Goal: Task Accomplishment & Management: Complete application form

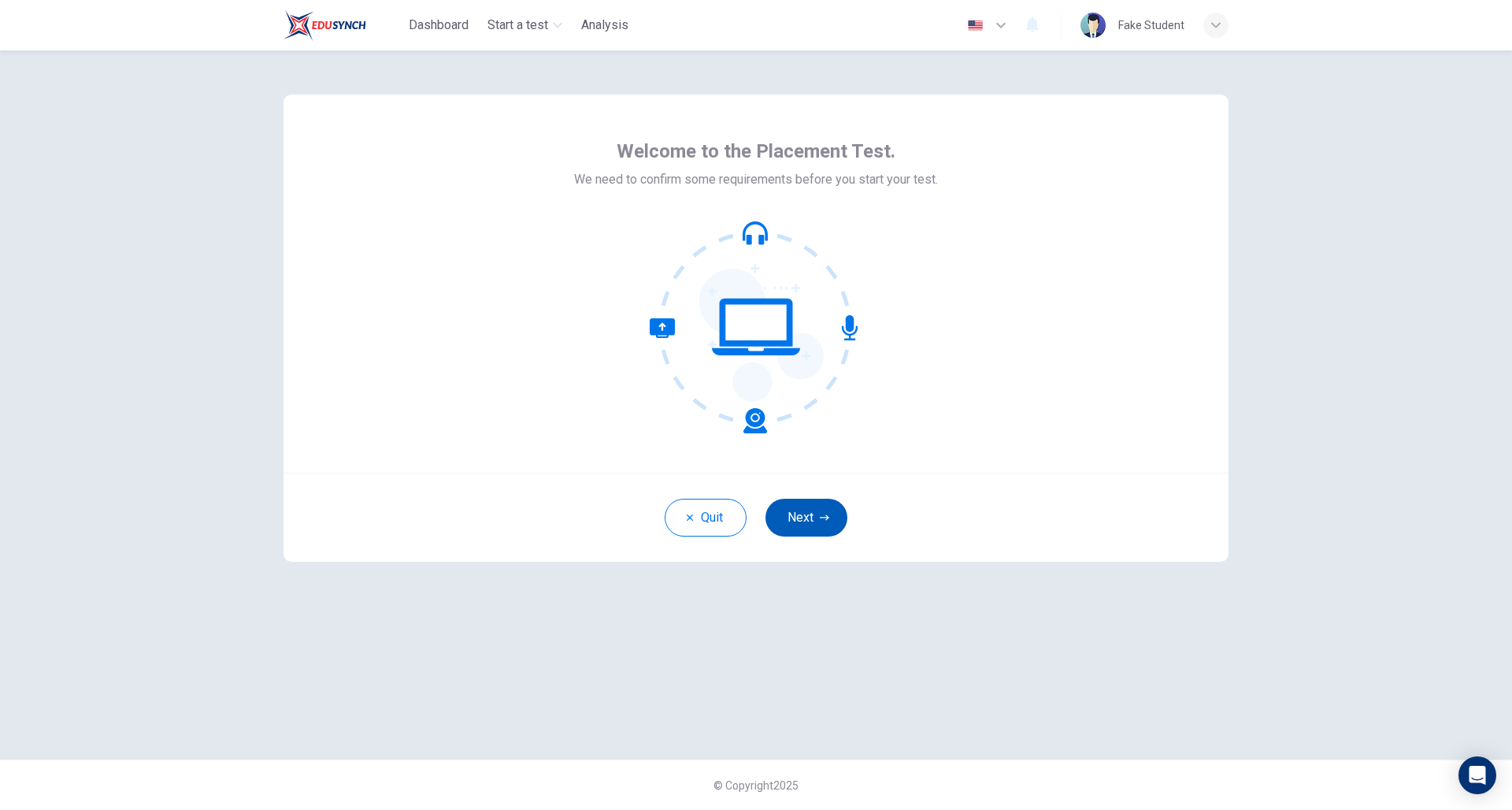
click at [806, 509] on button "Next" at bounding box center [806, 517] width 82 height 38
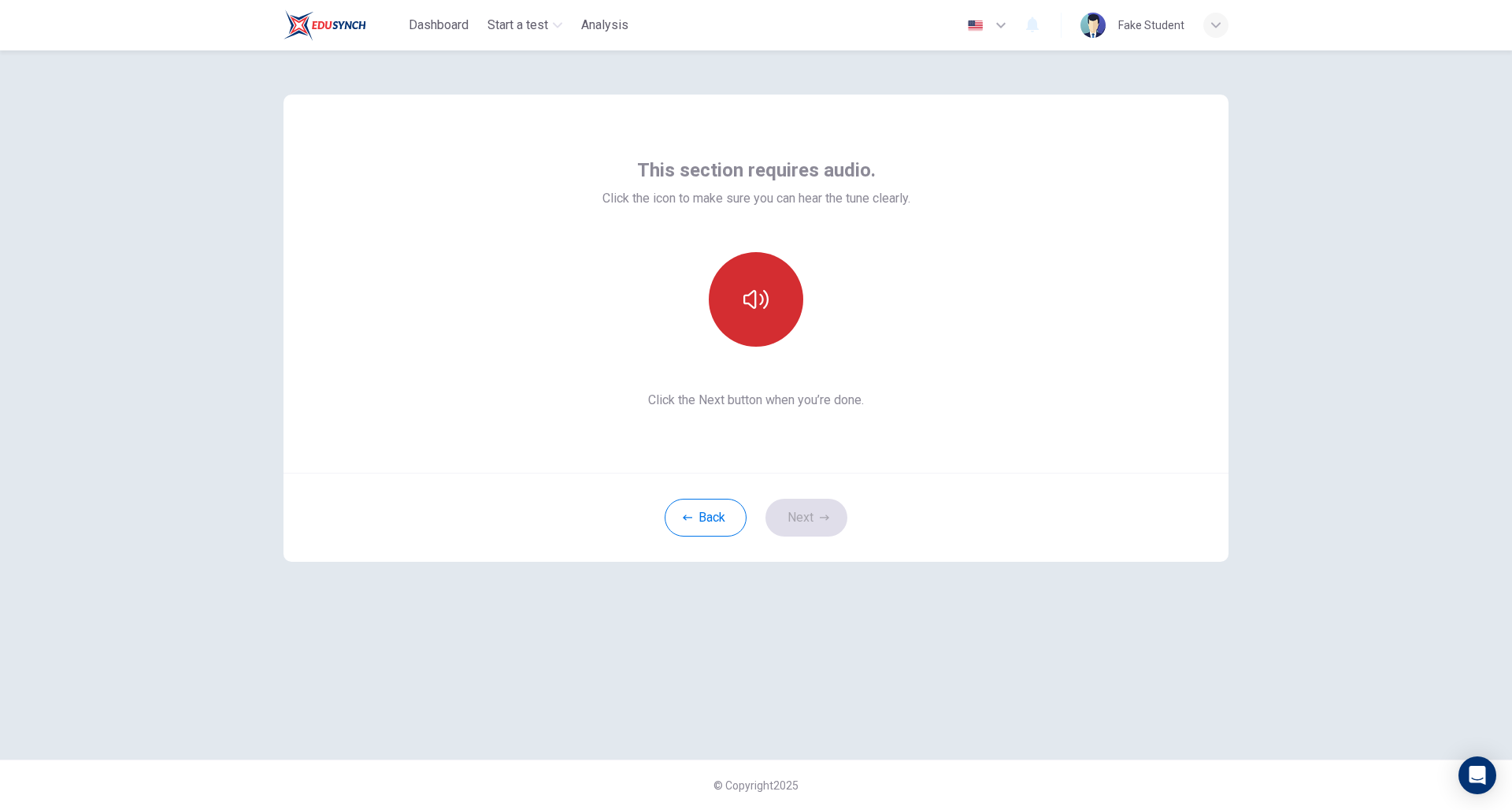
click at [766, 311] on icon "button" at bounding box center [756, 299] width 25 height 25
click at [832, 517] on button "Next" at bounding box center [806, 517] width 82 height 38
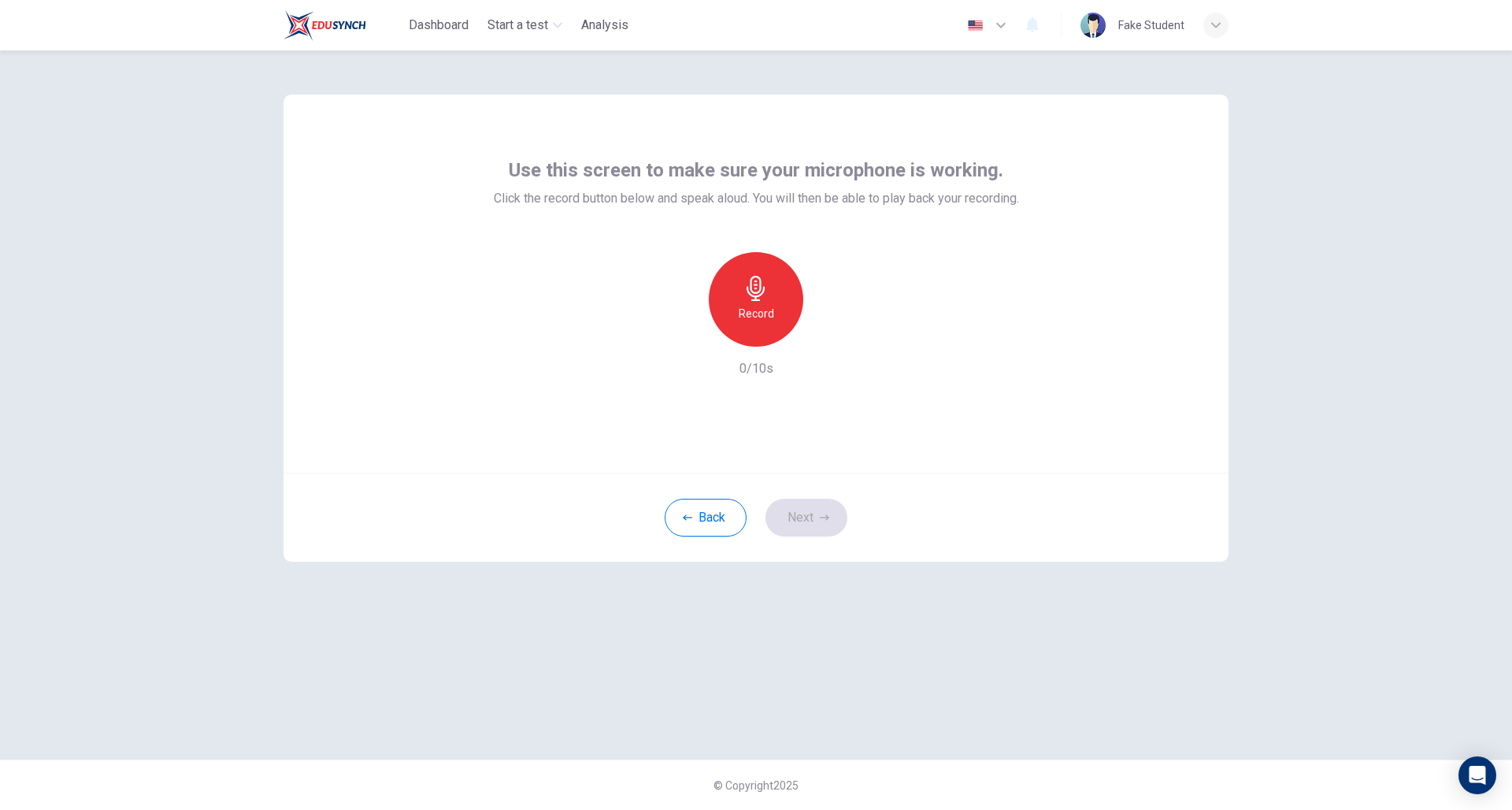
click at [752, 294] on icon "button" at bounding box center [756, 288] width 25 height 25
click at [756, 294] on icon "button" at bounding box center [756, 288] width 25 height 25
click at [837, 335] on div "button" at bounding box center [828, 333] width 25 height 25
click at [808, 518] on button "Next" at bounding box center [806, 517] width 82 height 38
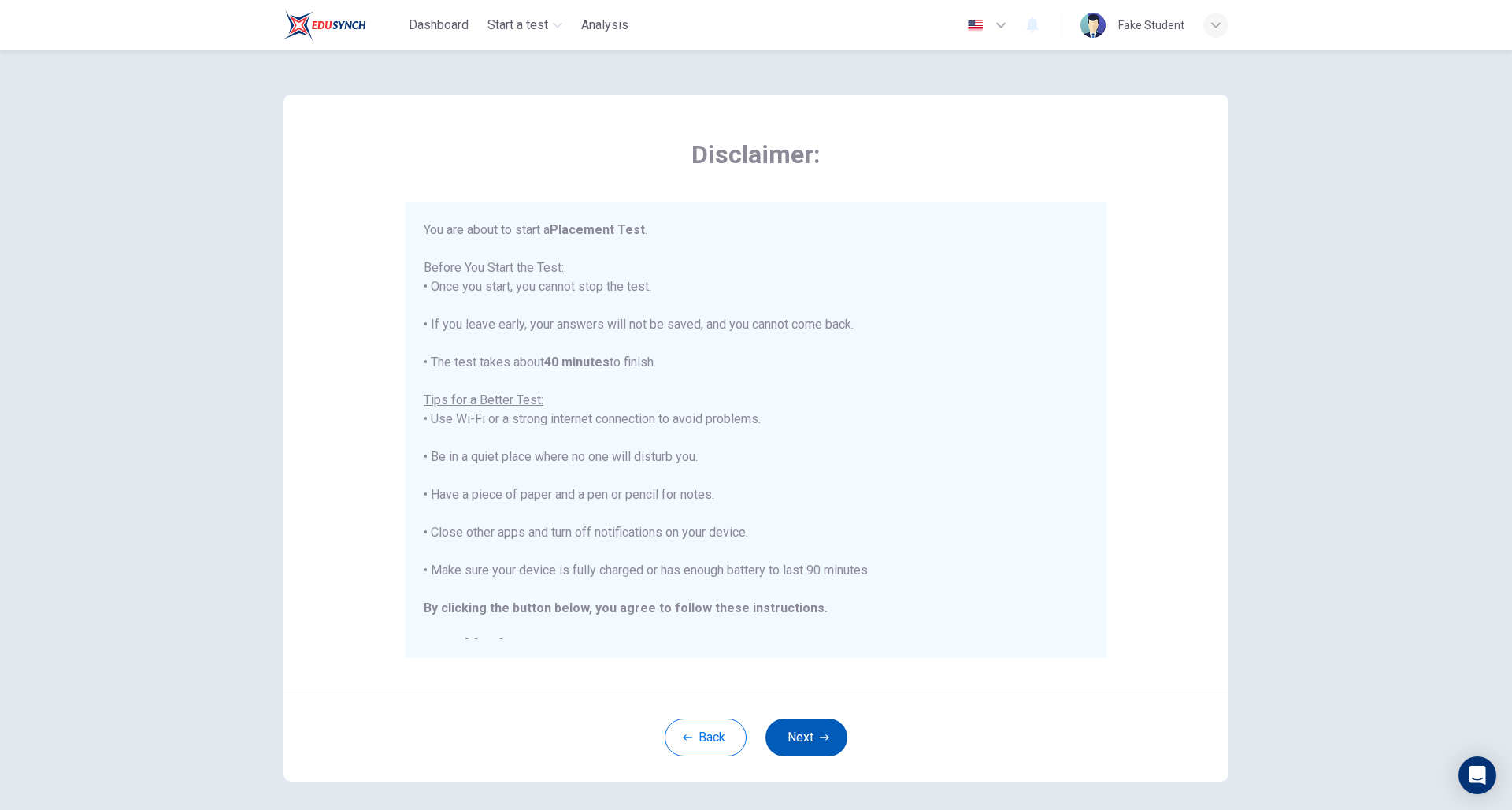
click at [810, 738] on button "Next" at bounding box center [806, 737] width 82 height 38
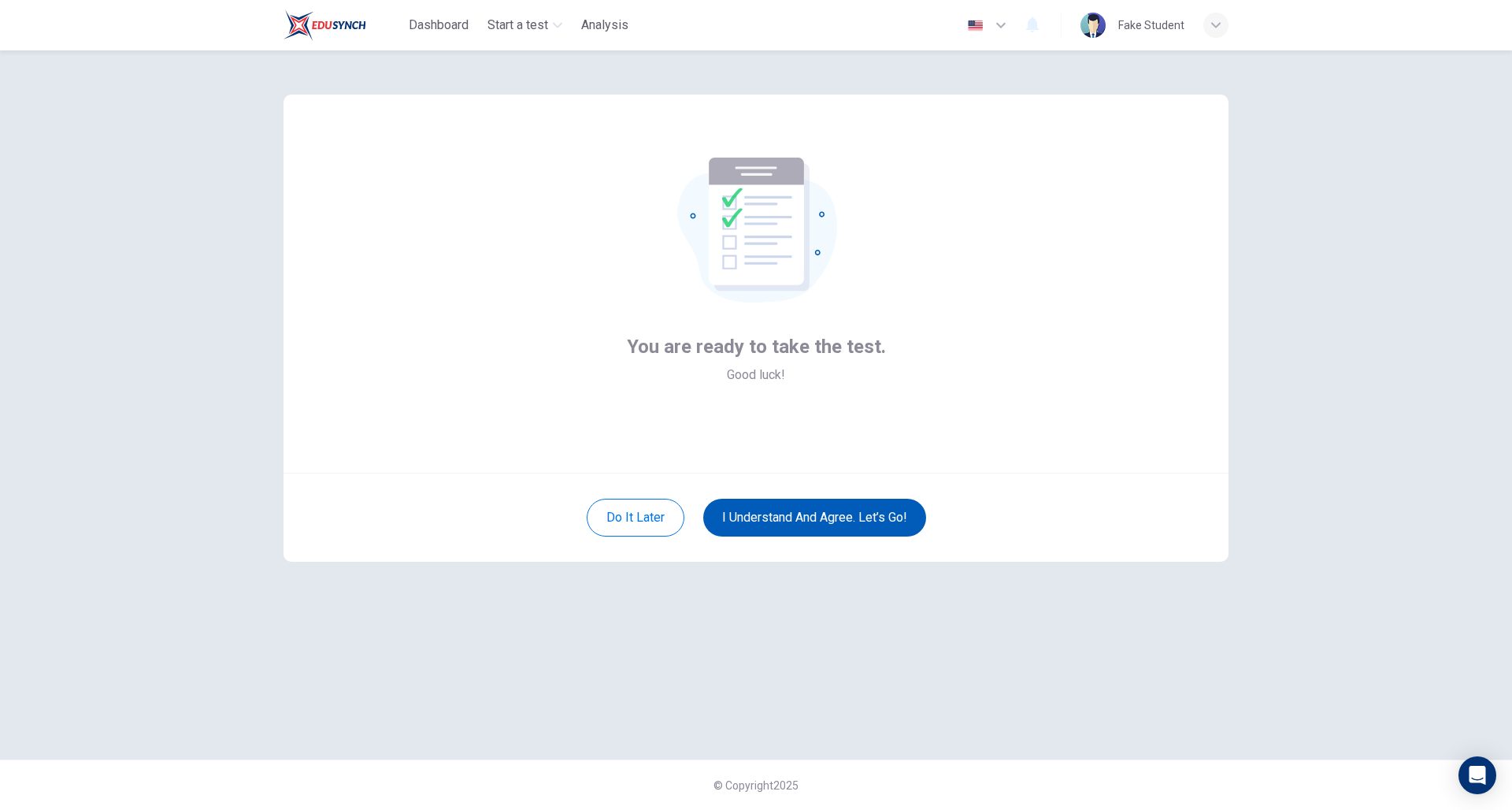
click at [795, 519] on button "I understand and agree. Let’s go!" at bounding box center [814, 517] width 223 height 38
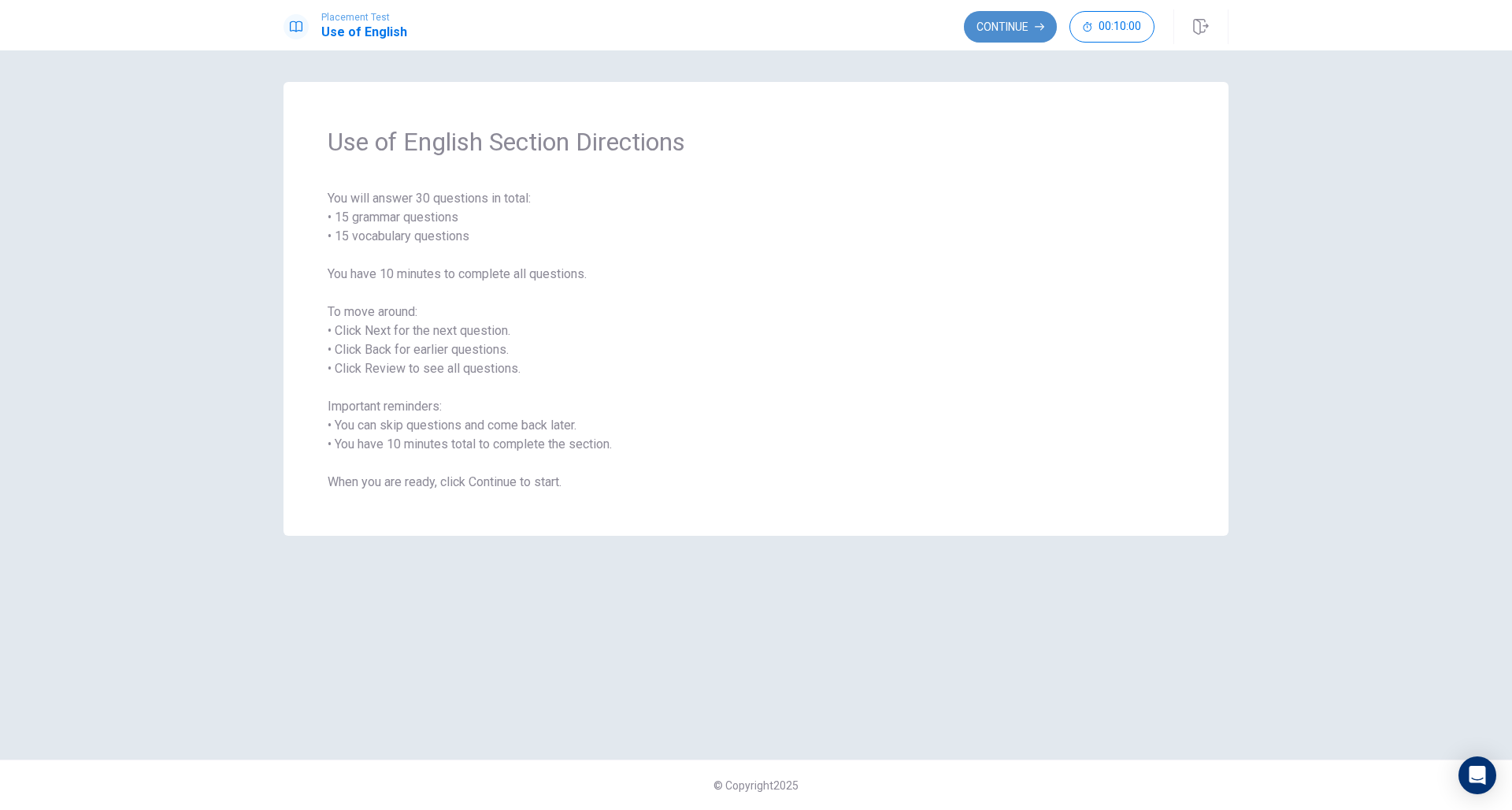
click at [1023, 39] on button "Continue" at bounding box center [1010, 26] width 93 height 32
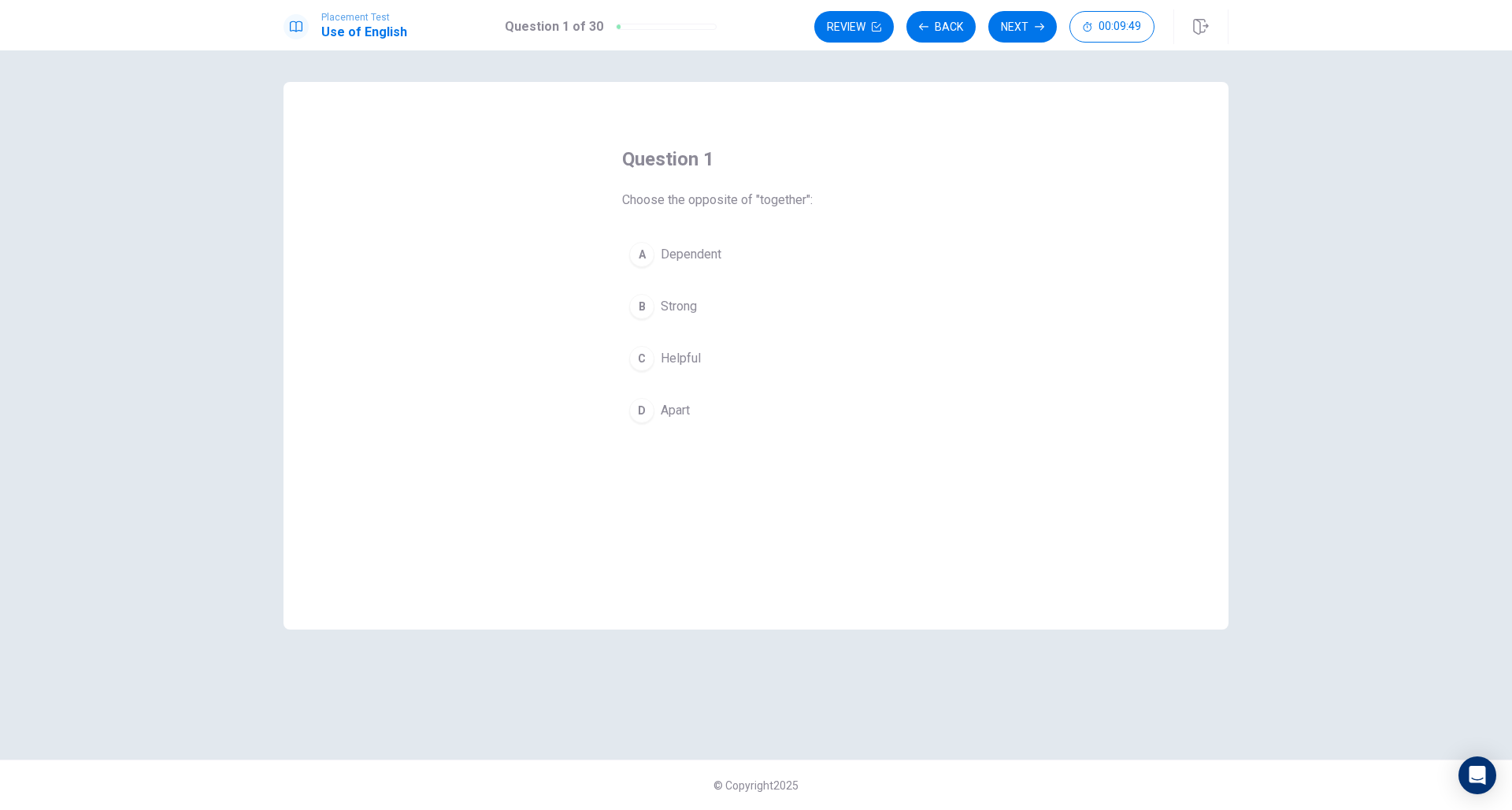
click at [667, 411] on span "Apart" at bounding box center [676, 410] width 29 height 19
click at [1018, 29] on button "Next" at bounding box center [1023, 26] width 69 height 32
click at [676, 263] on span "coffee" at bounding box center [679, 254] width 37 height 19
click at [1013, 34] on button "Next" at bounding box center [1023, 26] width 69 height 32
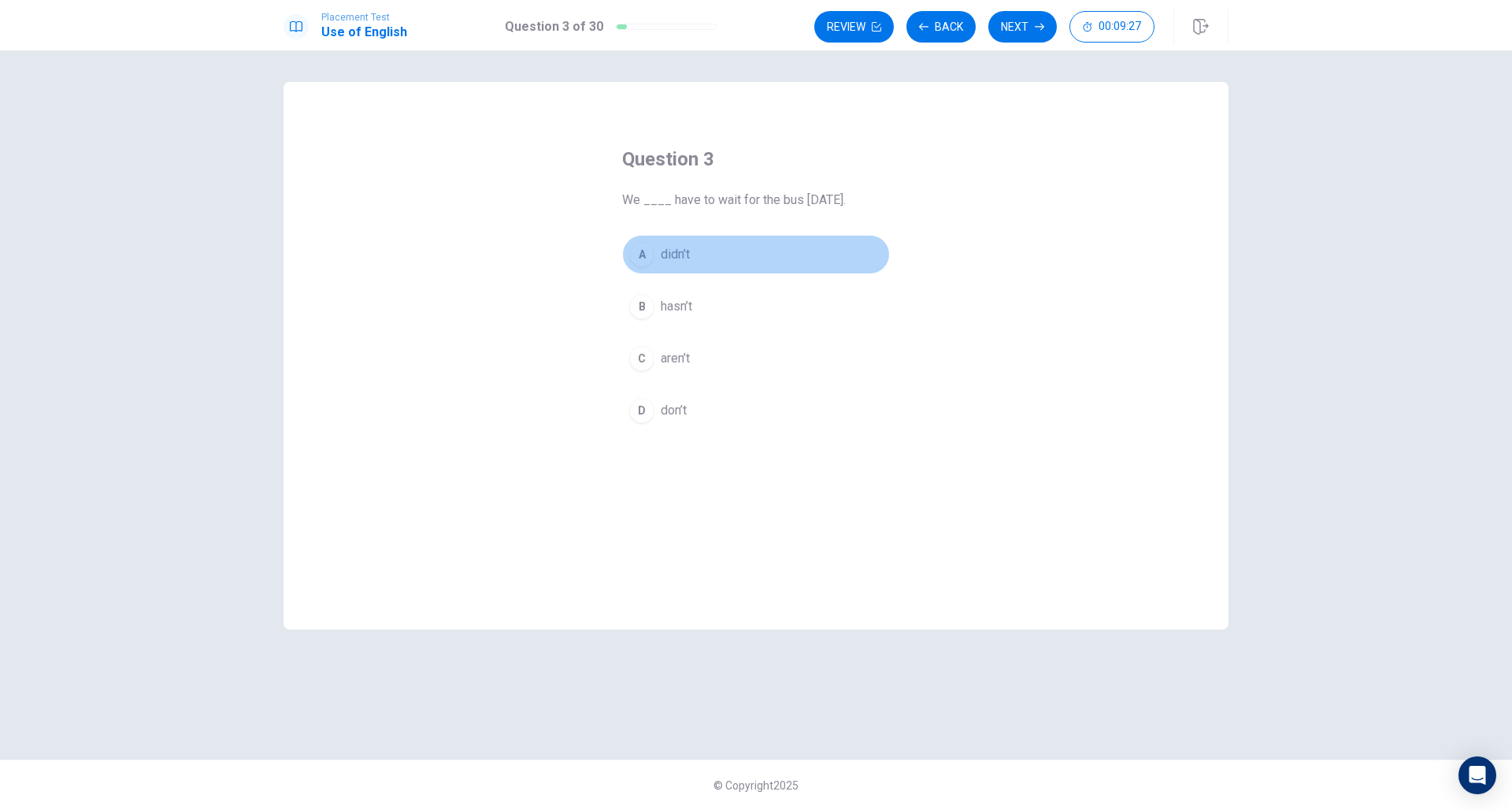
click at [684, 253] on span "didn’t" at bounding box center [676, 254] width 29 height 19
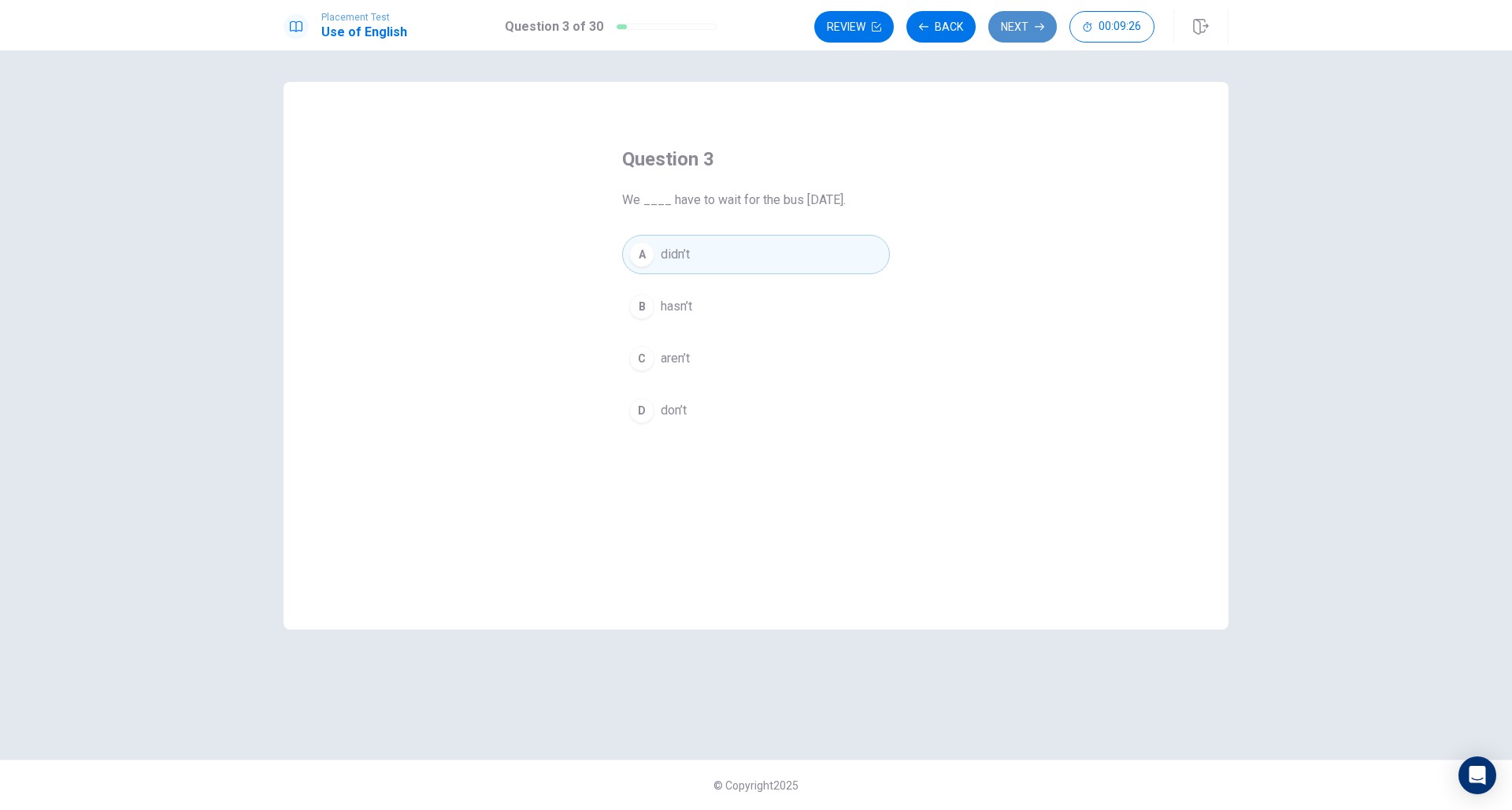
click at [1023, 32] on button "Next" at bounding box center [1023, 26] width 69 height 32
click at [685, 309] on span "read" at bounding box center [673, 306] width 25 height 19
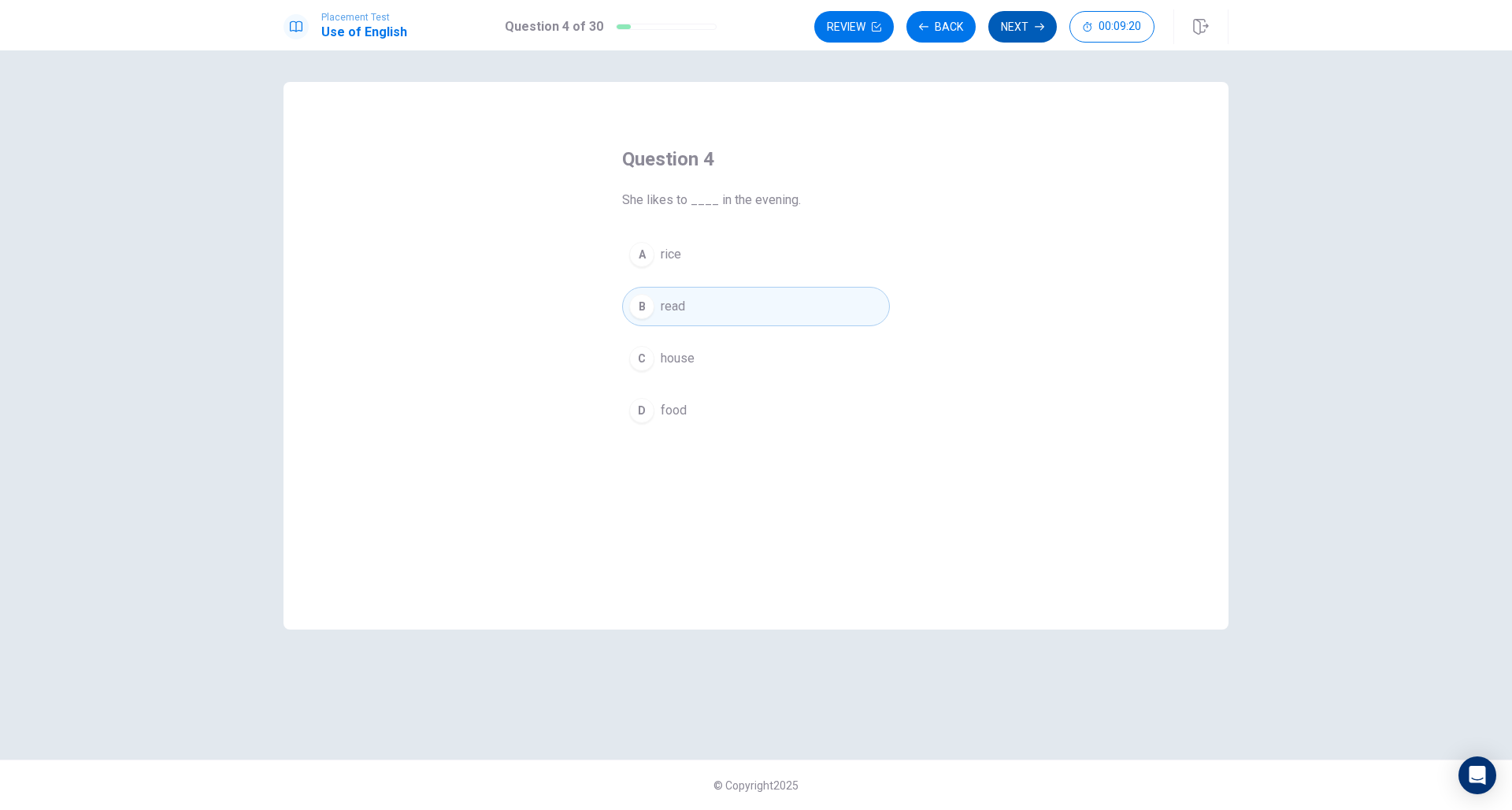
click at [1019, 32] on button "Next" at bounding box center [1023, 26] width 69 height 32
click at [701, 406] on button "D won" at bounding box center [756, 410] width 268 height 39
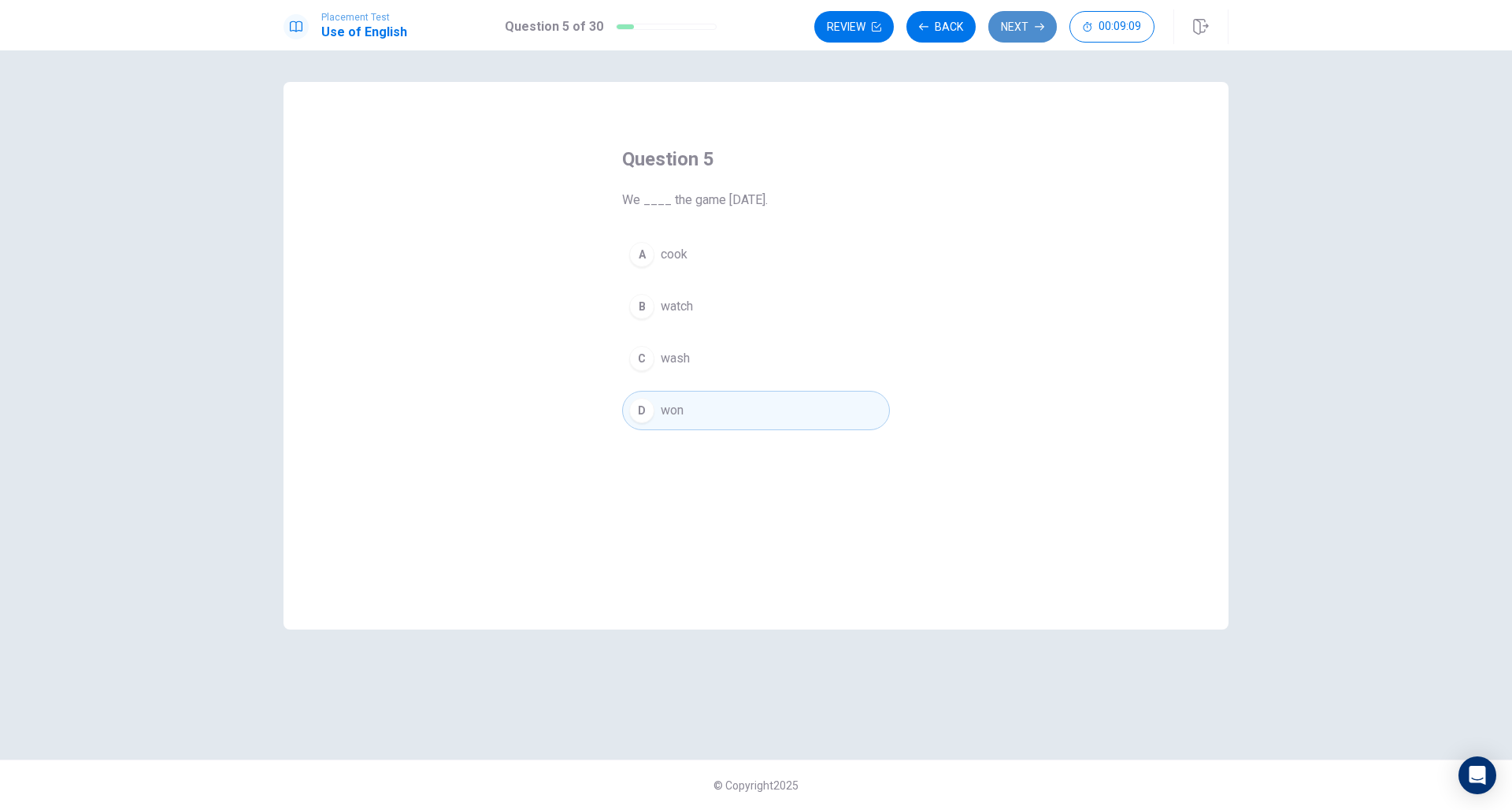
click at [1015, 31] on button "Next" at bounding box center [1023, 26] width 69 height 32
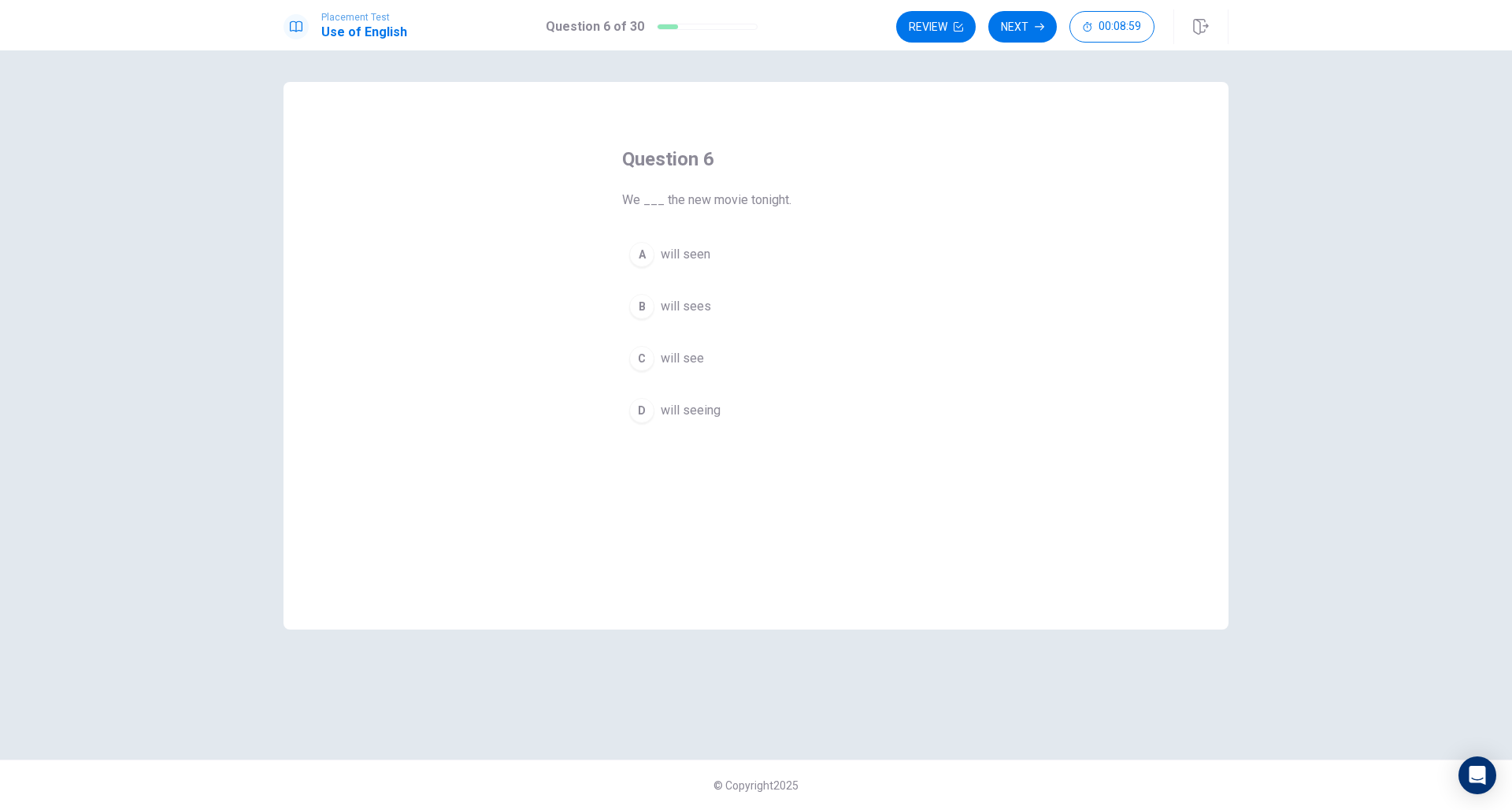
click at [696, 362] on span "will see" at bounding box center [682, 358] width 43 height 19
click at [1033, 29] on button "Next" at bounding box center [1023, 26] width 69 height 32
click at [767, 349] on span "to put things together" at bounding box center [720, 358] width 118 height 19
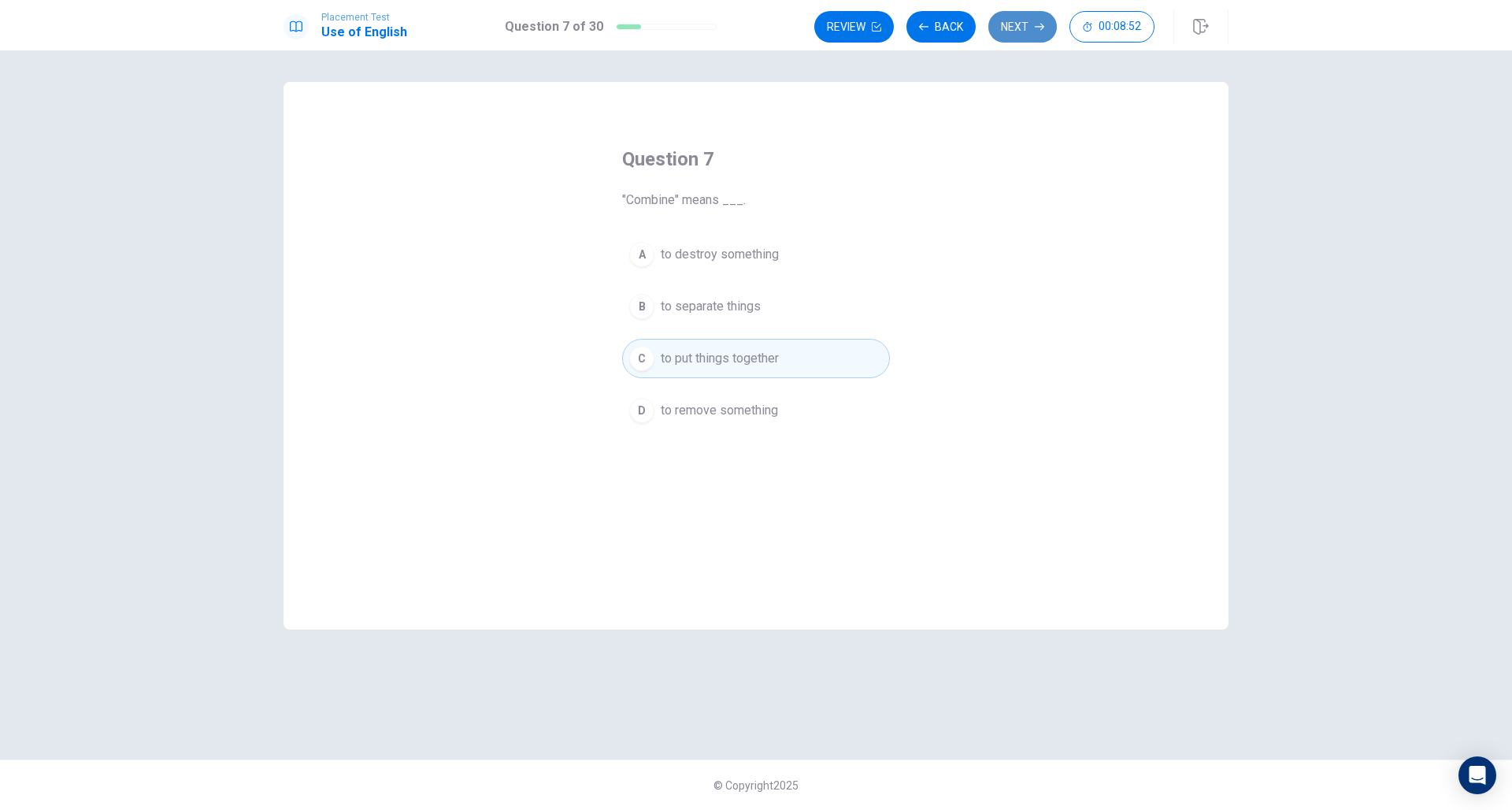
click at [1037, 17] on button "Next" at bounding box center [1023, 26] width 69 height 32
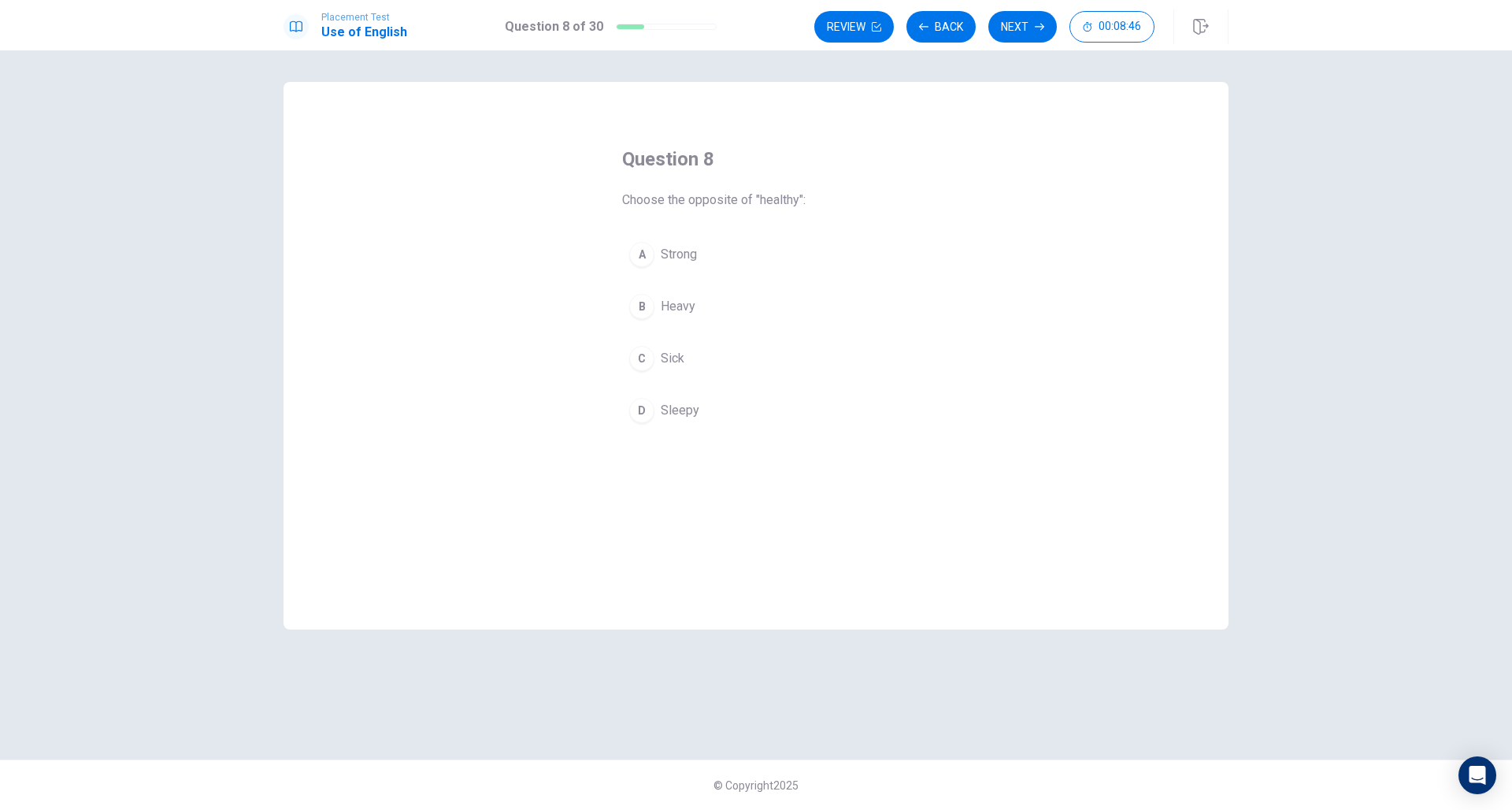
click at [678, 361] on span "Sick" at bounding box center [672, 358] width 24 height 19
click at [1019, 30] on button "Next" at bounding box center [1023, 26] width 69 height 32
click at [682, 306] on span "radio" at bounding box center [675, 306] width 28 height 19
click at [1010, 41] on button "Next" at bounding box center [1023, 26] width 69 height 32
click at [683, 307] on span "lived" at bounding box center [674, 306] width 27 height 19
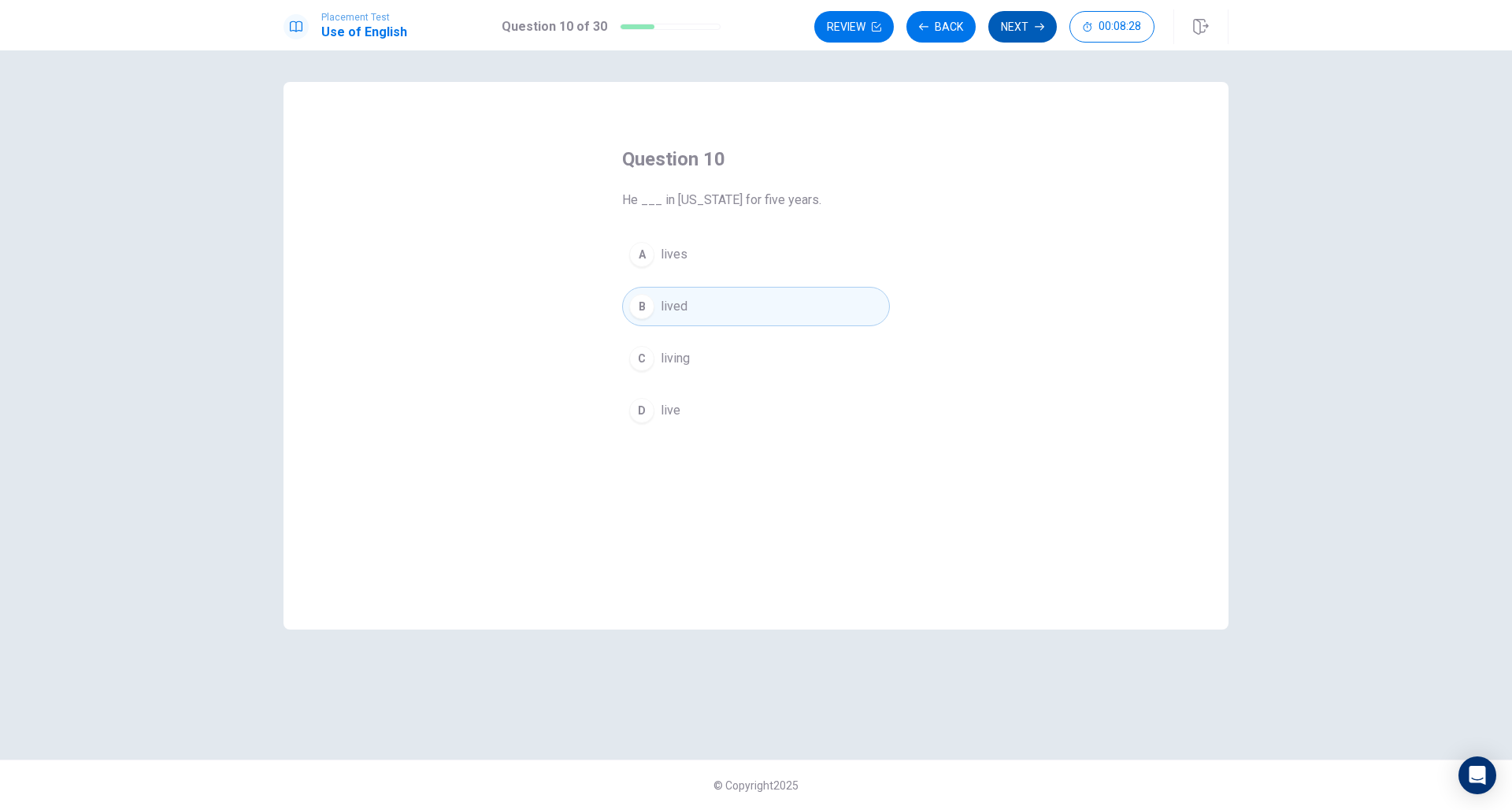
click at [1019, 34] on button "Next" at bounding box center [1023, 26] width 69 height 32
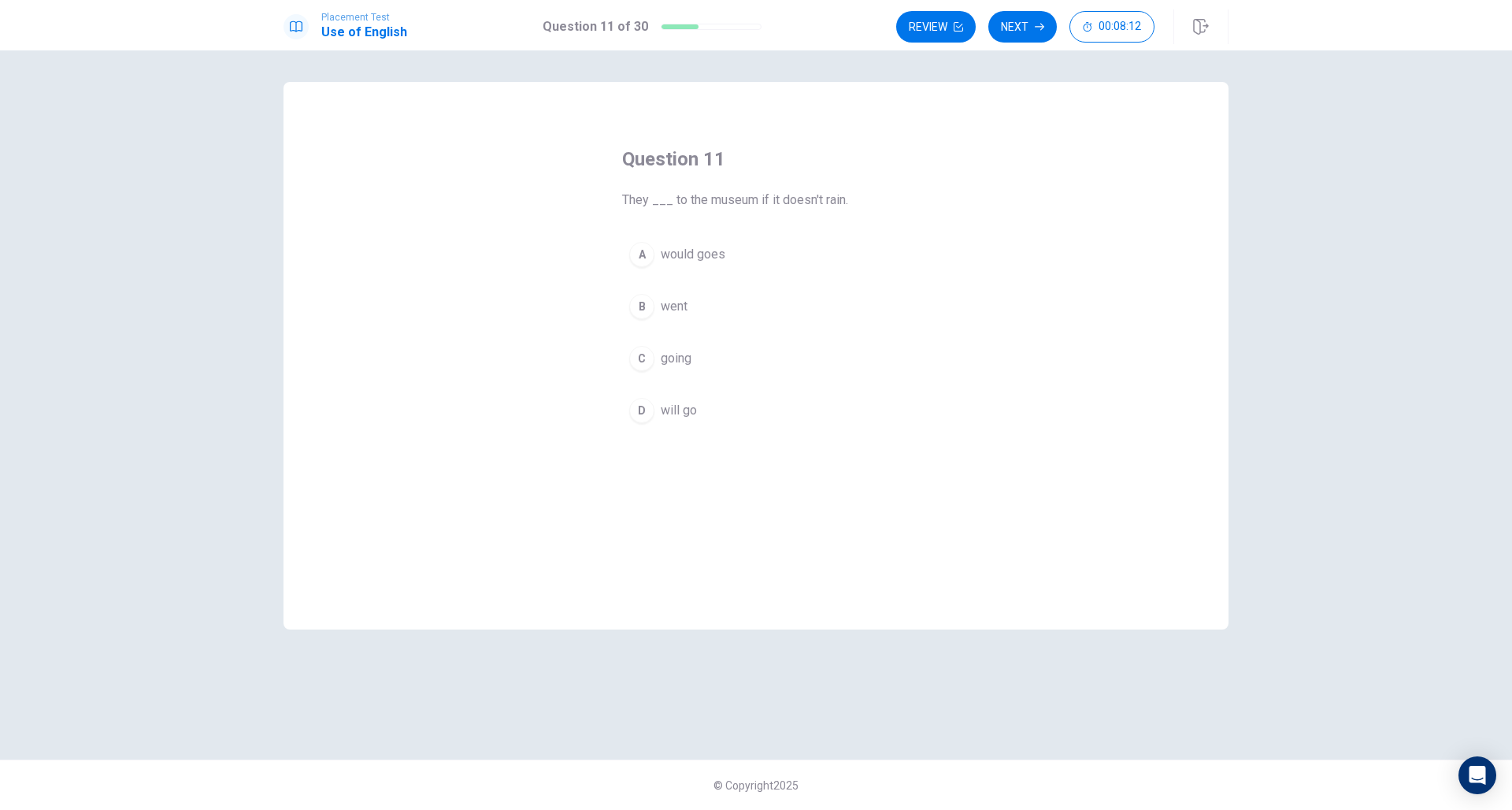
click at [687, 409] on span "will go" at bounding box center [679, 410] width 36 height 19
click at [1028, 33] on button "Next" at bounding box center [1023, 26] width 69 height 32
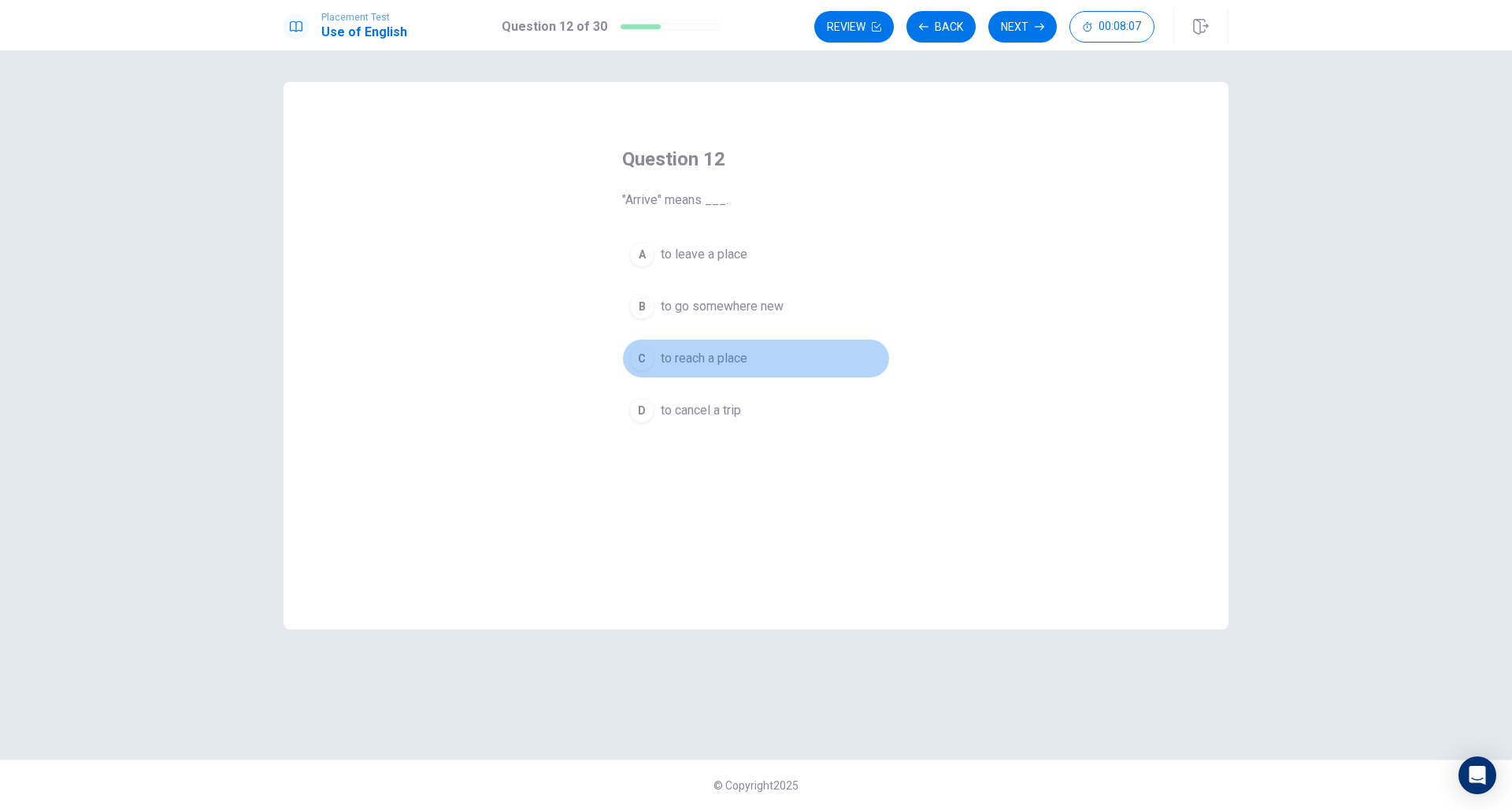
click at [704, 351] on span "to reach a place" at bounding box center [704, 358] width 87 height 19
click at [1029, 28] on button "Next" at bounding box center [1023, 26] width 69 height 32
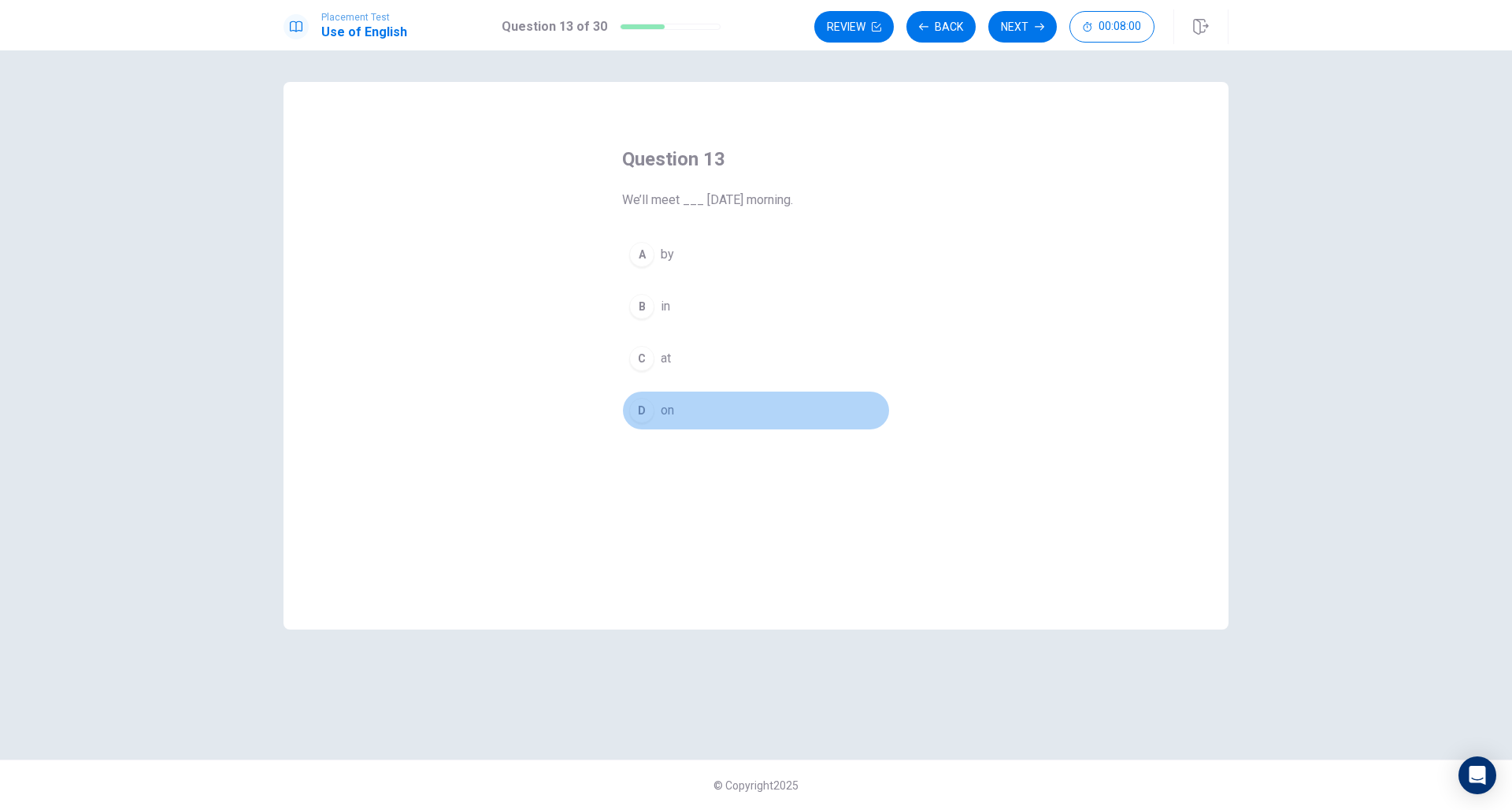
click at [664, 409] on span "on" at bounding box center [667, 410] width 13 height 19
click at [1024, 30] on button "Next" at bounding box center [1023, 26] width 69 height 32
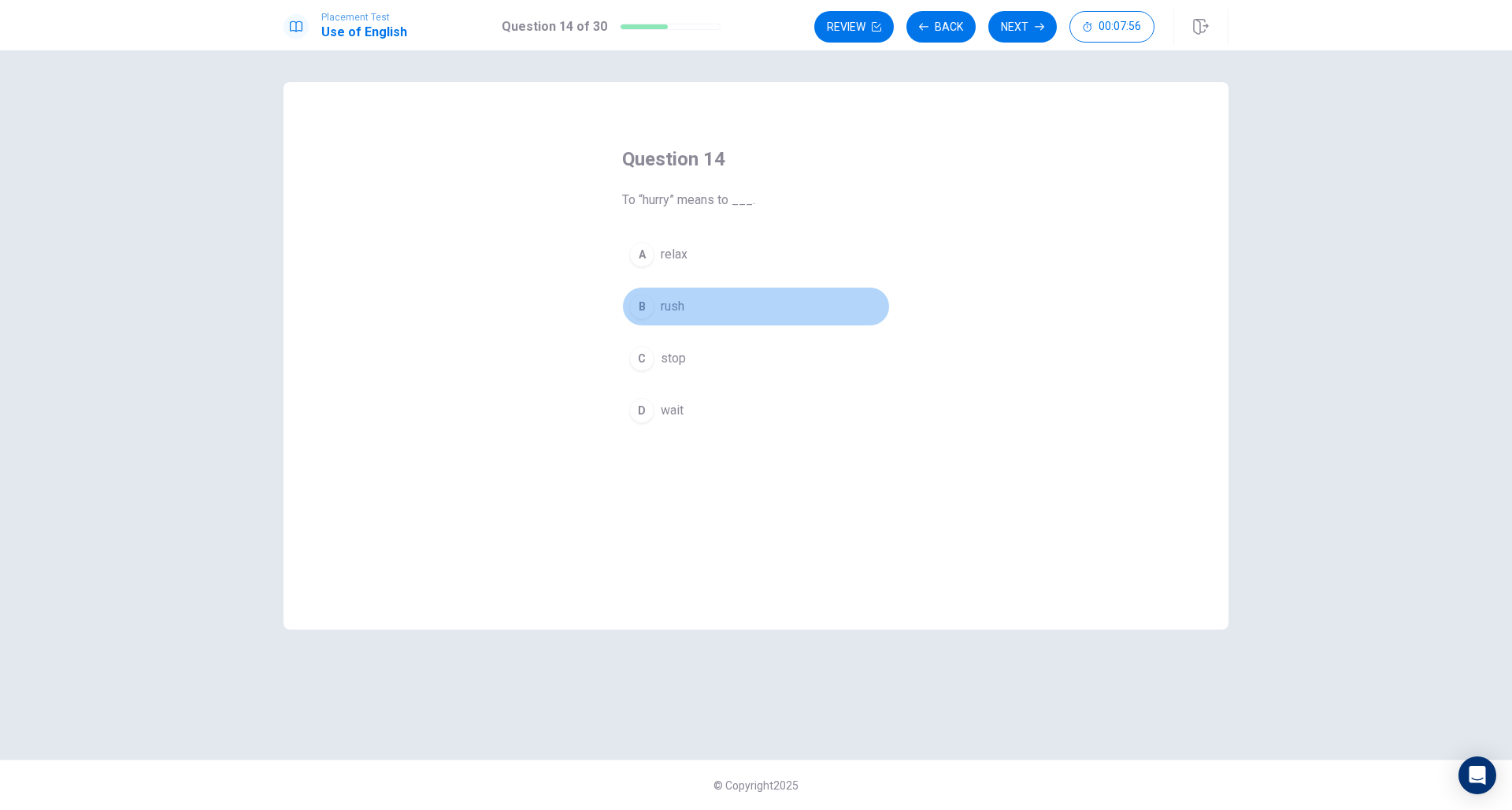
click at [672, 303] on span "rush" at bounding box center [672, 306] width 24 height 19
click at [1037, 24] on icon "button" at bounding box center [1039, 27] width 10 height 10
click at [689, 299] on span "Return" at bounding box center [678, 306] width 35 height 19
click at [1022, 31] on button "Next" at bounding box center [1023, 26] width 69 height 32
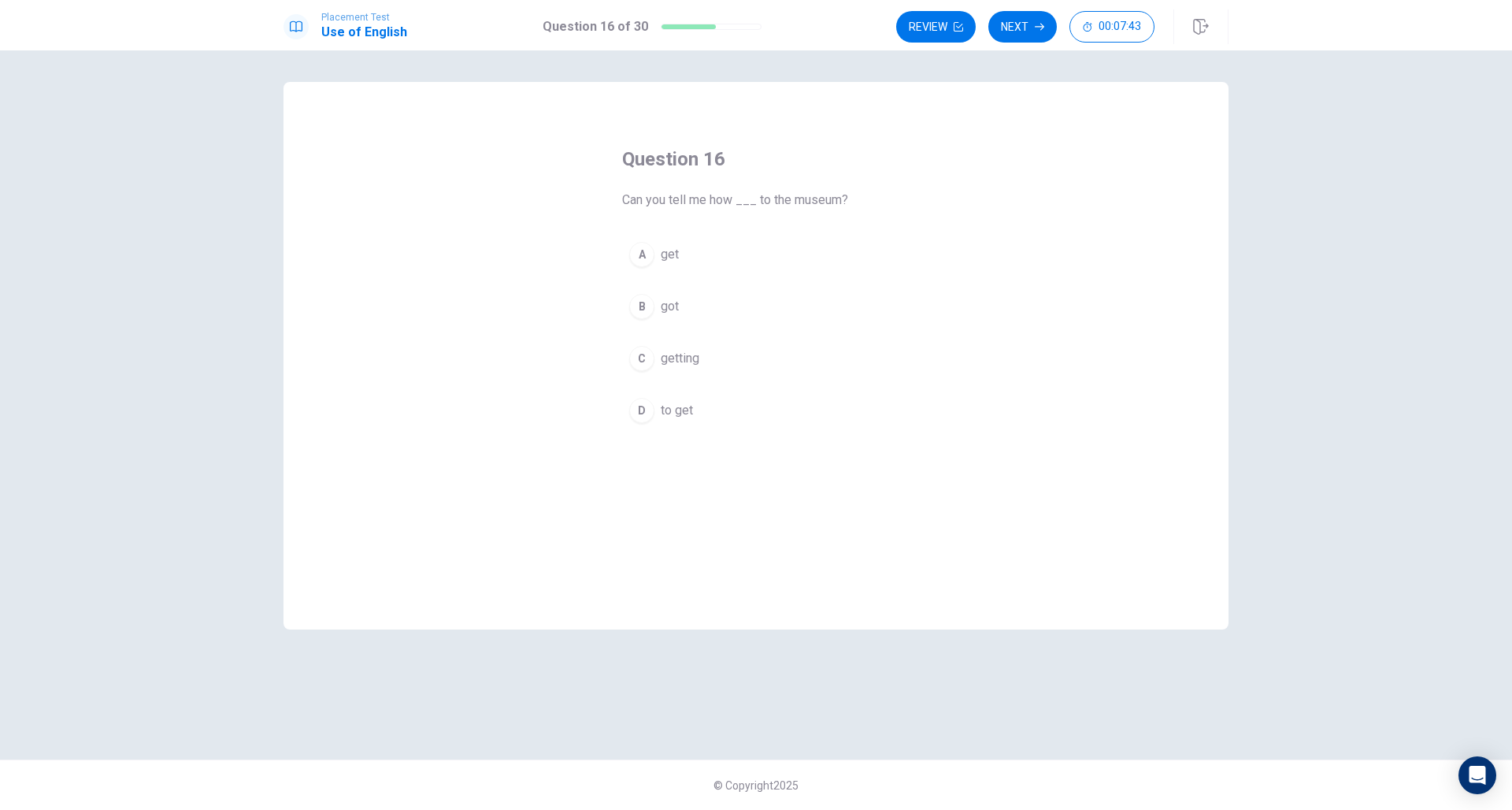
click at [686, 405] on span "to get" at bounding box center [677, 410] width 33 height 19
click at [1033, 32] on button "Next" at bounding box center [1023, 26] width 69 height 32
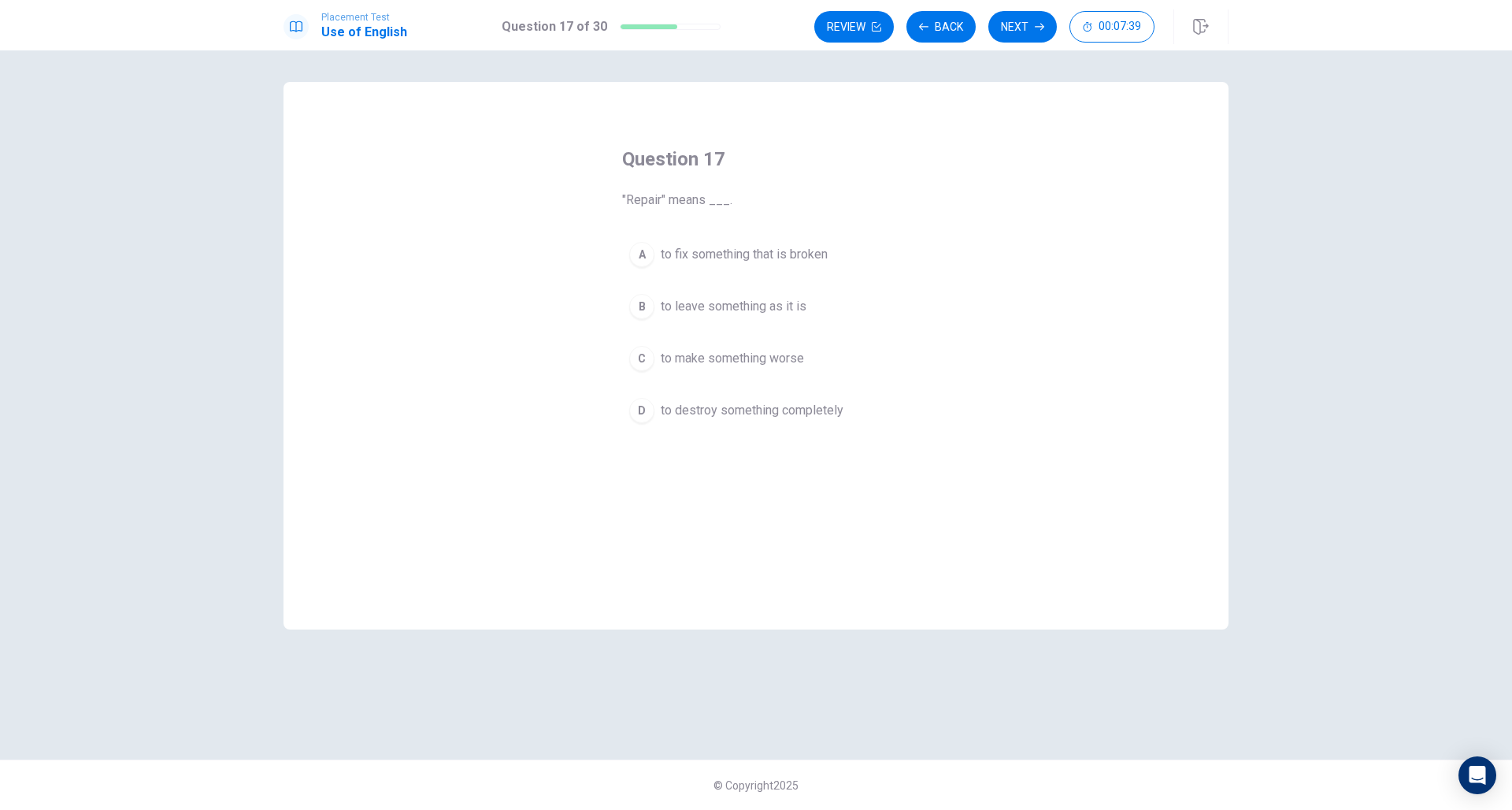
click at [792, 253] on span "to fix something that is broken" at bounding box center [744, 254] width 167 height 19
click at [1019, 35] on button "Next" at bounding box center [1023, 26] width 69 height 32
click at [684, 407] on span "don’t" at bounding box center [674, 410] width 26 height 19
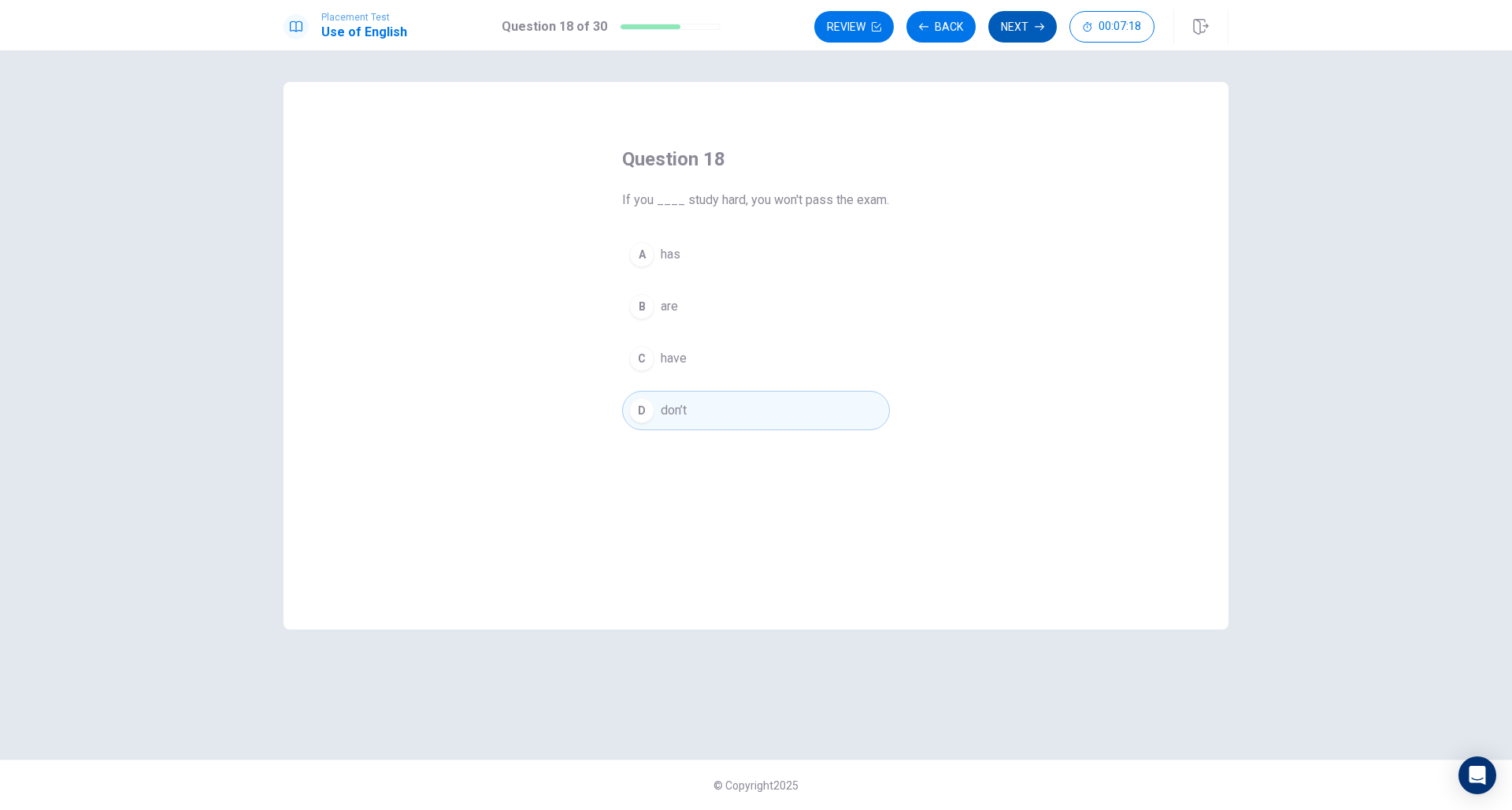
click at [1015, 35] on button "Next" at bounding box center [1023, 26] width 69 height 32
click at [667, 355] on span "play" at bounding box center [672, 358] width 23 height 19
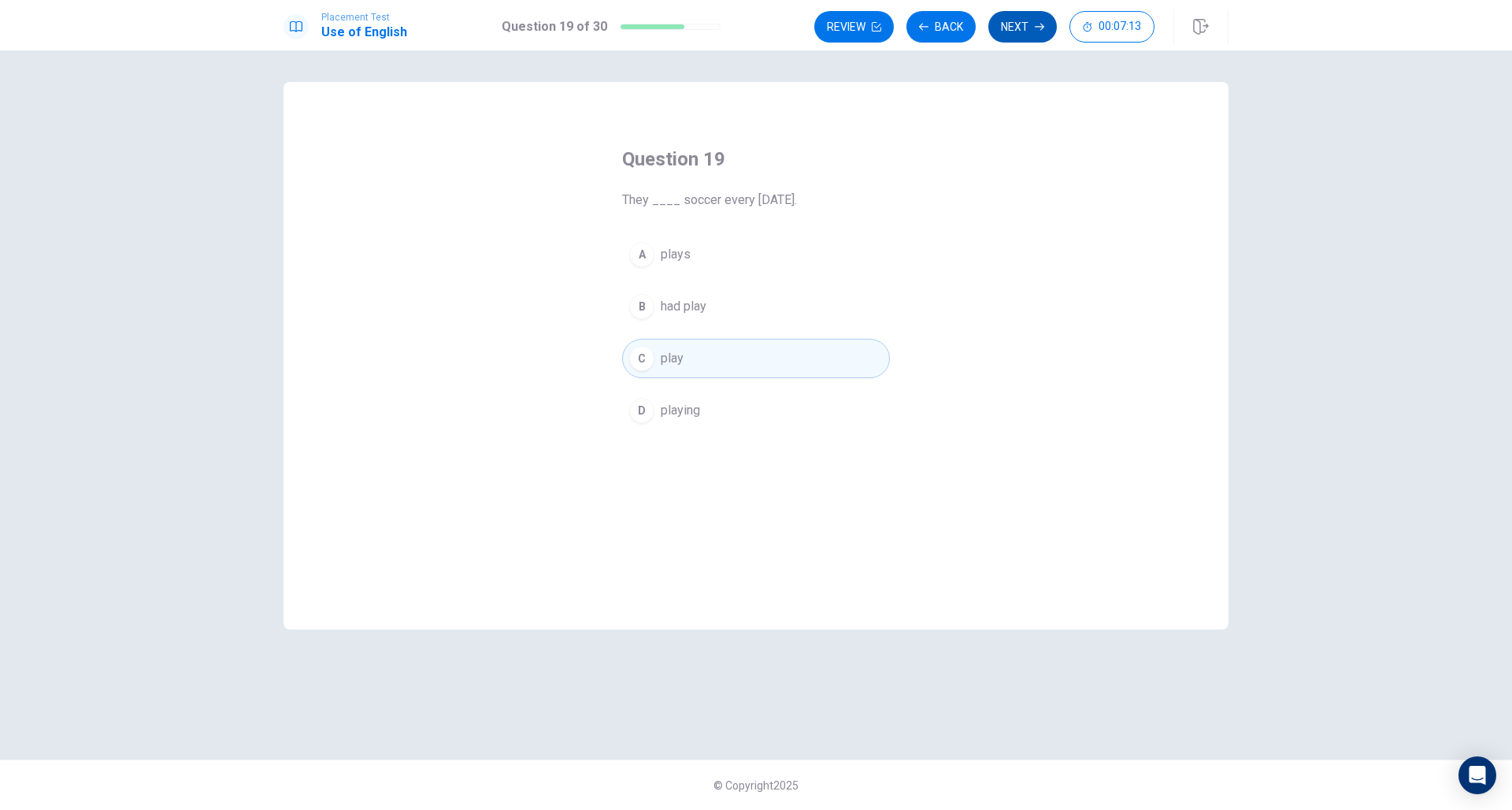
click at [1021, 29] on button "Next" at bounding box center [1023, 26] width 69 height 32
click at [717, 354] on span "had arrived" at bounding box center [691, 358] width 60 height 19
click at [1023, 33] on button "Next" at bounding box center [1023, 26] width 69 height 32
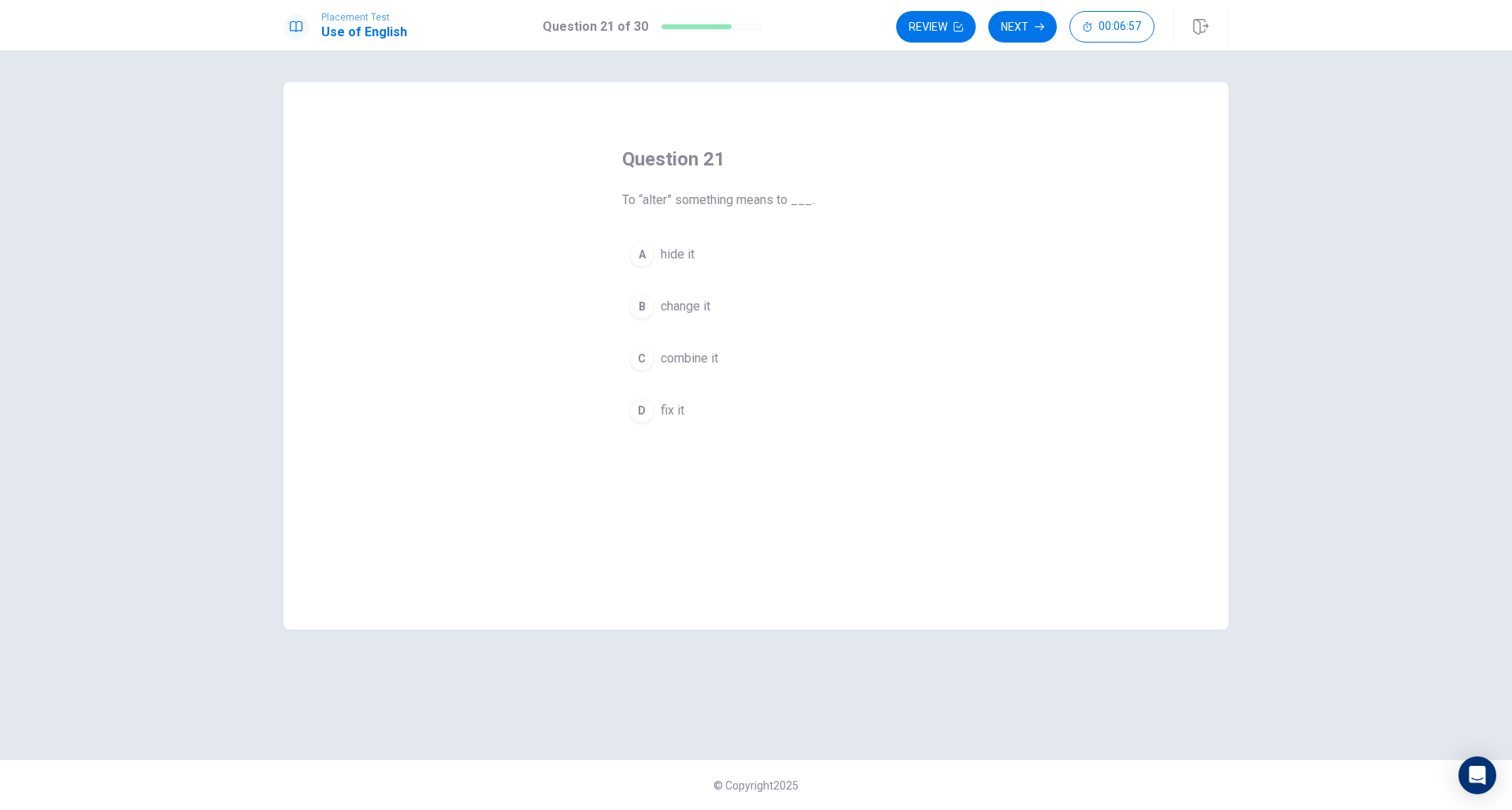
click at [706, 298] on span "change it" at bounding box center [685, 306] width 50 height 19
click at [1031, 23] on button "Next" at bounding box center [1023, 26] width 69 height 32
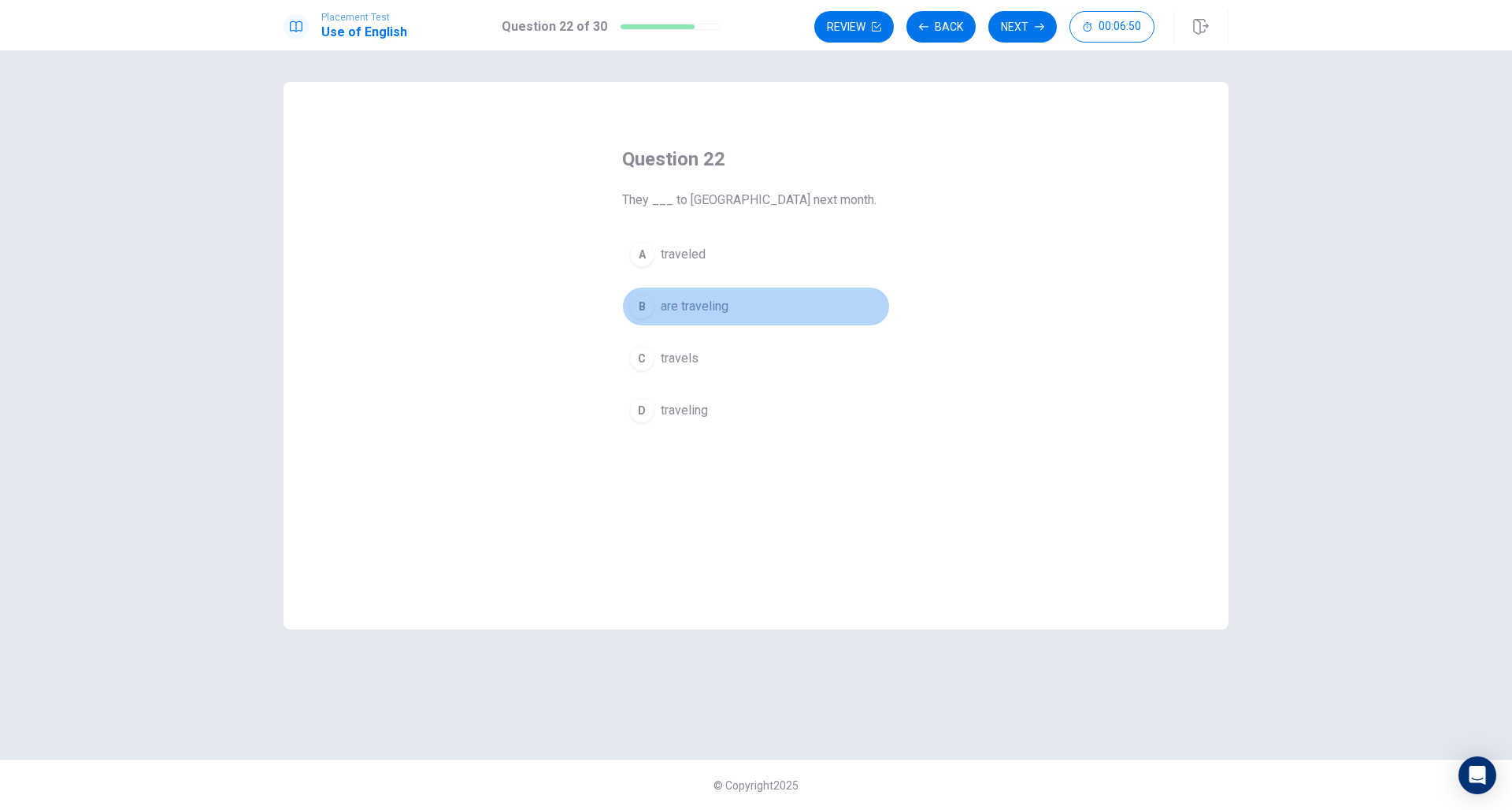
click at [711, 304] on span "are traveling" at bounding box center [694, 306] width 68 height 19
click at [1036, 29] on icon "button" at bounding box center [1039, 27] width 10 height 10
click at [669, 402] on span "was" at bounding box center [672, 410] width 23 height 19
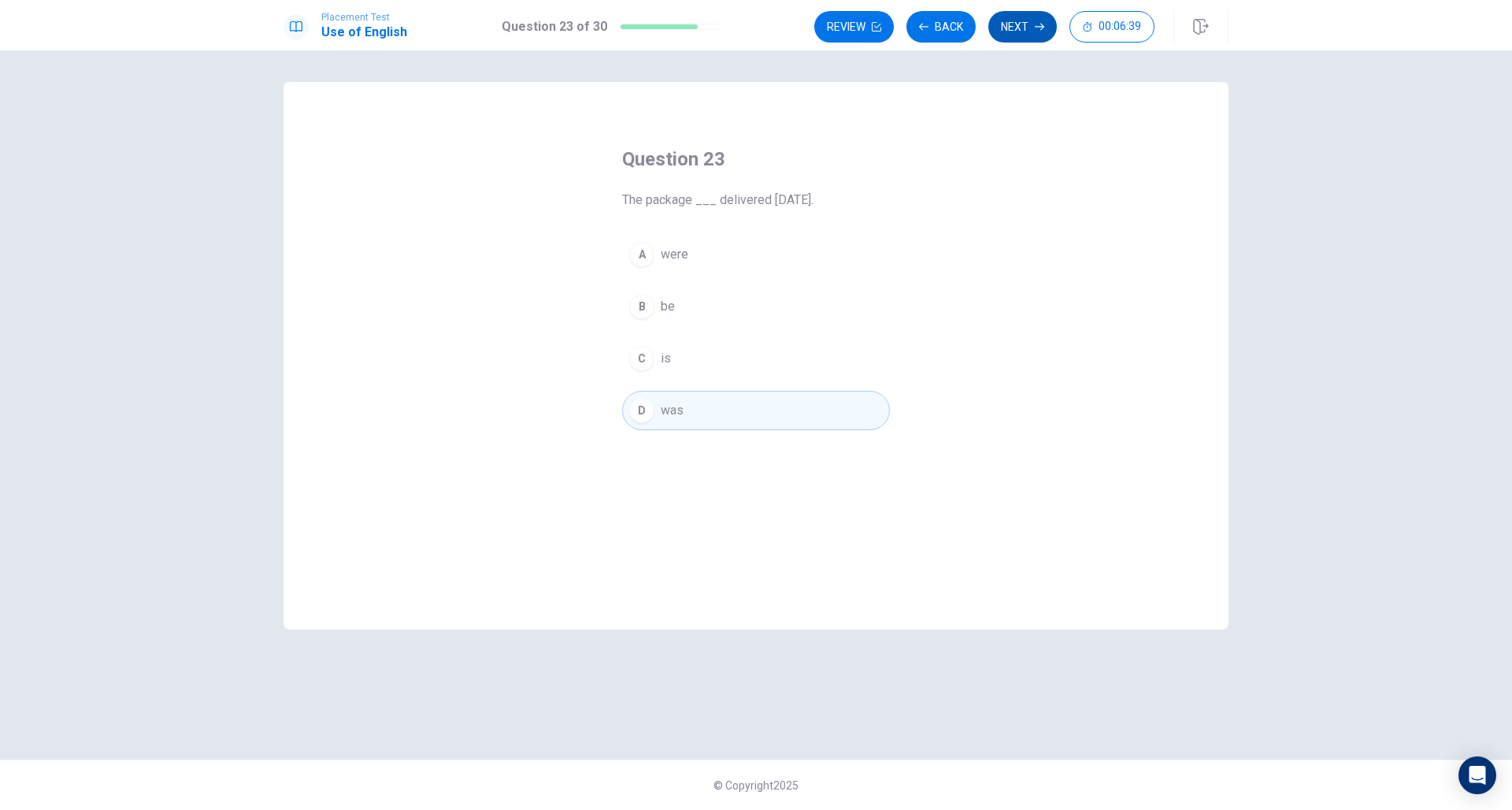
click at [1020, 32] on button "Next" at bounding box center [1023, 26] width 69 height 32
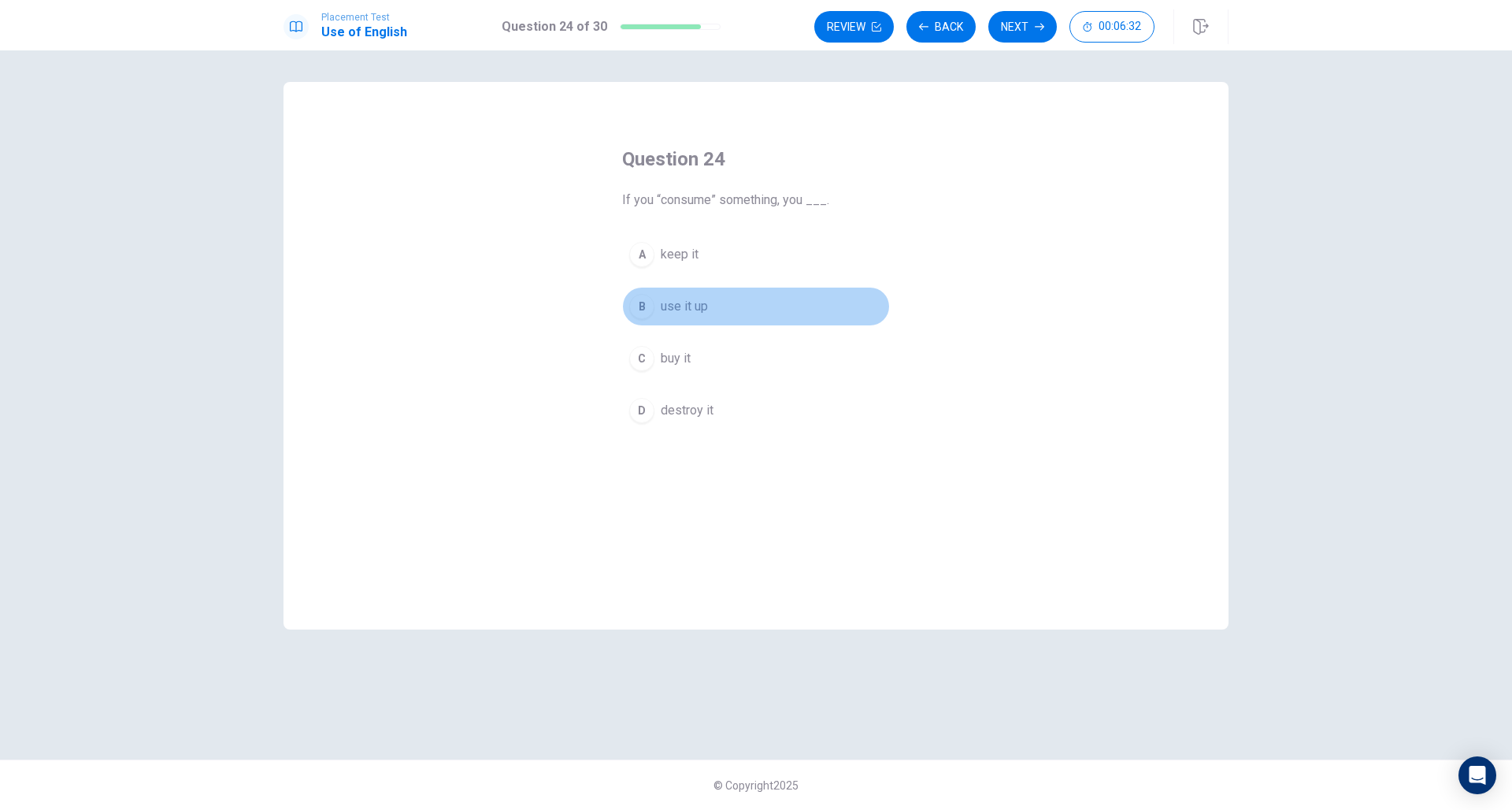
click at [703, 306] on span "use it up" at bounding box center [685, 306] width 47 height 19
click at [1025, 32] on button "Next" at bounding box center [1023, 26] width 69 height 32
click at [710, 259] on span "lower in quality" at bounding box center [702, 254] width 83 height 19
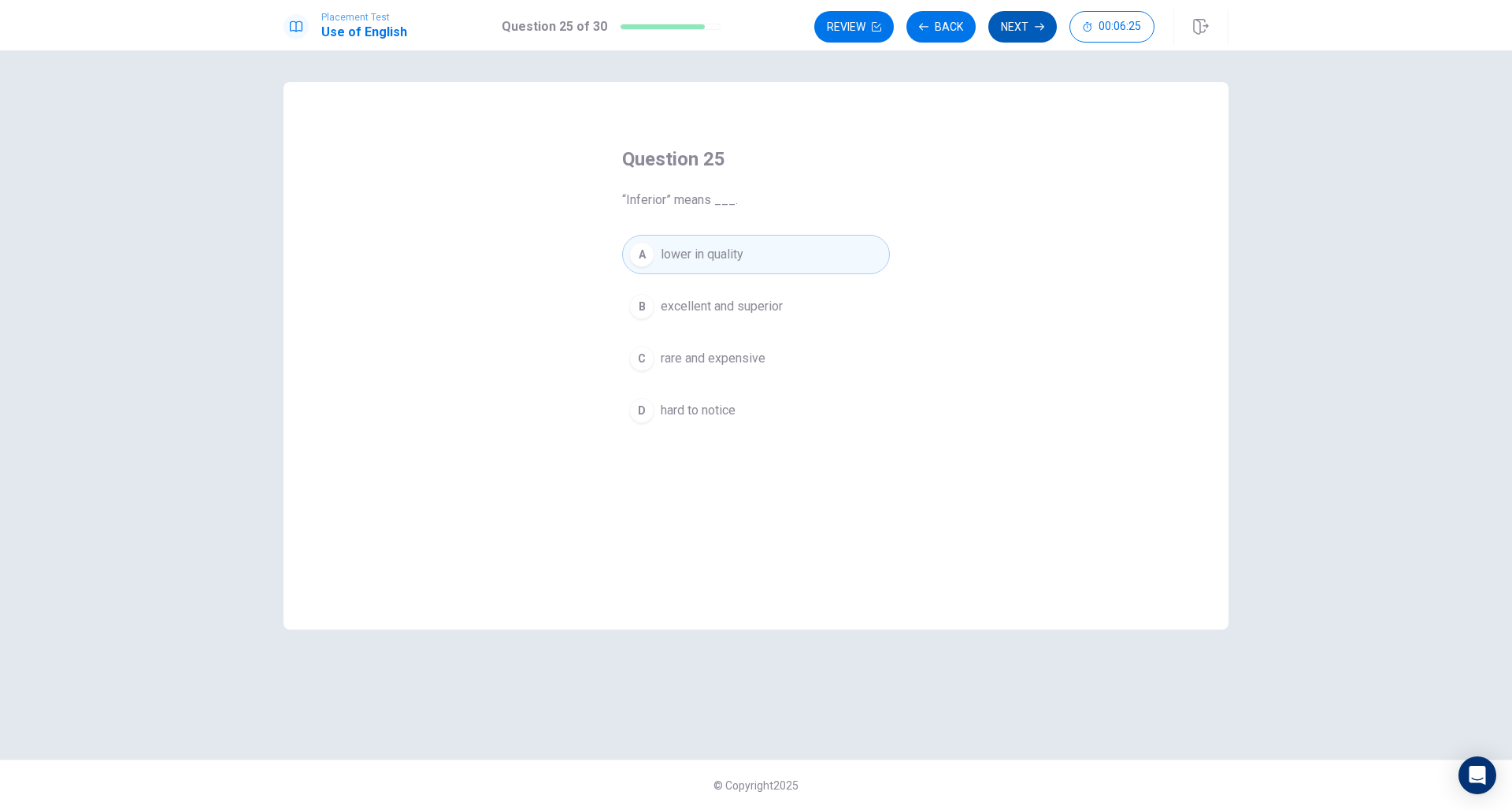
click at [1037, 26] on icon "button" at bounding box center [1039, 27] width 10 height 10
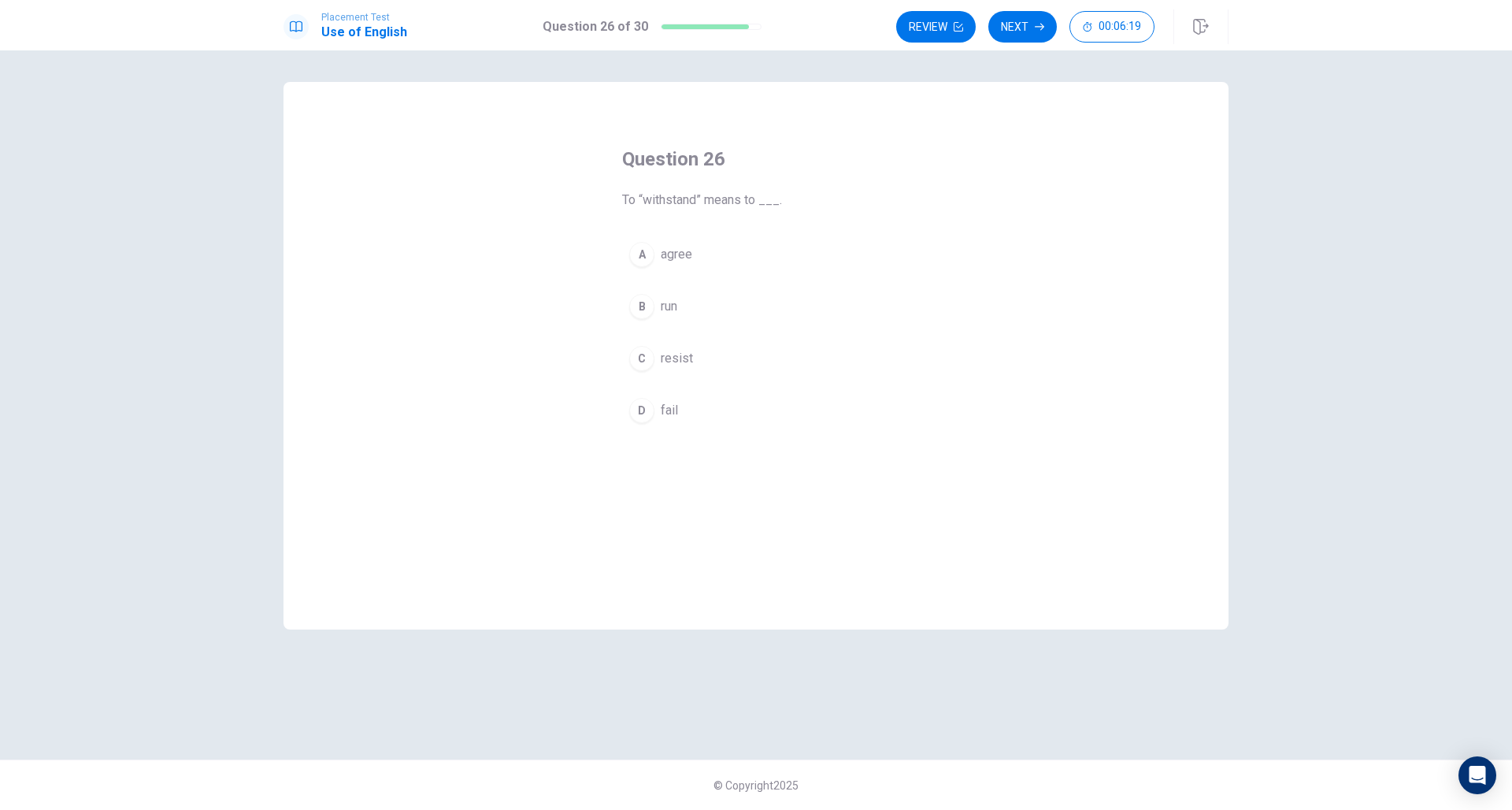
click at [691, 357] on span "resist" at bounding box center [677, 358] width 33 height 19
click at [1025, 33] on button "Next" at bounding box center [1023, 26] width 69 height 32
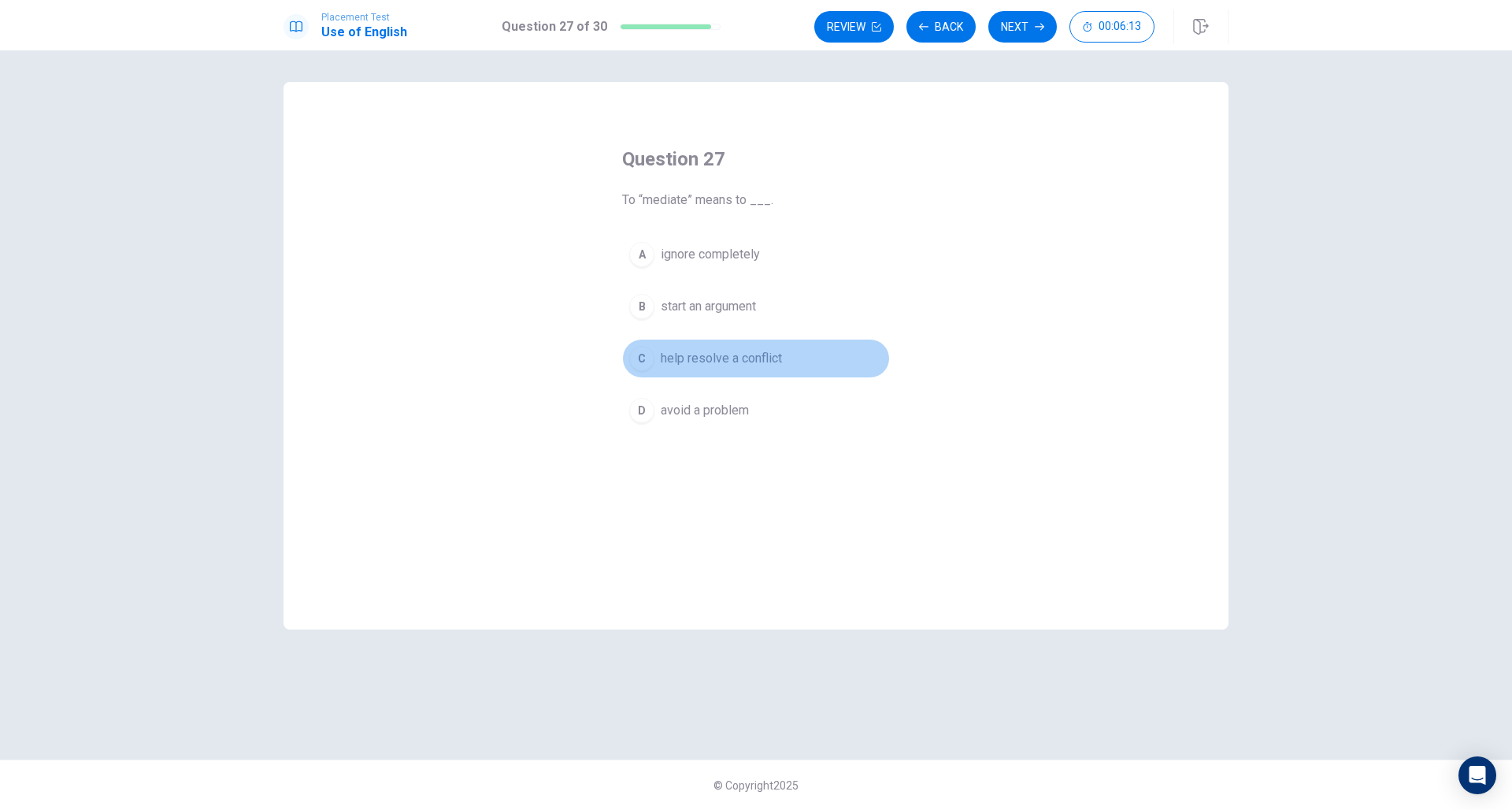
click at [751, 355] on span "help resolve a conflict" at bounding box center [721, 358] width 121 height 19
click at [1032, 25] on button "Next" at bounding box center [1023, 26] width 69 height 32
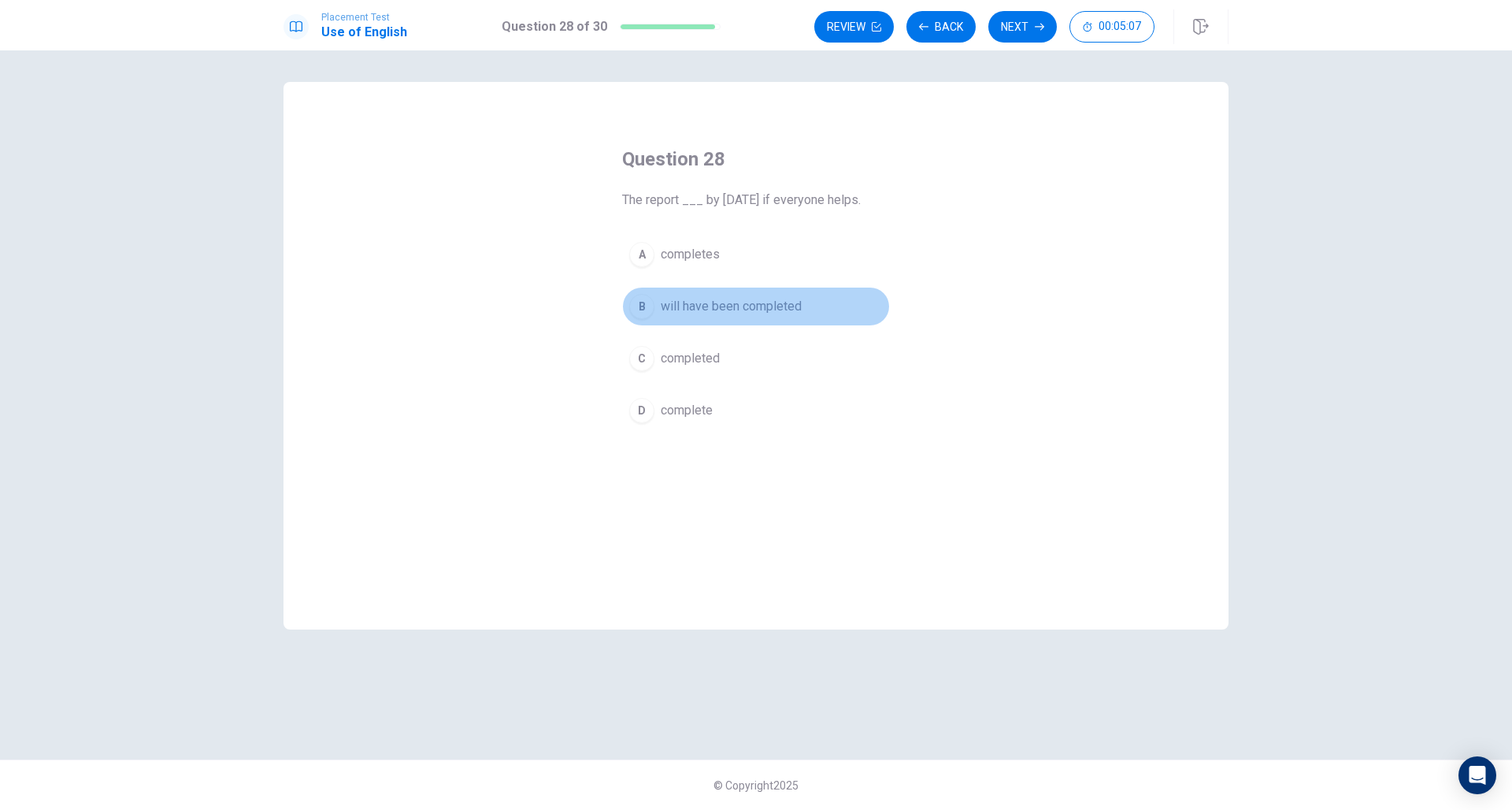
click at [752, 309] on span "will have been completed" at bounding box center [731, 306] width 141 height 19
click at [1019, 25] on button "Next" at bounding box center [1023, 26] width 69 height 32
click at [680, 356] on span "plan" at bounding box center [672, 358] width 23 height 19
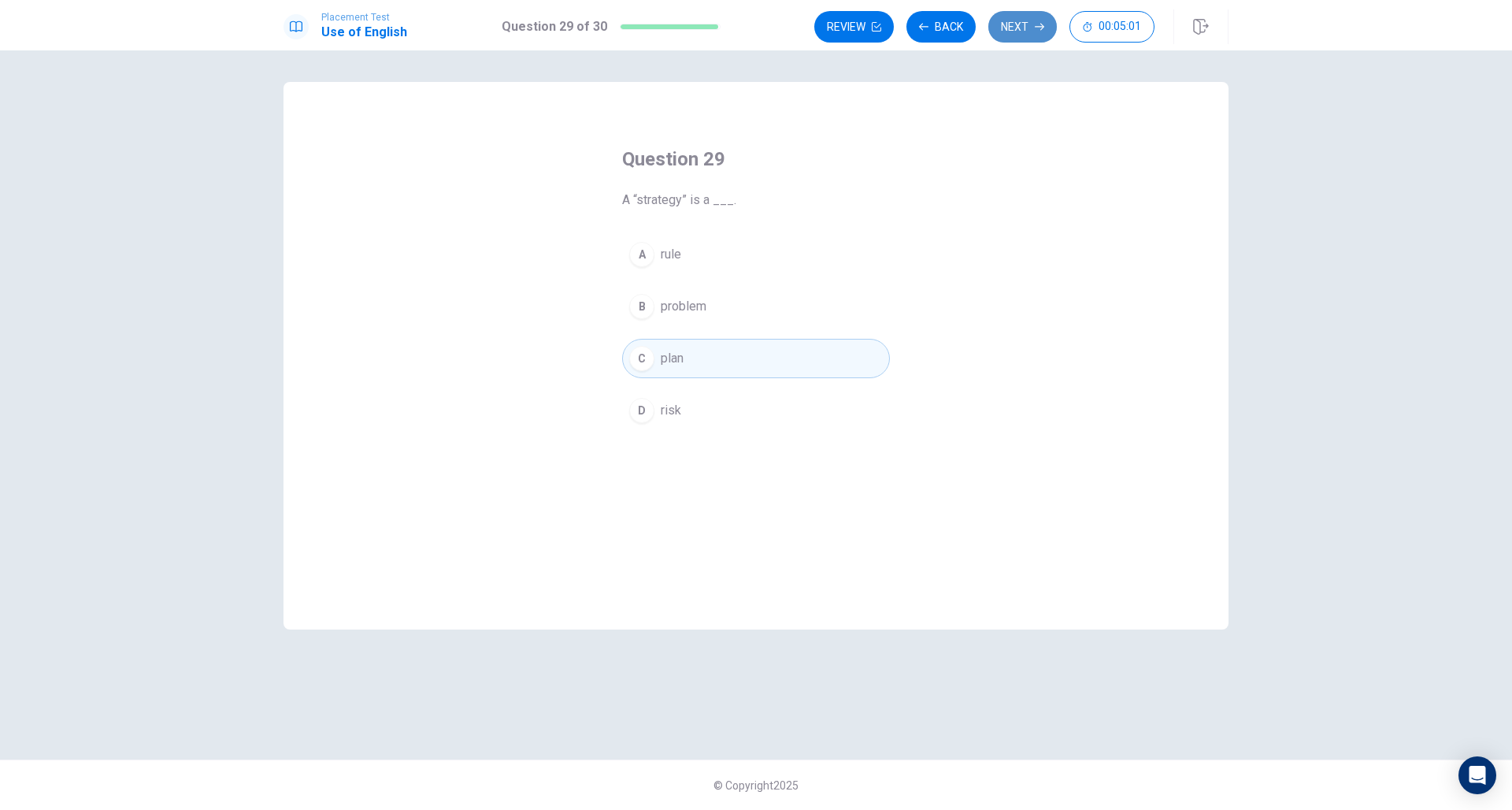
click at [1018, 34] on button "Next" at bounding box center [1023, 26] width 69 height 32
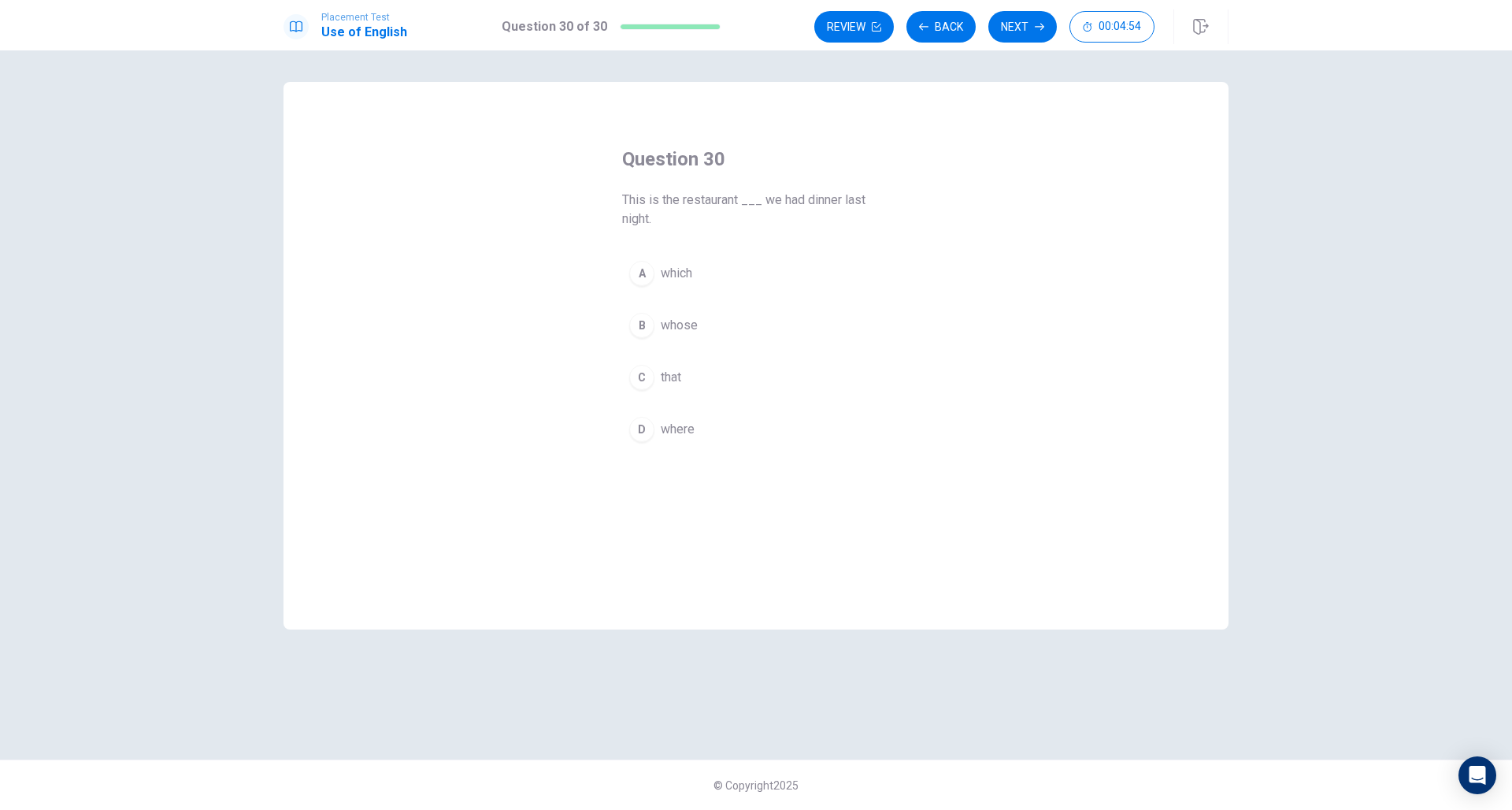
click at [682, 427] on span "where" at bounding box center [677, 429] width 33 height 19
click at [1029, 32] on button "Next" at bounding box center [1023, 26] width 69 height 32
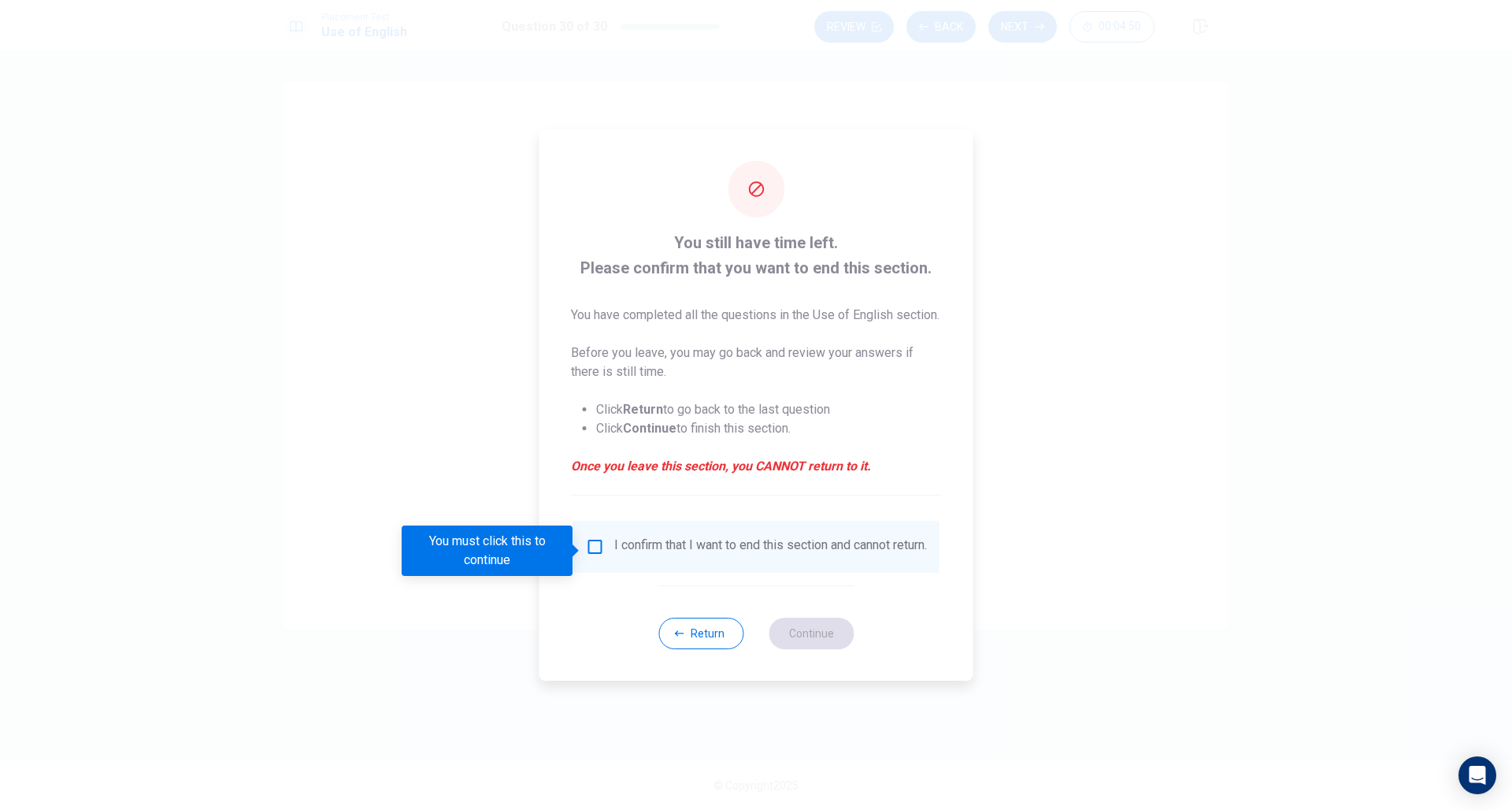
click at [598, 550] on input "You must click this to continue" at bounding box center [595, 546] width 19 height 19
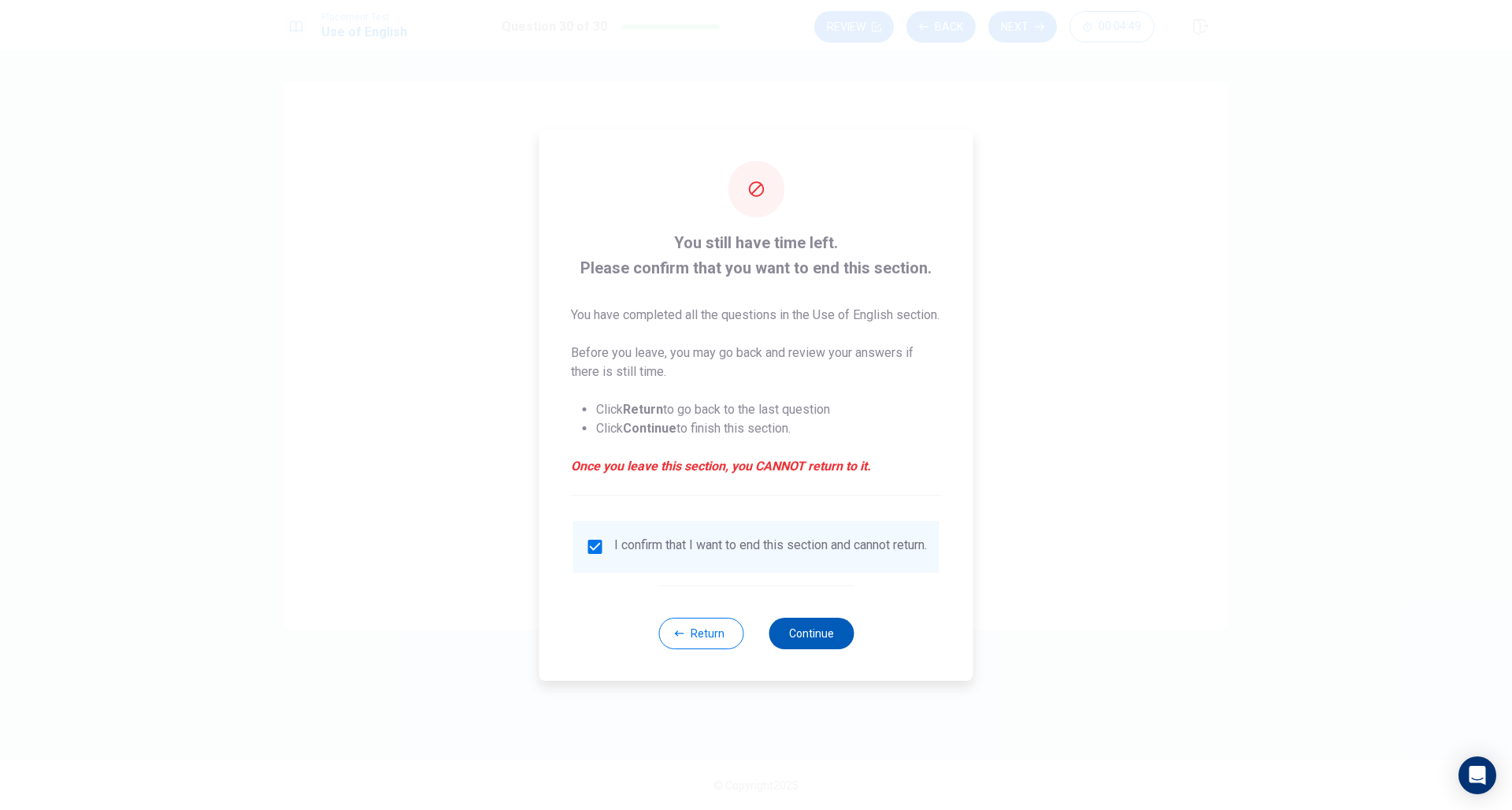
click at [810, 645] on button "Continue" at bounding box center [811, 633] width 85 height 32
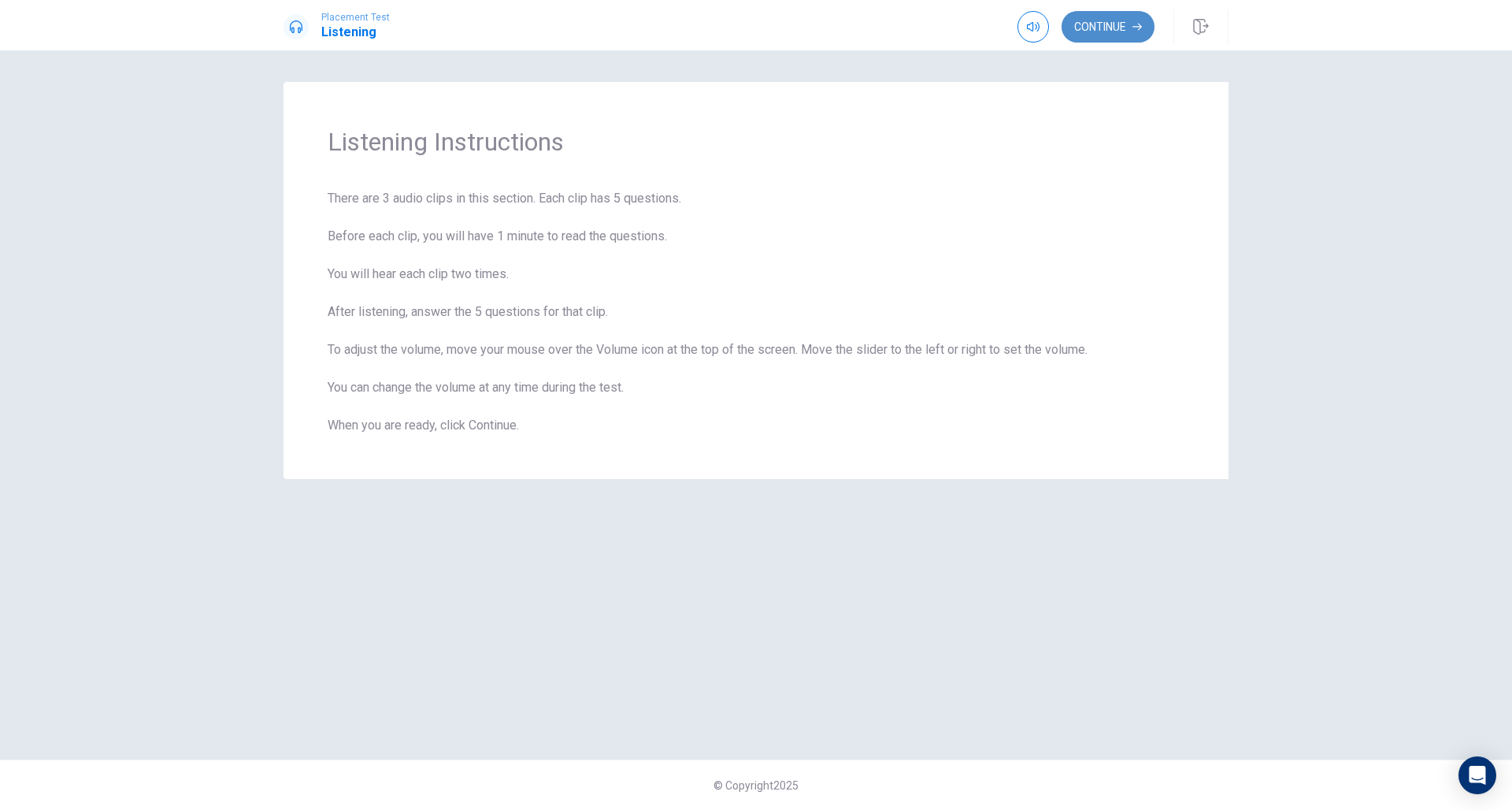
click at [1101, 30] on button "Continue" at bounding box center [1108, 26] width 93 height 32
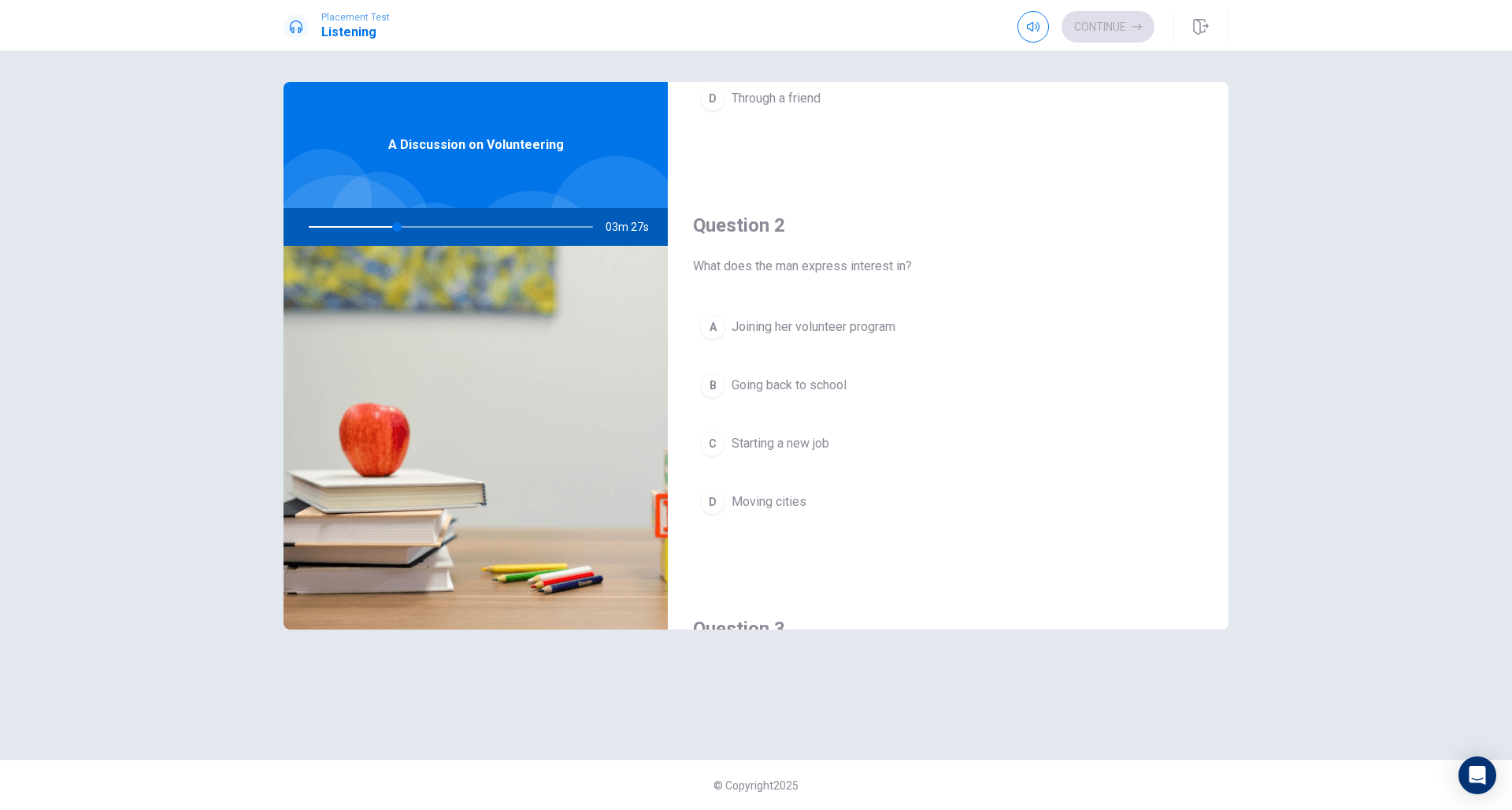
scroll to position [310, 0]
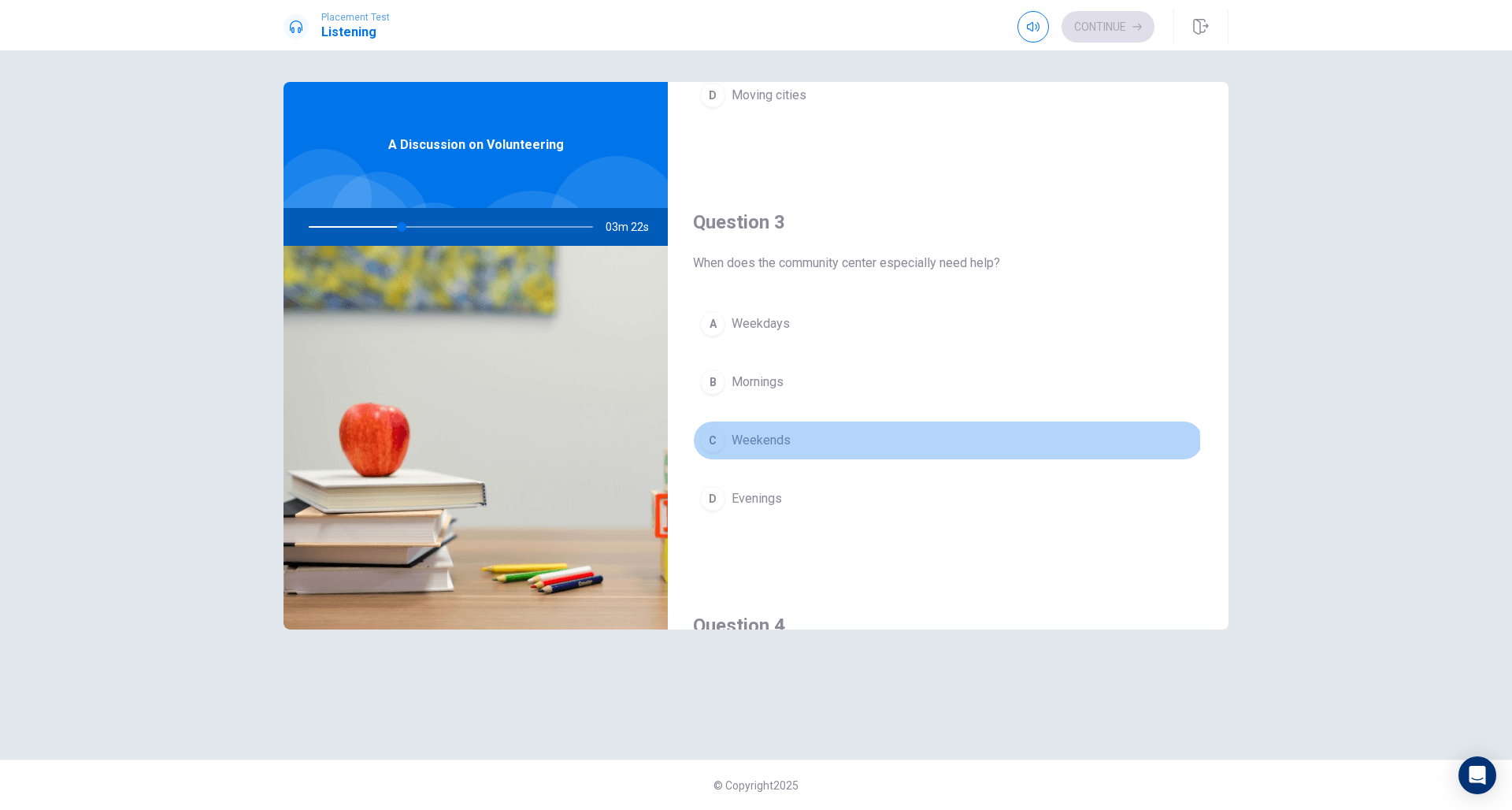
click at [765, 445] on span "Weekends" at bounding box center [760, 440] width 59 height 19
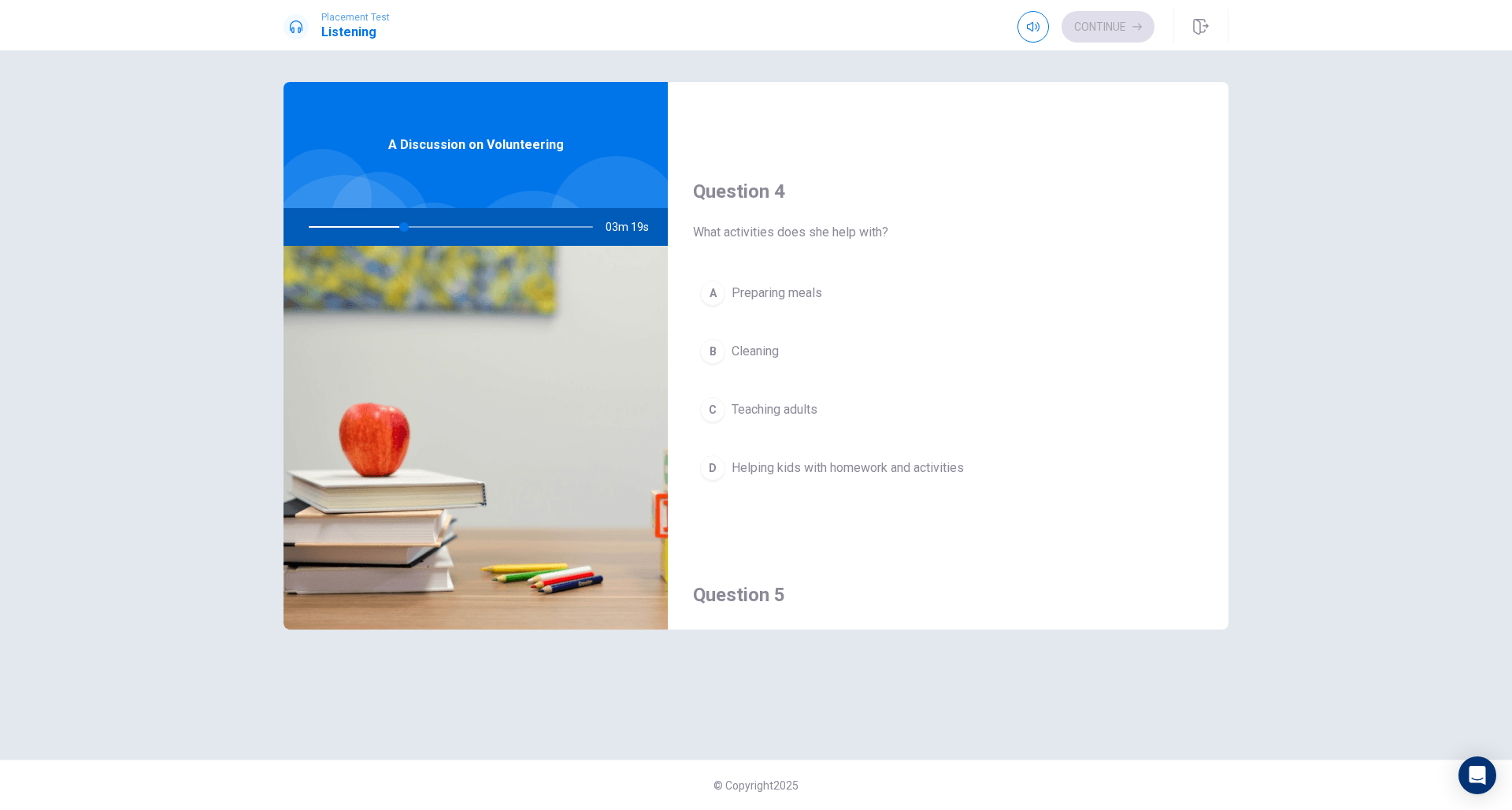
scroll to position [0, 0]
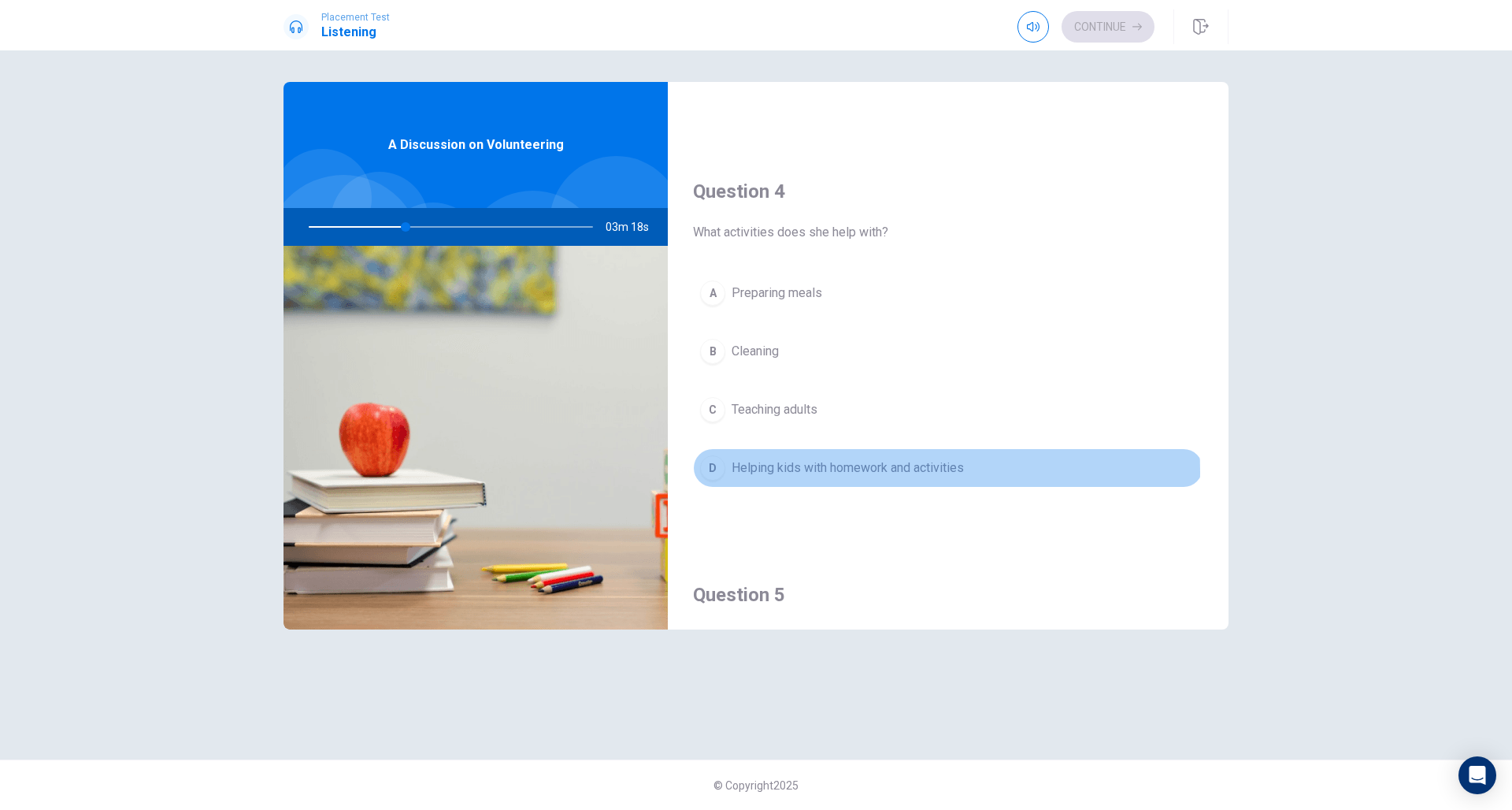
click at [810, 472] on span "Helping kids with homework and activities" at bounding box center [847, 468] width 232 height 19
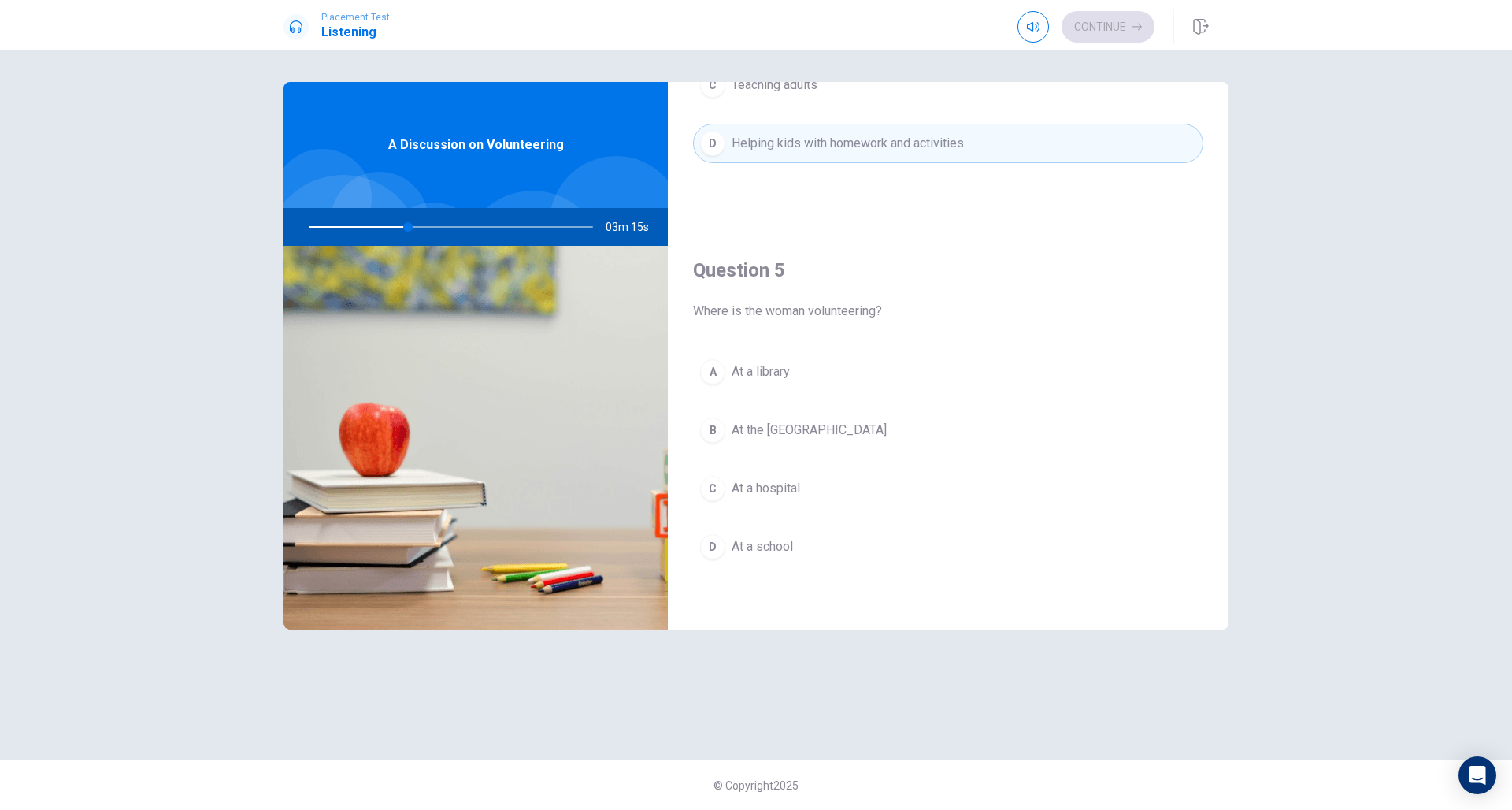
scroll to position [1470, 0]
click at [796, 427] on span "At the [GEOGRAPHIC_DATA]" at bounding box center [809, 430] width 155 height 19
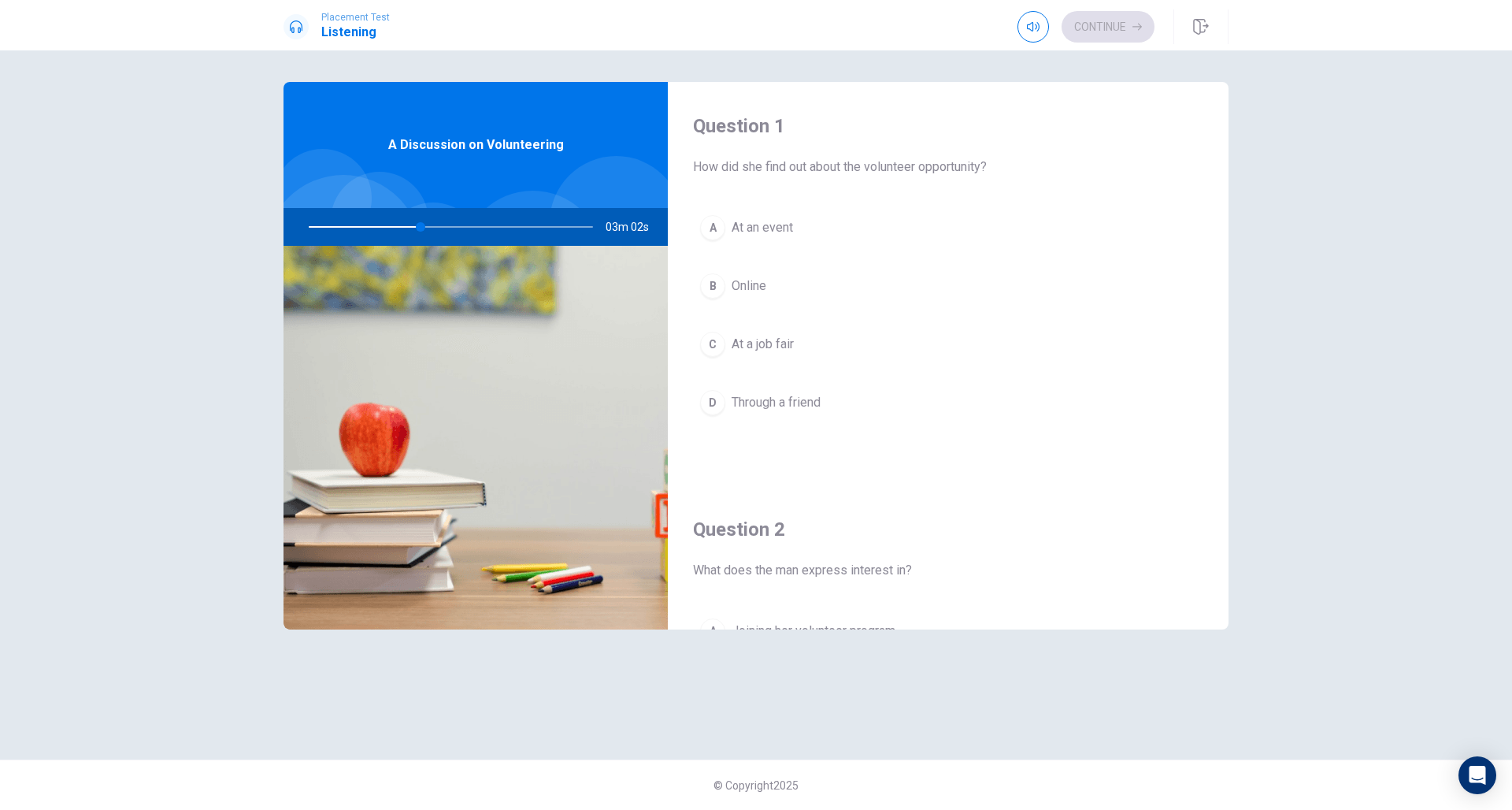
scroll to position [19, 0]
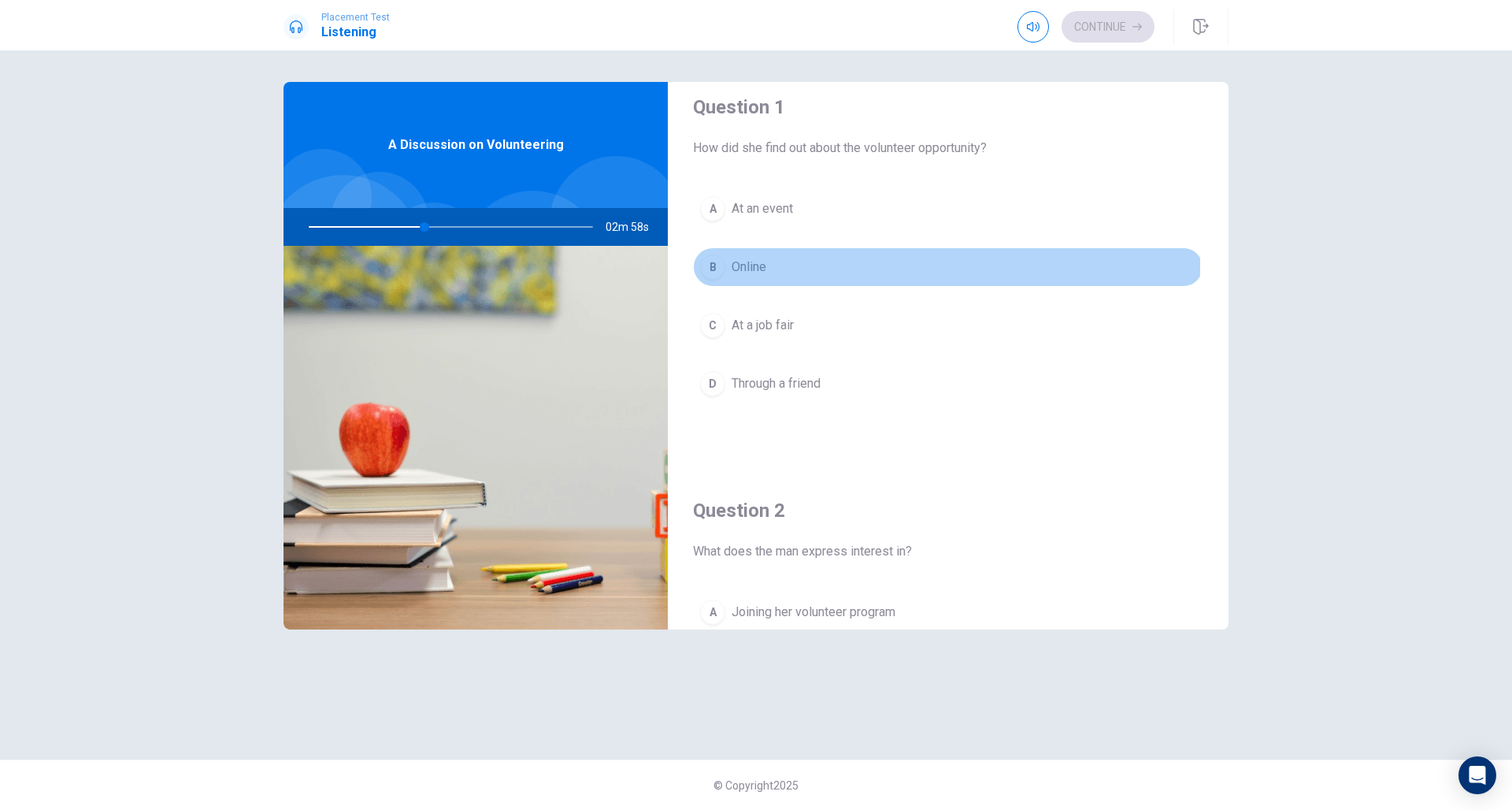
click at [759, 266] on span "Online" at bounding box center [748, 266] width 34 height 19
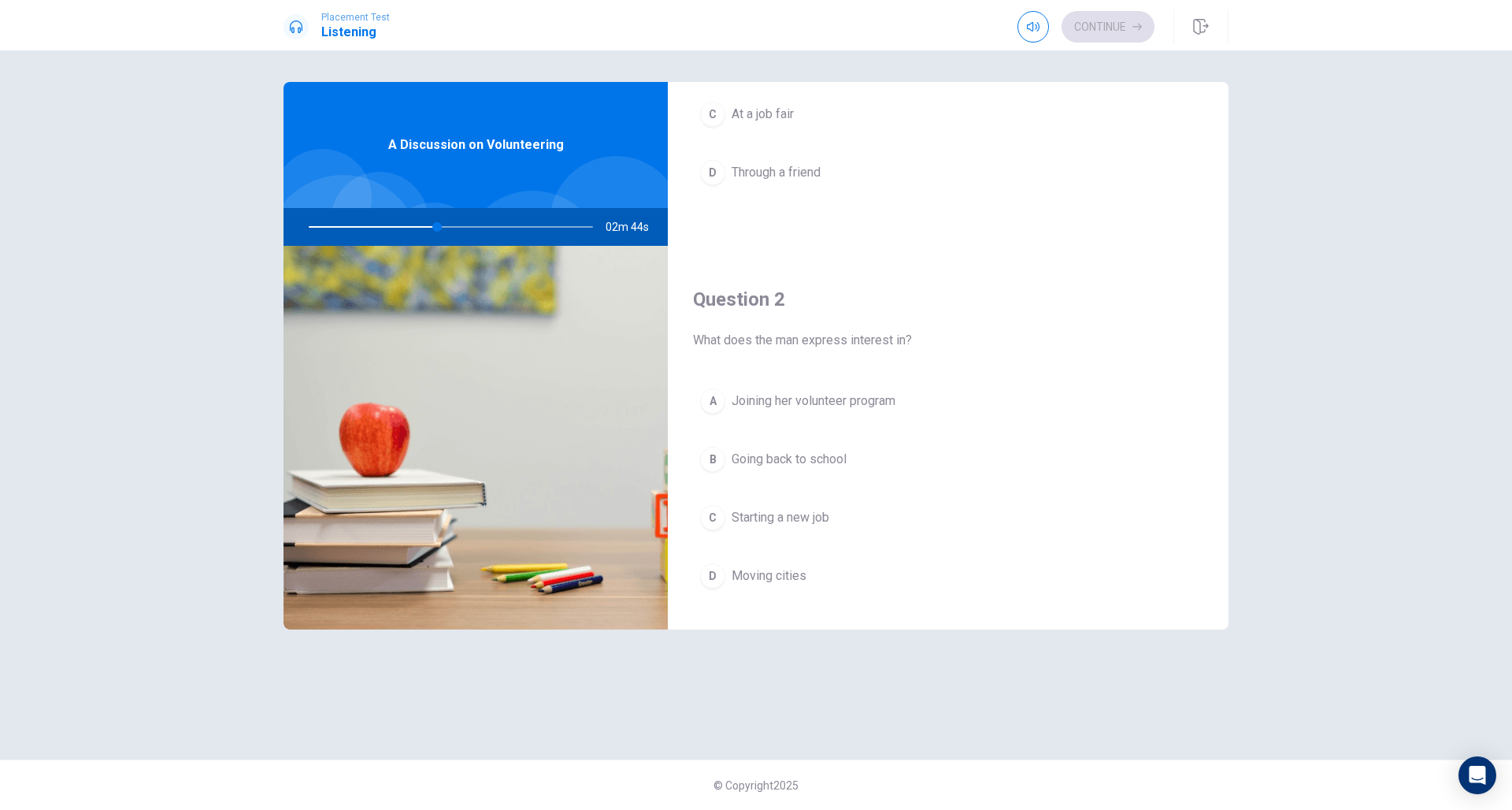
scroll to position [230, 0]
click at [785, 391] on span "Joining her volunteer program" at bounding box center [813, 400] width 163 height 19
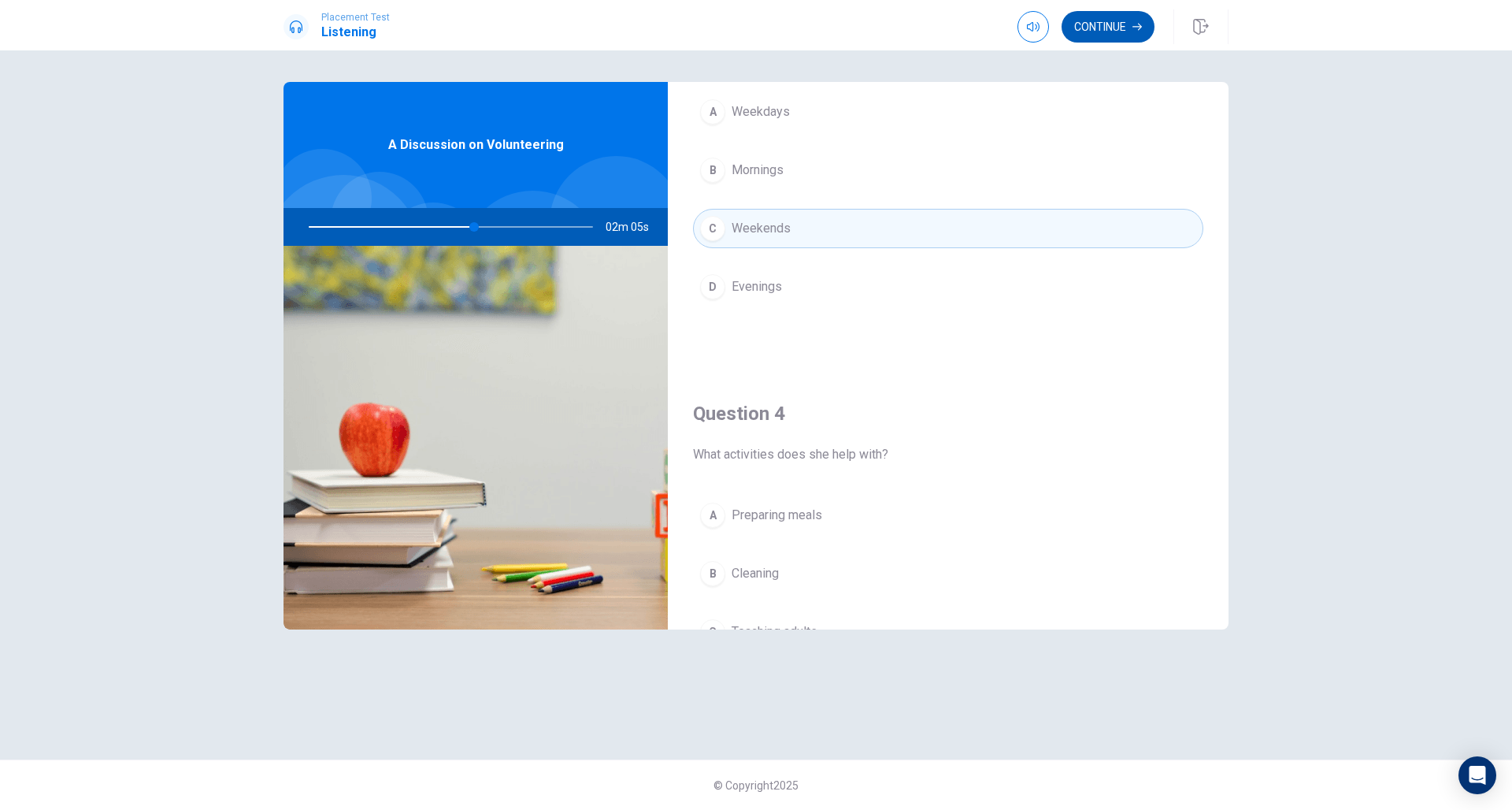
scroll to position [1, 0]
click at [1119, 30] on button "Continue" at bounding box center [1108, 26] width 93 height 32
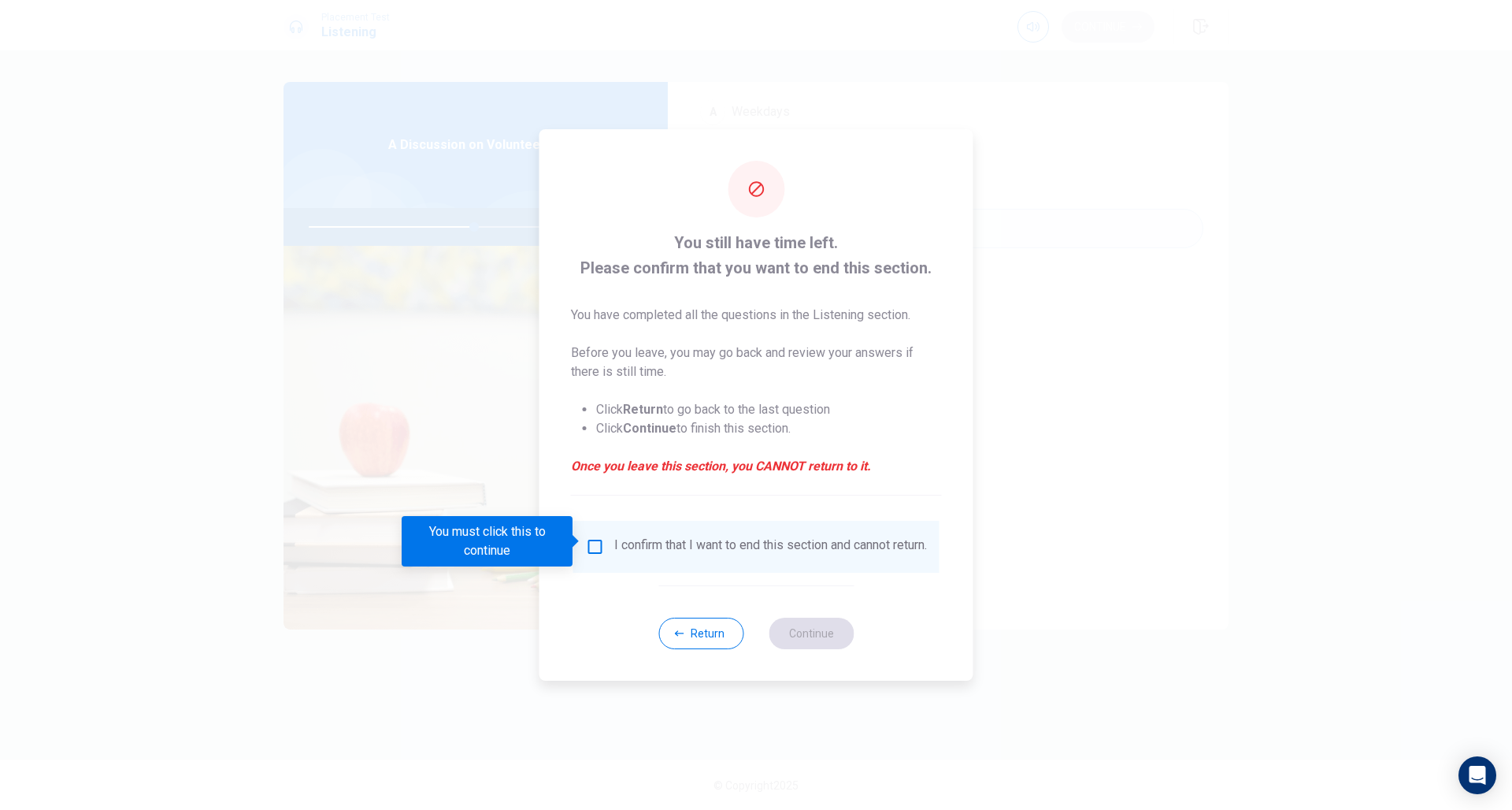
scroll to position [0, 0]
click at [592, 541] on input "You must click this to continue" at bounding box center [595, 546] width 19 height 19
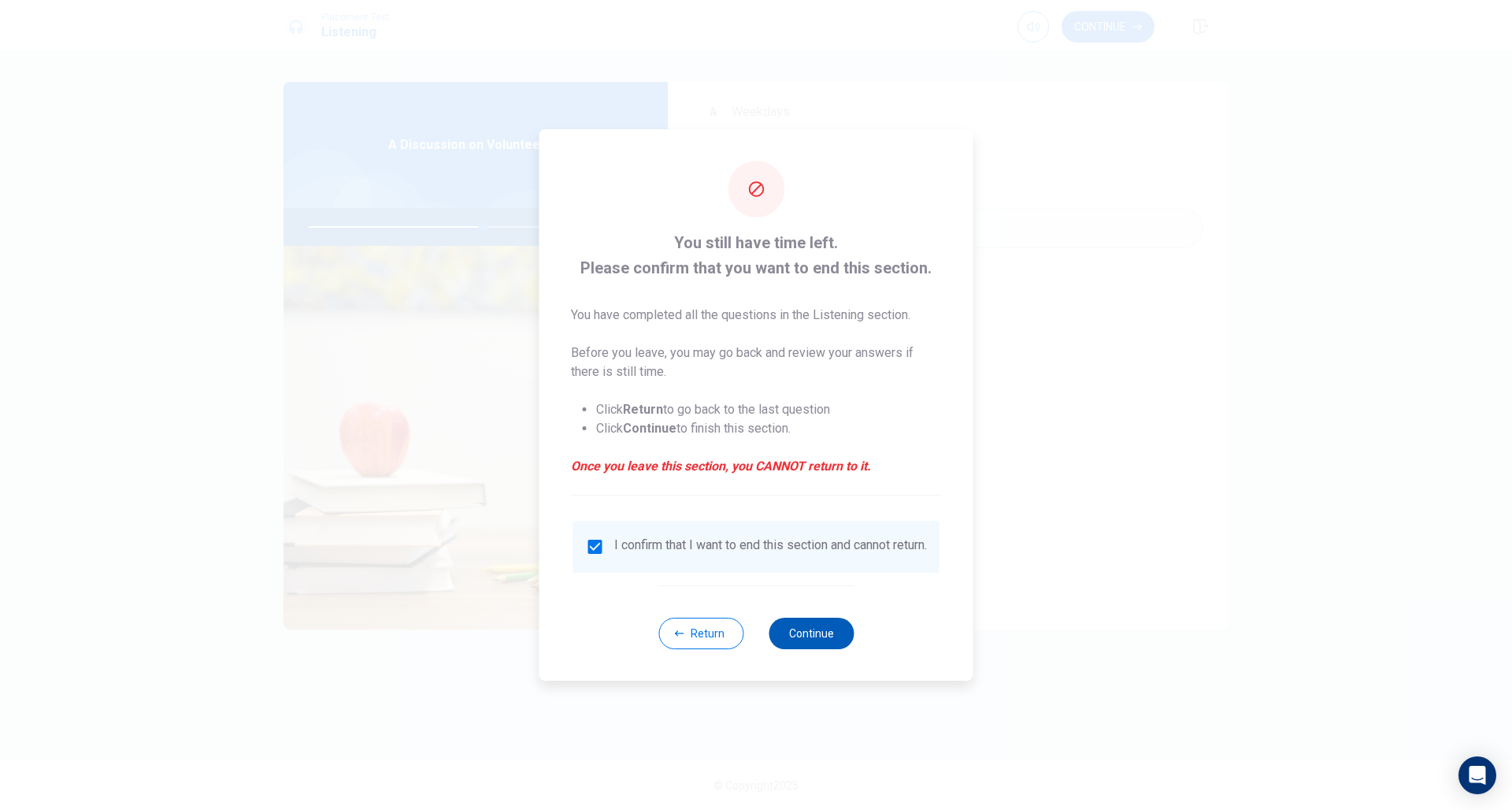
click at [827, 637] on button "Continue" at bounding box center [811, 633] width 85 height 32
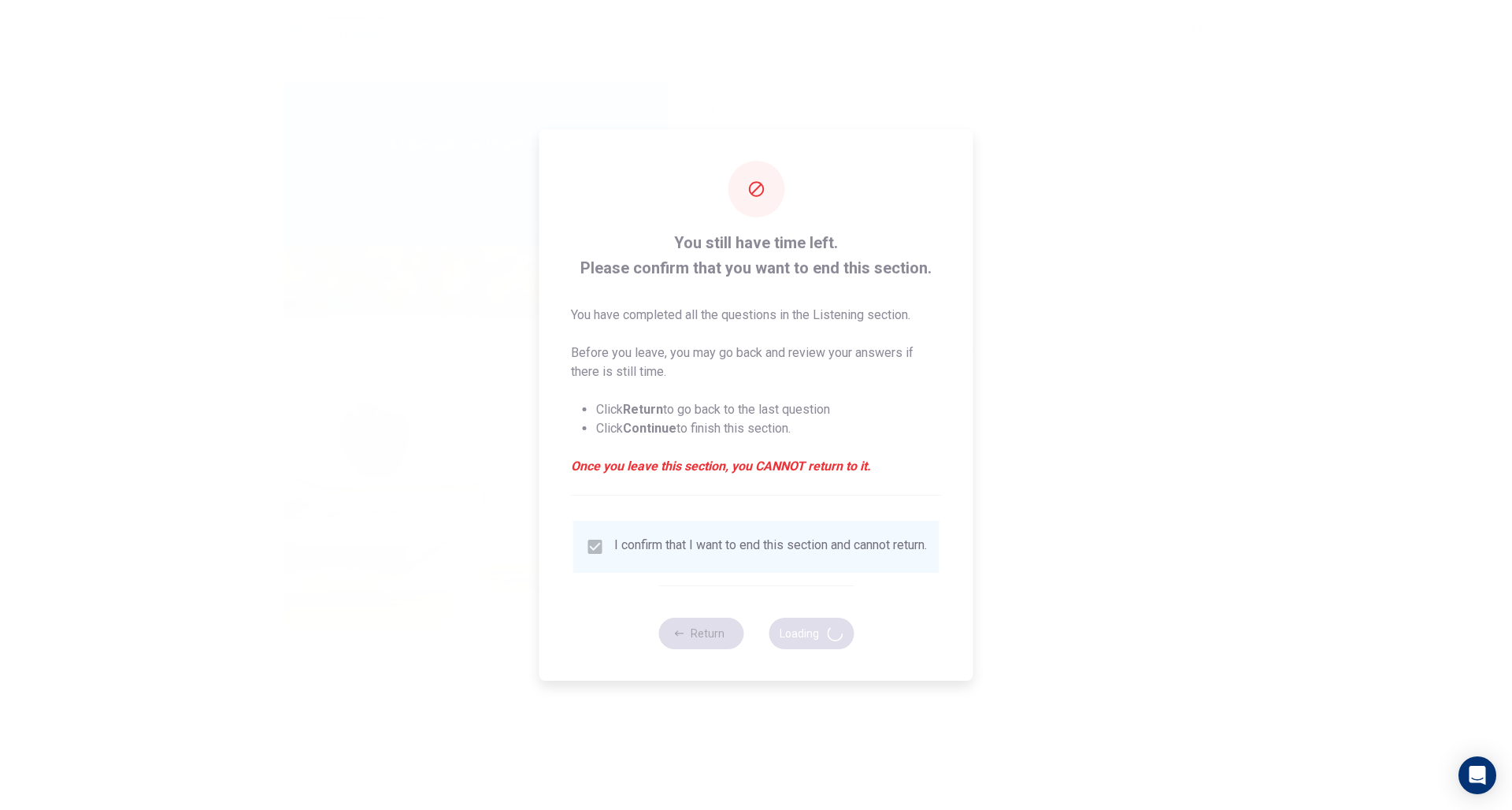
type input "62"
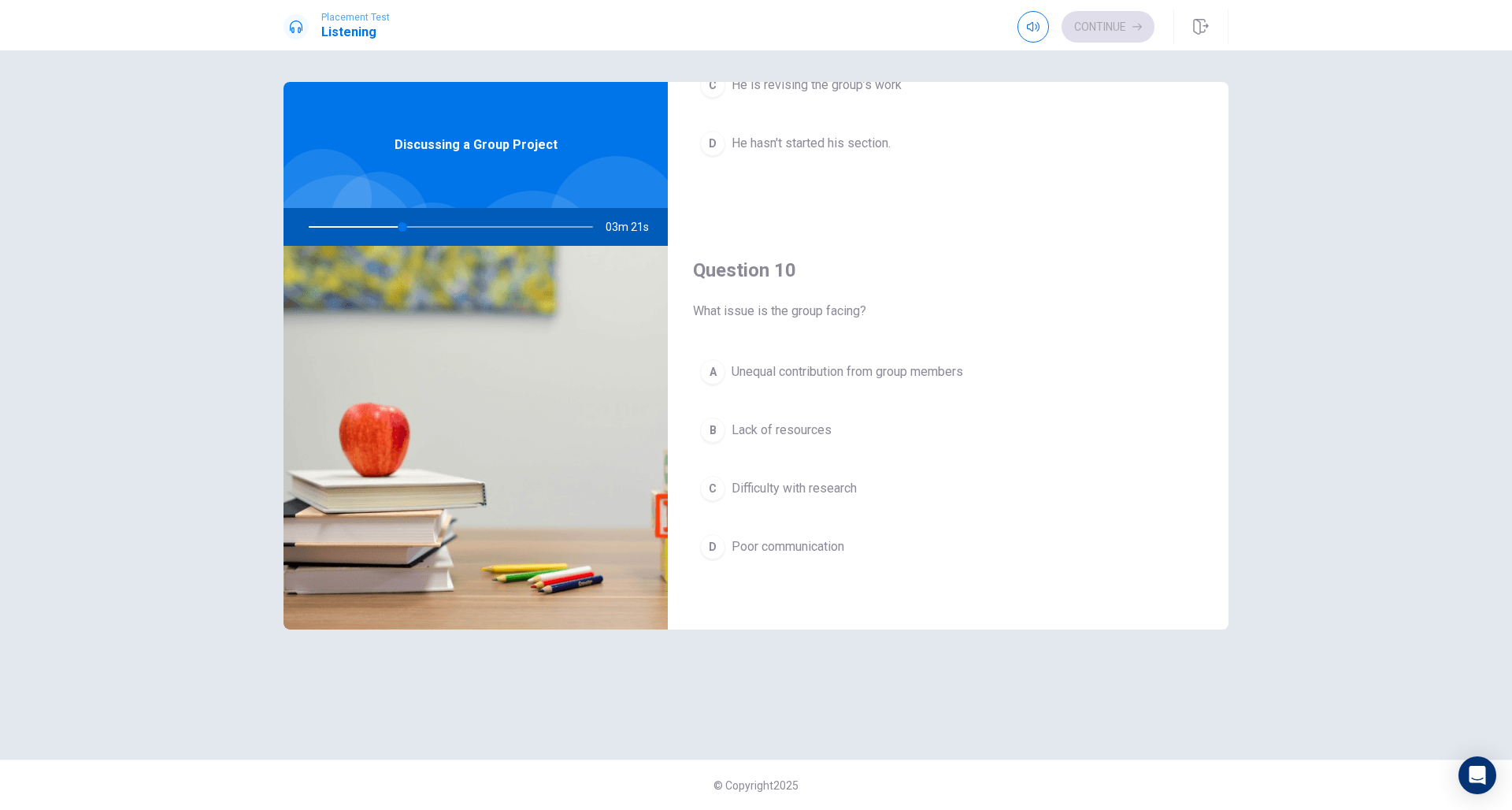
scroll to position [1470, 0]
click at [859, 372] on span "Unequal contribution from group members" at bounding box center [846, 371] width 231 height 19
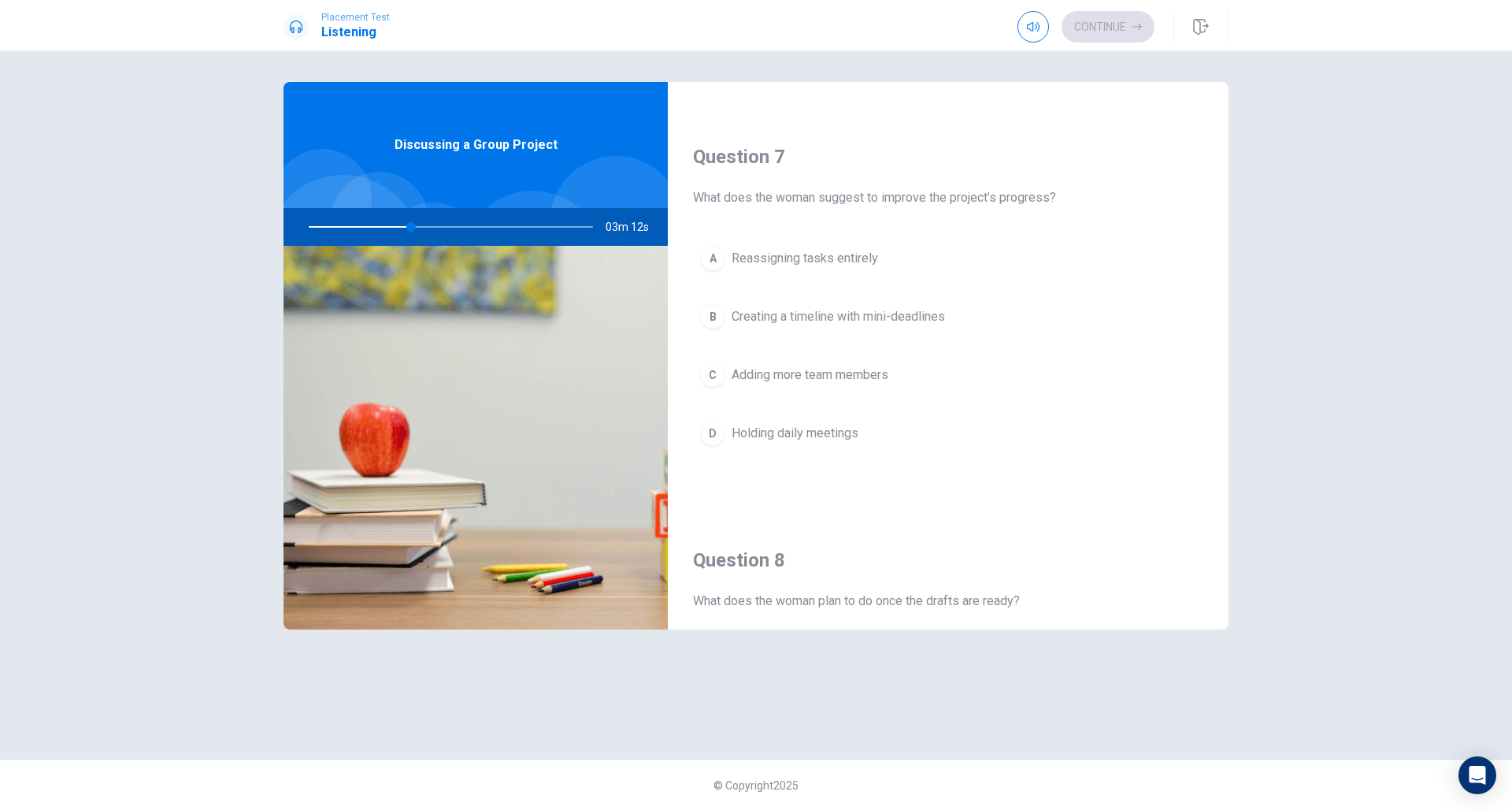
scroll to position [374, 0]
click at [876, 315] on span "Creating a timeline with mini-deadlines" at bounding box center [837, 315] width 213 height 19
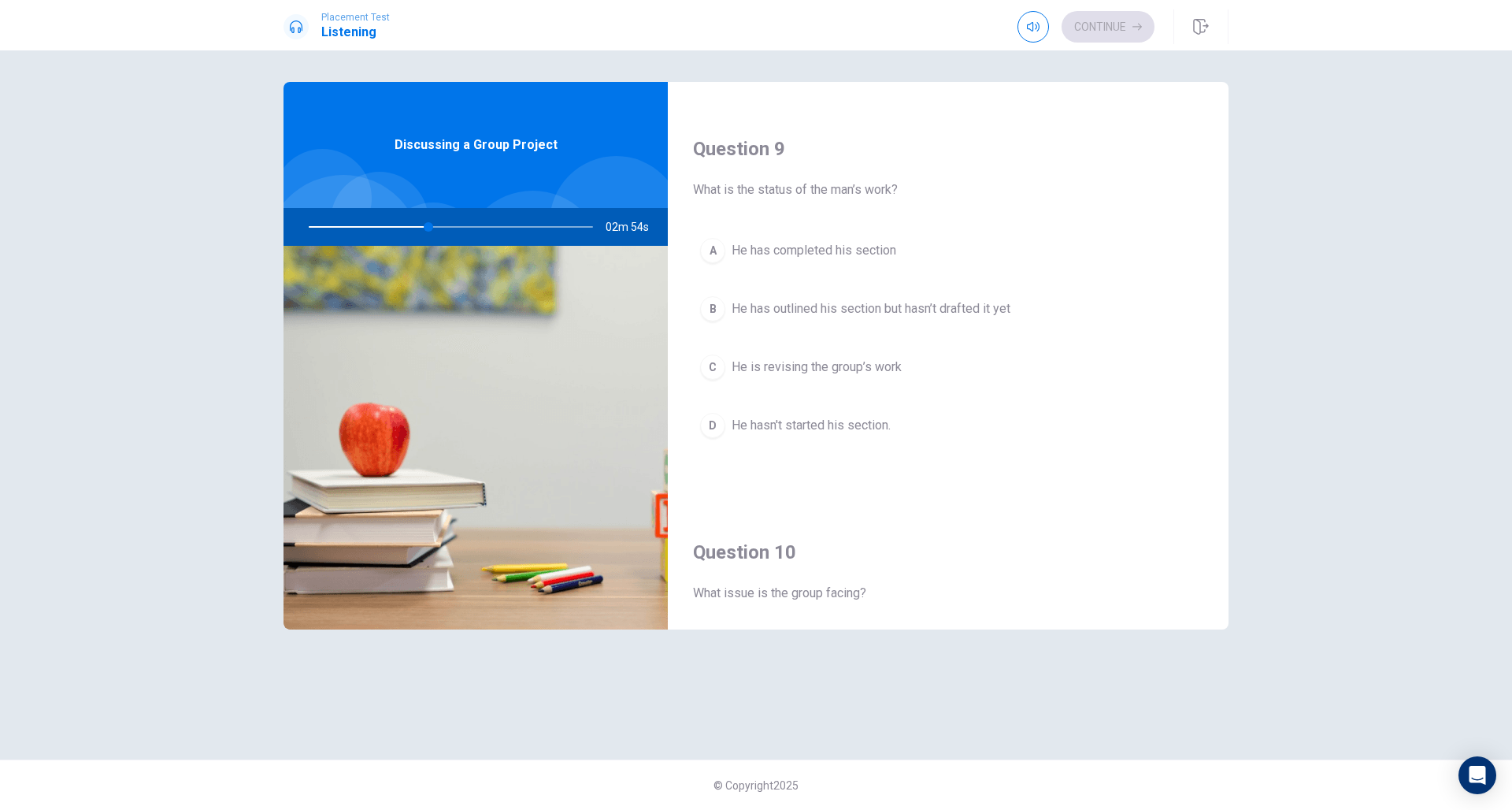
click at [903, 320] on button "B He has outlined his section but hasn’t drafted it yet" at bounding box center [948, 309] width 511 height 39
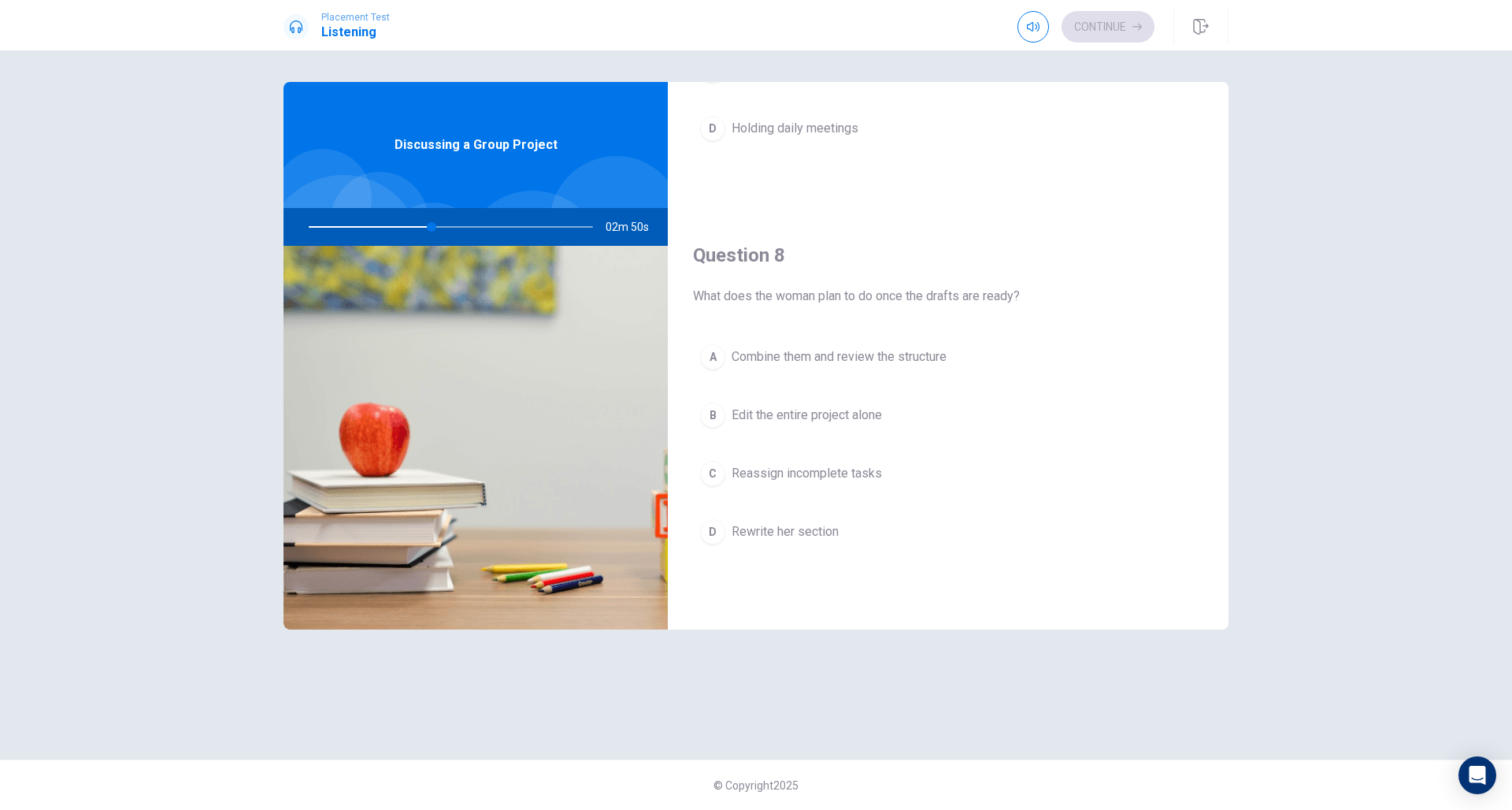
scroll to position [680, 0]
click at [902, 356] on span "Combine them and review the structure" at bounding box center [838, 354] width 215 height 19
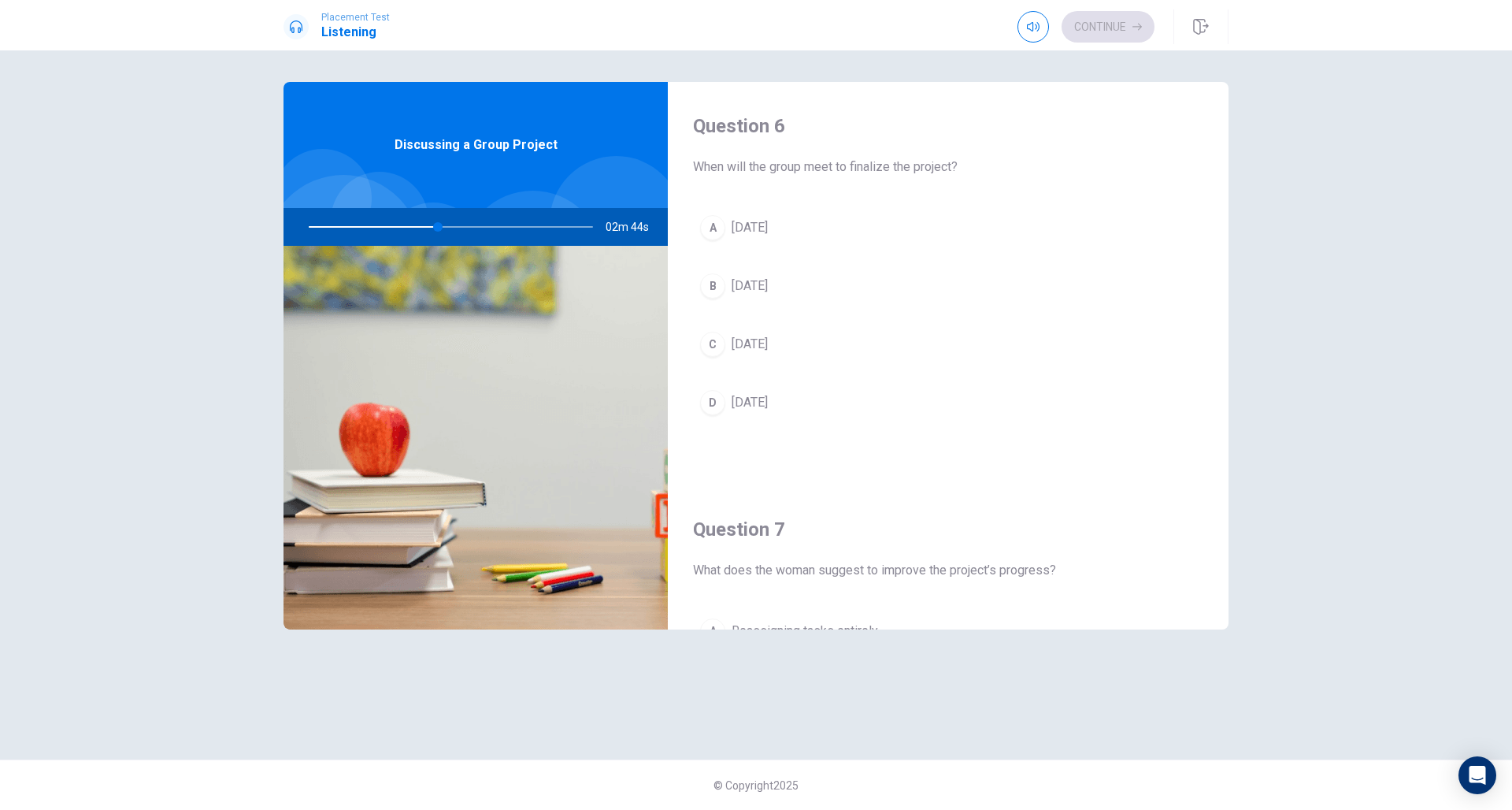
scroll to position [0, 0]
click at [752, 342] on span "[DATE]" at bounding box center [749, 344] width 36 height 19
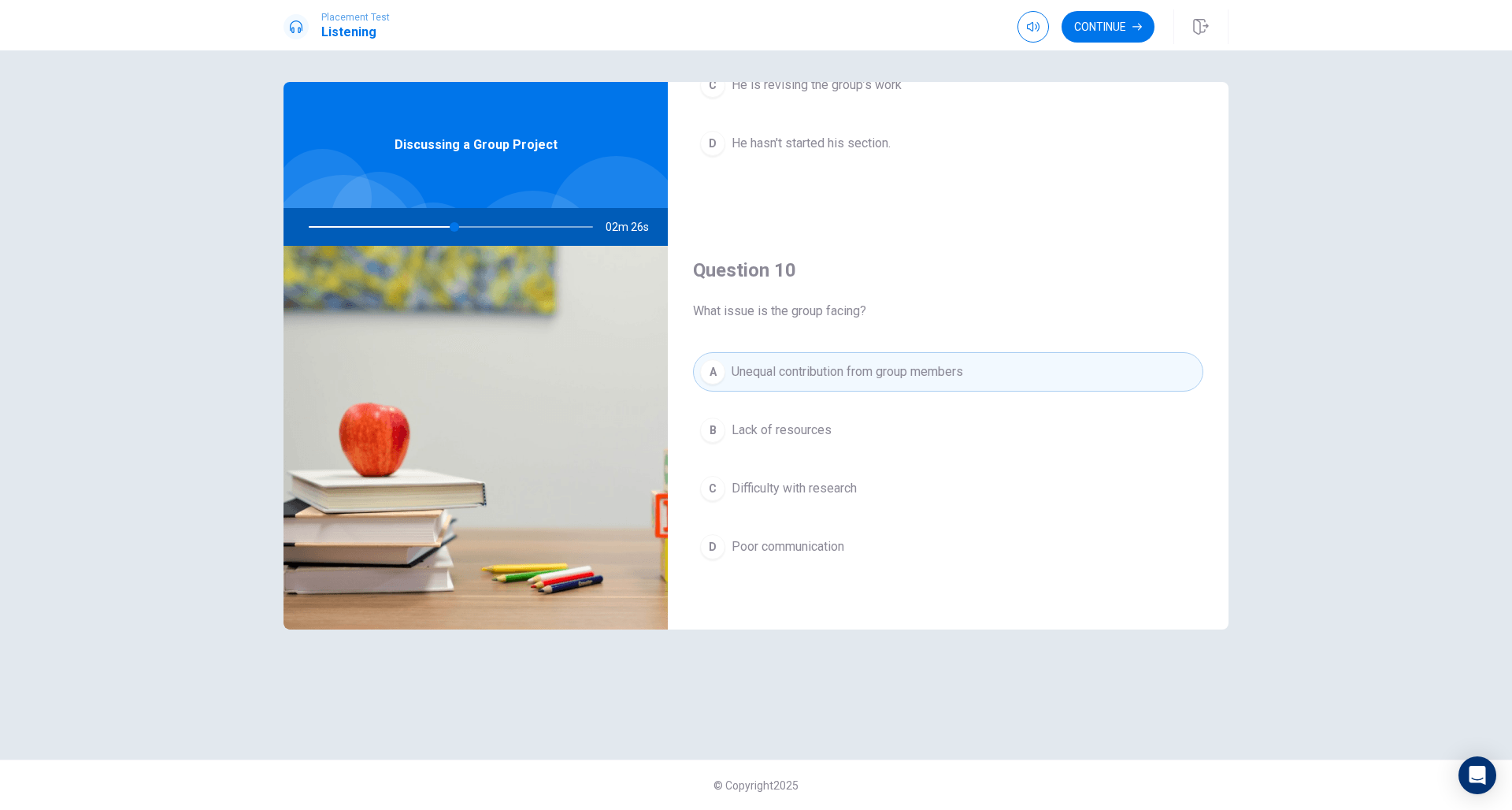
scroll to position [1470, 0]
click at [1114, 25] on button "Continue" at bounding box center [1108, 26] width 93 height 32
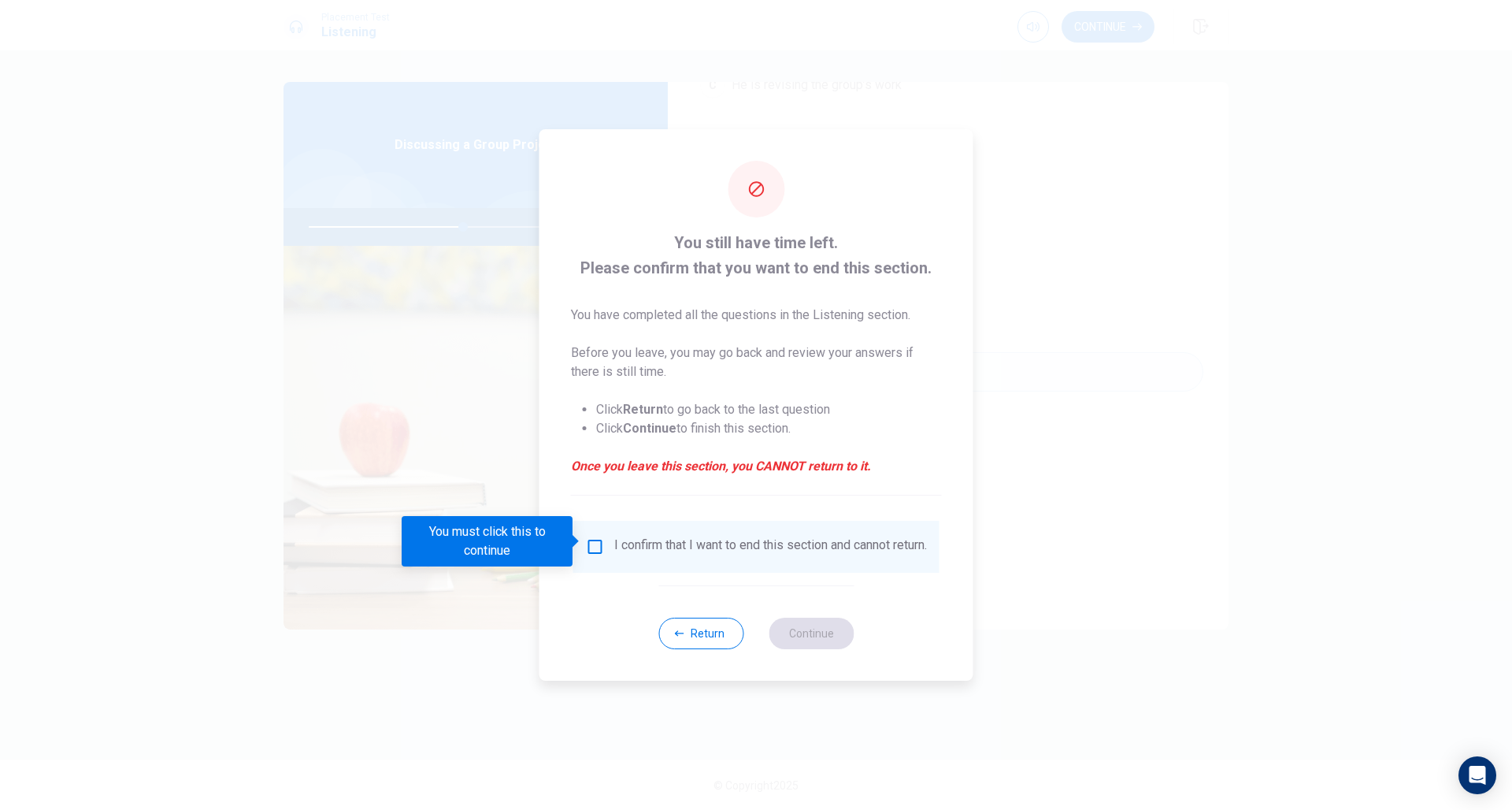
click at [595, 544] on input "You must click this to continue" at bounding box center [595, 546] width 19 height 19
click at [814, 636] on button "Continue" at bounding box center [811, 633] width 85 height 32
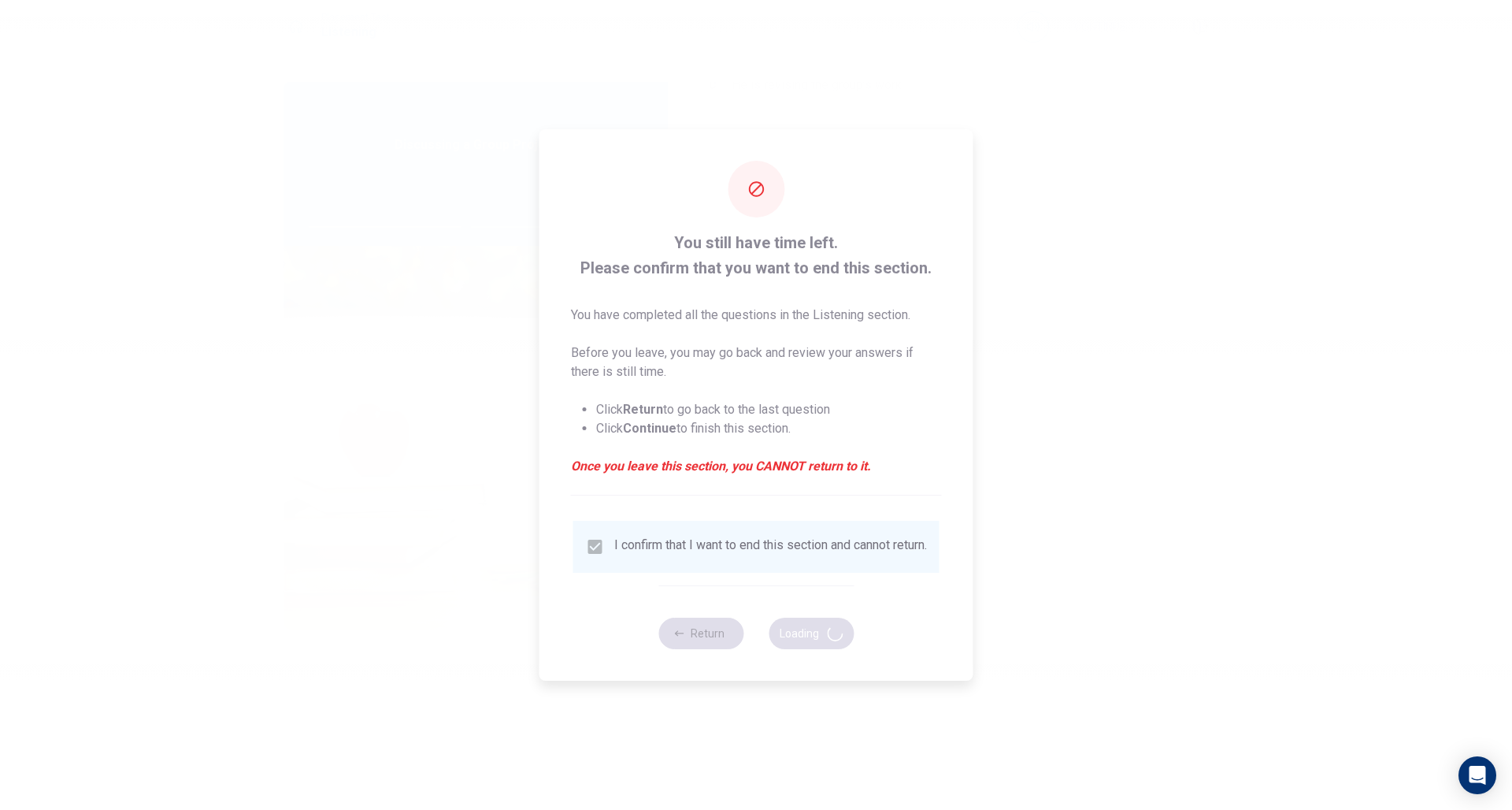
type input "56"
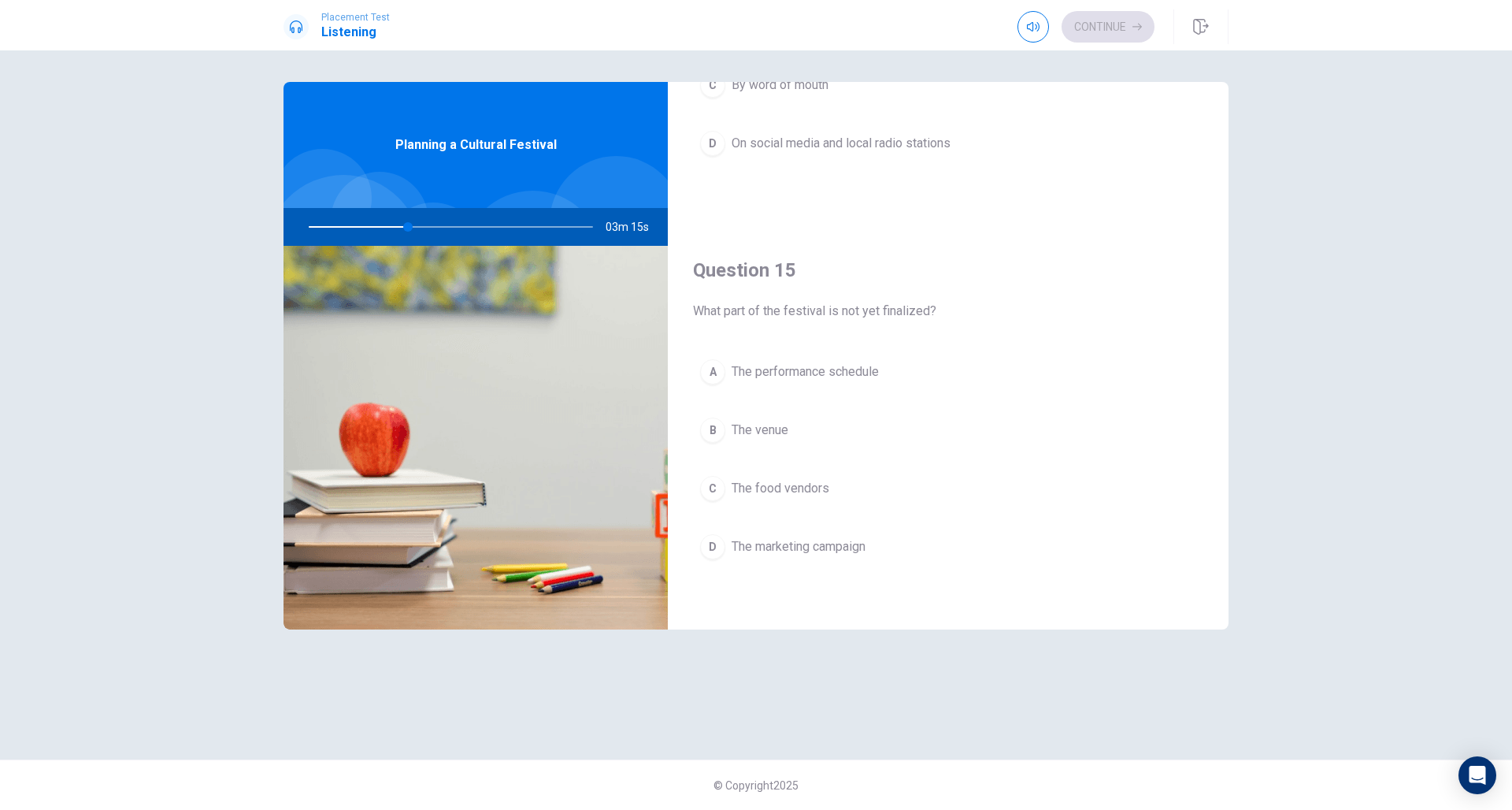
click at [832, 368] on span "The performance schedule" at bounding box center [805, 371] width 147 height 19
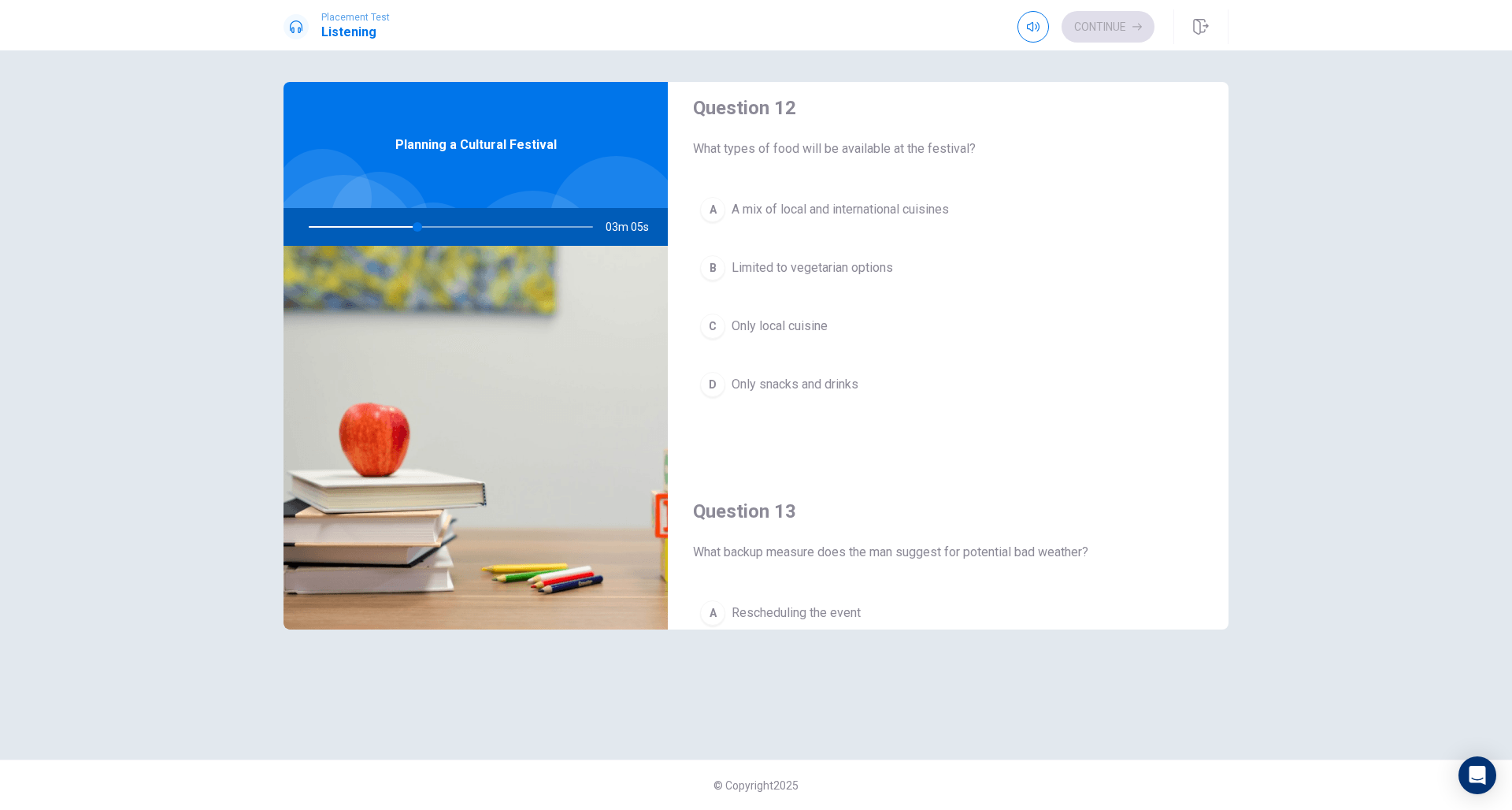
scroll to position [418, 0]
click at [859, 223] on button "A A mix of local and international cuisines" at bounding box center [948, 213] width 511 height 39
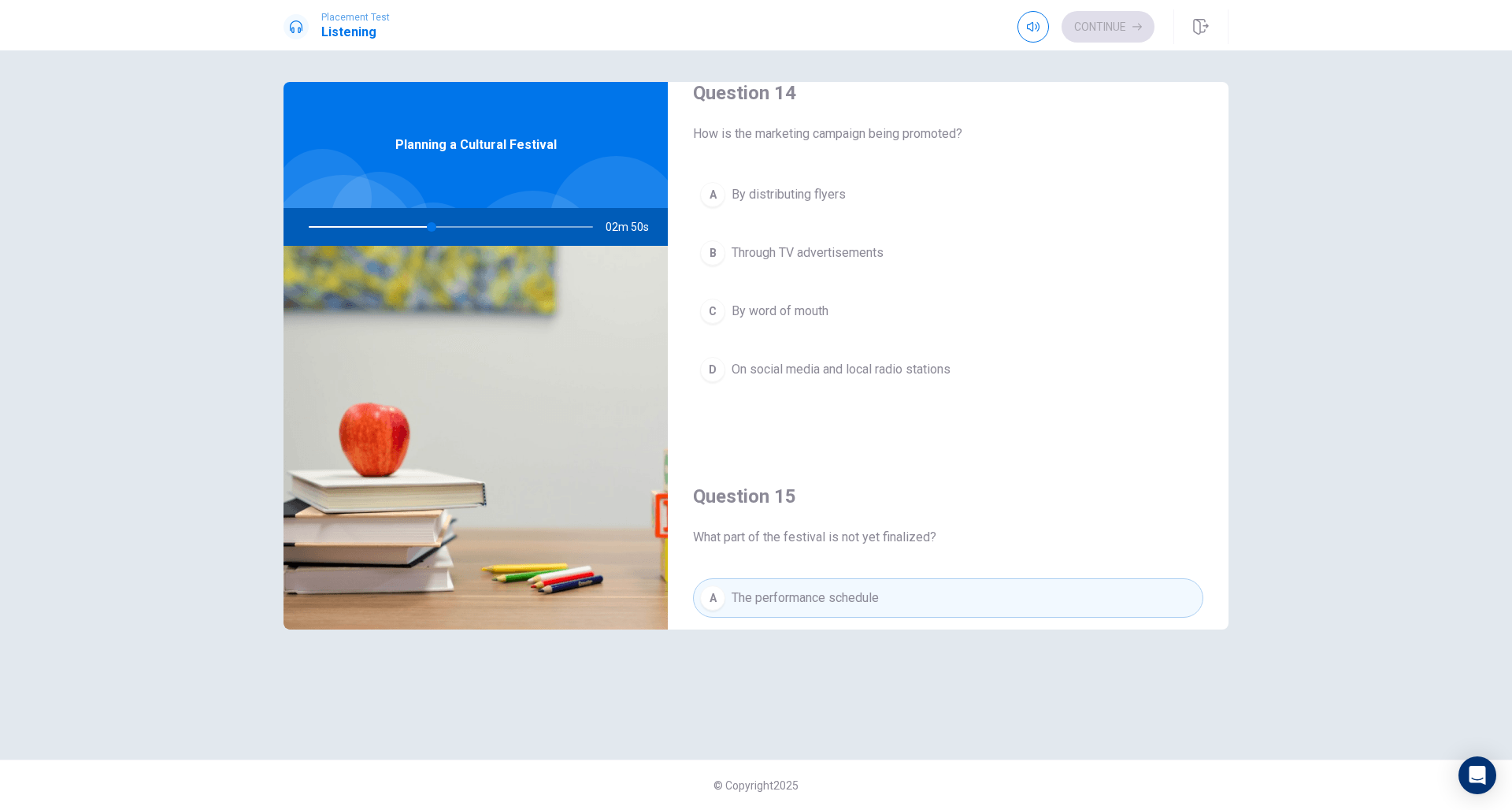
scroll to position [1231, 0]
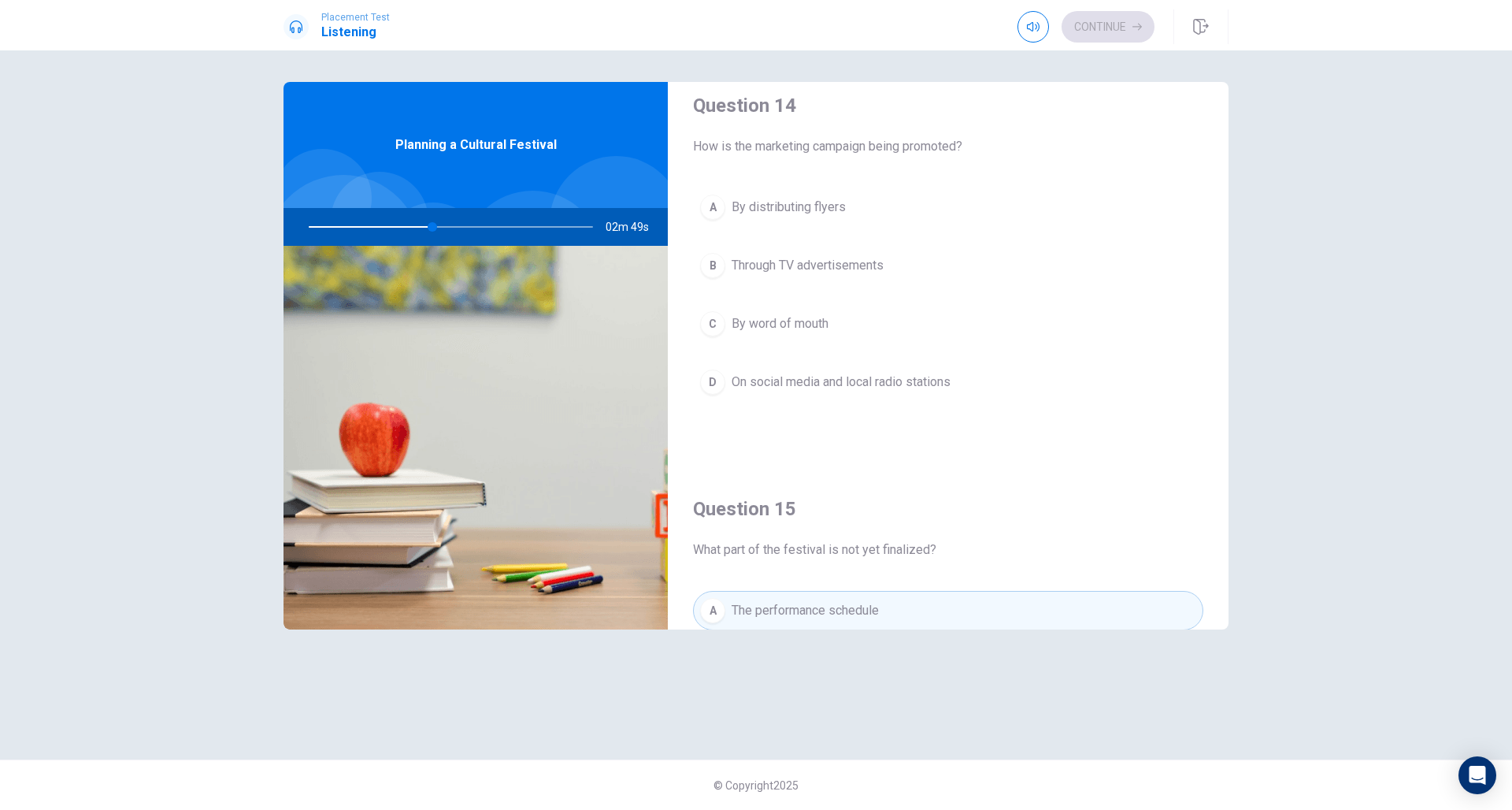
click at [886, 383] on span "On social media and local radio stations" at bounding box center [841, 382] width 219 height 19
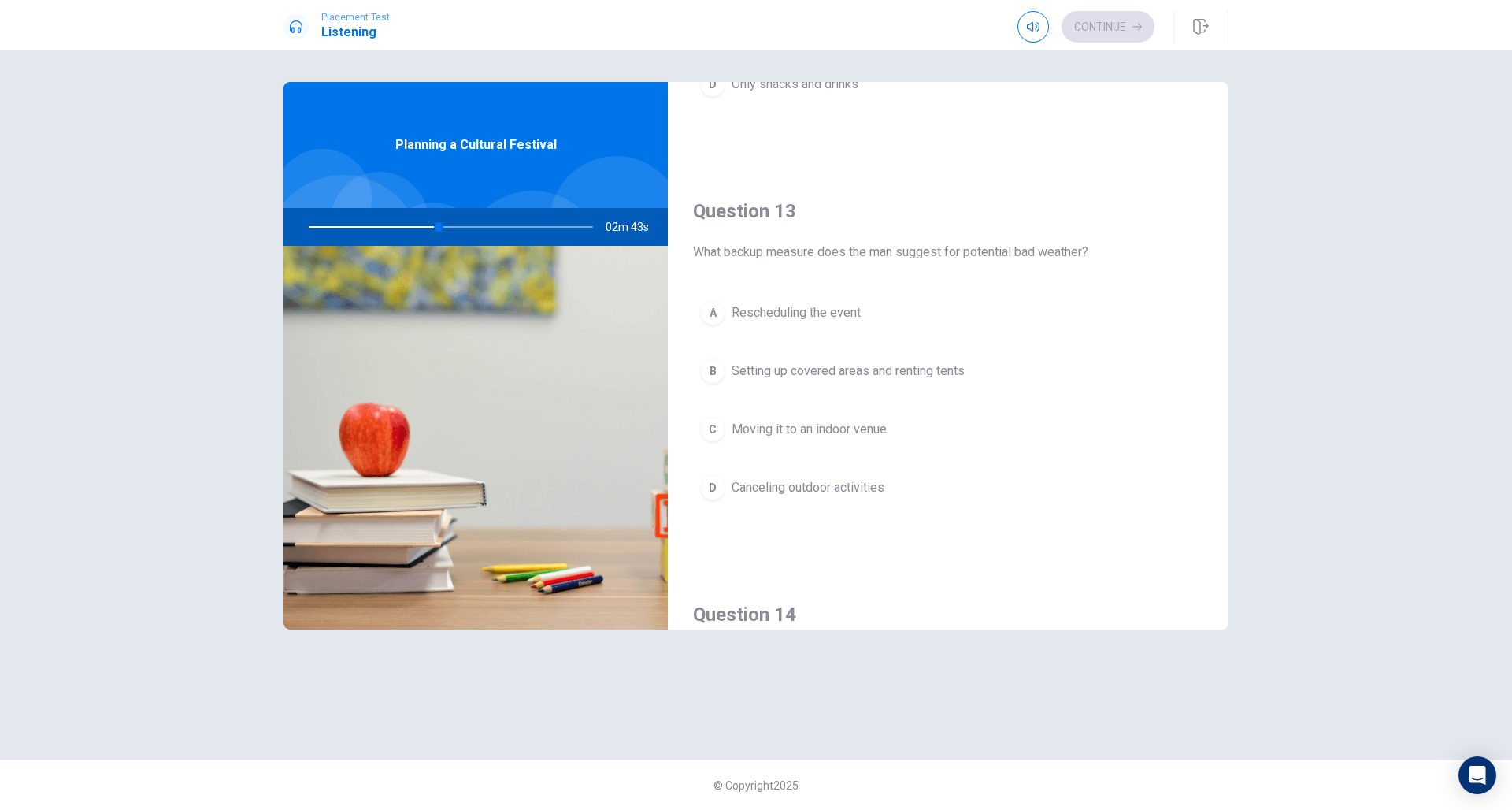
scroll to position [718, 0]
click at [912, 371] on span "Setting up covered areas and renting tents" at bounding box center [847, 374] width 233 height 19
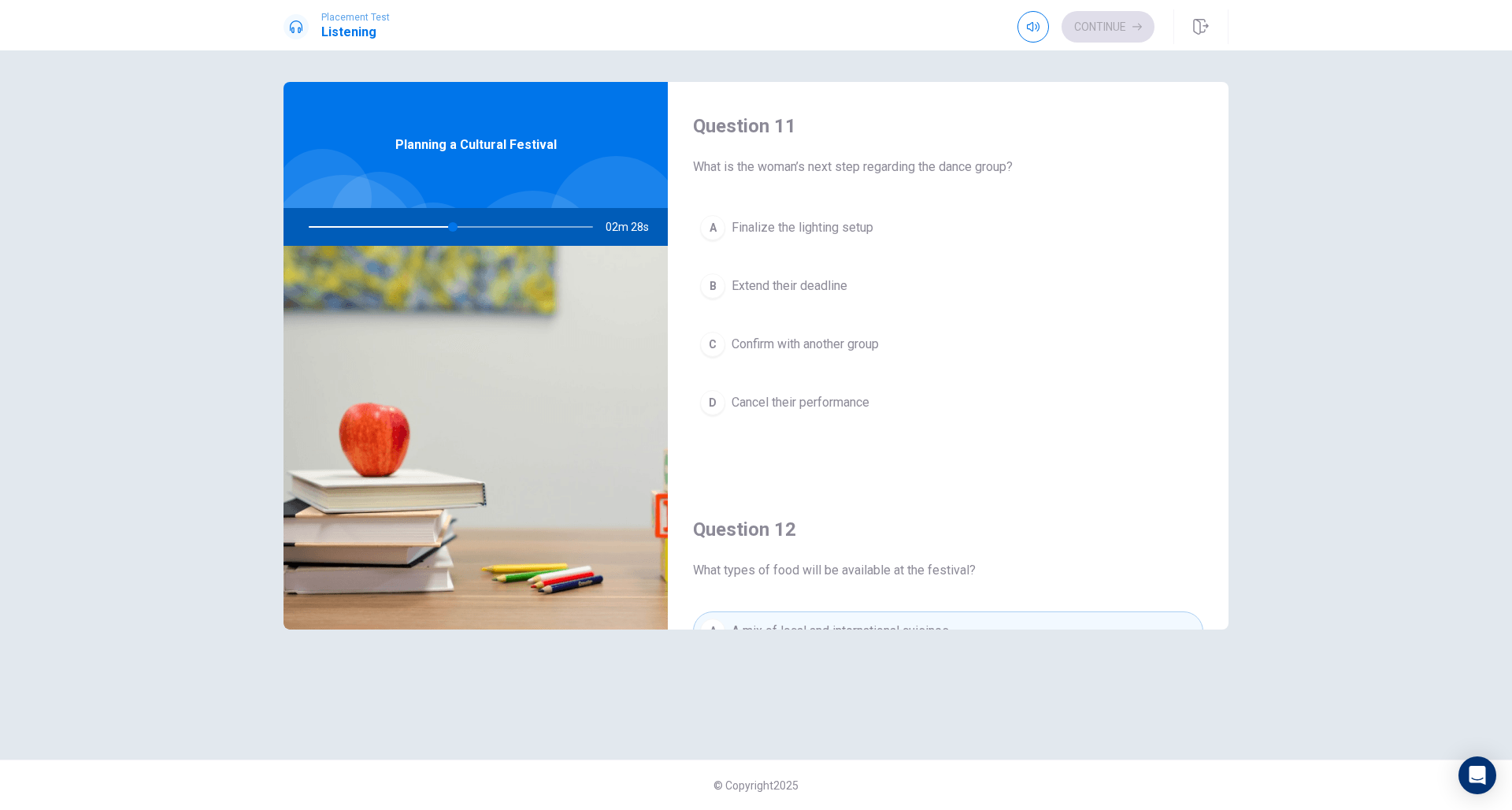
scroll to position [0, 0]
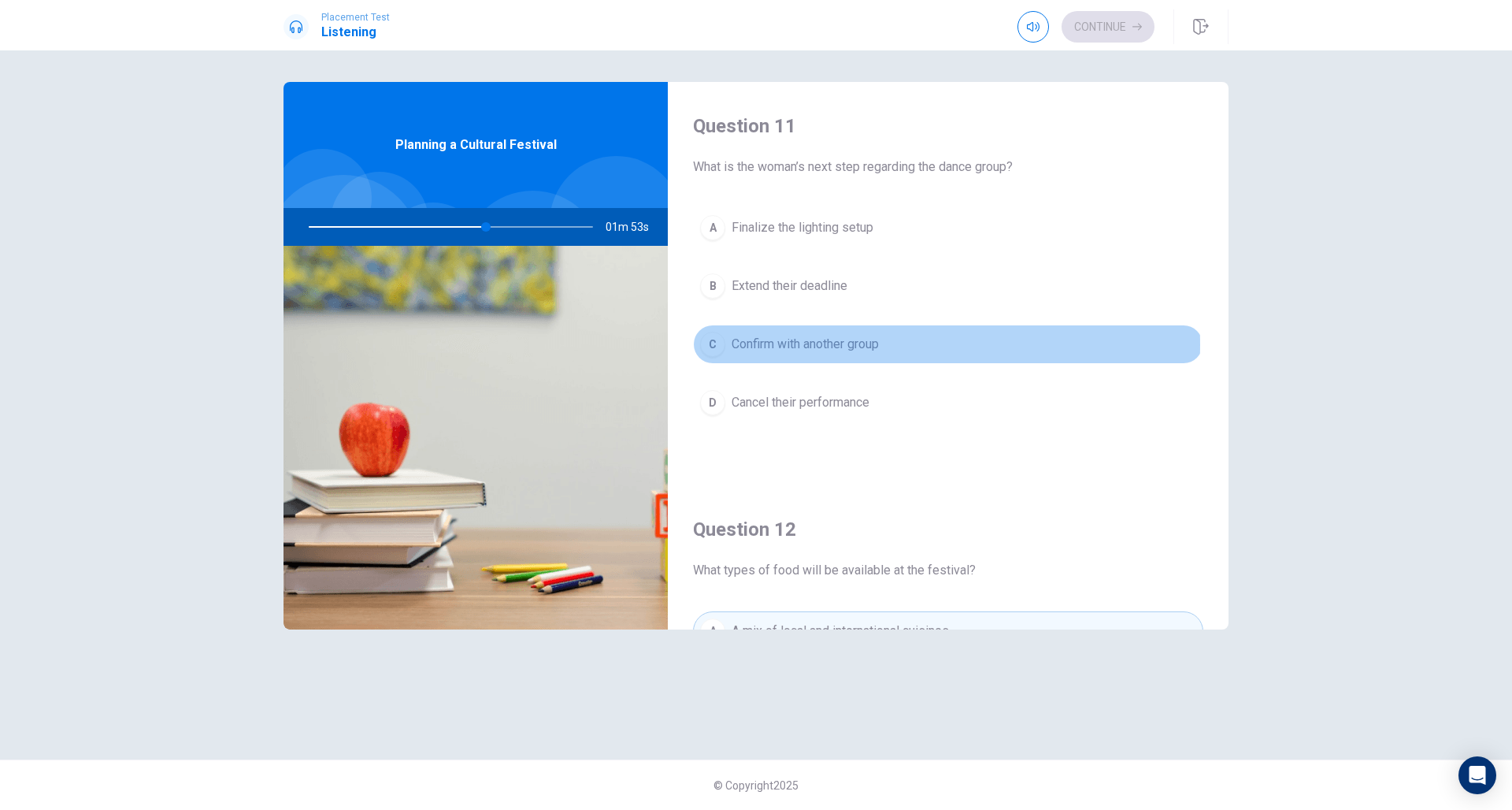
click at [820, 344] on span "Confirm with another group" at bounding box center [805, 344] width 147 height 19
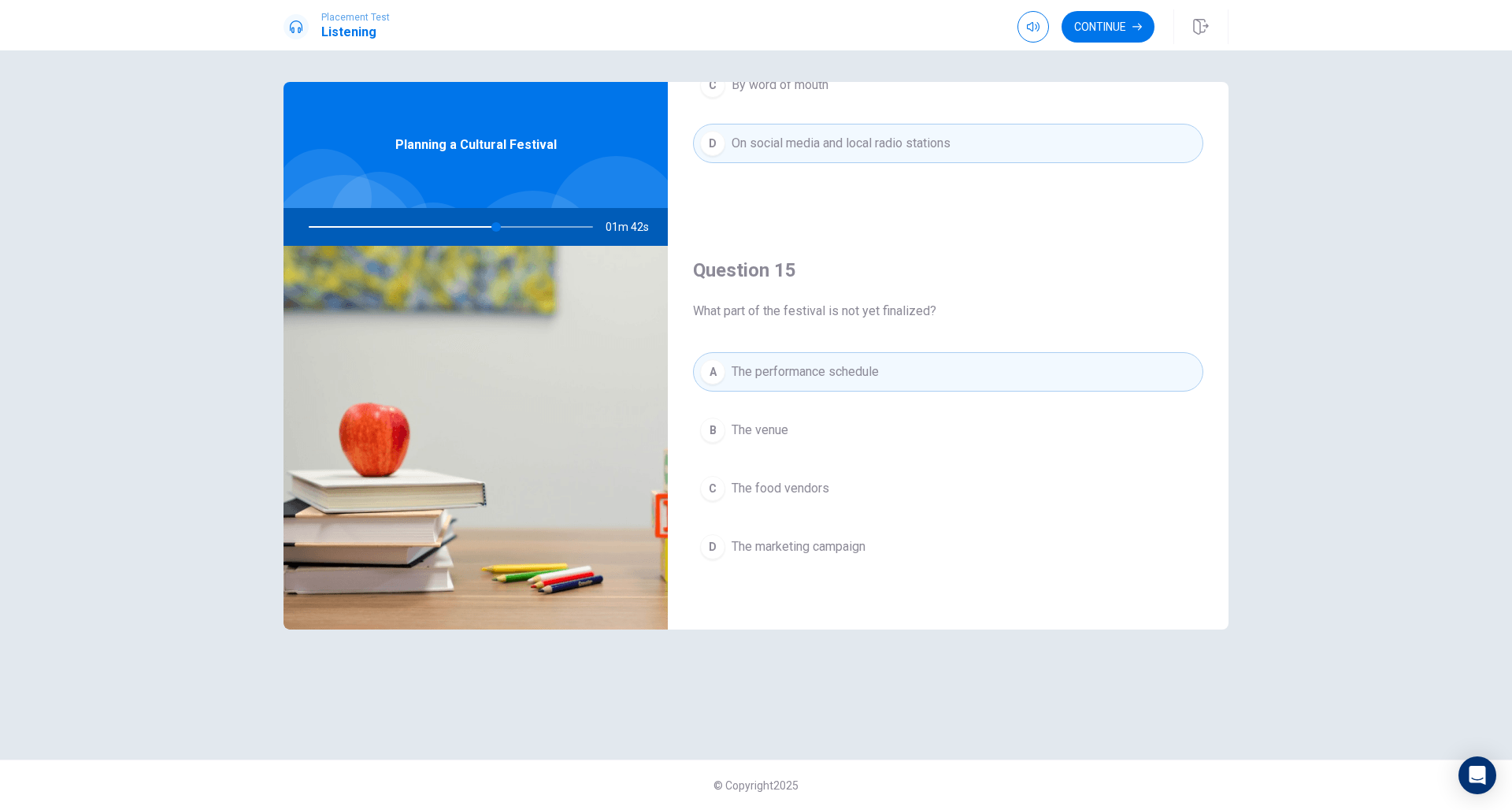
scroll to position [1470, 0]
click at [1105, 30] on button "Continue" at bounding box center [1108, 26] width 93 height 32
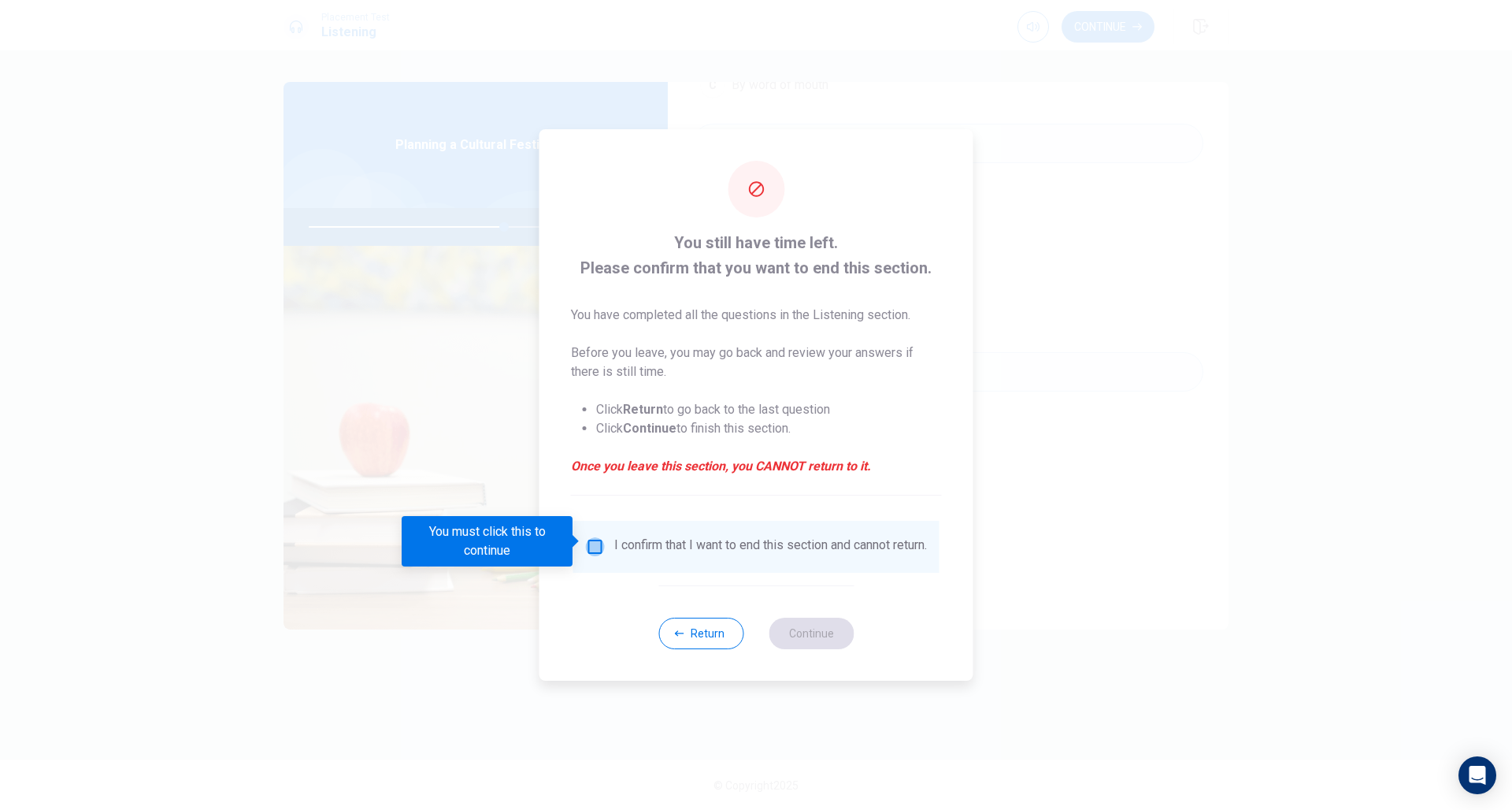
click at [593, 543] on input "You must click this to continue" at bounding box center [595, 546] width 19 height 19
click at [810, 638] on button "Continue" at bounding box center [811, 633] width 85 height 32
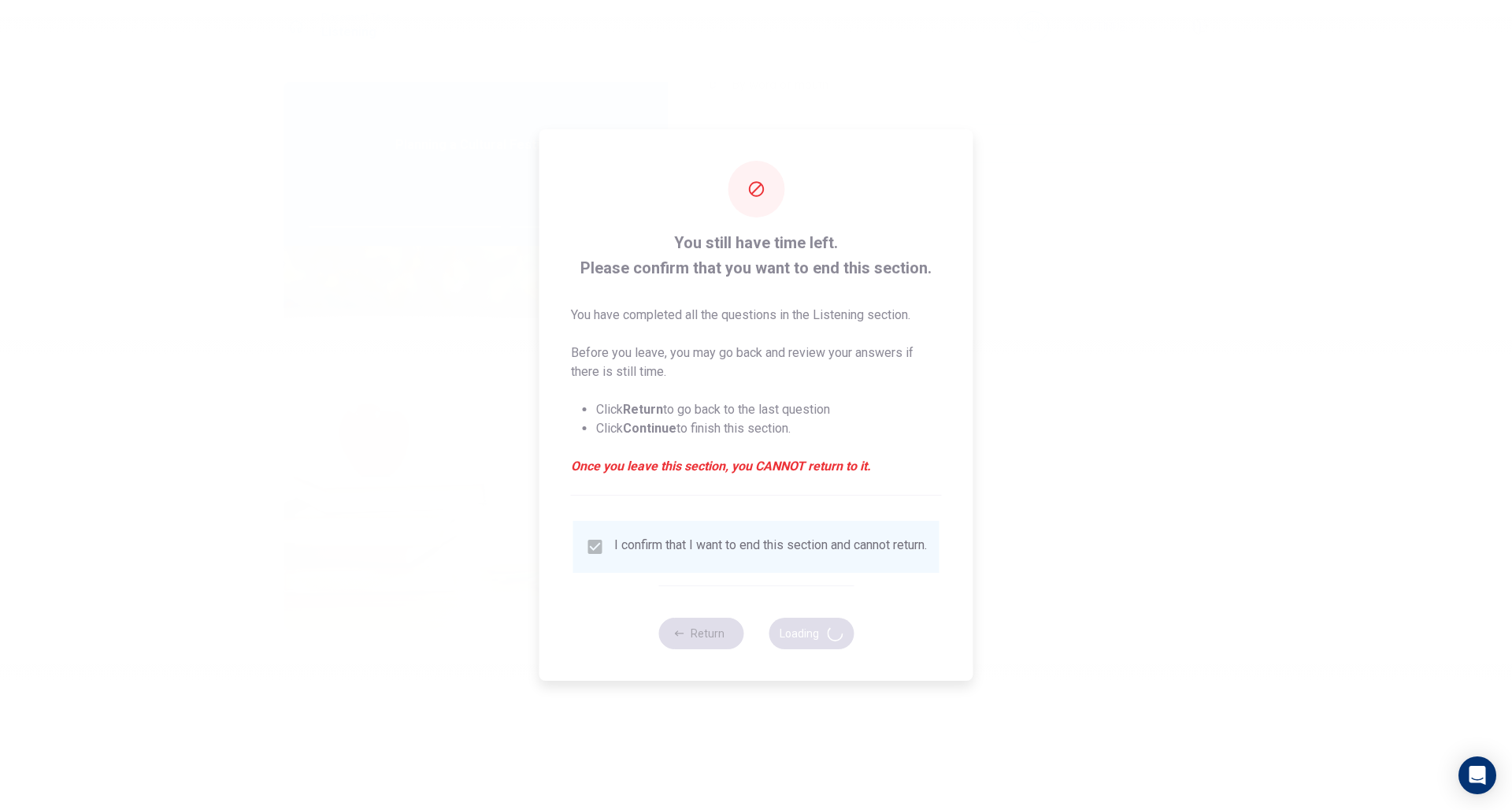
type input "70"
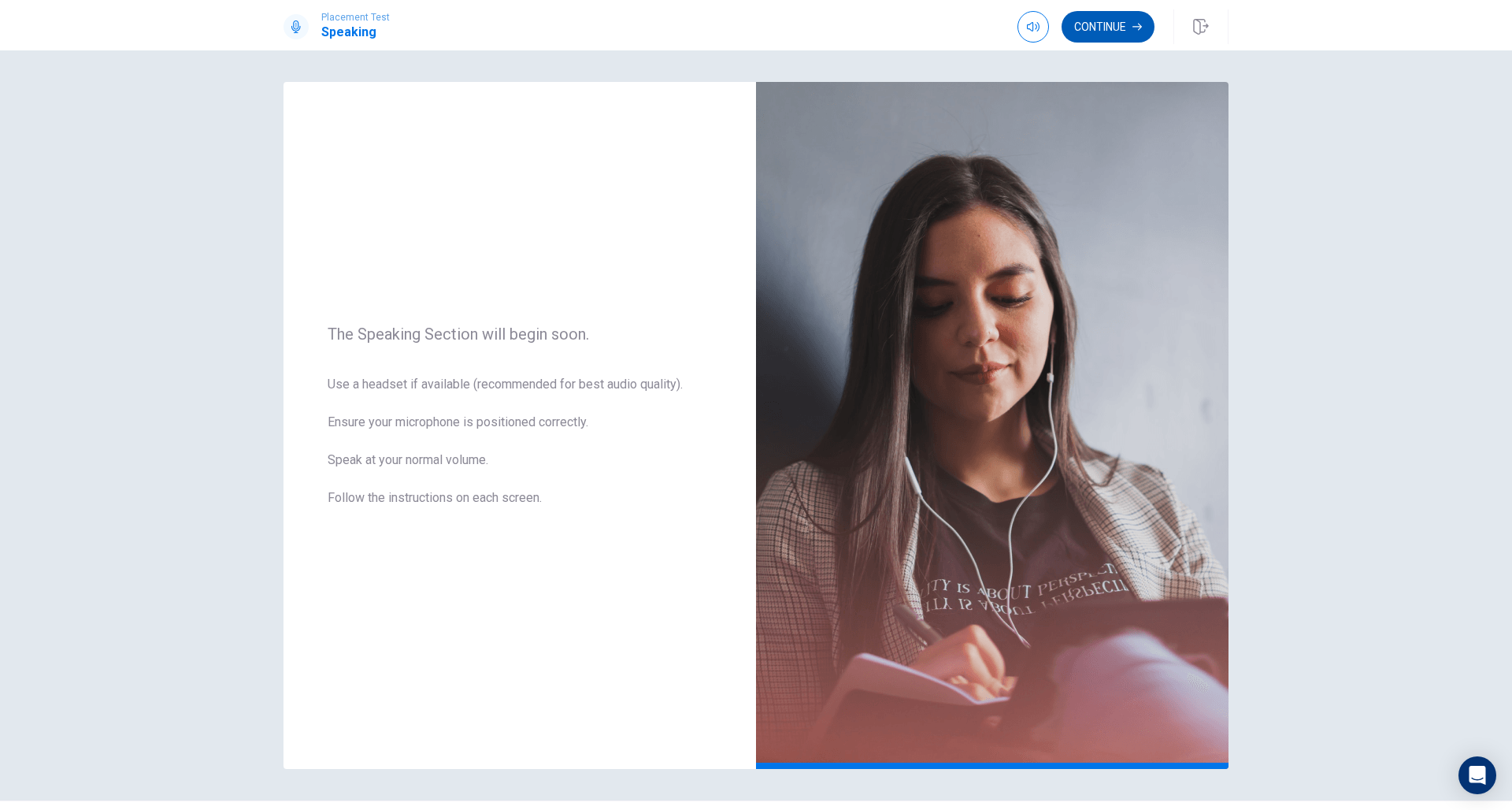
click at [1112, 37] on button "Continue" at bounding box center [1108, 26] width 93 height 32
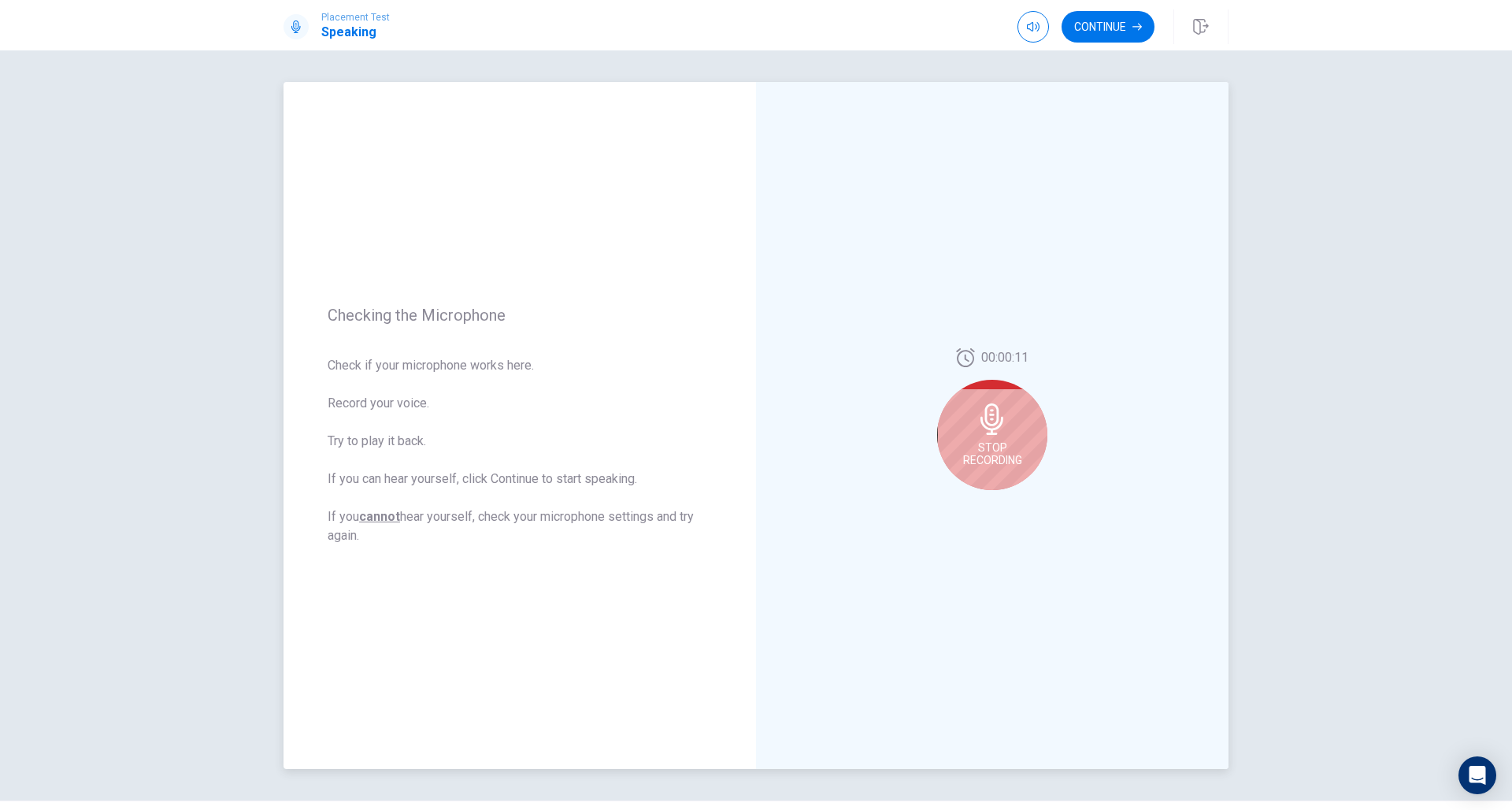
click at [1020, 428] on div "Stop Recording" at bounding box center [992, 435] width 110 height 110
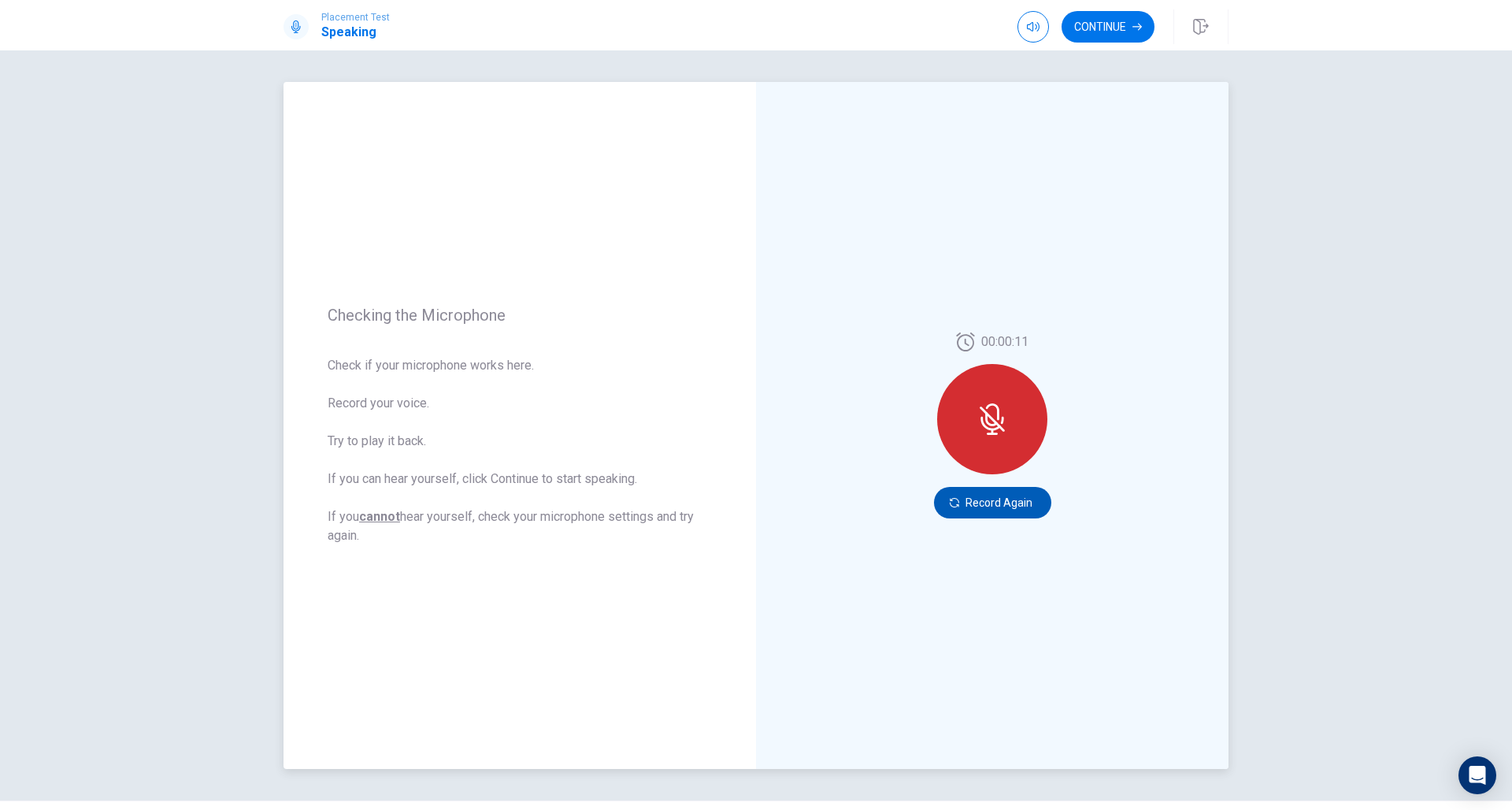
click at [1011, 508] on button "Record Again" at bounding box center [992, 503] width 118 height 32
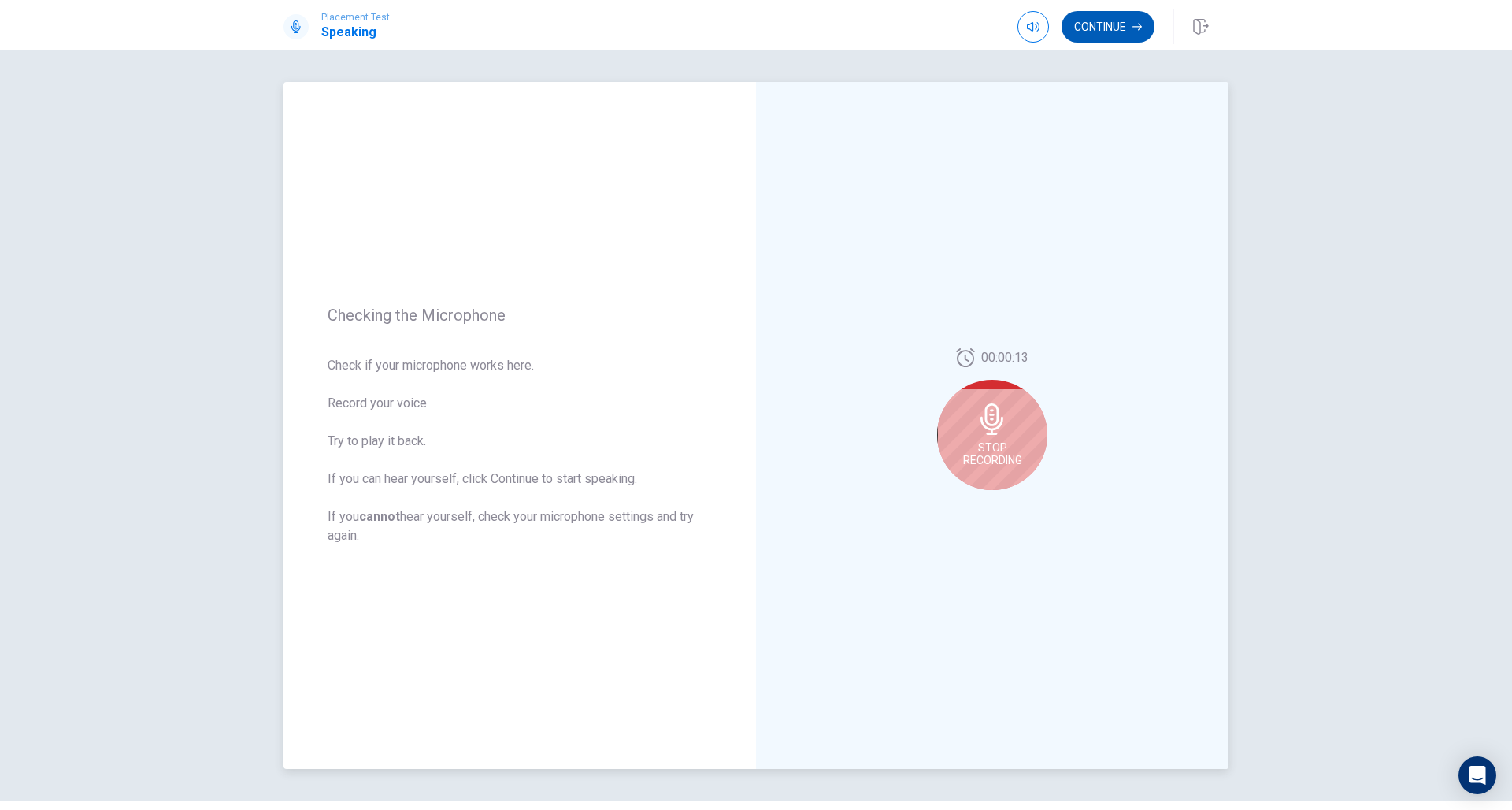
click at [1099, 36] on button "Continue" at bounding box center [1108, 26] width 93 height 32
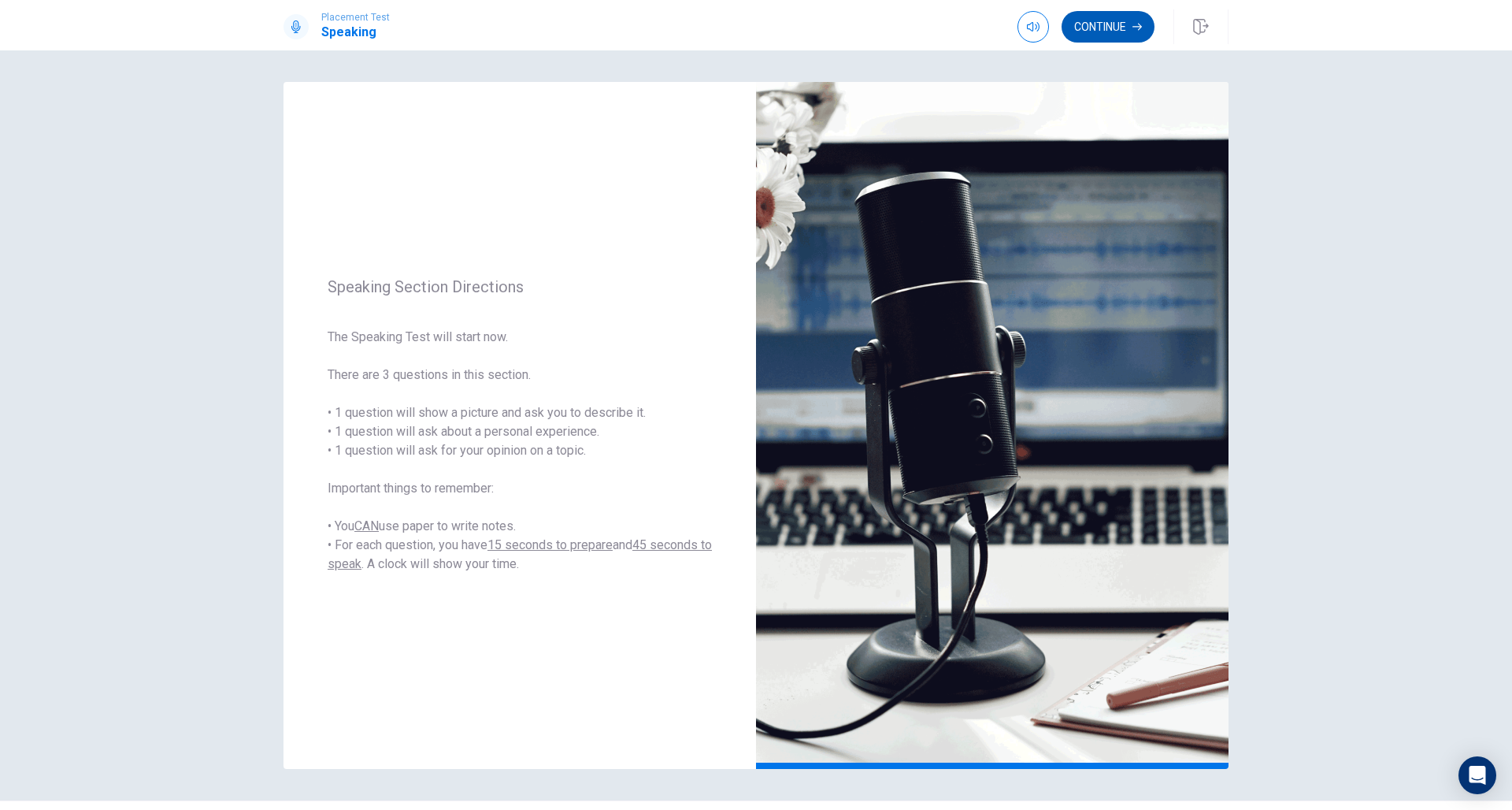
click at [1104, 25] on button "Continue" at bounding box center [1108, 26] width 93 height 32
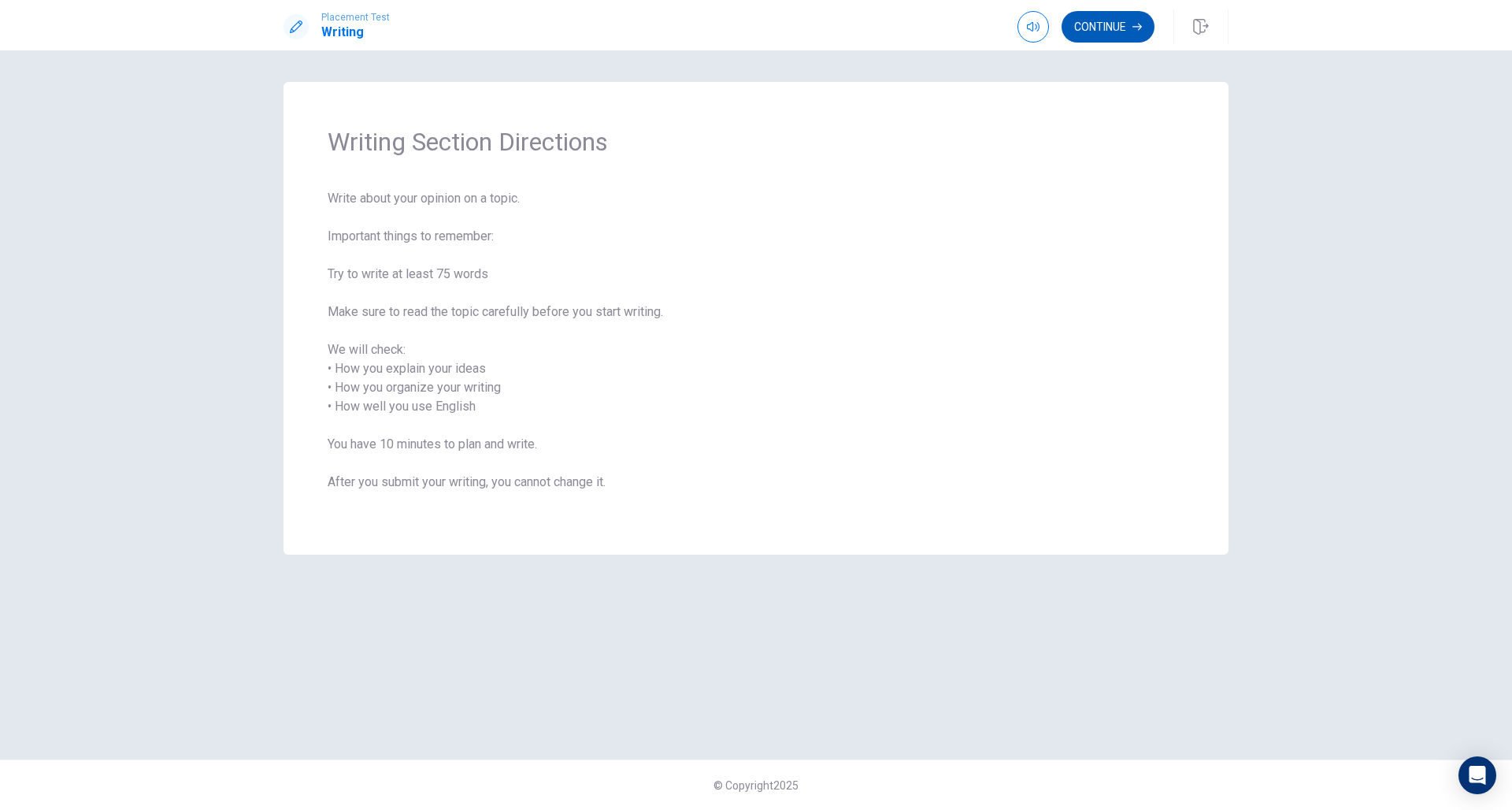
click at [1101, 28] on button "Continue" at bounding box center [1108, 26] width 93 height 32
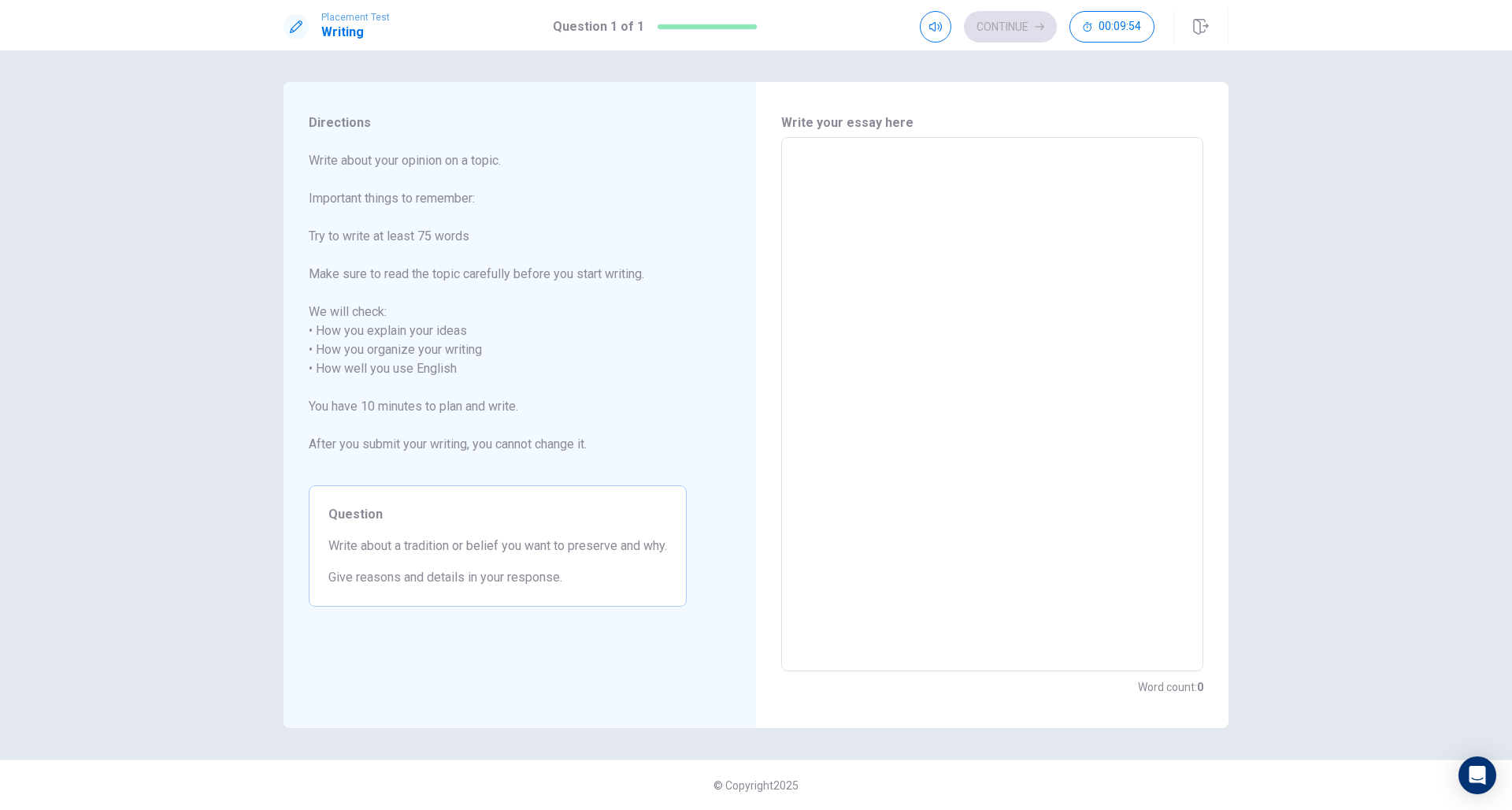
click at [992, 266] on textarea at bounding box center [992, 405] width 400 height 508
type textarea "I"
type textarea "x"
type textarea "I"
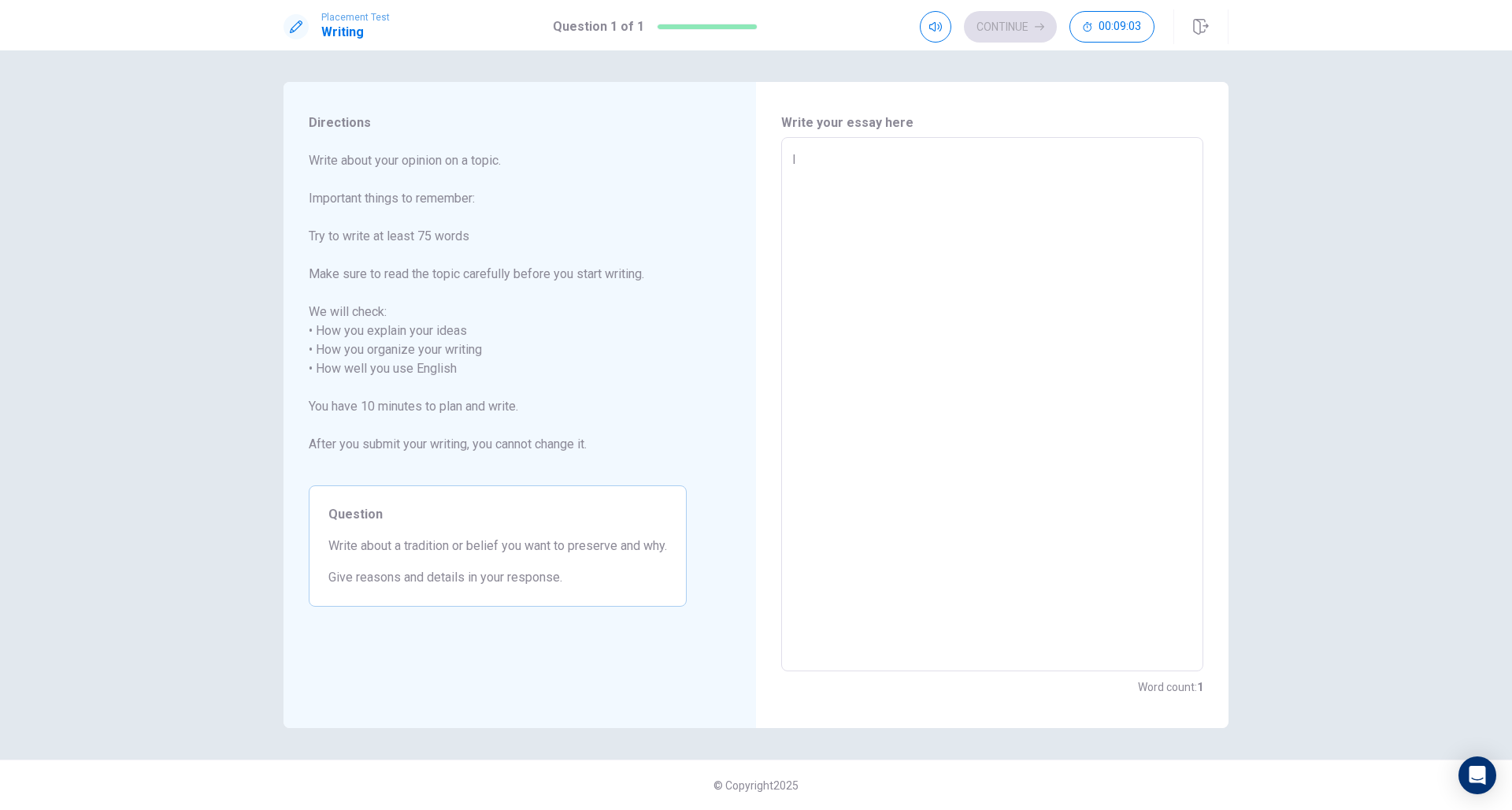
type textarea "x"
type textarea "I b"
type textarea "x"
type textarea "I be"
type textarea "x"
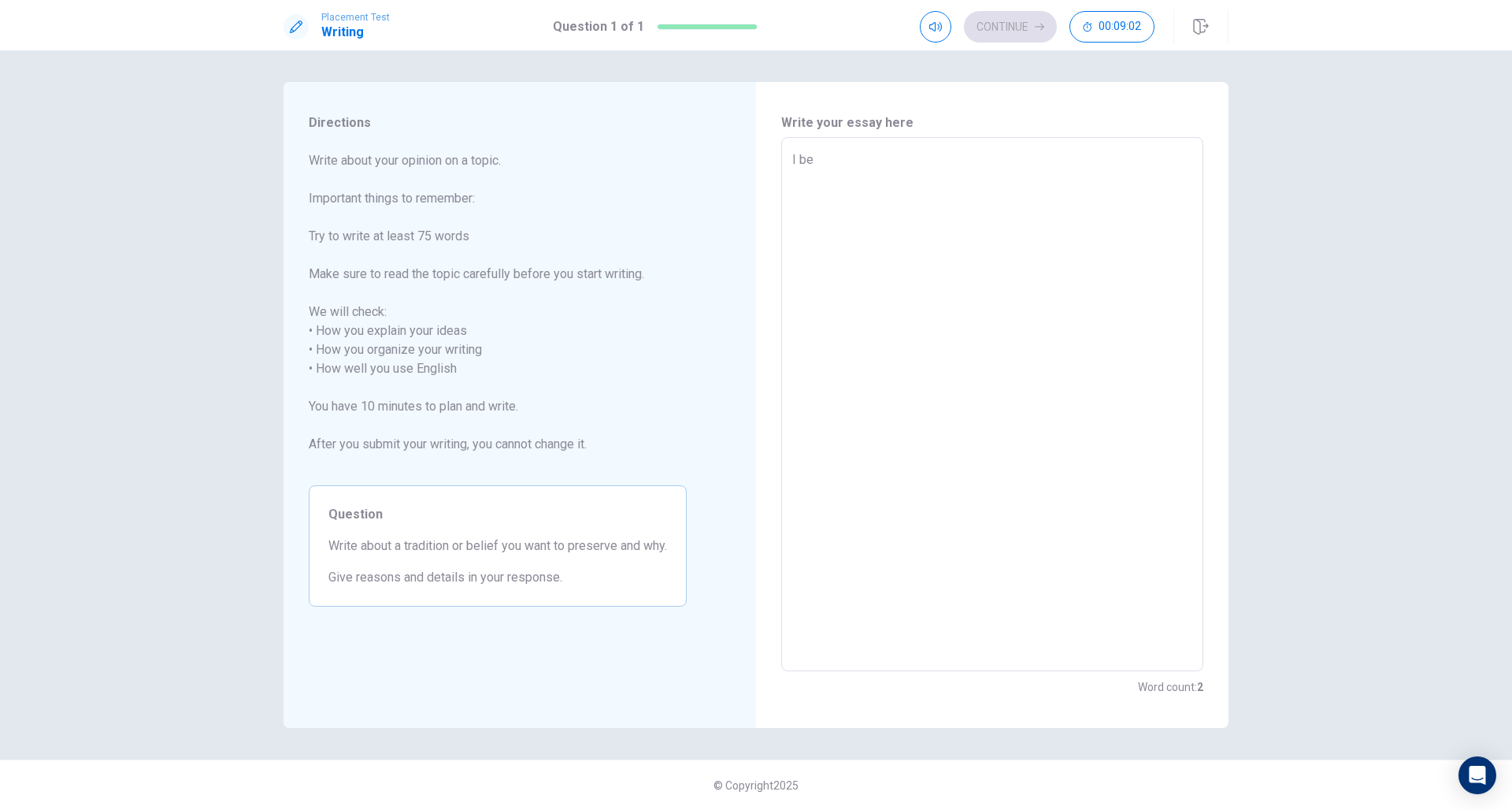
type textarea "I bel"
type textarea "x"
type textarea "I beli"
type textarea "x"
type textarea "I belie"
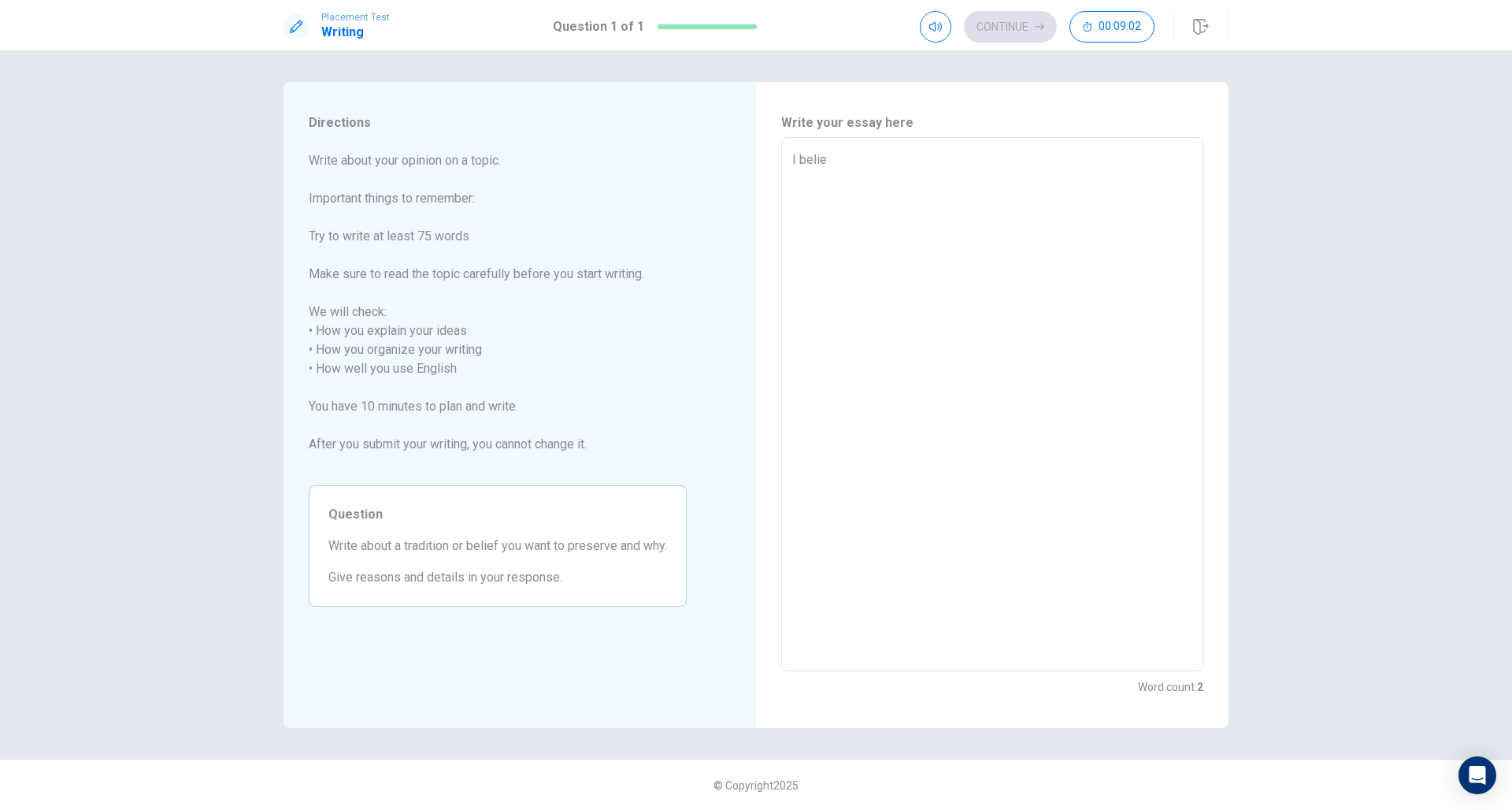
type textarea "x"
type textarea "I belieb"
type textarea "x"
type textarea "I beliebe"
type textarea "x"
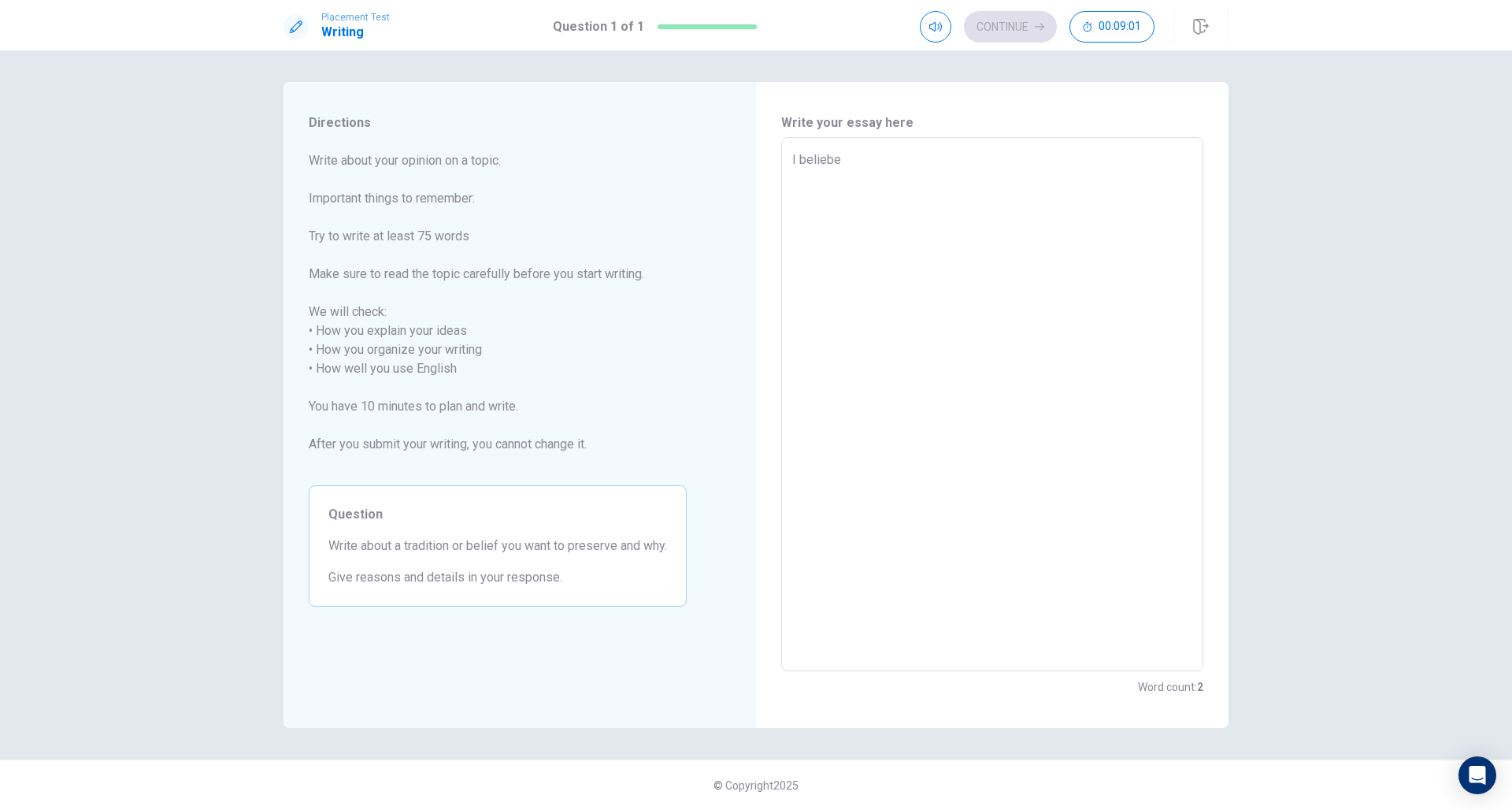
type textarea "I beliebe"
type textarea "x"
type textarea "I beliebe a"
type textarea "x"
type textarea "I beliebe al"
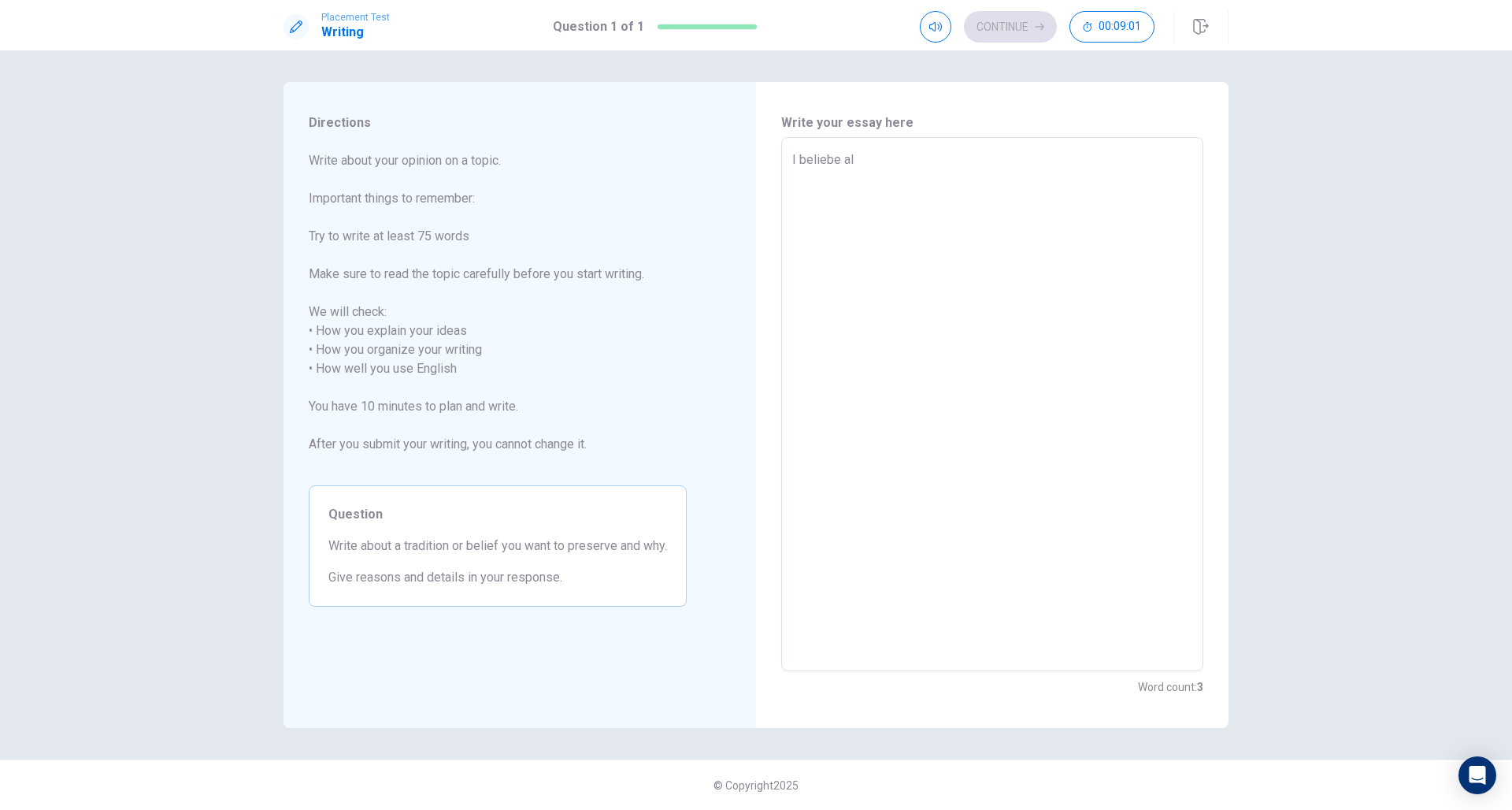
type textarea "x"
type textarea "I beliebe all"
type textarea "x"
type textarea "I beliebe all"
type textarea "x"
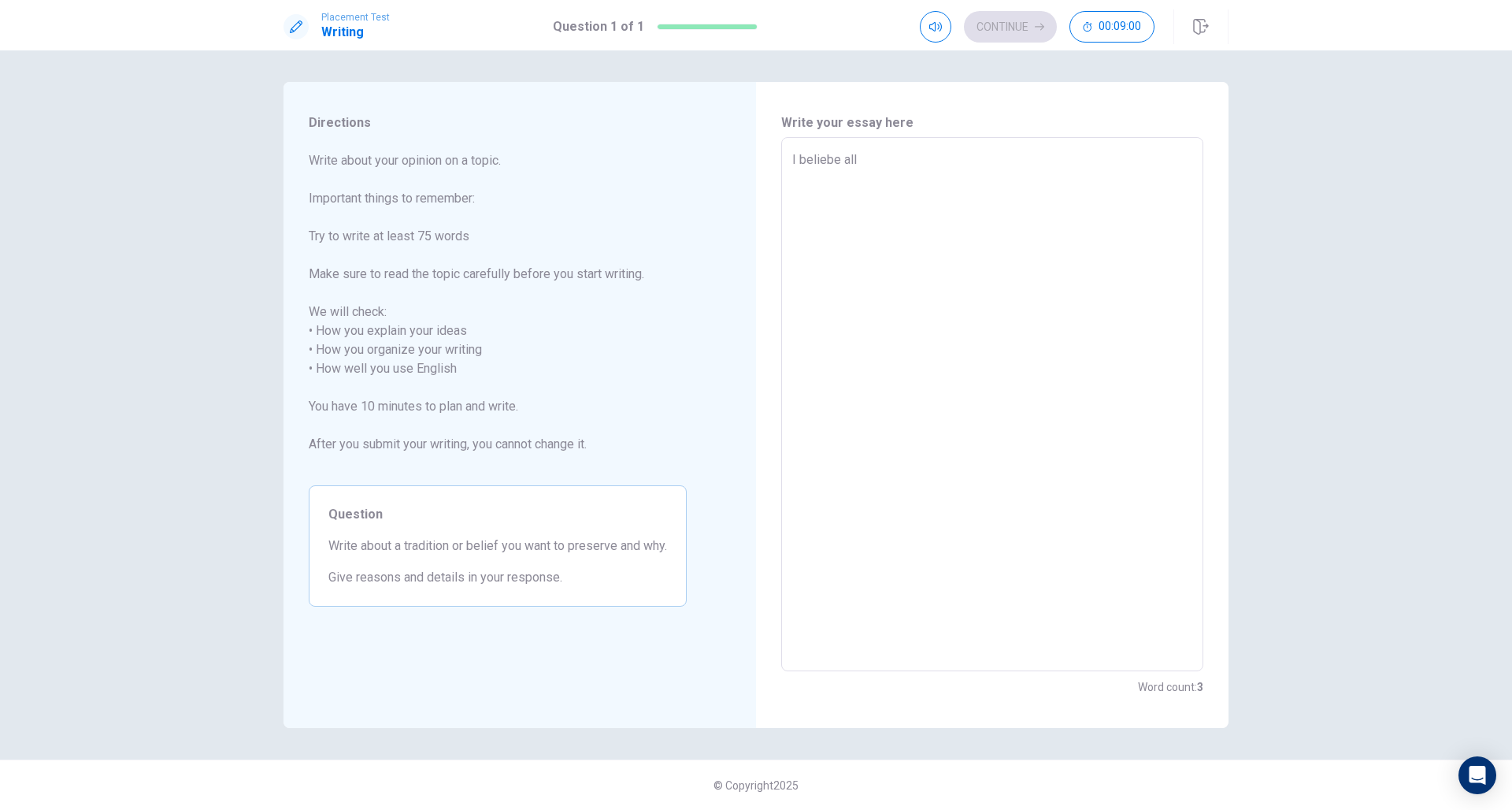
type textarea "I beliebe all t"
type textarea "x"
type textarea "I beliebe all tr"
type textarea "x"
type textarea "I beliebe all tra"
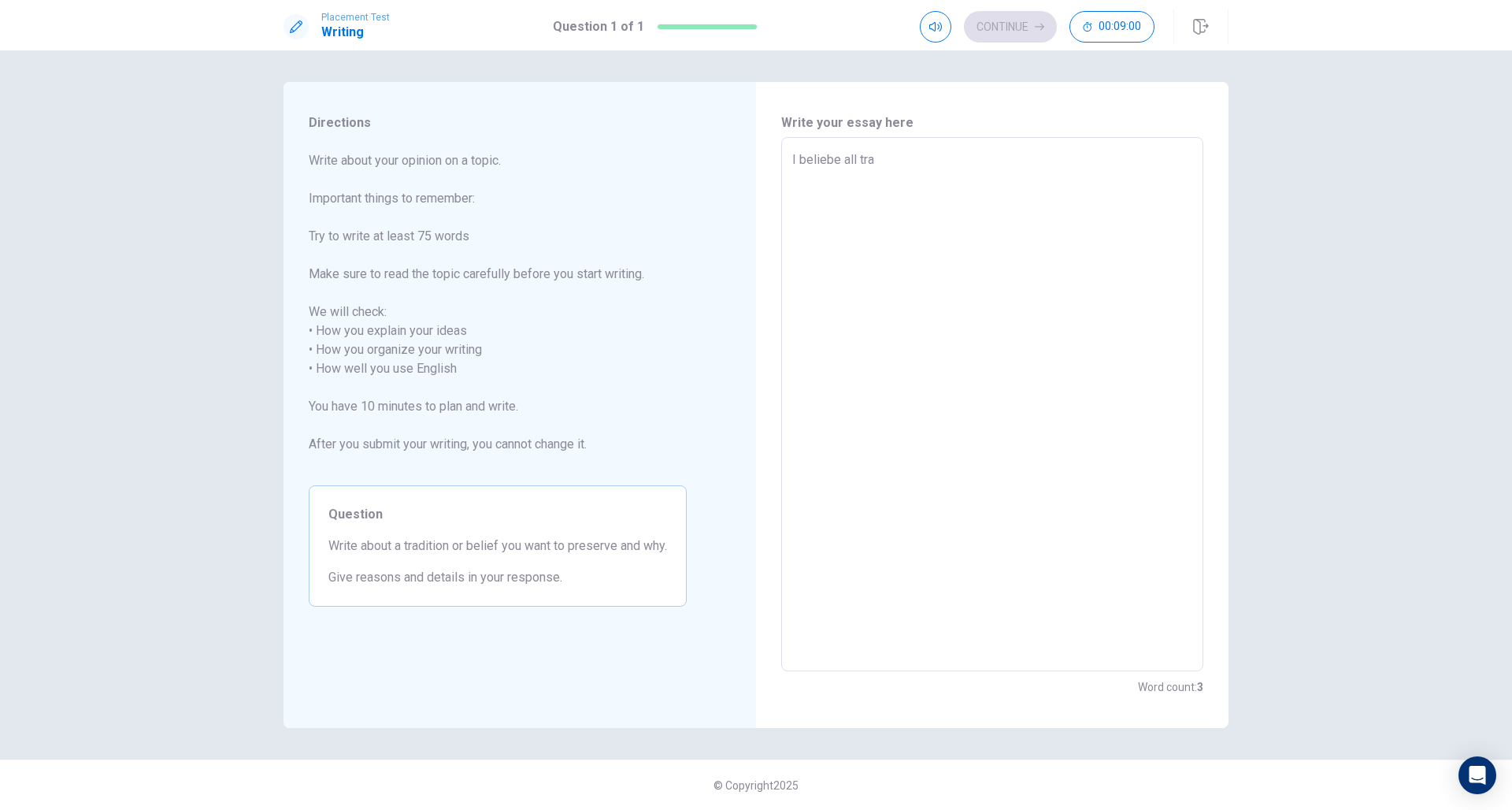
type textarea "x"
type textarea "I beliebe all trad"
type textarea "x"
type textarea "I beliebe all tradi"
type textarea "x"
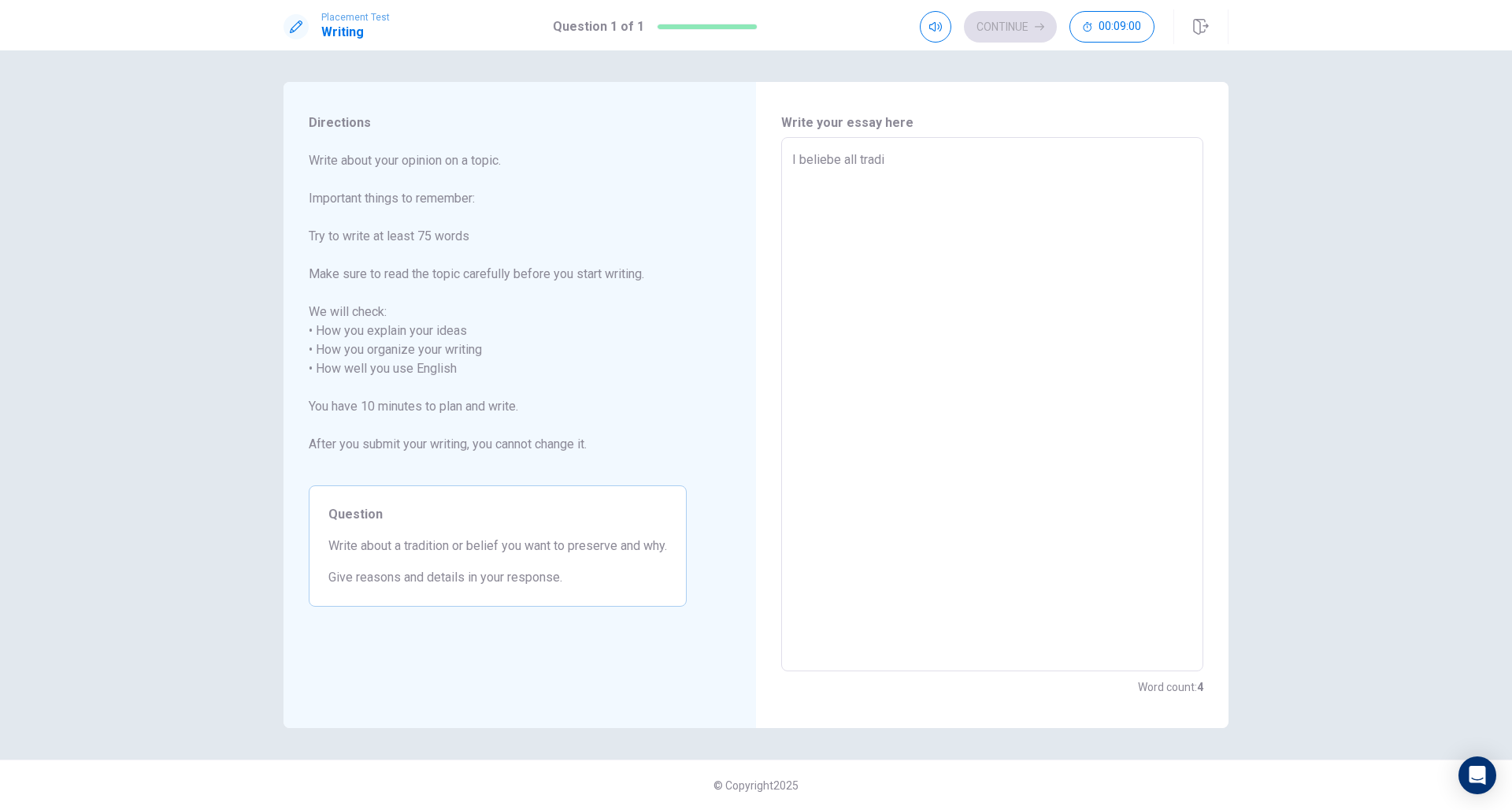
type textarea "I beliebe all tradit"
type textarea "x"
type textarea "I beliebe all traditi"
type textarea "x"
type textarea "I beliebe all traditio"
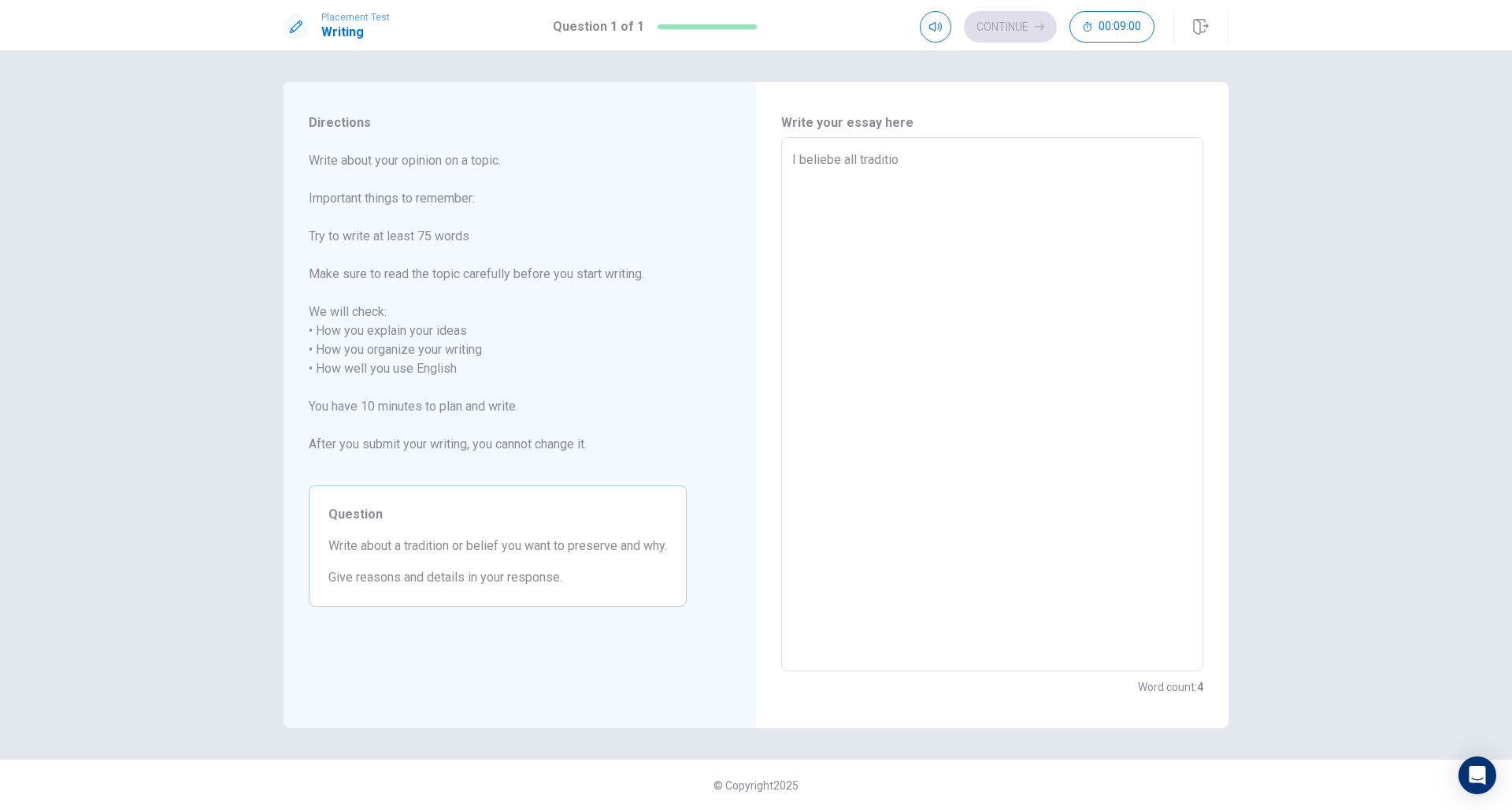
type textarea "x"
type textarea "I beliebe all tradition"
type textarea "x"
type textarea "I beliebe all tradition"
type textarea "x"
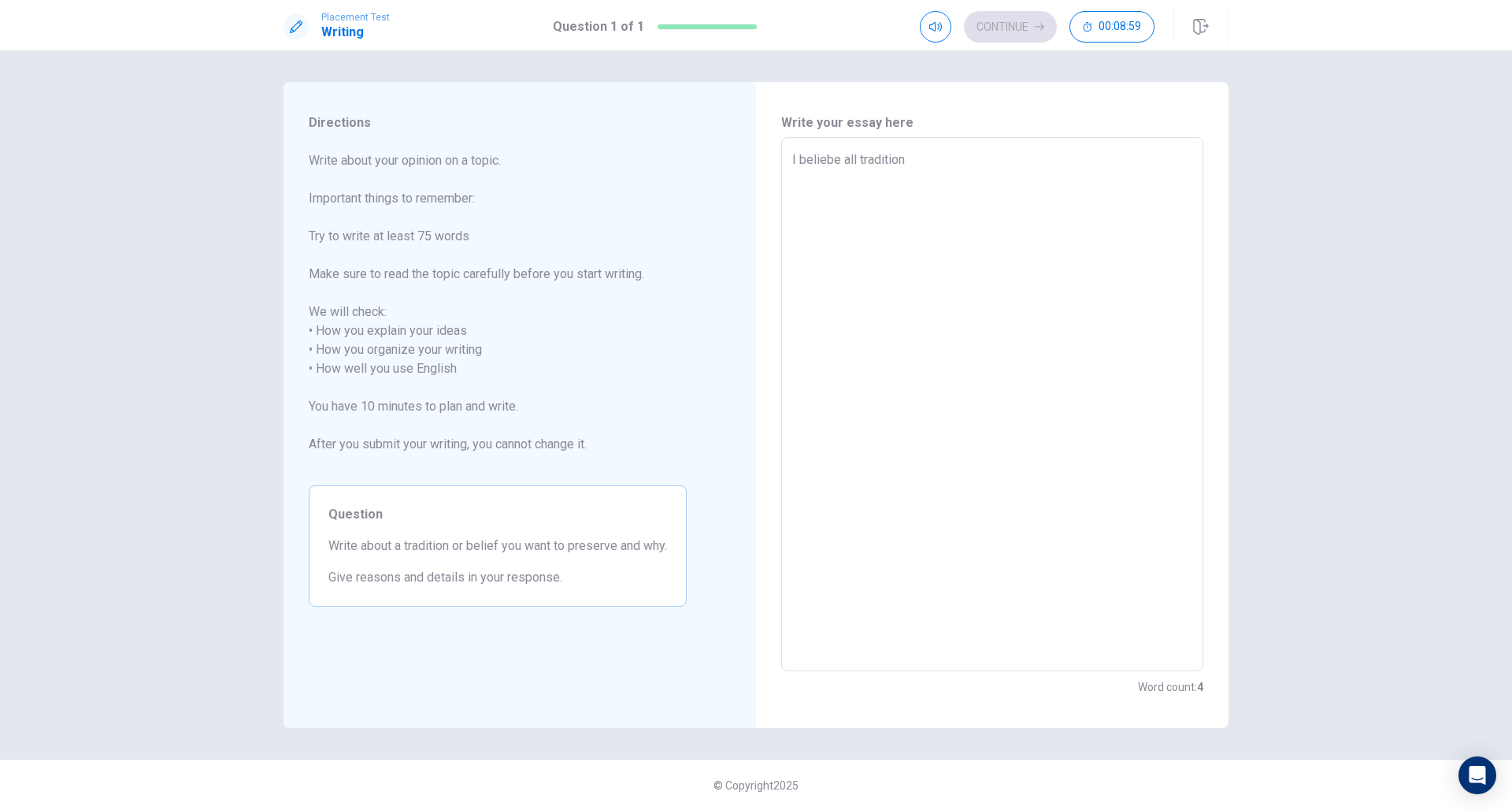
type textarea "I beliebe all tradition"
type textarea "x"
type textarea "I beliebe all traditions"
type textarea "x"
type textarea "I beliebe all traditions"
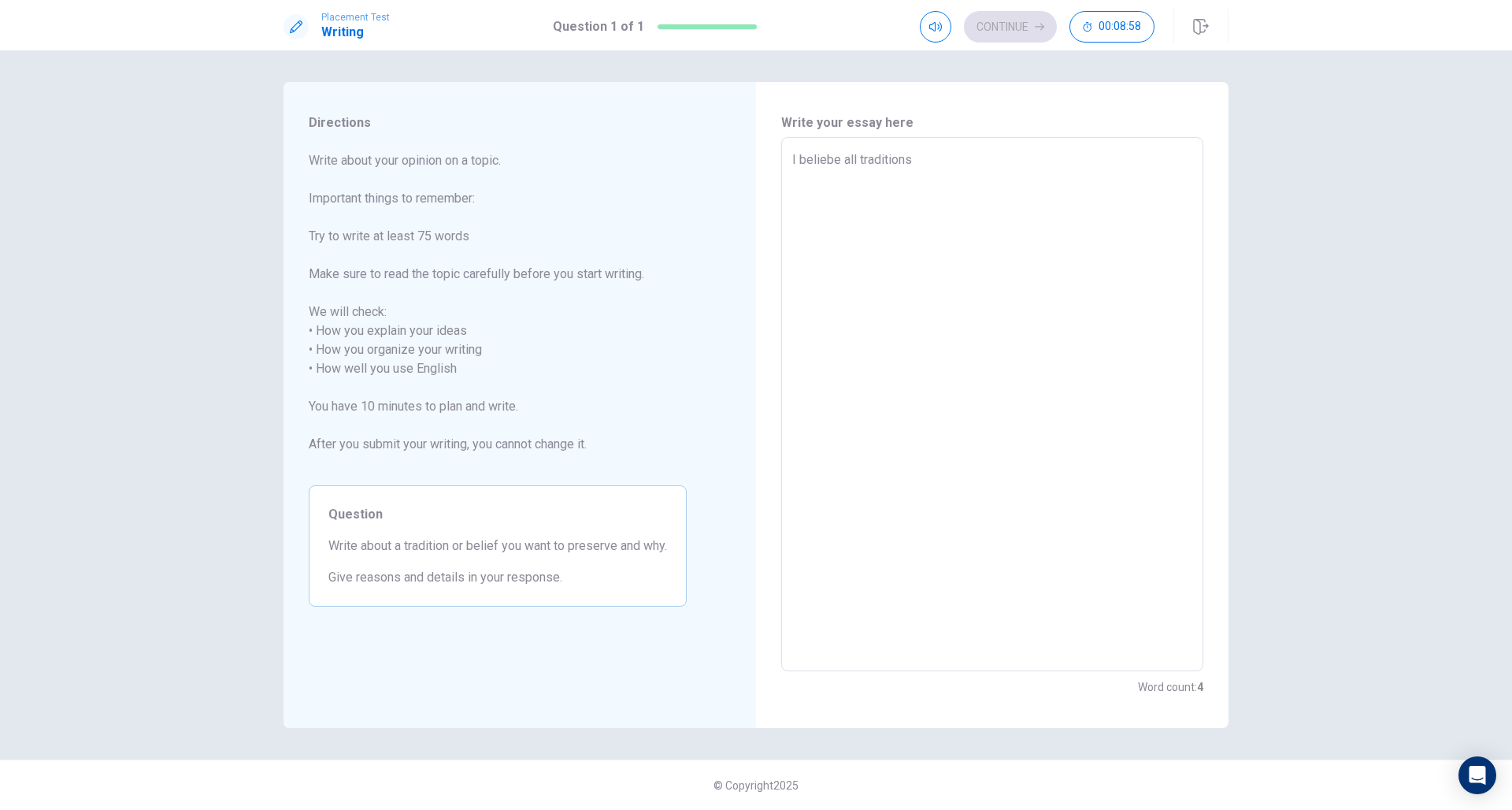
type textarea "x"
type textarea "I beliebe all traditions n"
type textarea "x"
type textarea "I beliebe all traditions ne"
type textarea "x"
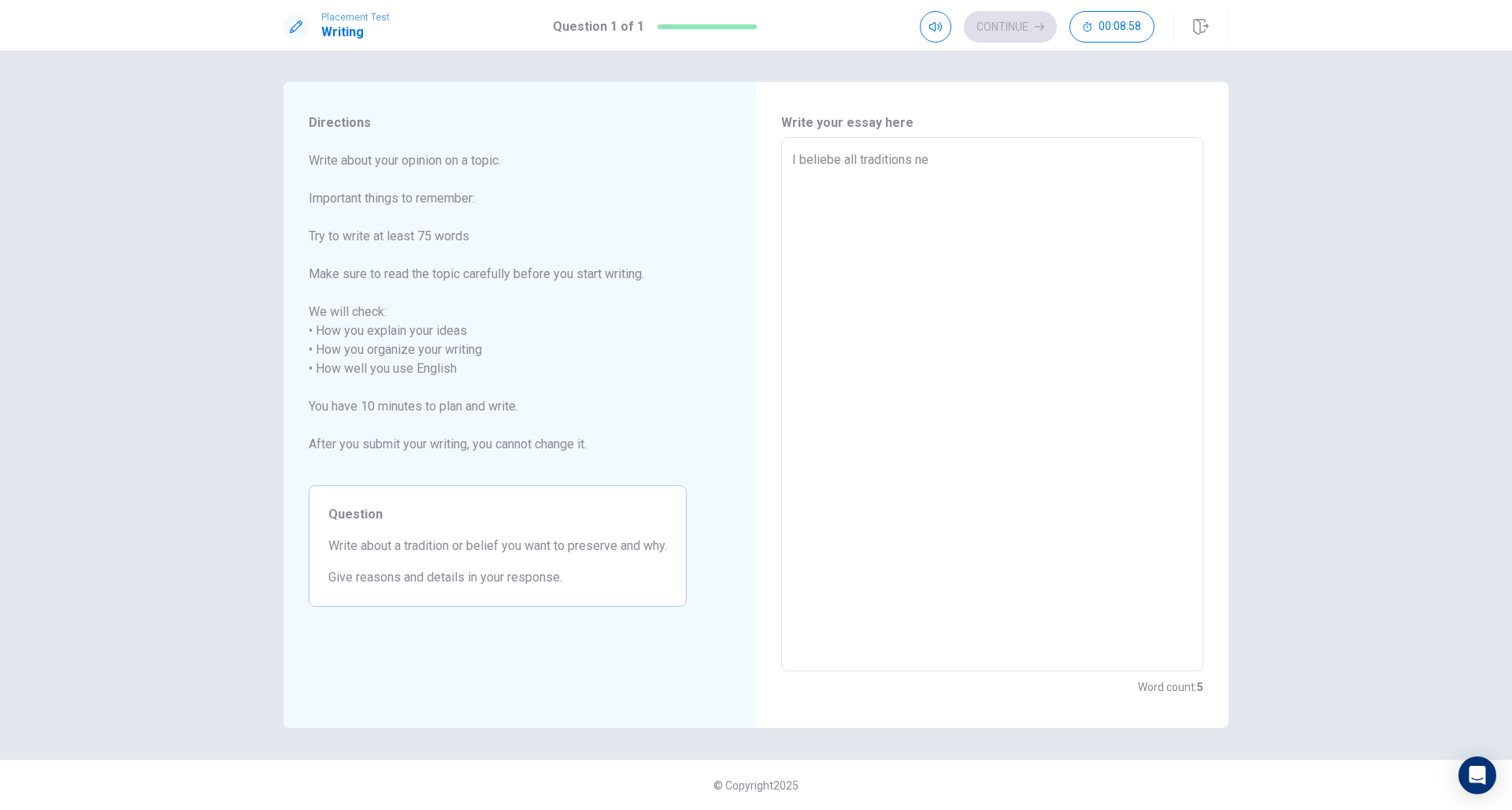
type textarea "I beliebe all traditions nee"
type textarea "x"
type textarea "I beliebe all traditions need"
type textarea "x"
type textarea "I beliebe all traditions need"
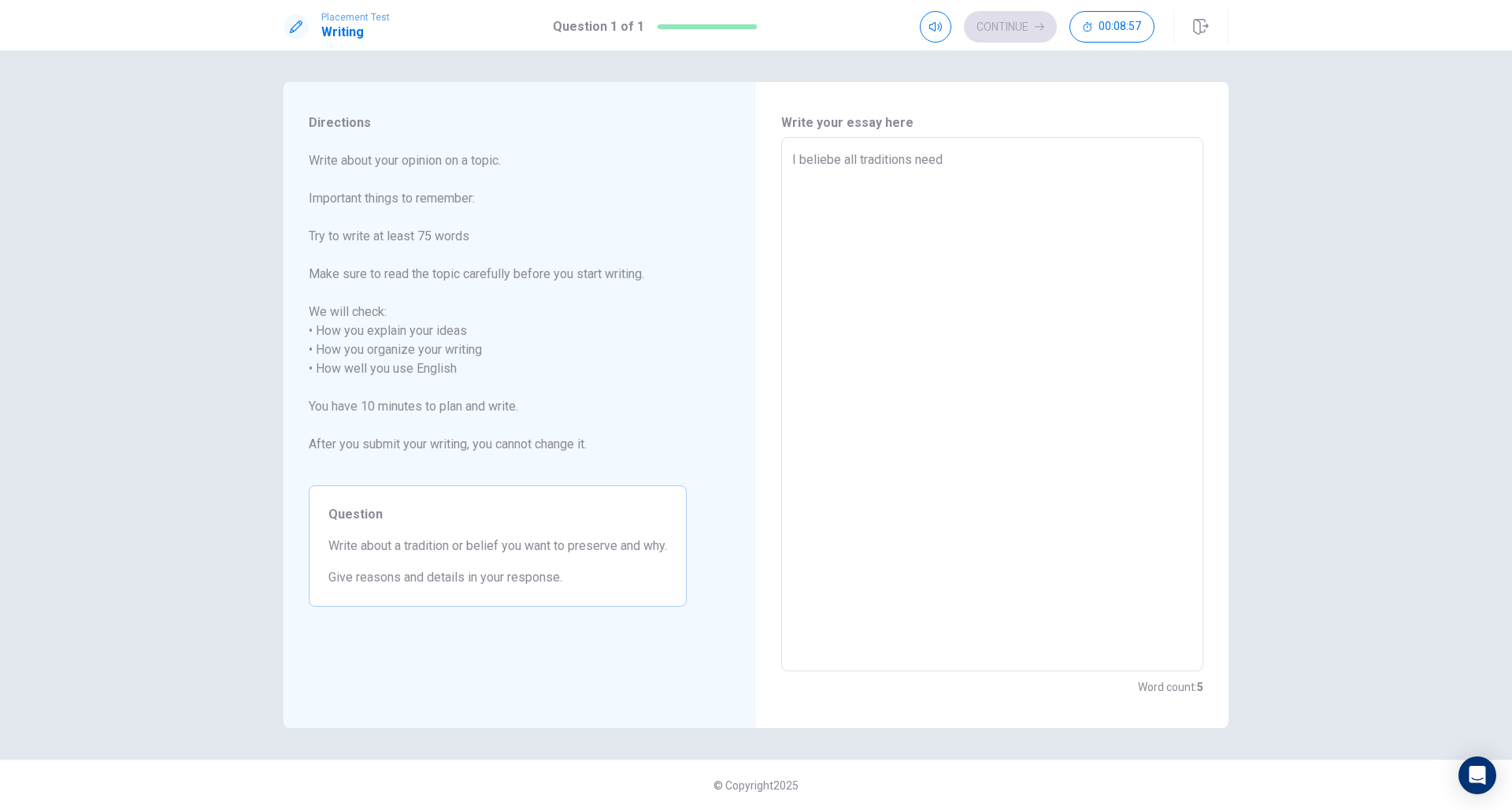
type textarea "x"
type textarea "I beliebe all traditions need t"
type textarea "x"
type textarea "I beliebe all traditions need to"
type textarea "x"
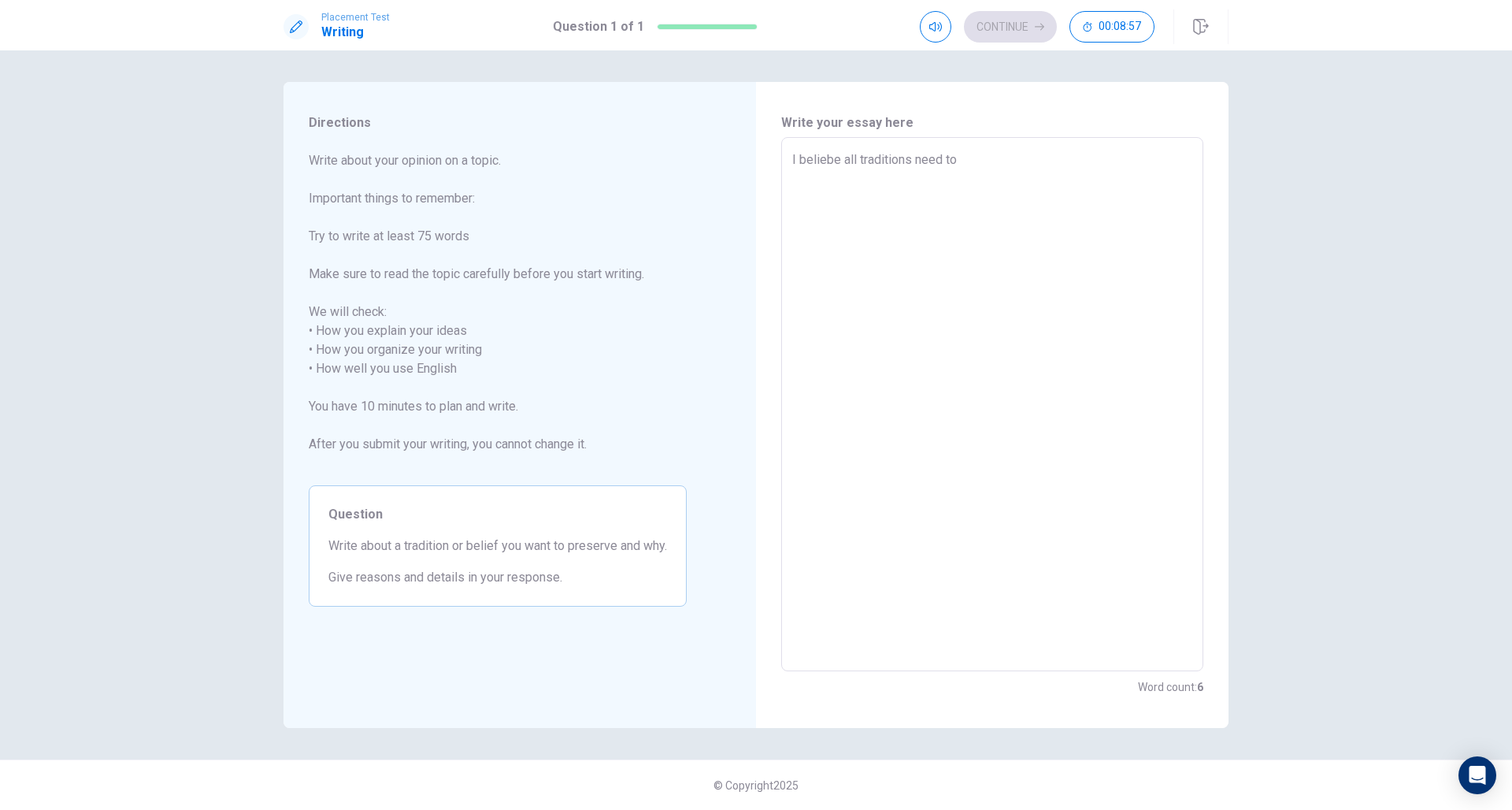
type textarea "I beliebe all traditions need to"
type textarea "x"
type textarea "I beliebe all traditions need to b"
type textarea "x"
type textarea "I beliebe all traditions need to be"
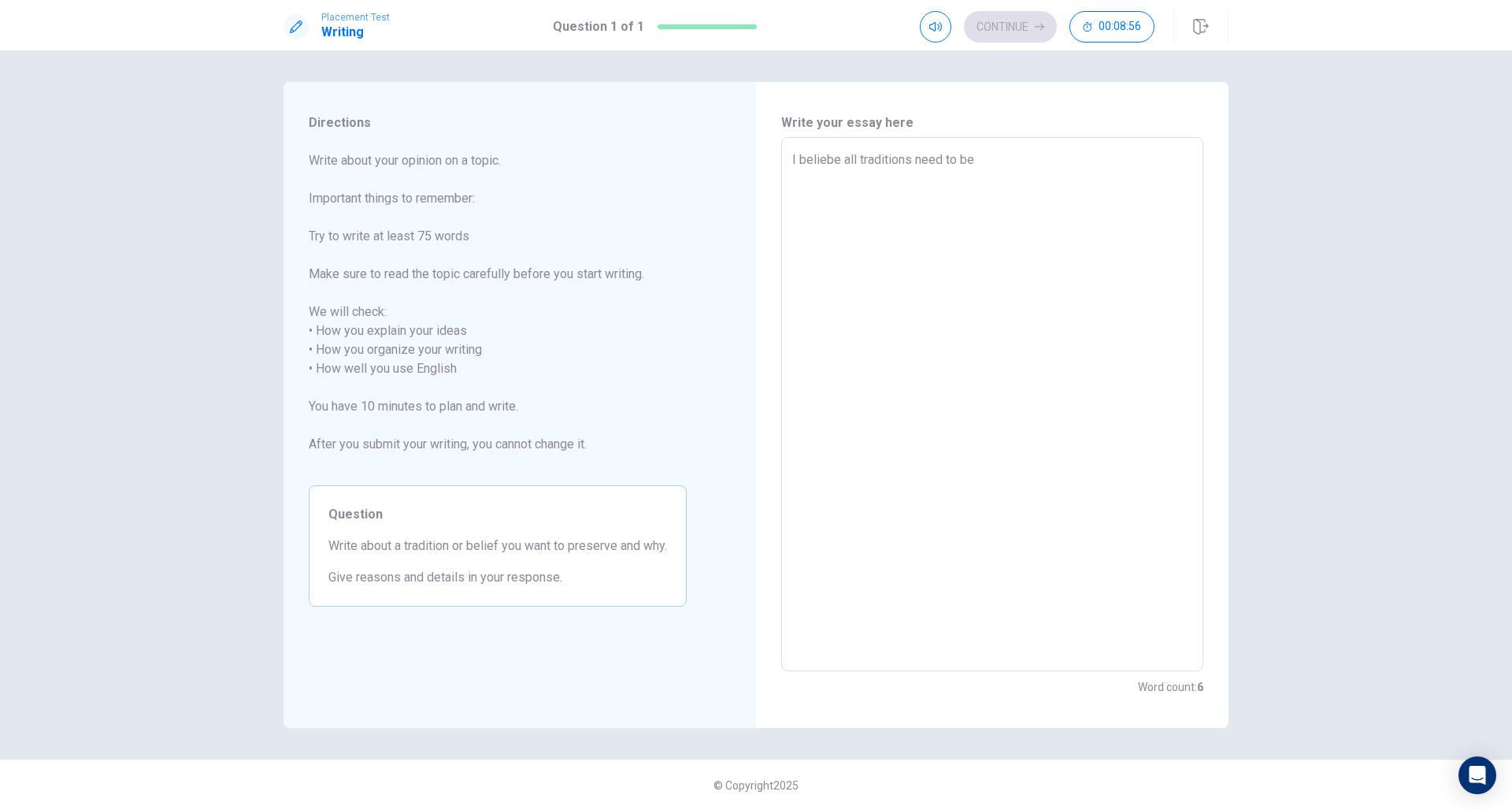
type textarea "x"
type textarea "I beliebe all traditions need to be"
type textarea "x"
type textarea "I beliebe all traditions need to be c"
type textarea "x"
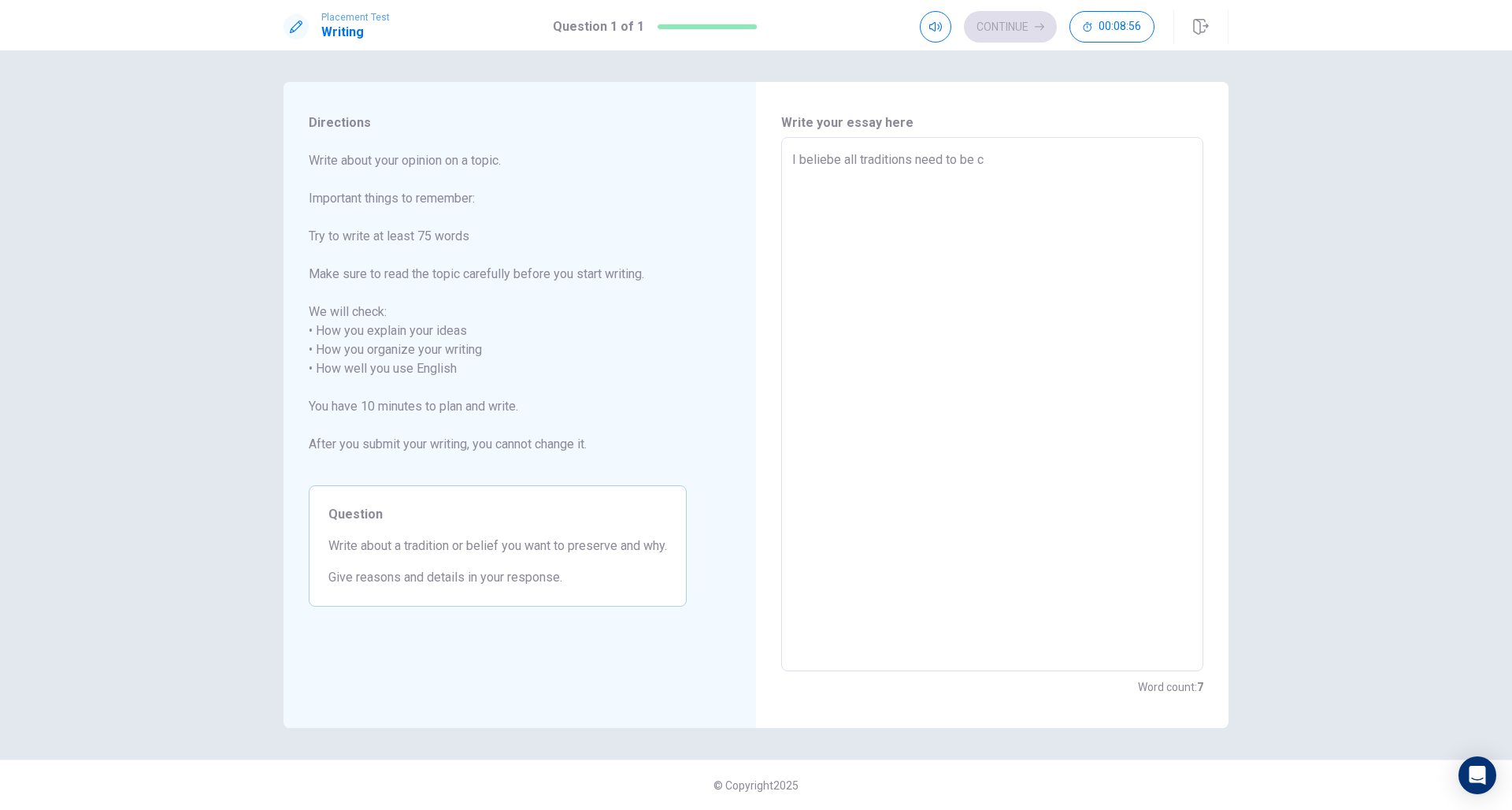
type textarea "I beliebe all traditions need to be co"
type textarea "x"
type textarea "I beliebe all traditions need to be con"
type textarea "x"
type textarea "I beliebe all traditions need to be cons"
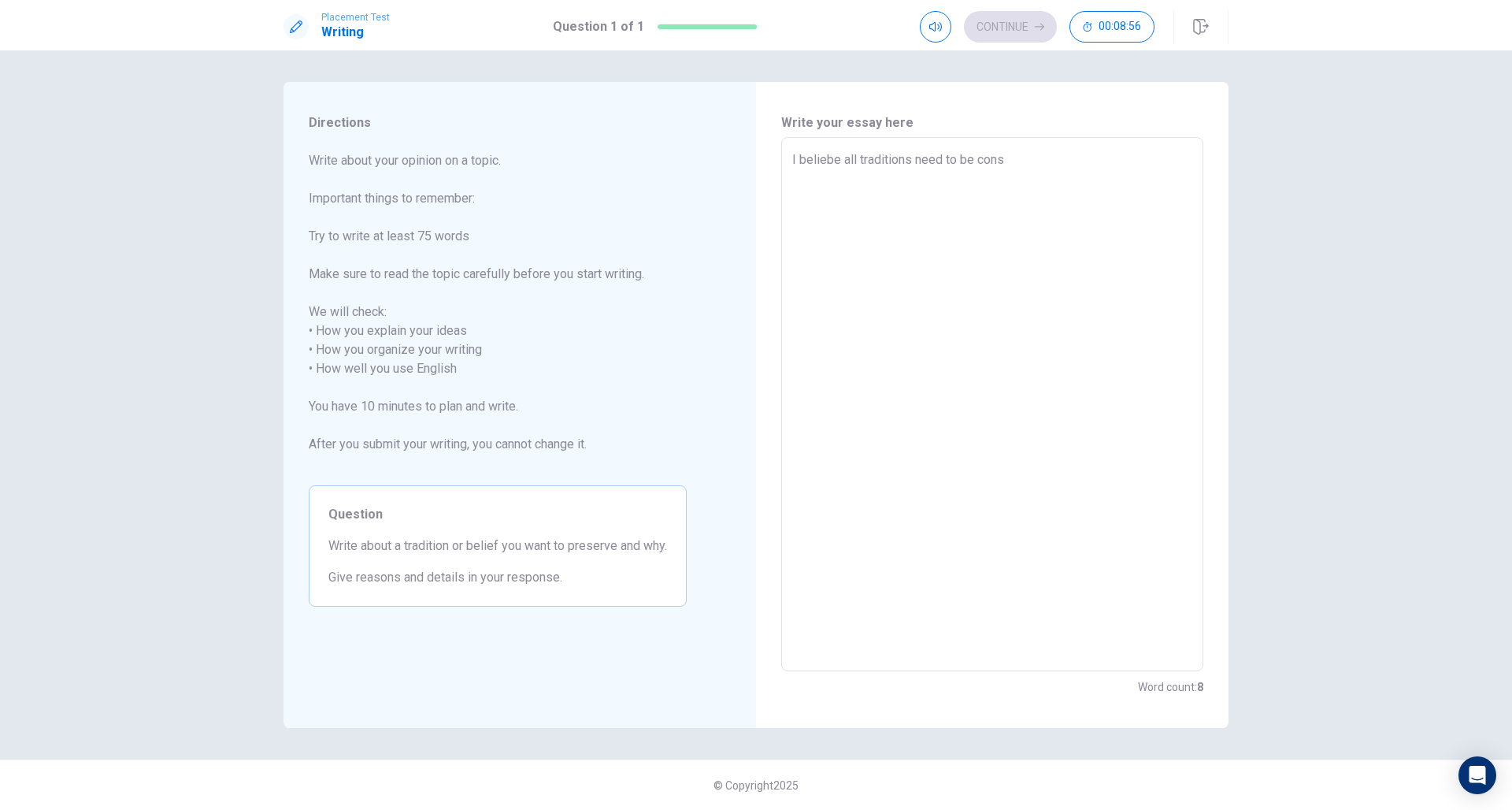
type textarea "x"
type textarea "I beliebe all traditions need to be conse"
type textarea "x"
type textarea "I beliebe all traditions need to be [PERSON_NAME]"
type textarea "x"
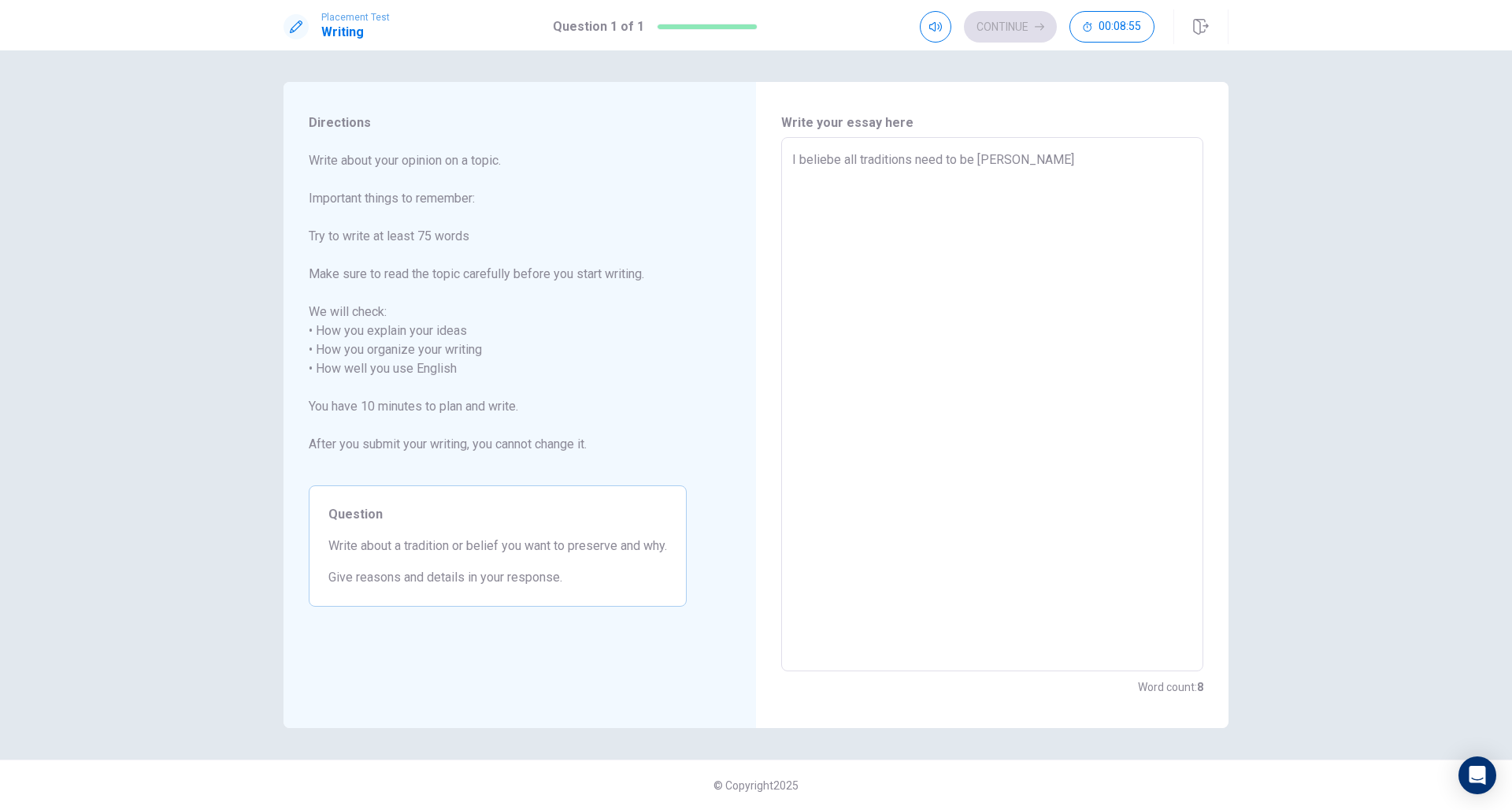
type textarea "I beliebe all traditions need to be conserv"
type textarea "x"
type textarea "I beliebe all traditions need to be conserve"
type textarea "x"
type textarea "I beliebe all traditions need to be conserved"
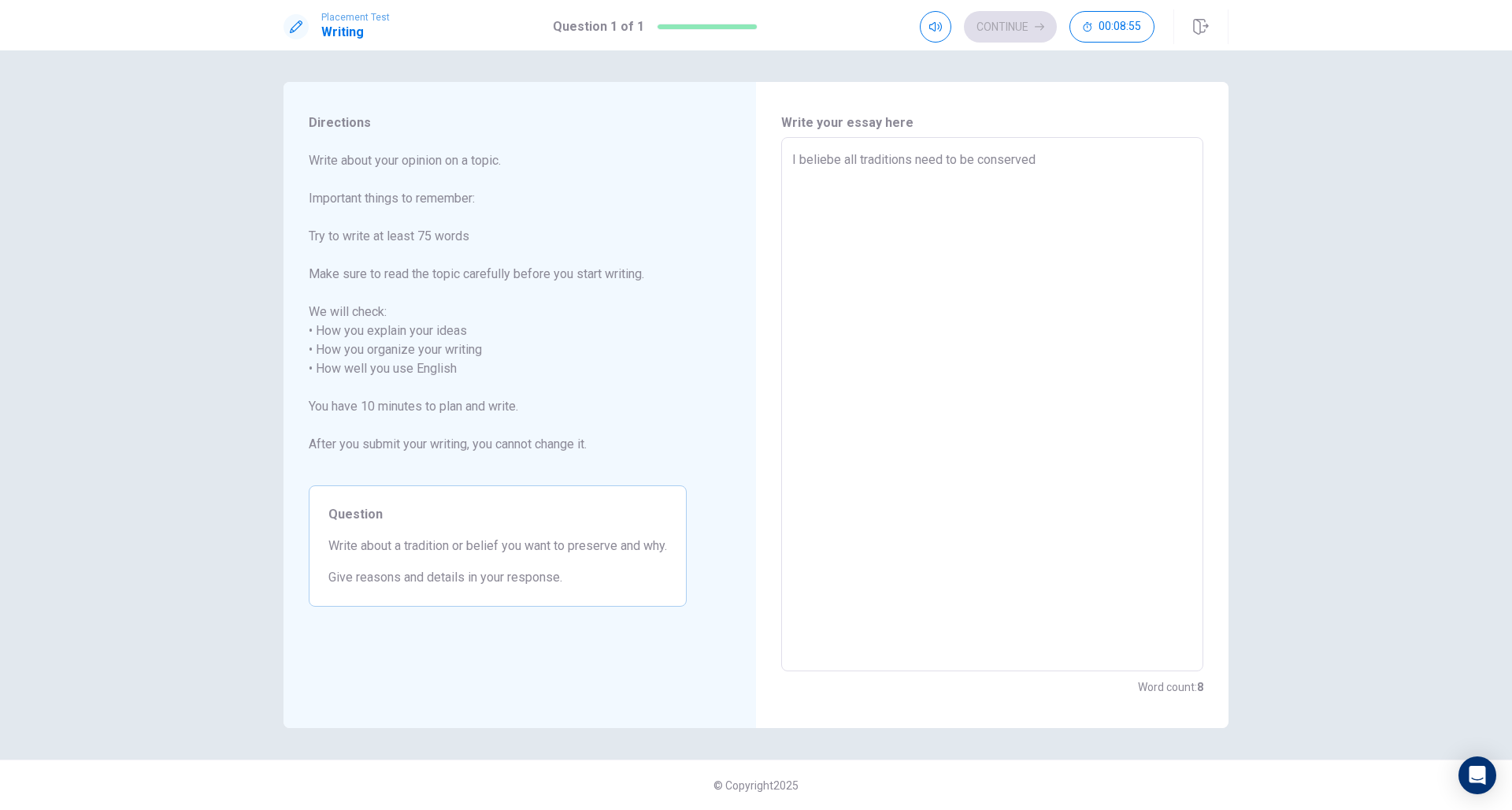
type textarea "x"
type textarea "I beliebe all traditions need to be conserved"
type textarea "x"
type textarea "I beliebe all traditions need to be conserved i"
type textarea "x"
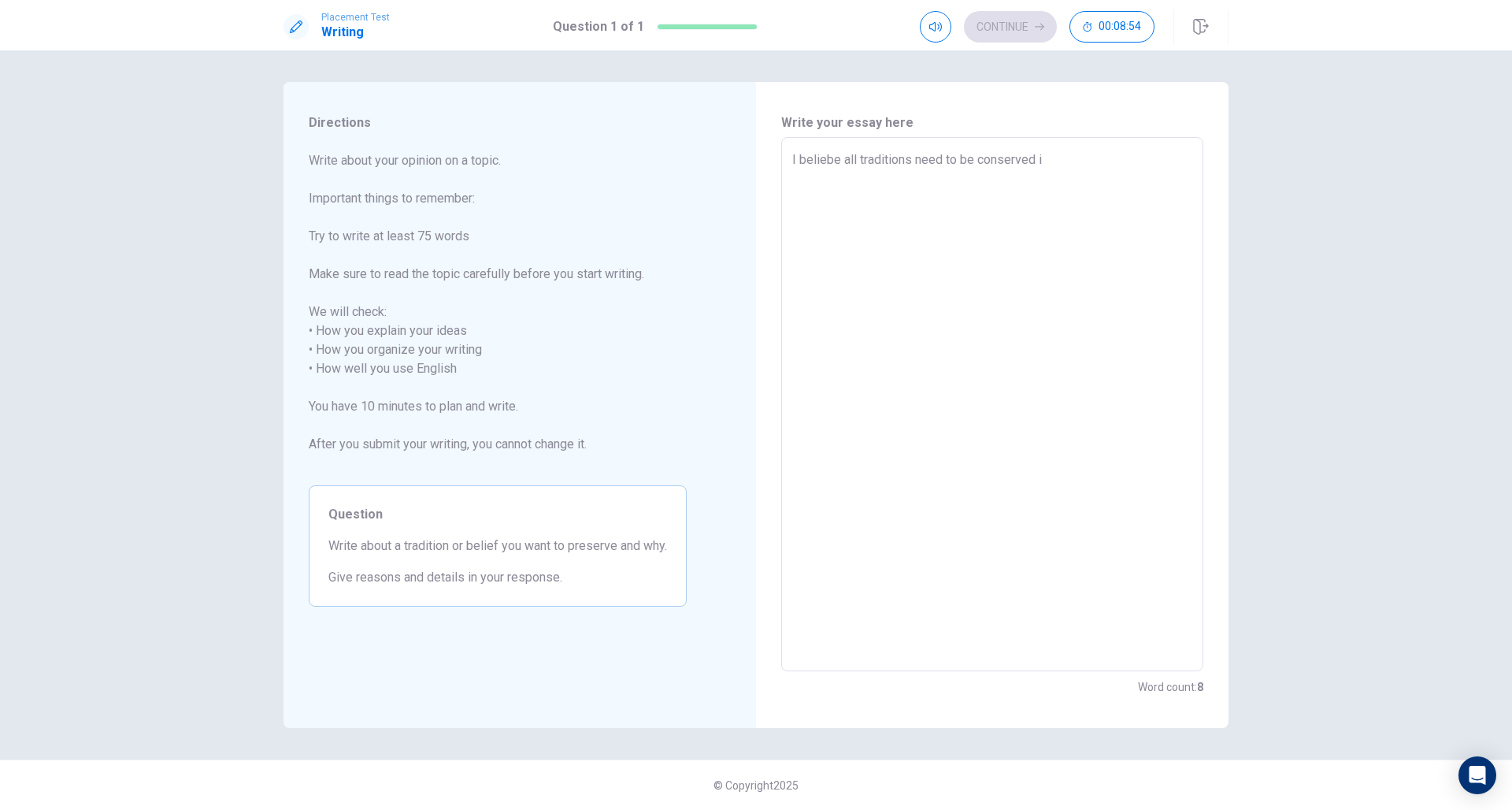
type textarea "I beliebe all traditions need to be conserved in"
type textarea "x"
type textarea "I beliebe all traditions need to be conserved in"
type textarea "x"
type textarea "I beliebe all traditions need to be conserved in o"
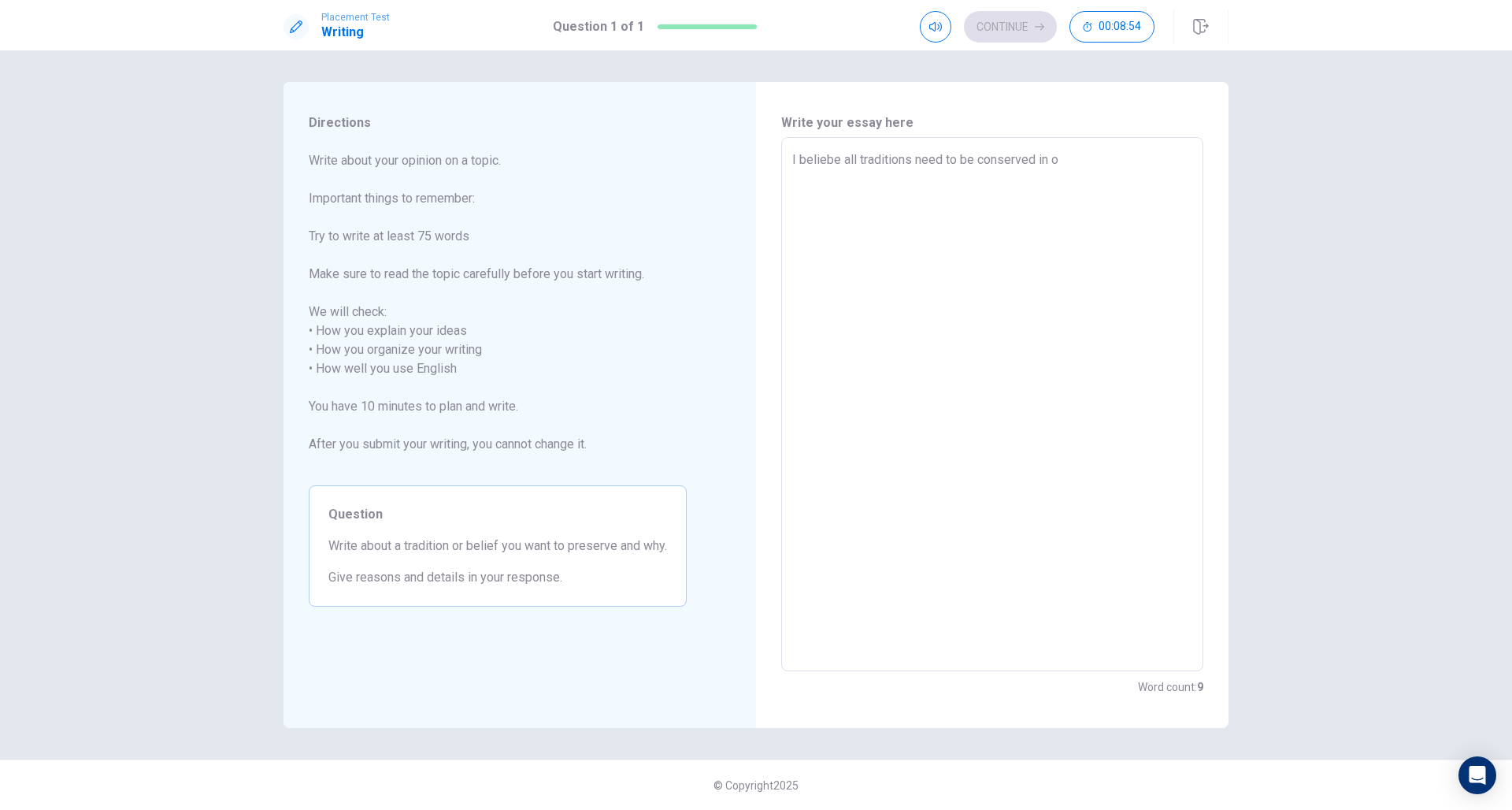
type textarea "x"
type textarea "I beliebe all traditions need to be conserved in on"
type textarea "x"
type textarea "I beliebe all traditions need to be conserved in one"
type textarea "x"
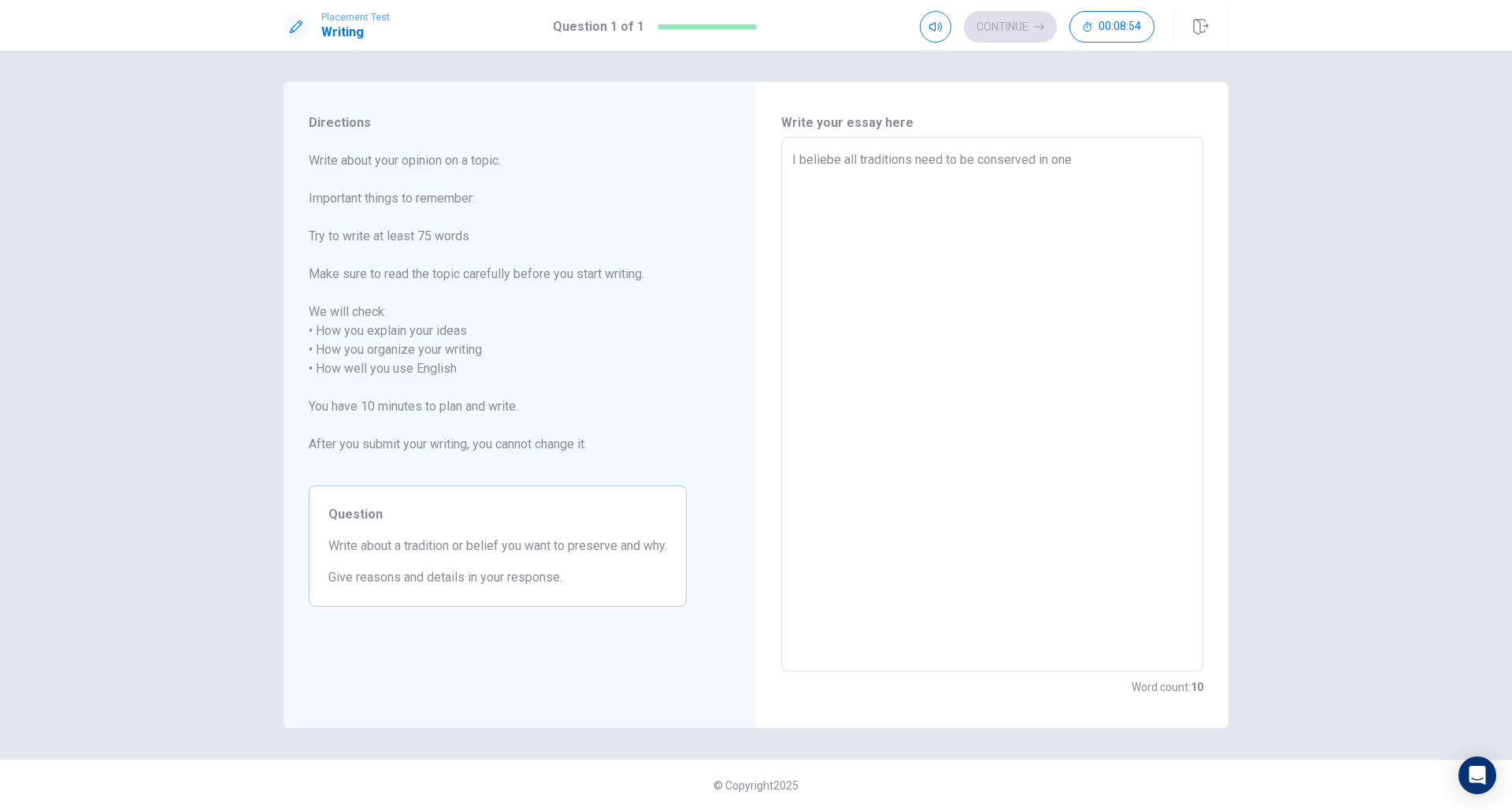
type textarea "I beliebe all traditions need to be conserved in one"
type textarea "x"
type textarea "I beliebe all traditions need to be conserved in one w"
type textarea "x"
type textarea "I beliebe all traditions need to be conserved in one wa"
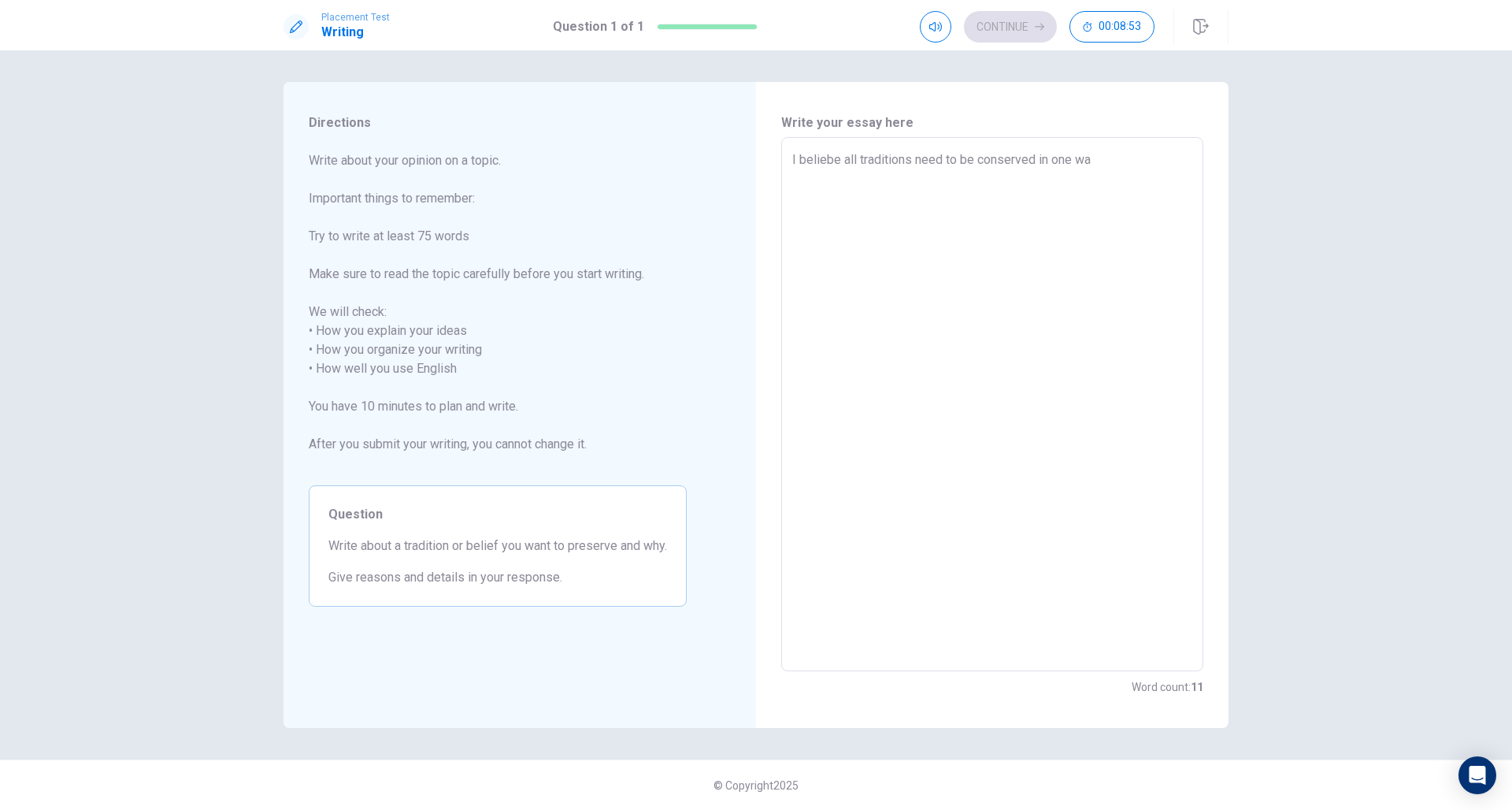
type textarea "x"
type textarea "I beliebe all traditions need to be conserved in one way"
type textarea "x"
type textarea "I beliebe all traditions need to be conserved in one way"
type textarea "x"
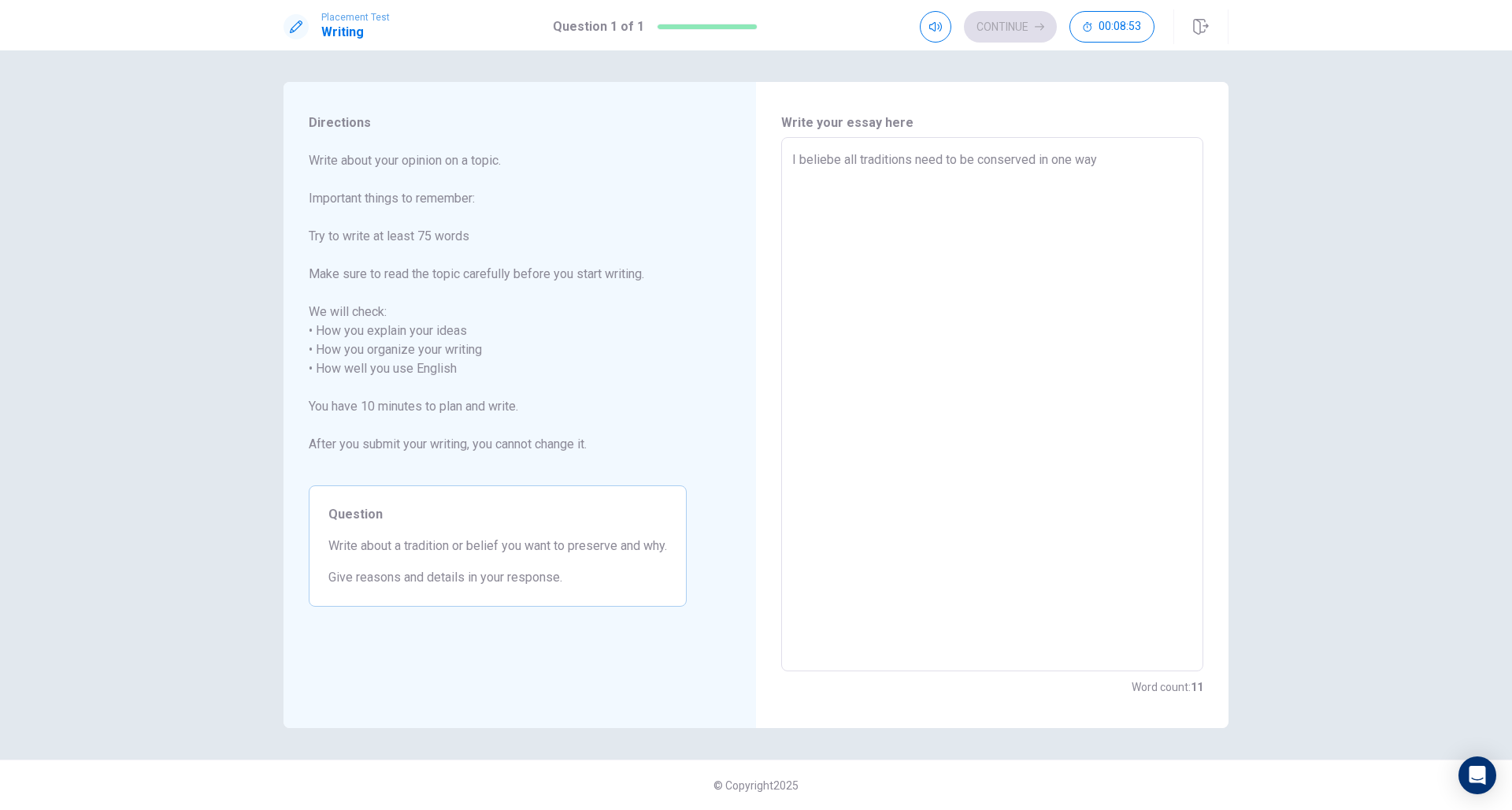
type textarea "I beliebe all traditions need to be conserved in one way o"
type textarea "x"
type textarea "I beliebe all traditions need to be conserved in one way or"
type textarea "x"
type textarea "I beliebe all traditions need to be conserved in one way or"
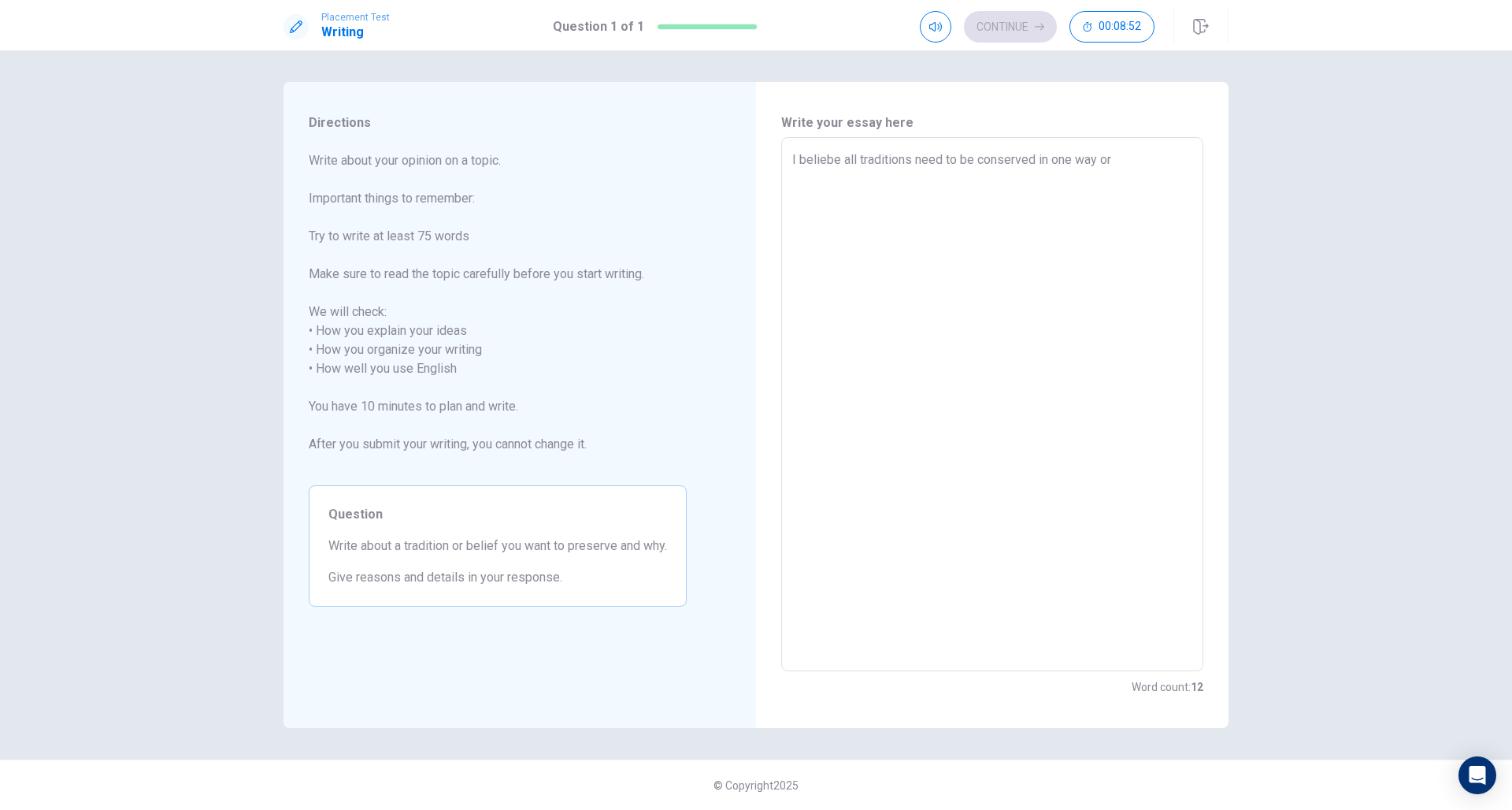
type textarea "x"
type textarea "I beliebe all traditions need to be conserved in one way or a"
type textarea "x"
type textarea "I beliebe all traditions need to be conserved in one way or an"
type textarea "x"
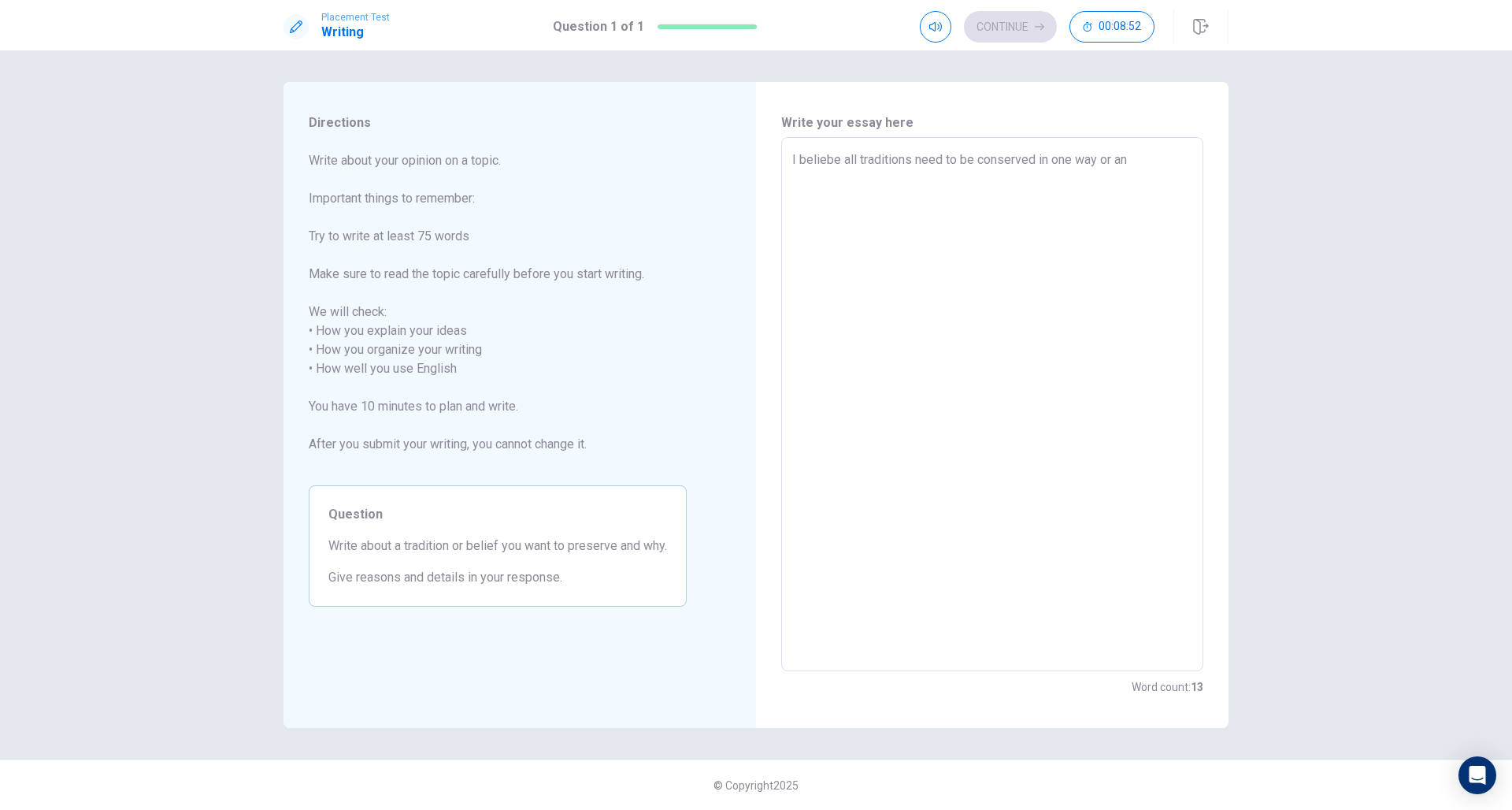
type textarea "I beliebe all traditions need to be conserved in one way or ano"
type textarea "x"
type textarea "I beliebe all traditions need to be conserved in one way or anot"
type textarea "x"
type textarea "I beliebe all traditions need to be conserved in one way or anoth"
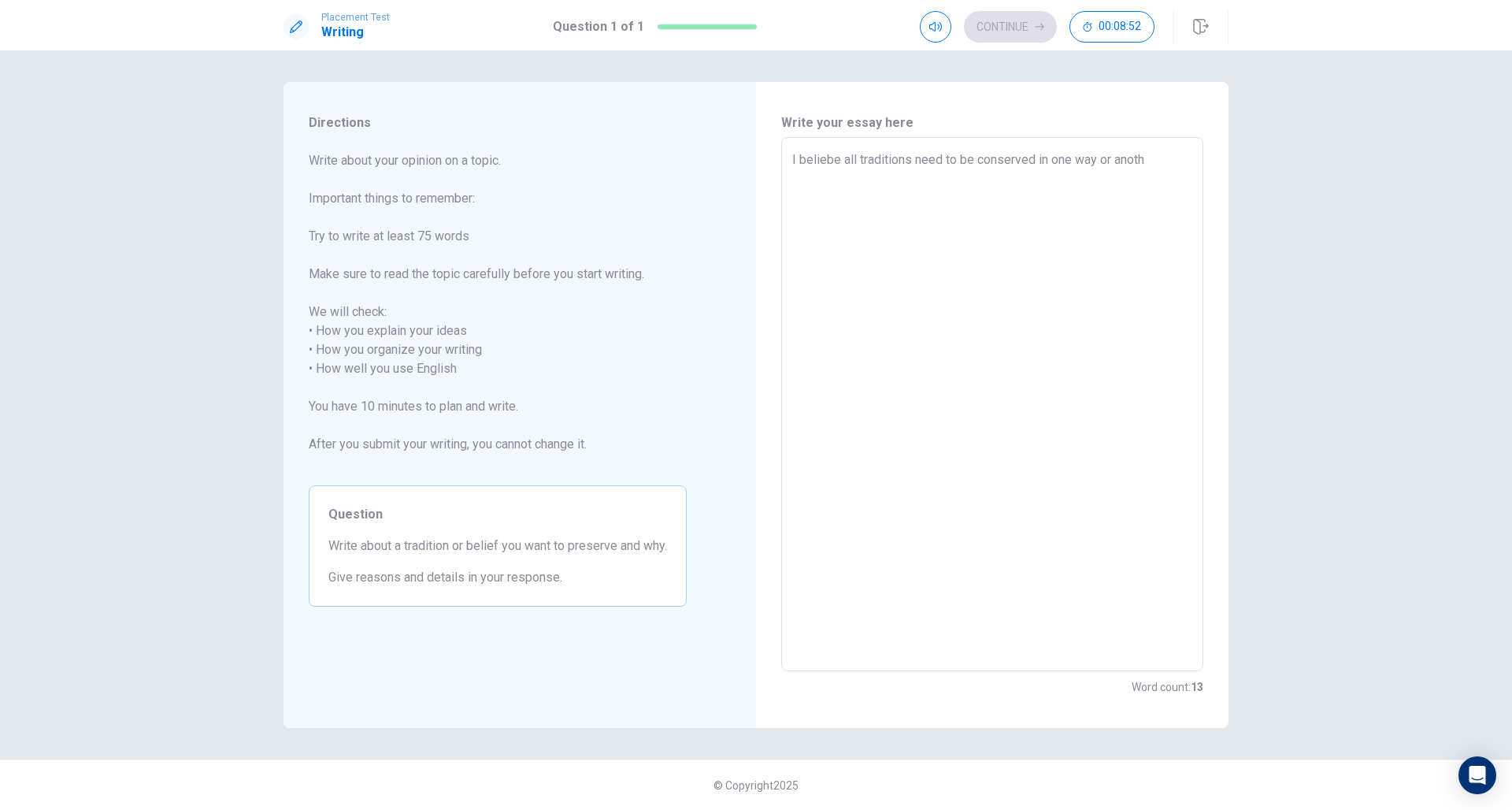
type textarea "x"
type textarea "I beliebe all traditions need to be conserved in one way or anothe"
type textarea "x"
type textarea "I beliebe all traditions need to be conserved in one way or another"
type textarea "x"
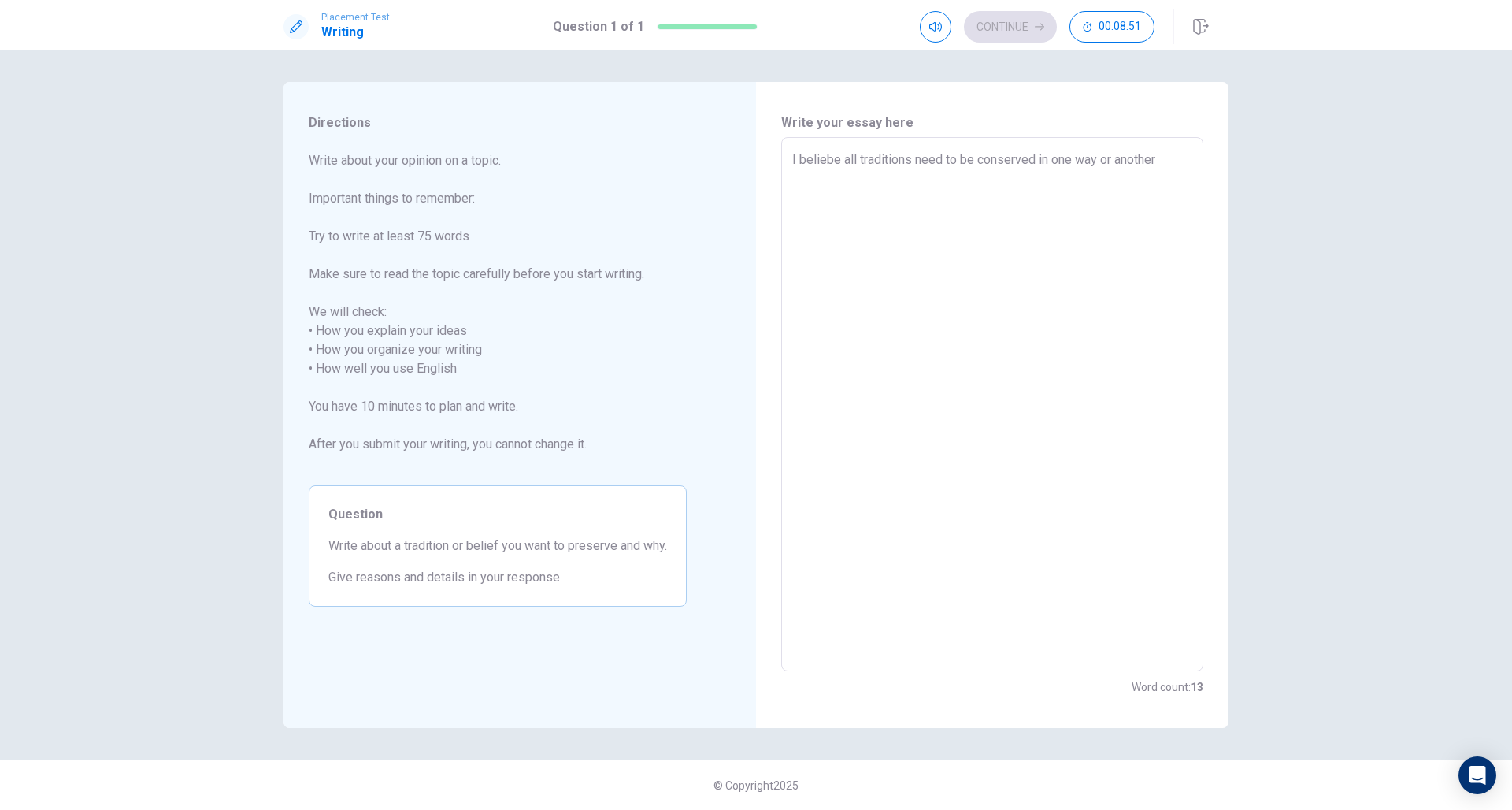
type textarea "I beliebe all traditions need to be conserved in one way or another,"
type textarea "x"
type textarea "I beliebe all traditions need to be conserved in one way or another,"
click at [837, 165] on textarea "I beliebe all traditions need to be conserved in one way or another," at bounding box center [992, 405] width 400 height 508
type textarea "x"
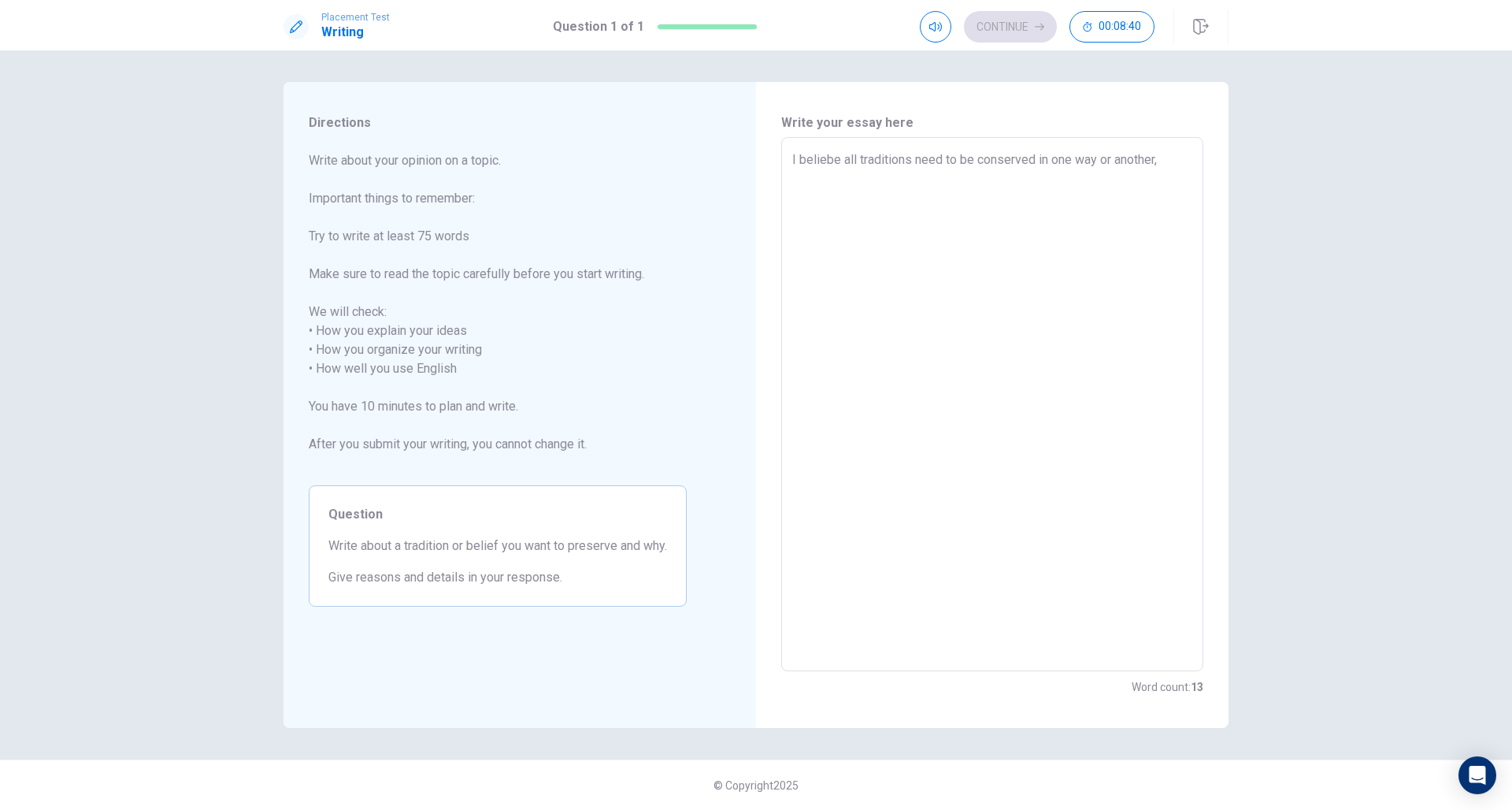
click at [832, 160] on textarea "I beliebe all traditions need to be conserved in one way or another," at bounding box center [992, 405] width 400 height 508
type textarea "I beliee all traditions need to be conserved in one way or another,"
type textarea "x"
type textarea "I believe all traditions need to be conserved in one way or another,"
click at [897, 169] on textarea "I believe all traditions need to be conserved in one way or another," at bounding box center [992, 405] width 400 height 508
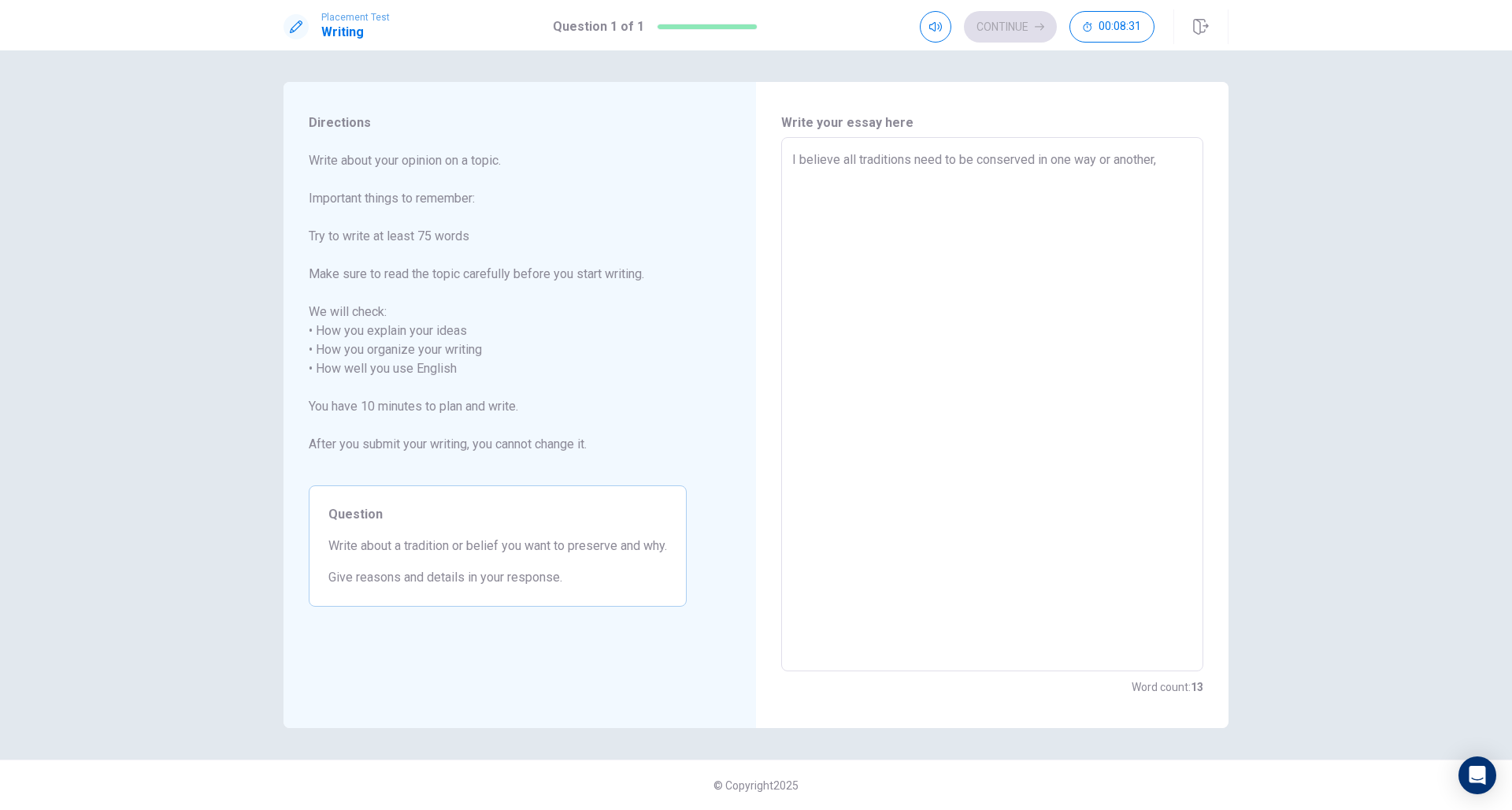
type textarea "x"
type textarea "I believe all traditions need to be conserved in one way or another, e"
type textarea "x"
type textarea "I believe all traditions need to be conserved in one way or another, ev"
type textarea "x"
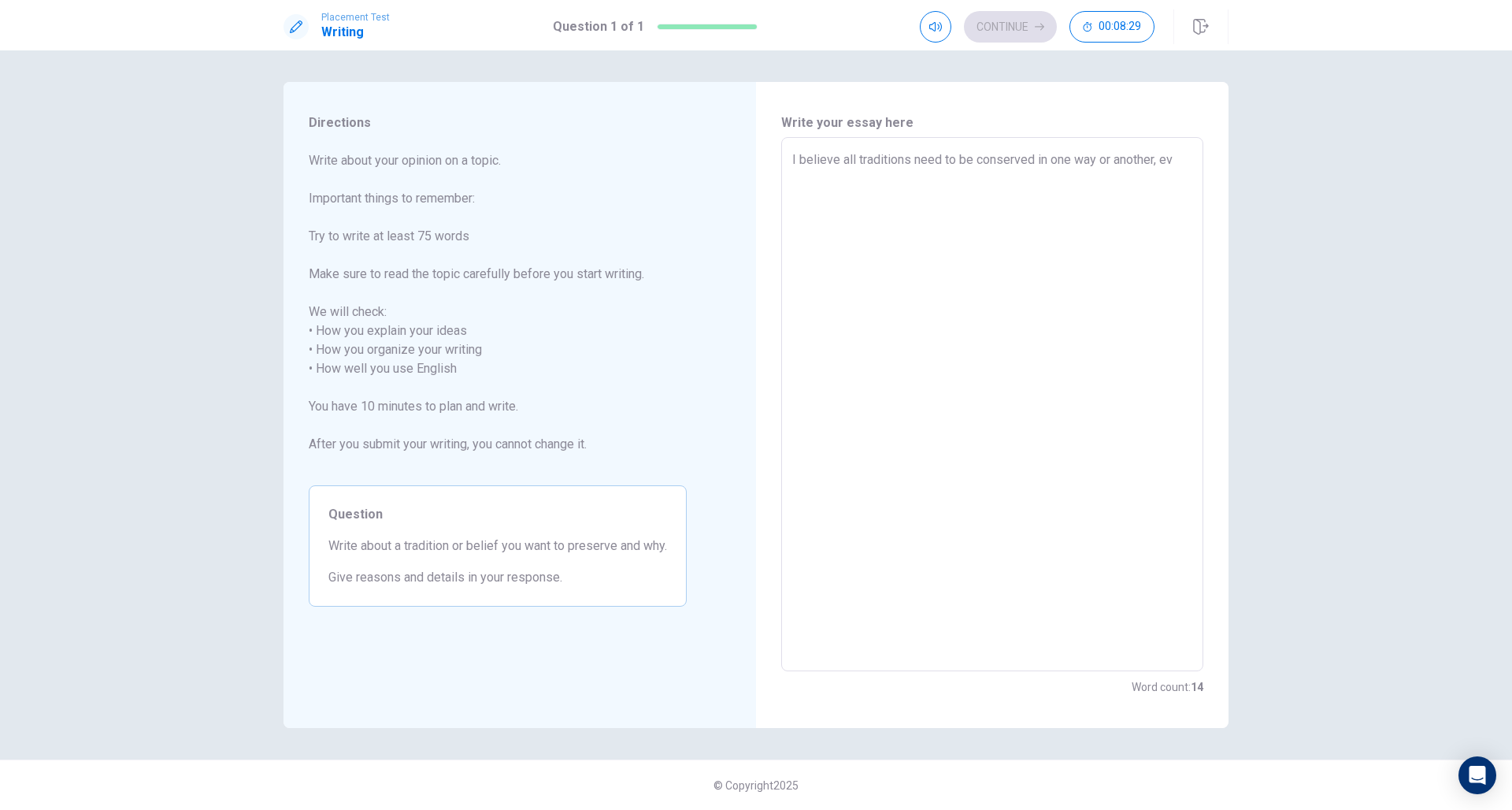
type textarea "I believe all traditions need to be conserved in one way or another, eve"
type textarea "x"
type textarea "I believe all traditions need to be conserved in one way or another, even"
type textarea "x"
type textarea "I believe all traditions need to be conserved in one way or another, even"
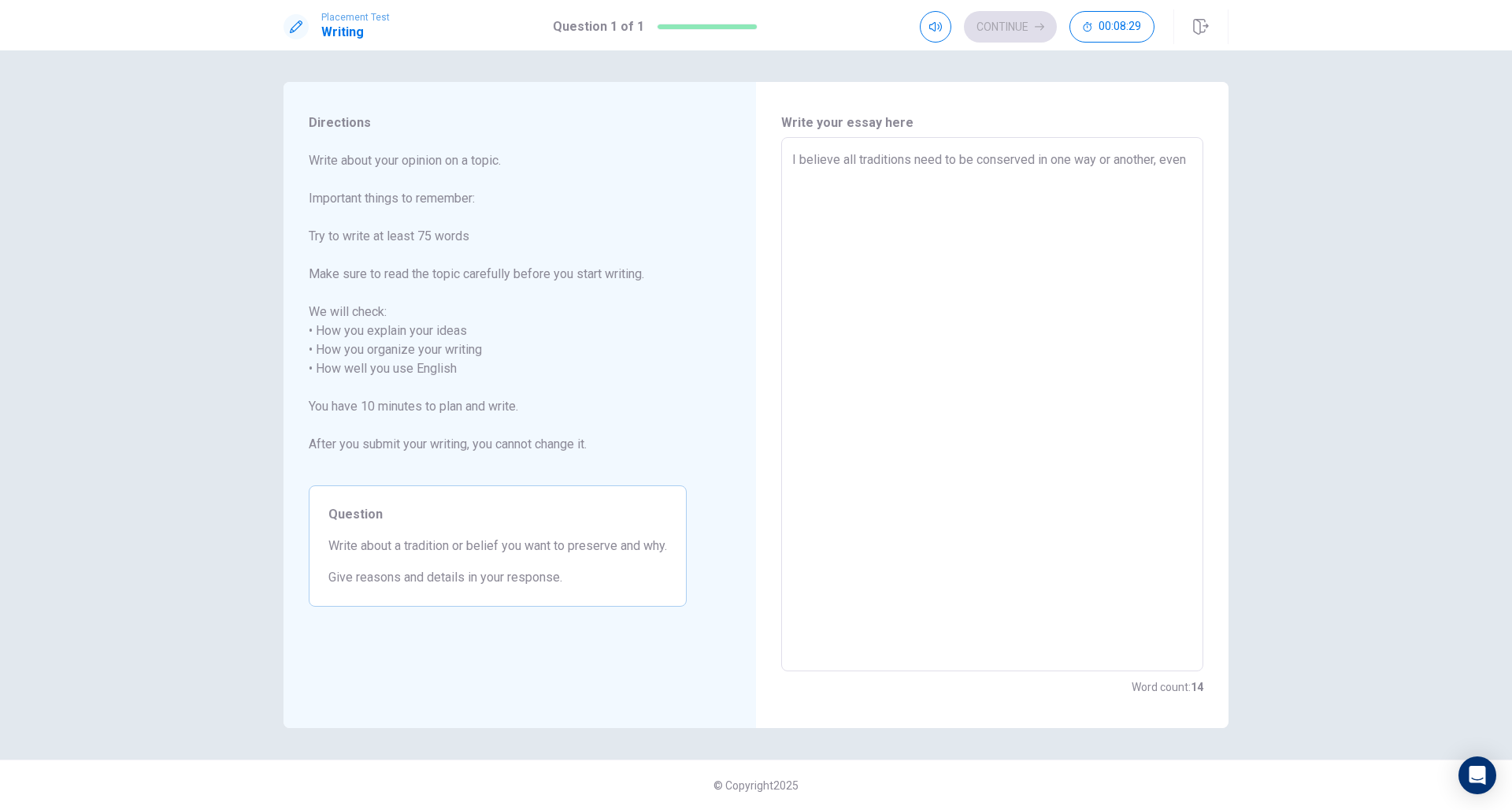
type textarea "x"
type textarea "I believe all traditions need to be conserved in one way or another, even i"
type textarea "x"
type textarea "I believe all traditions need to be conserved in one way or another, even if"
type textarea "x"
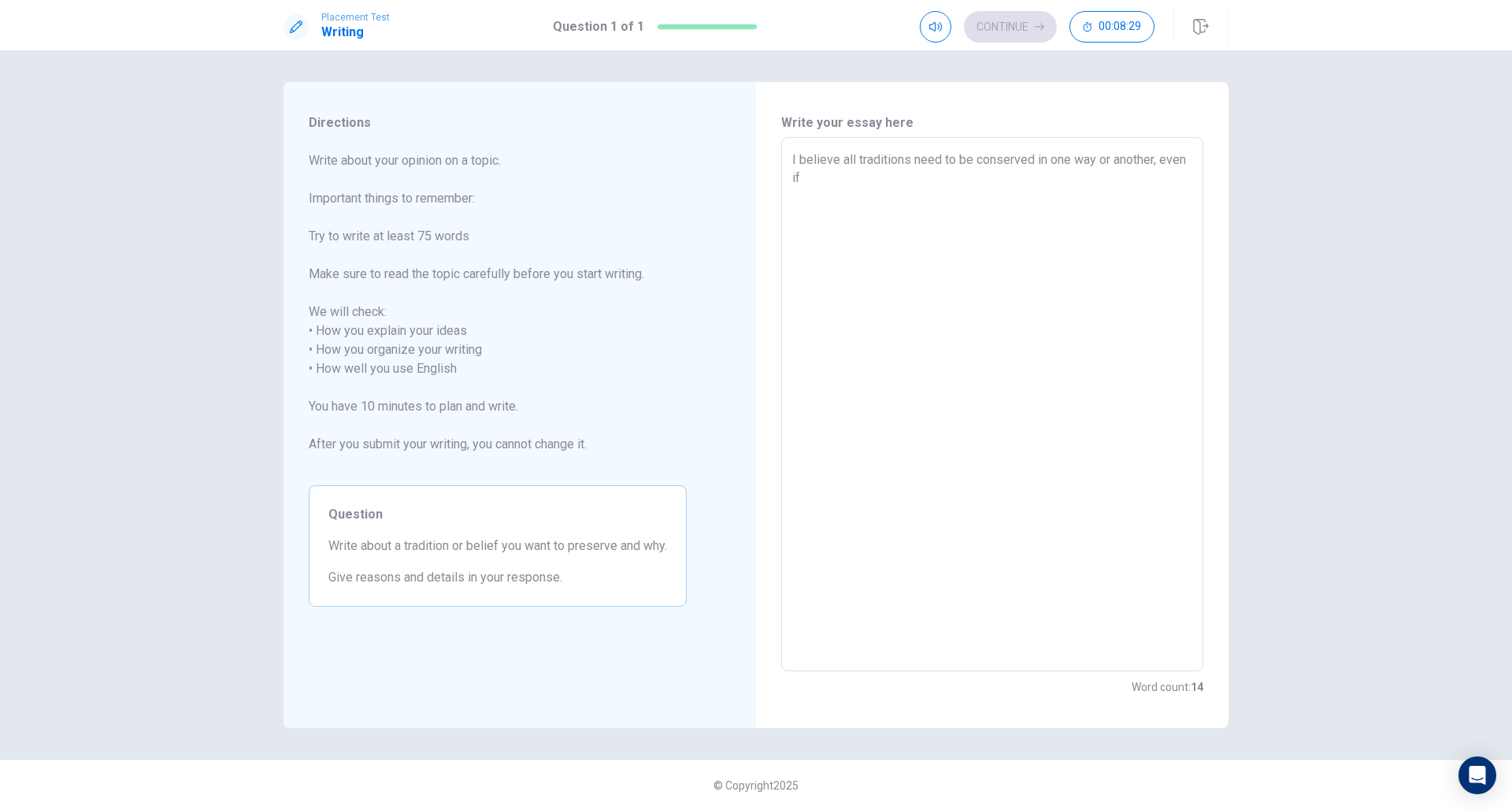
type textarea "I believe all traditions need to be conserved in one way or another, even if"
type textarea "x"
type textarea "I believe all traditions need to be conserved in one way or another, even if j"
type textarea "x"
type textarea "I believe all traditions need to be conserved in one way or another, even if ju"
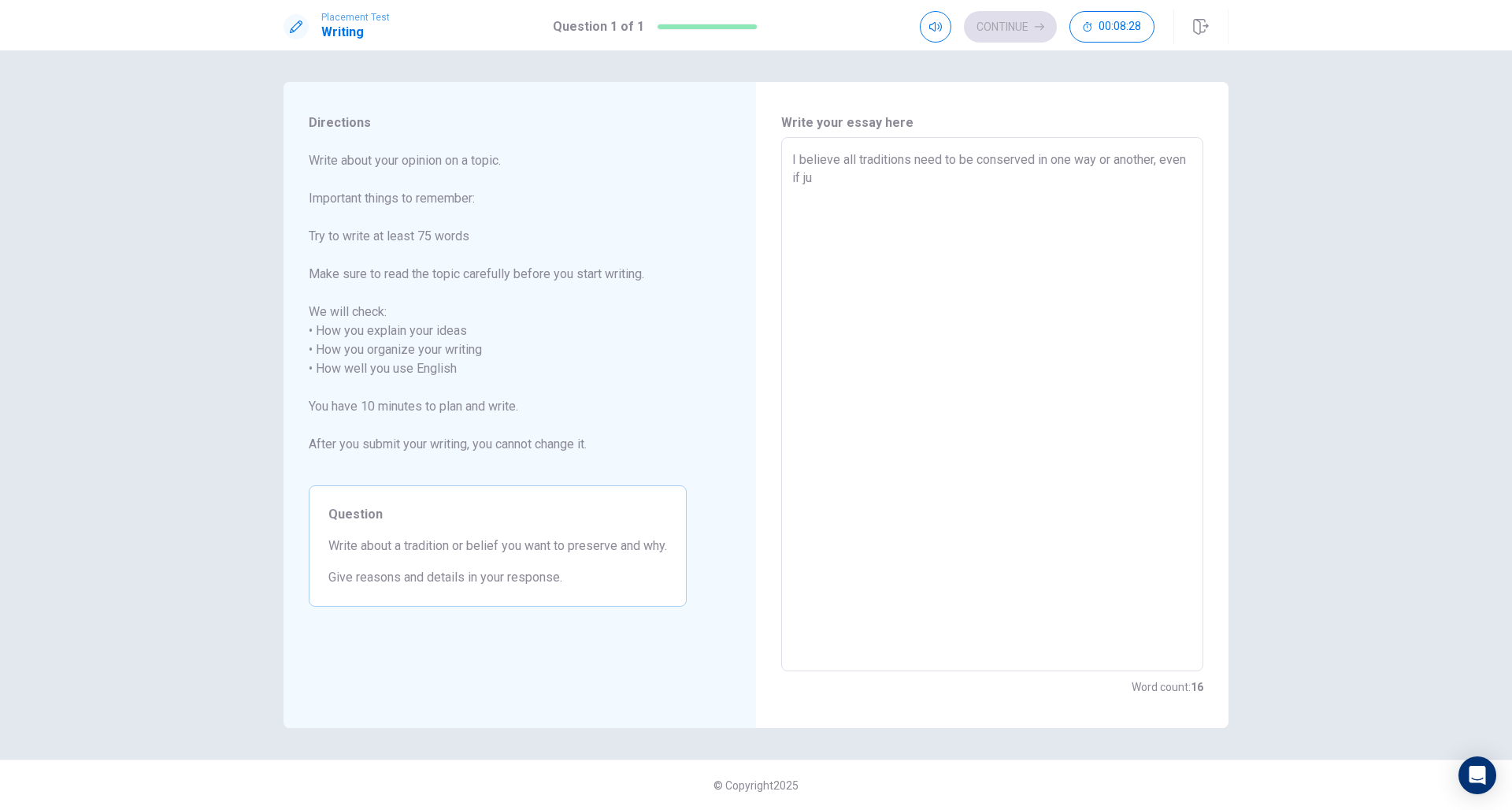
type textarea "x"
type textarea "I believe all traditions need to be conserved in one way or another, even if jus"
type textarea "x"
type textarea "I believe all traditions need to be conserved in one way or another, even if ju…"
type textarea "x"
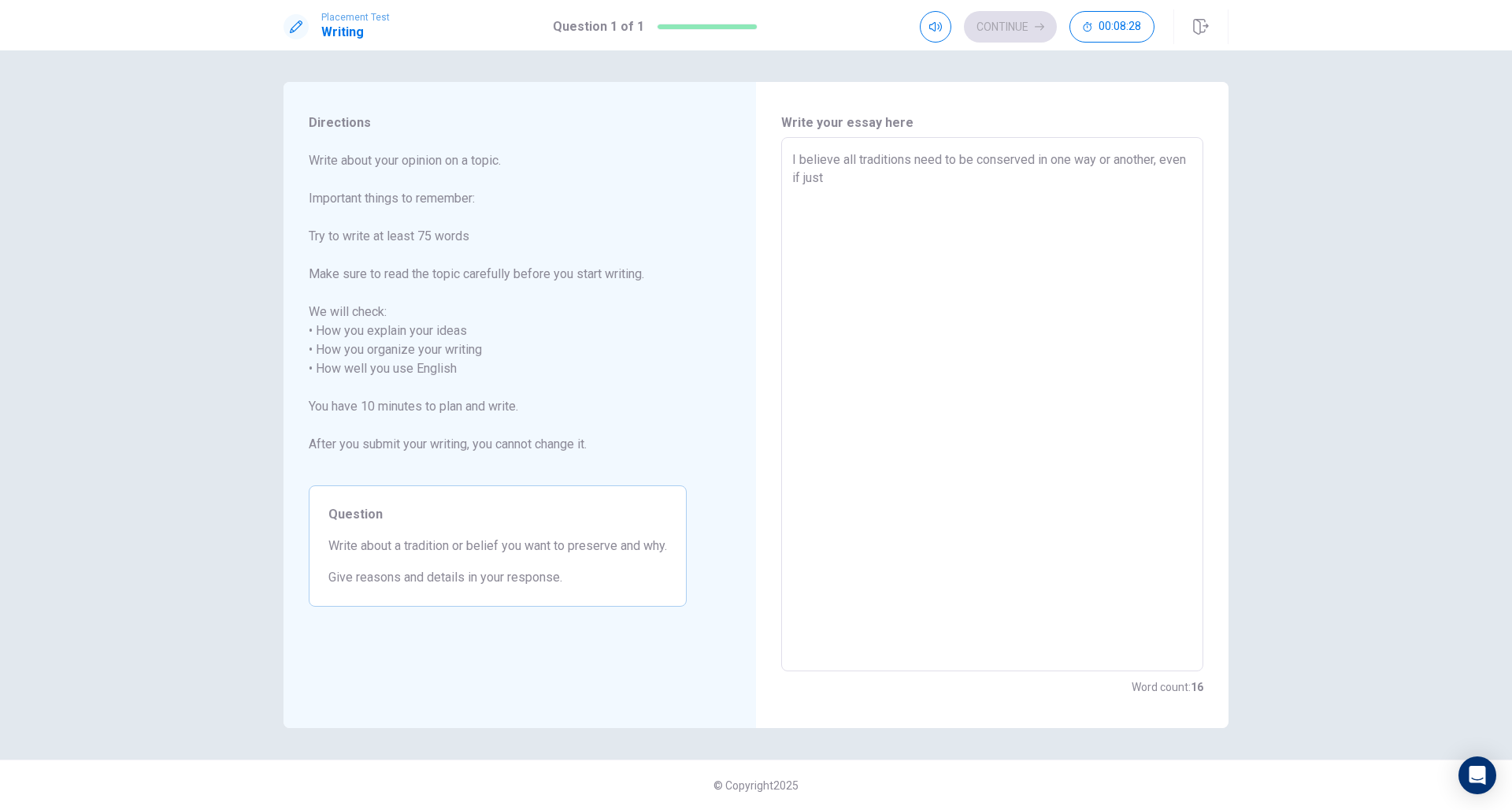
type textarea "I believe all traditions need to be conserved in one way or another, even if ju…"
type textarea "x"
type textarea "I believe all traditions need to be conserved in one way or another, even if ju…"
type textarea "x"
type textarea "I believe all traditions need to be conserved in one way or another, even if ju…"
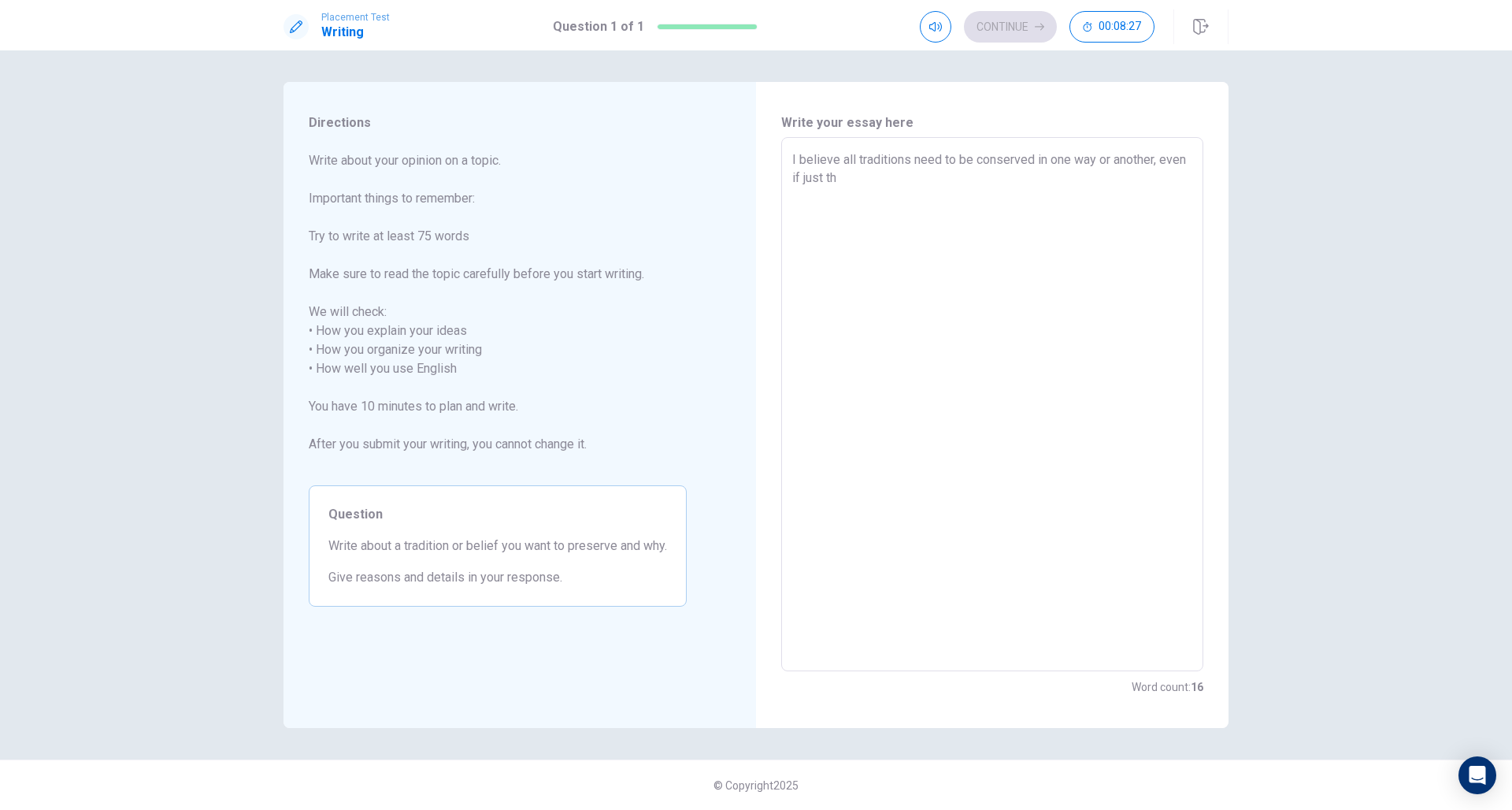
type textarea "x"
type textarea "I believe all traditions need to be conserved in one way or another, even if ju…"
type textarea "x"
type textarea "I believe all traditions need to be conserved in one way or another, even if ju…"
type textarea "x"
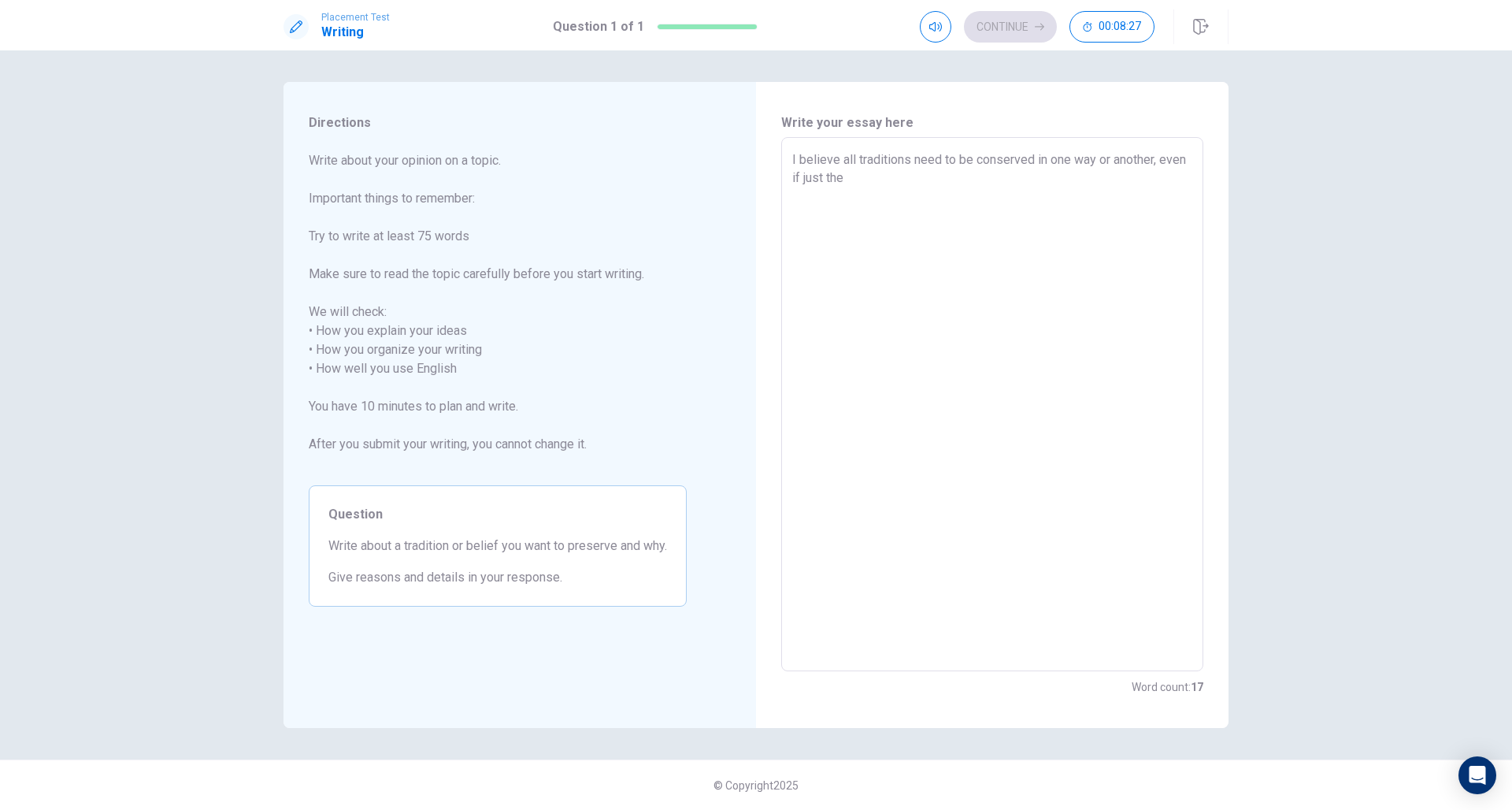
type textarea "I believe all traditions need to be conserved in one way or another, even if ju…"
type textarea "x"
type textarea "I believe all traditions need to be conserved in one way or another, even if ju…"
type textarea "x"
type textarea "I believe all traditions need to be conserved in one way or another, even if ju…"
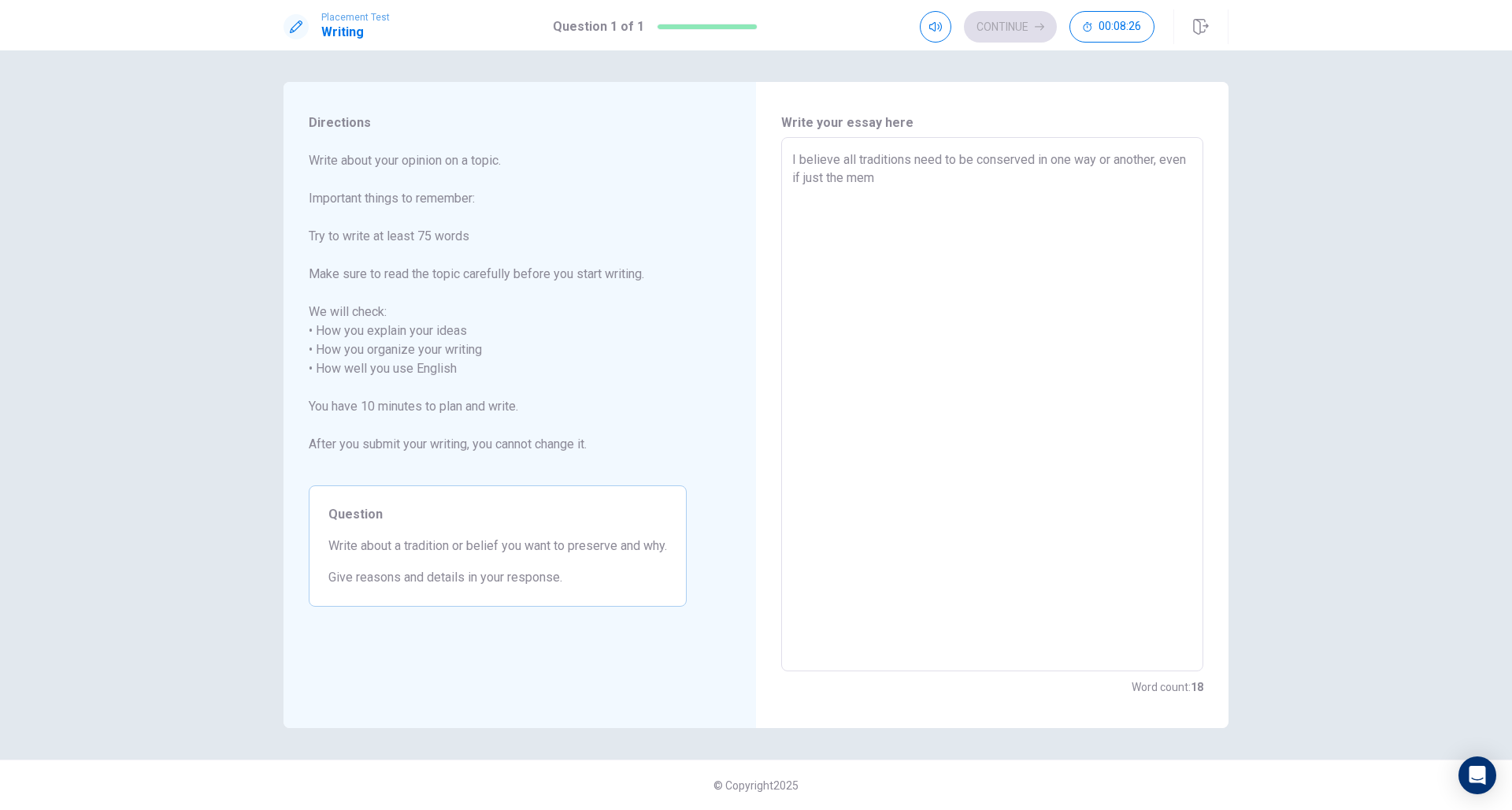
type textarea "x"
type textarea "I believe all traditions need to be conserved in one way or another, even if ju…"
type textarea "x"
type textarea "I believe all traditions need to be conserved in one way or another, even if ju…"
type textarea "x"
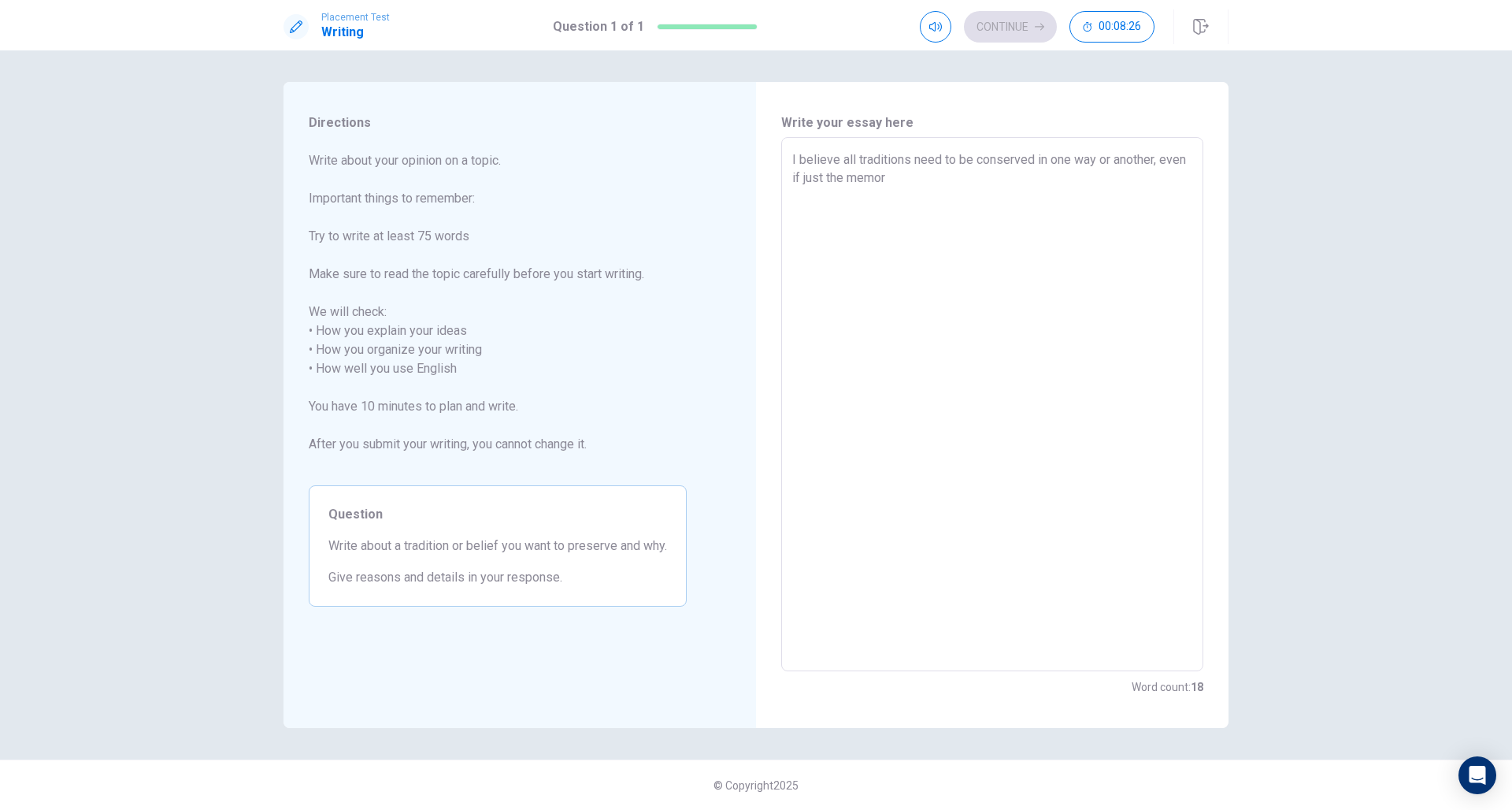
type textarea "I believe all traditions need to be conserved in one way or another, even if ju…"
type textarea "x"
type textarea "I believe all traditions need to be conserved in one way or another, even if ju…"
type textarea "x"
type textarea "I believe all traditions need to be conserved in one way or another, even if ju…"
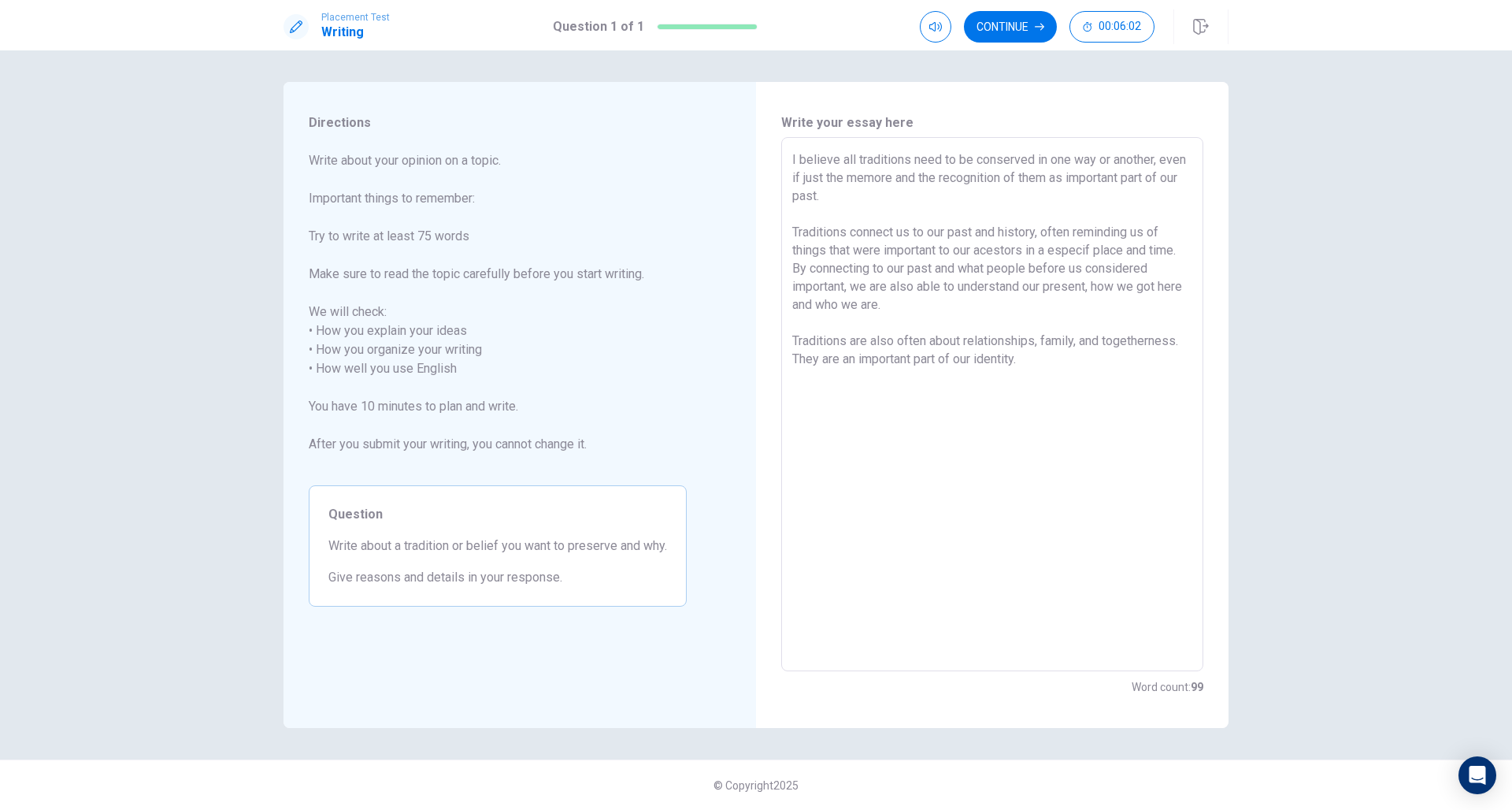
click at [795, 339] on textarea "I believe all traditions need to be conserved in one way or another, even if ju…" at bounding box center [992, 405] width 400 height 508
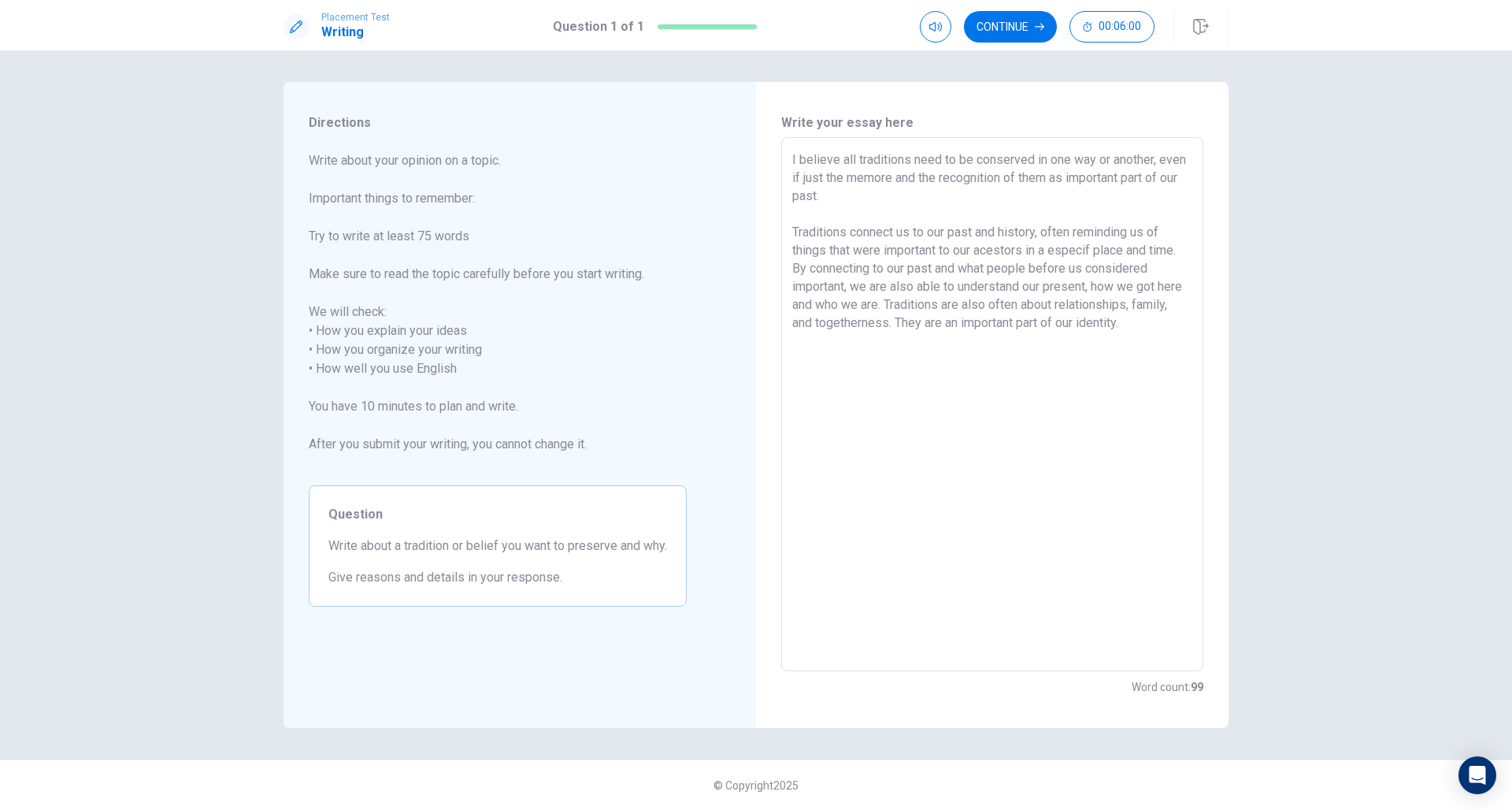
click at [1172, 317] on textarea "I believe all traditions need to be conserved in one way or another, even if ju…" at bounding box center [992, 405] width 400 height 508
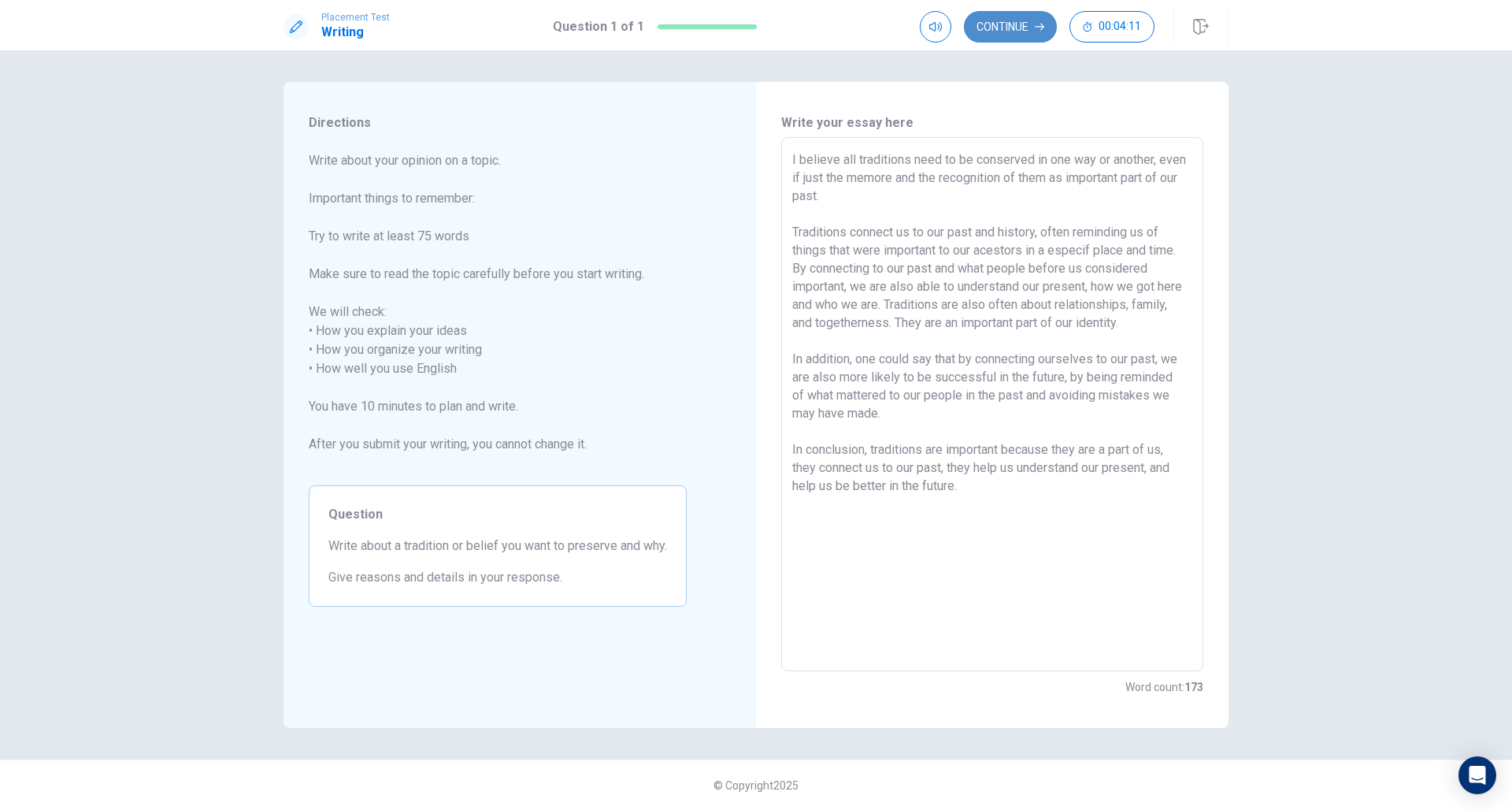
click at [1019, 29] on button "Continue" at bounding box center [1010, 26] width 93 height 32
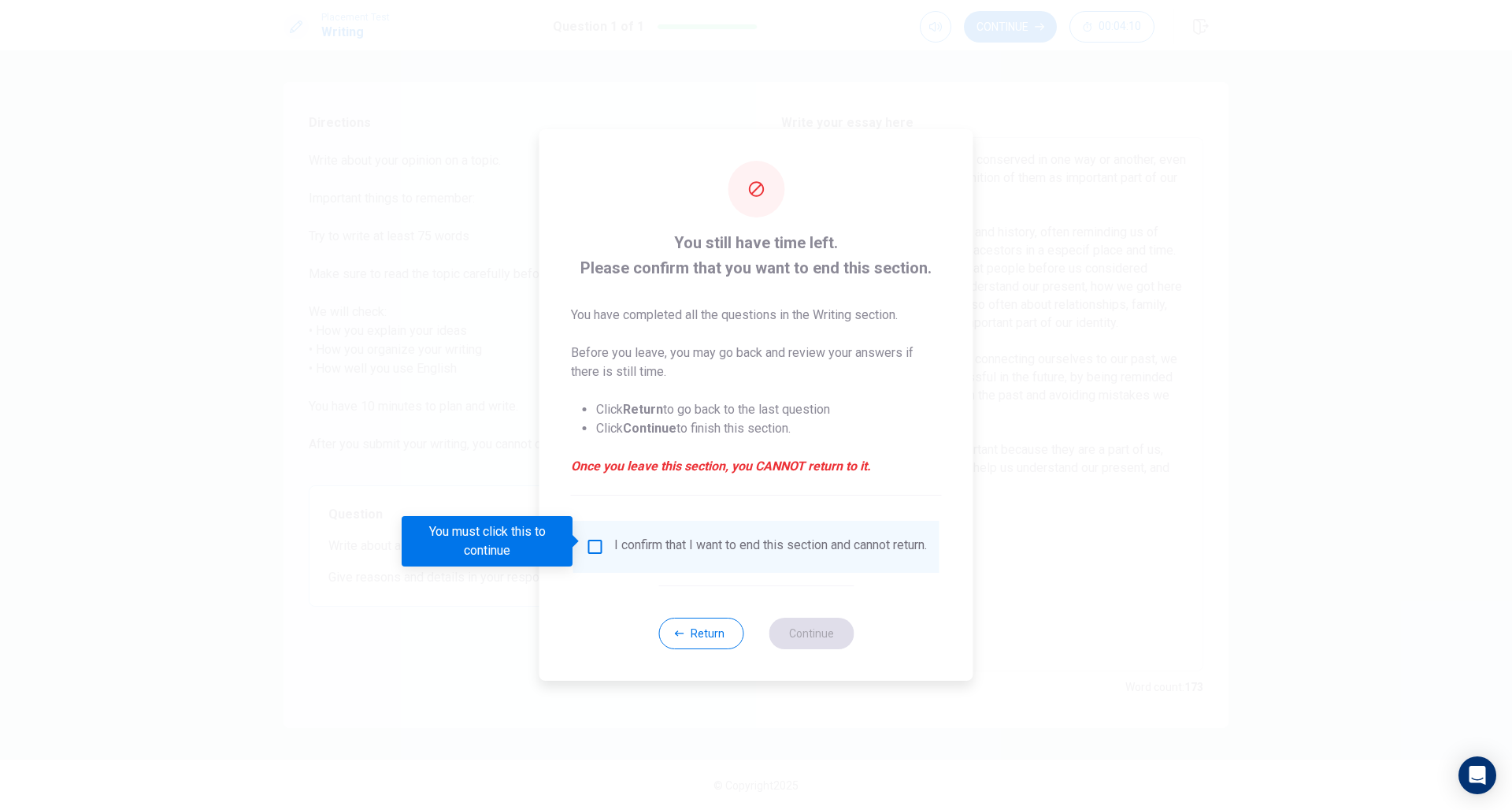
click at [599, 539] on input "You must click this to continue" at bounding box center [595, 546] width 19 height 19
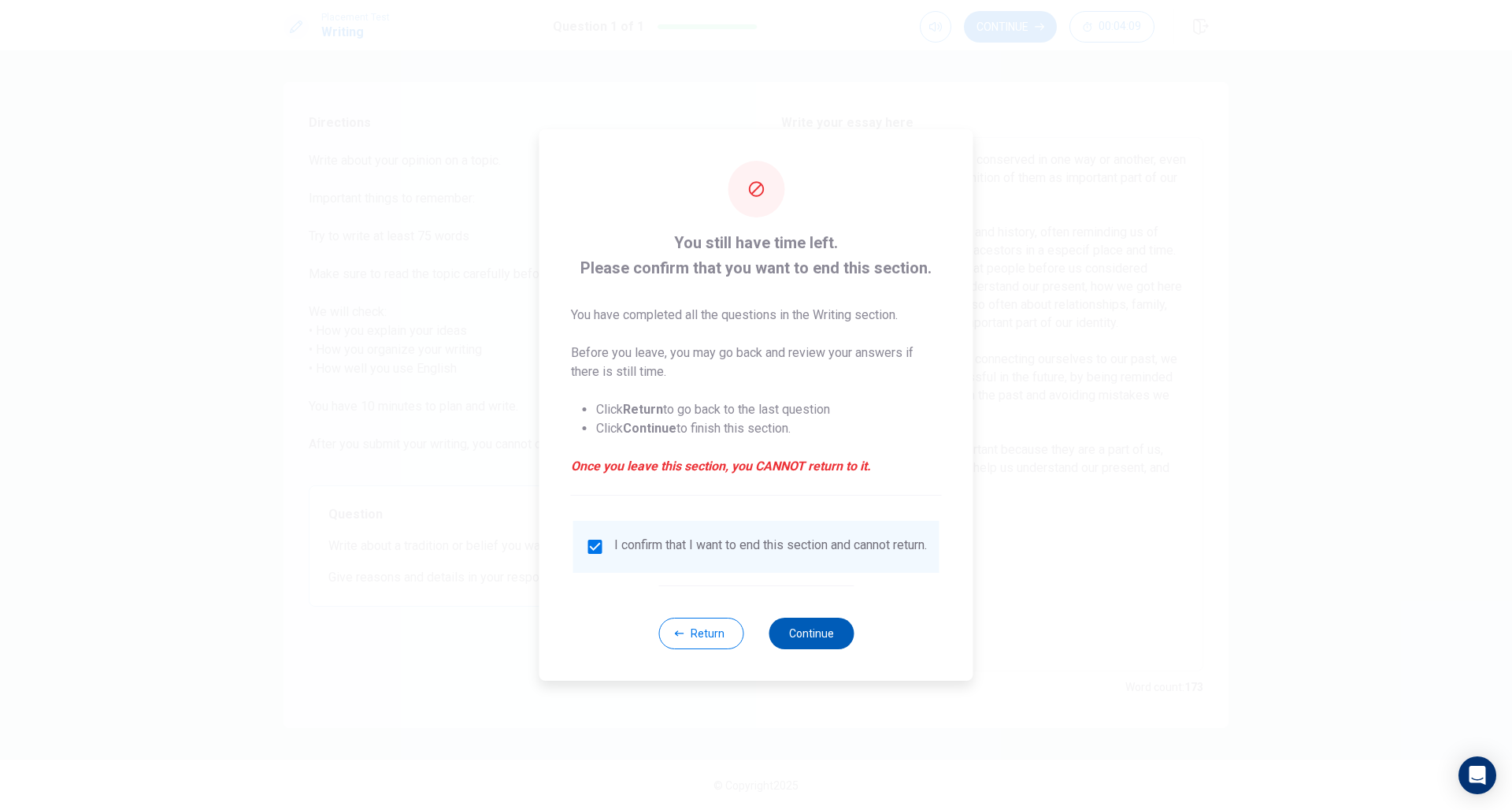
click at [827, 649] on button "Continue" at bounding box center [811, 633] width 85 height 32
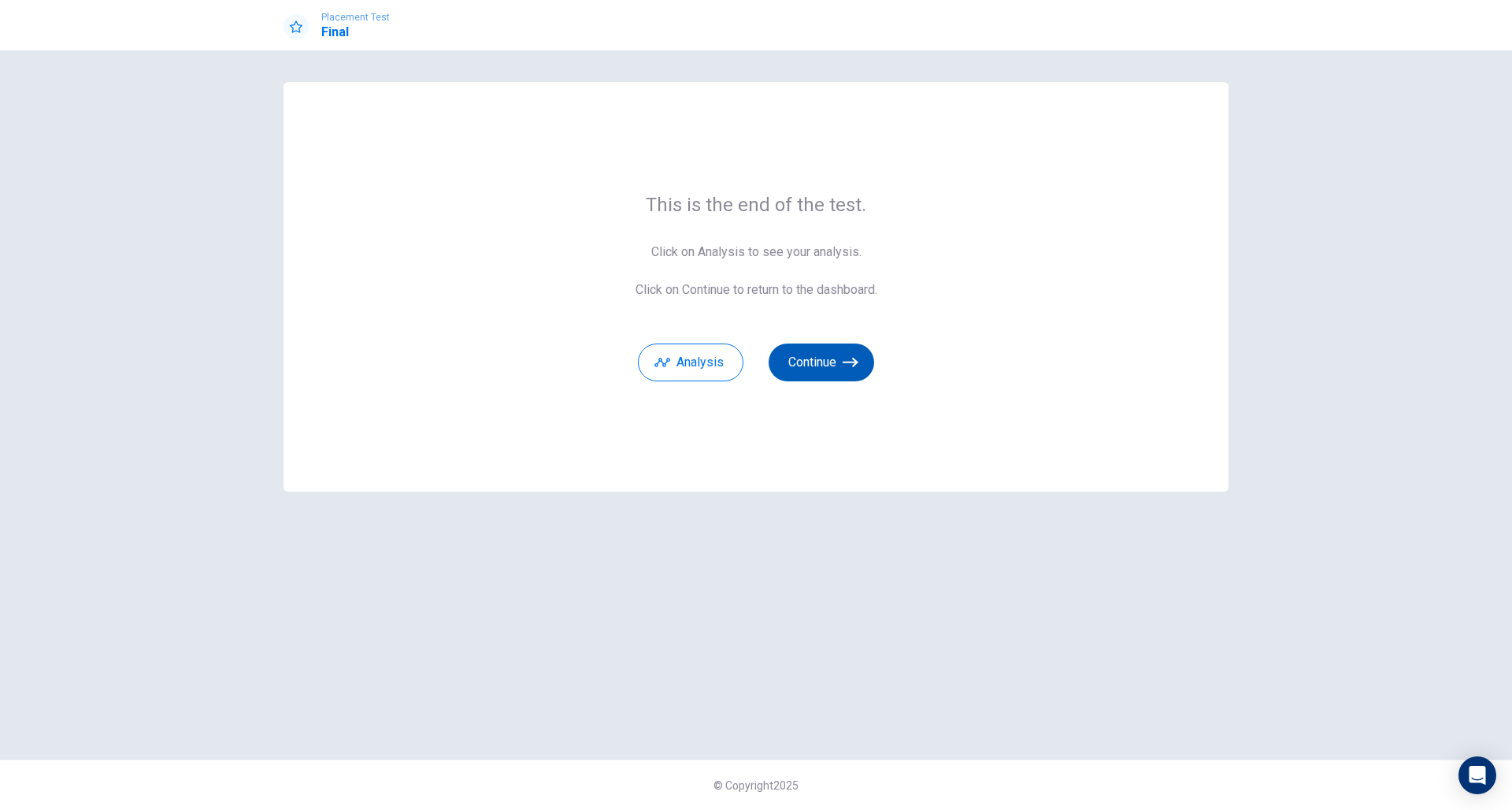
click at [816, 361] on button "Continue" at bounding box center [821, 362] width 105 height 38
